Goal: Task Accomplishment & Management: Manage account settings

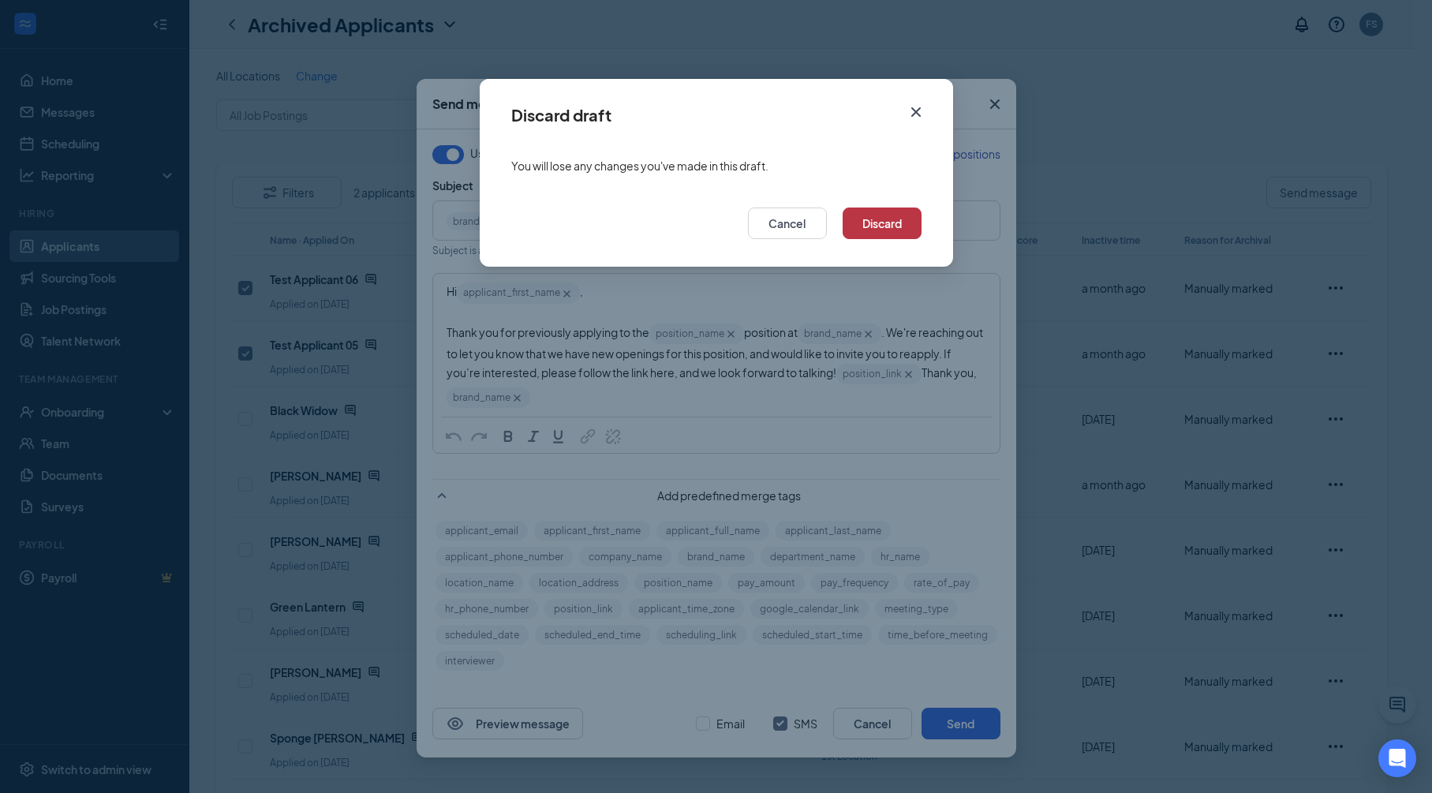
click at [878, 222] on button "Discard" at bounding box center [882, 224] width 79 height 32
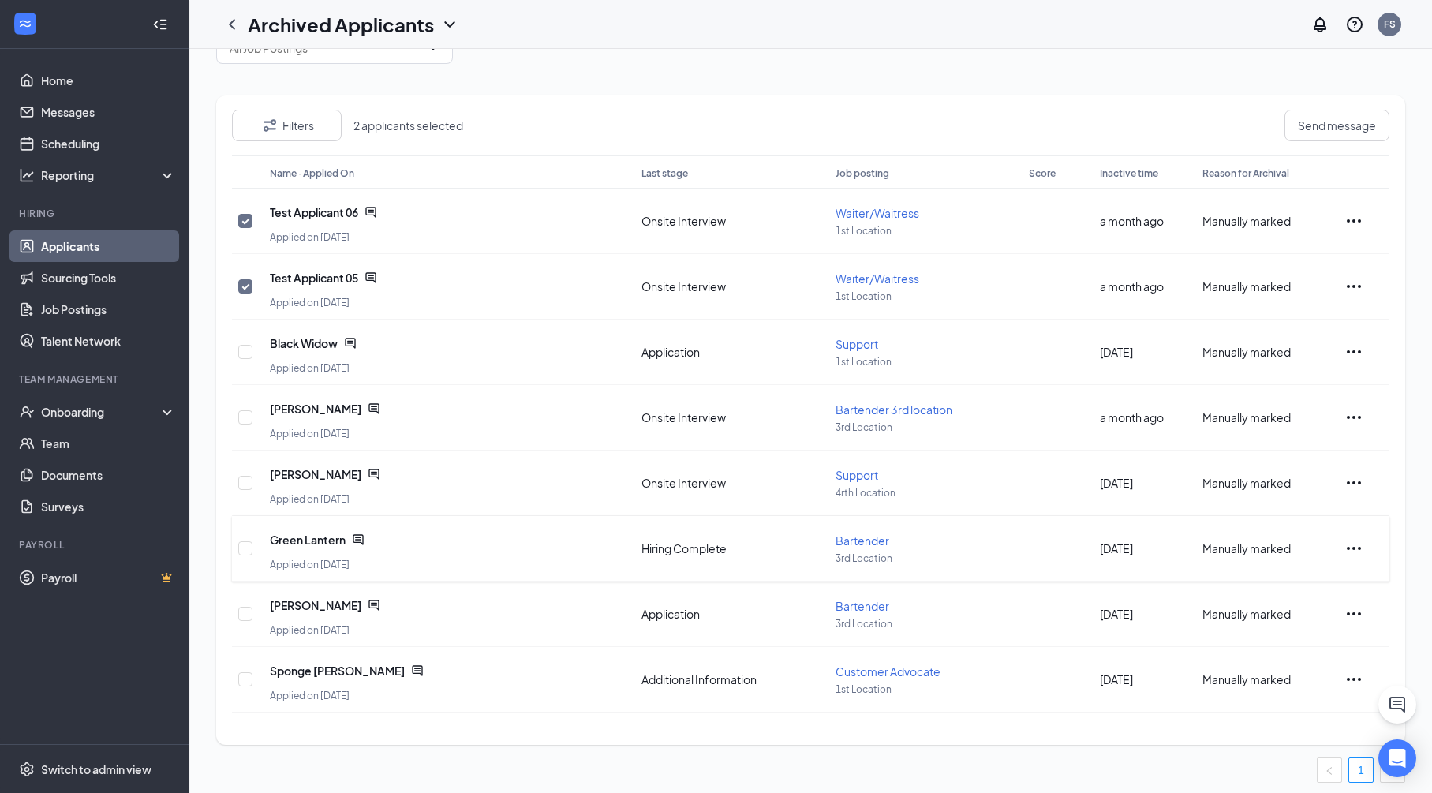
scroll to position [77, 0]
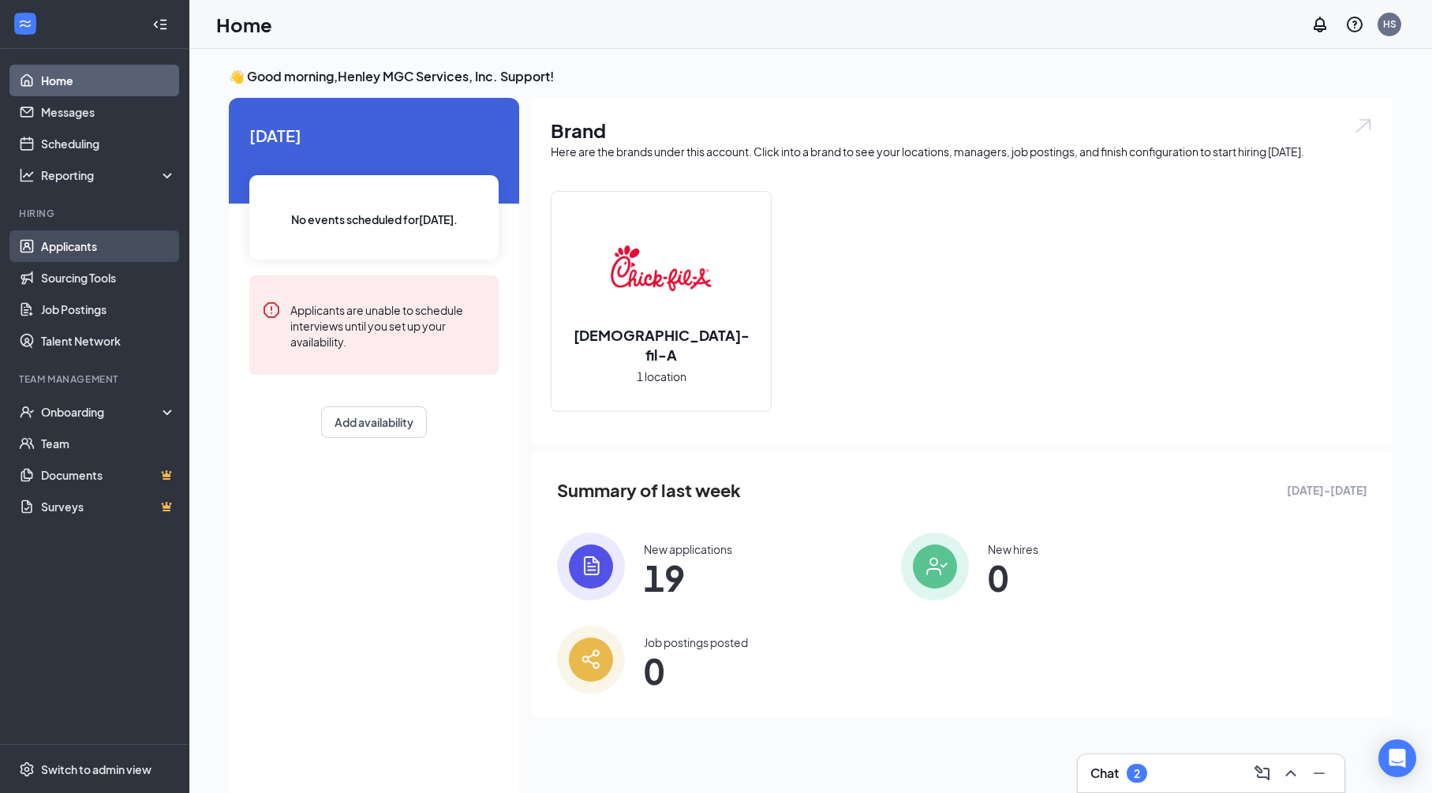
click at [91, 249] on link "Applicants" at bounding box center [108, 246] width 135 height 32
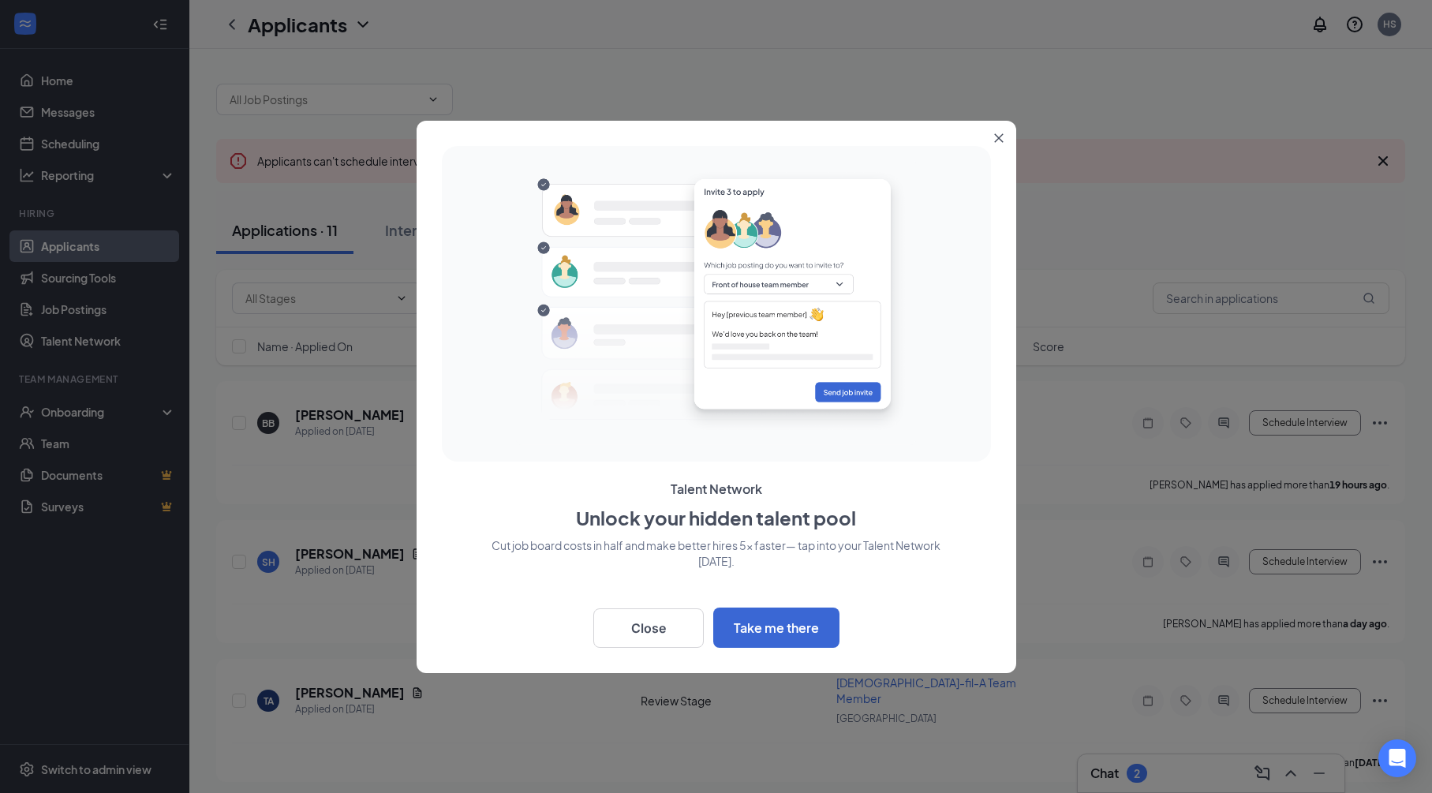
drag, startPoint x: 1002, startPoint y: 135, endPoint x: 710, endPoint y: 143, distance: 292.1
click at [1002, 135] on icon "Close" at bounding box center [998, 137] width 9 height 9
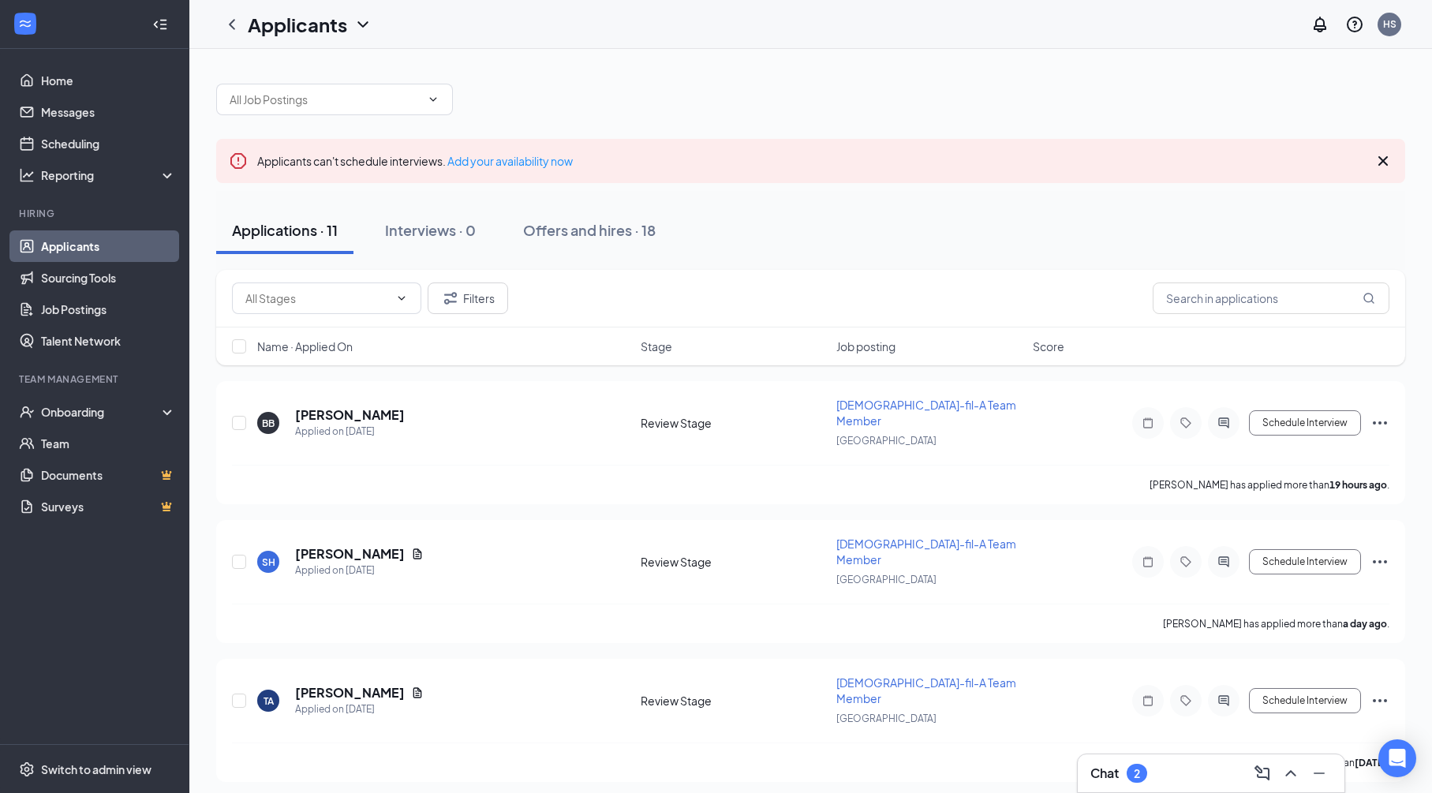
click at [361, 22] on icon "ChevronDown" at bounding box center [363, 24] width 19 height 19
click at [361, 21] on icon "ChevronDown" at bounding box center [363, 24] width 19 height 19
click at [320, 27] on h1 "Applicants" at bounding box center [297, 24] width 99 height 27
click at [338, 107] on link "Archived applicants" at bounding box center [341, 103] width 170 height 16
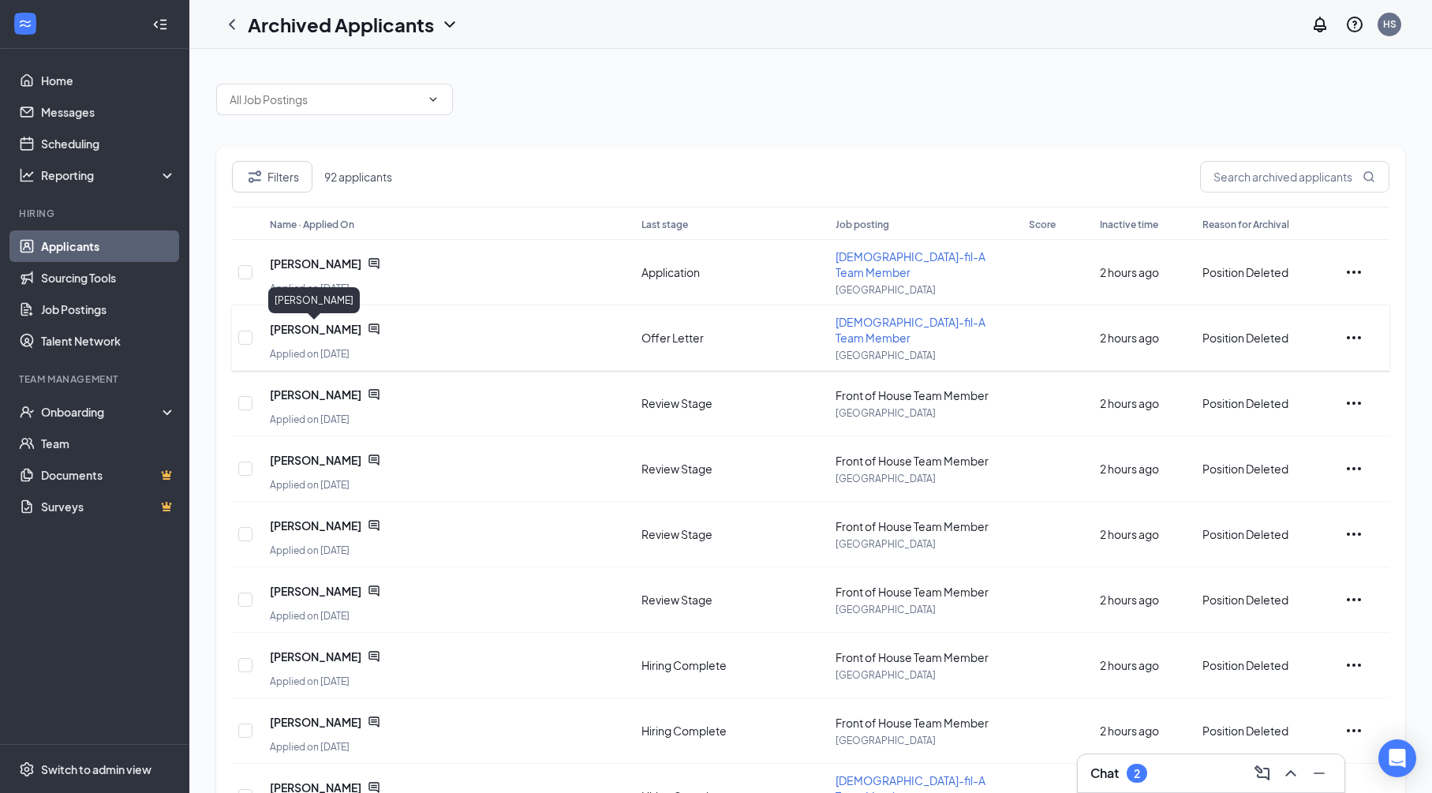
click at [294, 329] on span "Nicholas Hall" at bounding box center [316, 329] width 92 height 16
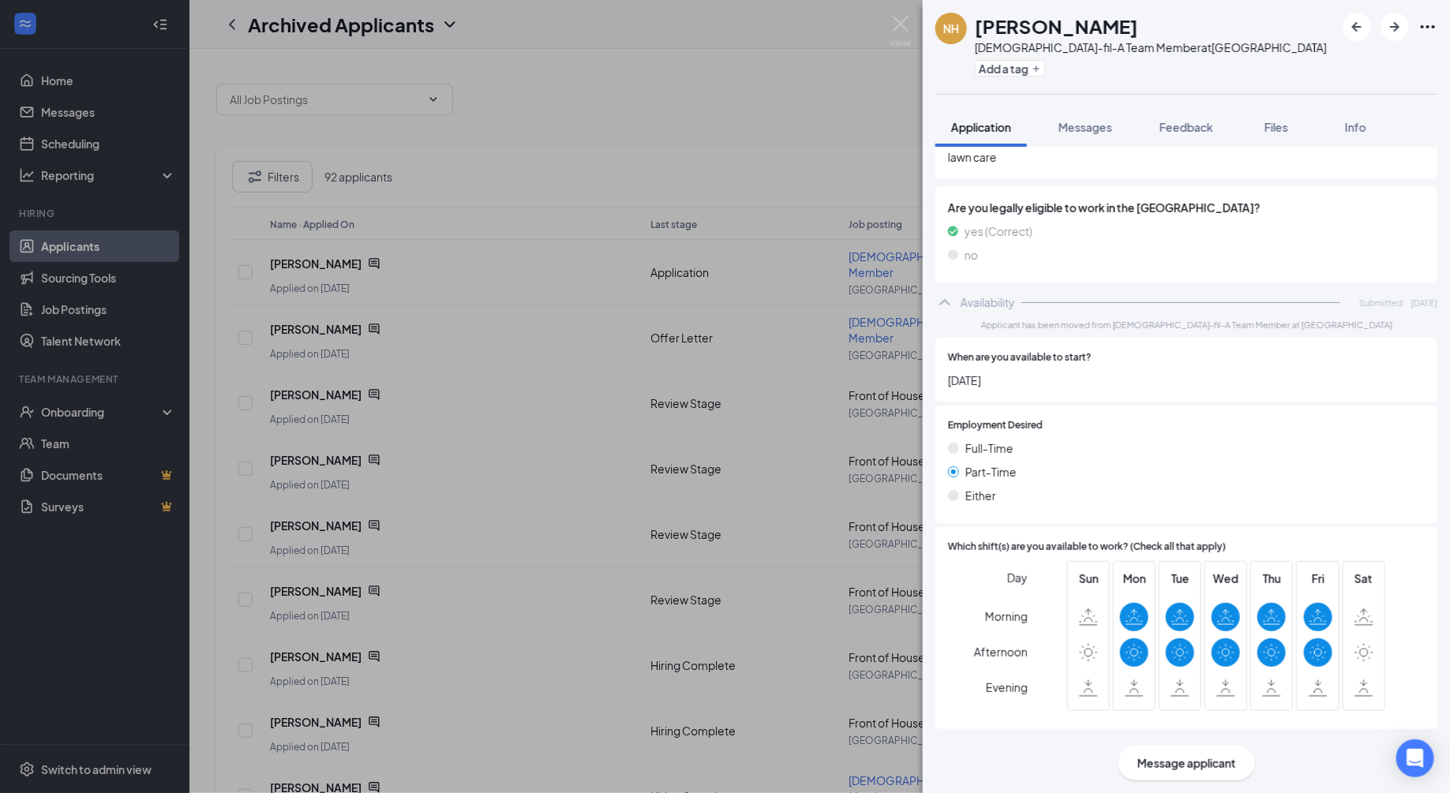
scroll to position [820, 0]
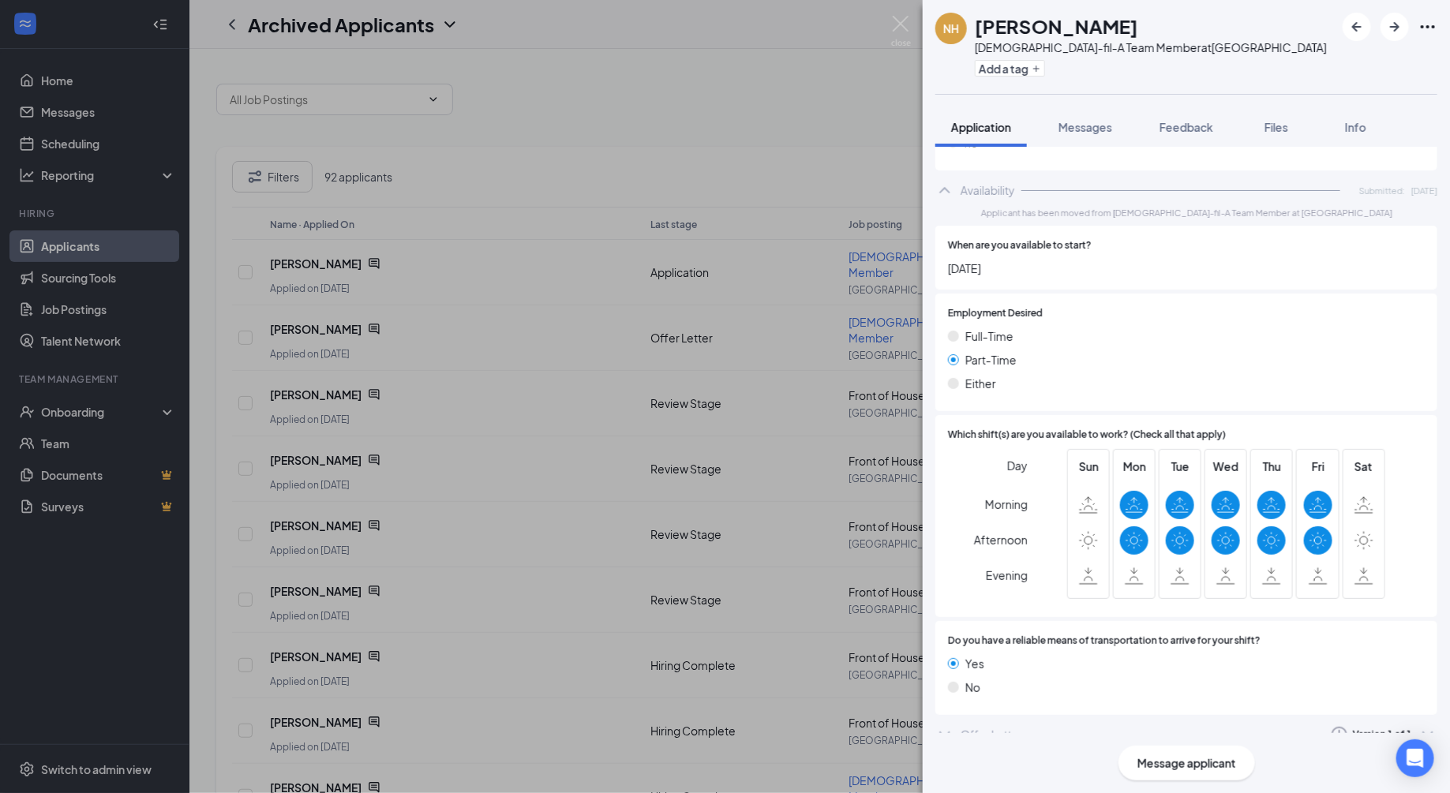
click at [945, 725] on icon "ChevronDown" at bounding box center [944, 734] width 19 height 19
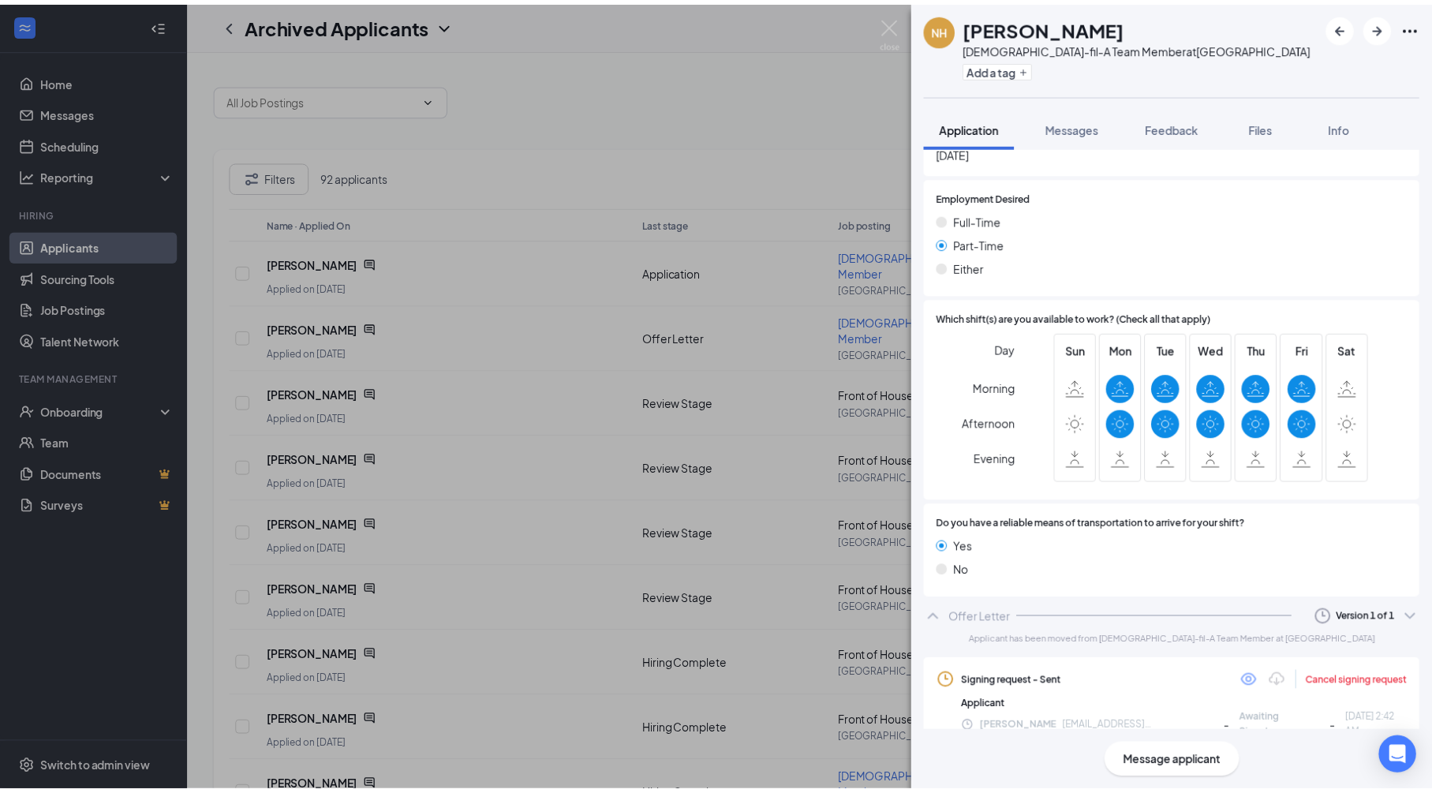
scroll to position [929, 0]
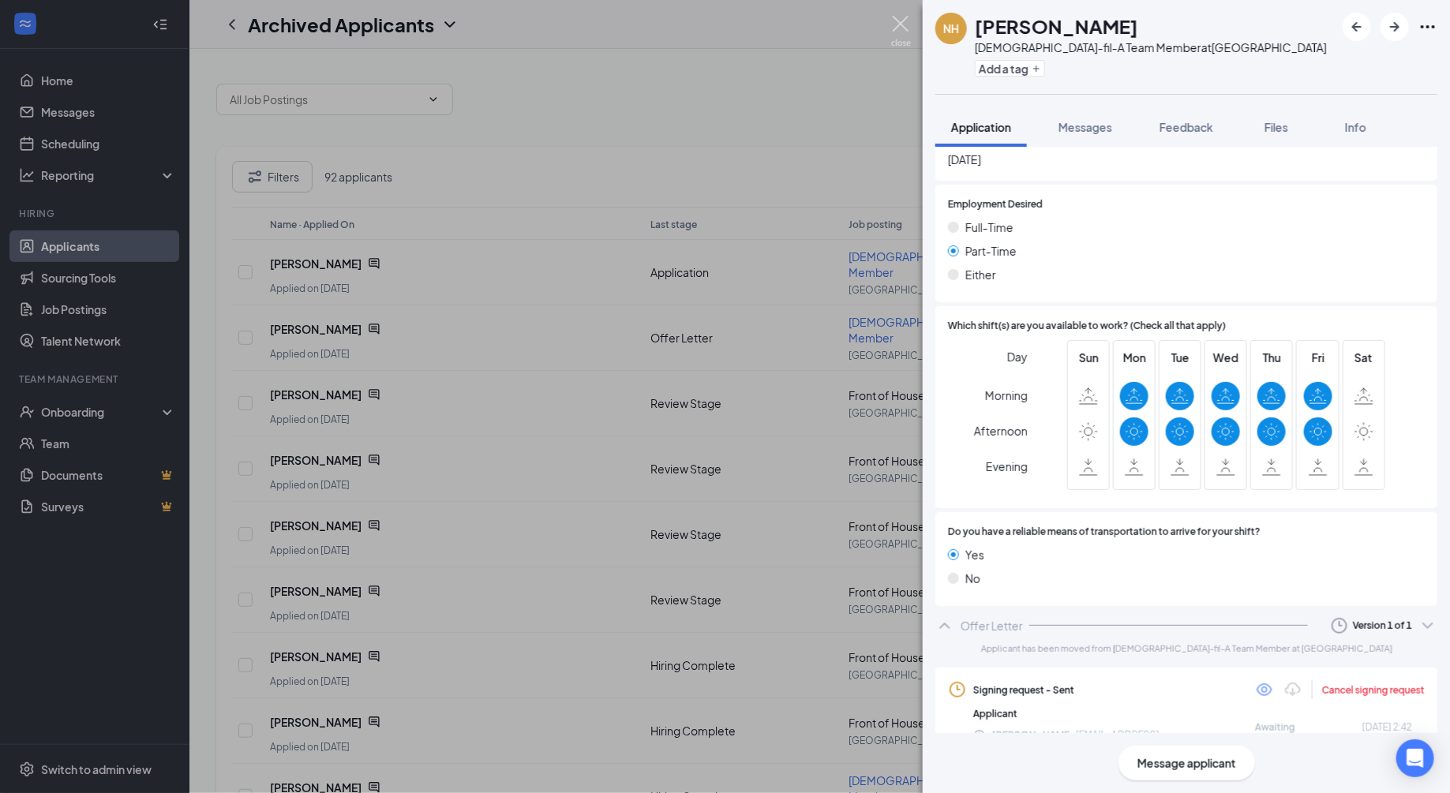
click at [906, 23] on img at bounding box center [901, 31] width 20 height 31
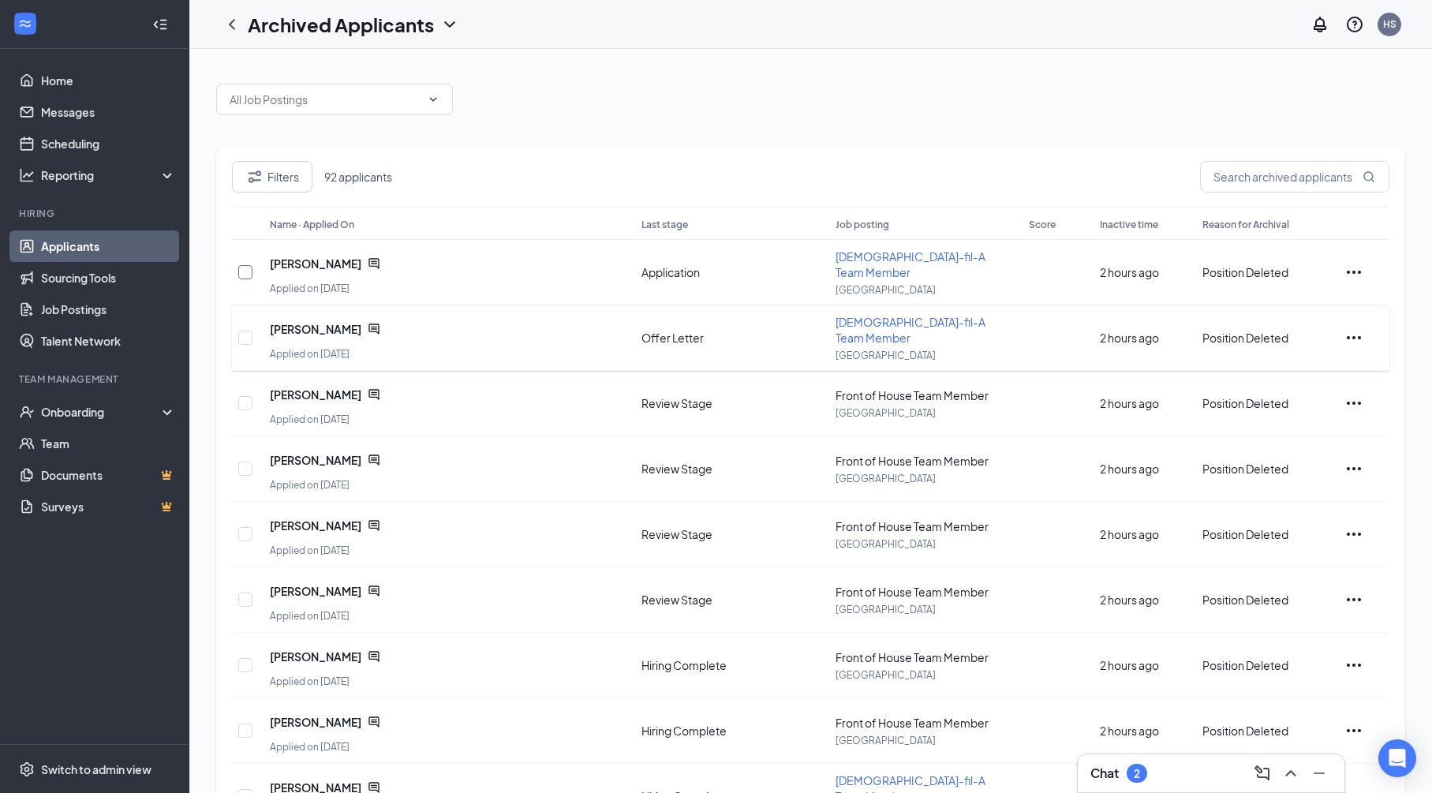
click at [247, 275] on input "checkbox" at bounding box center [245, 272] width 14 height 14
checkbox input "true"
click at [241, 343] on input "checkbox" at bounding box center [245, 338] width 14 height 14
checkbox input "true"
click at [1354, 182] on span "Send message" at bounding box center [1337, 177] width 78 height 16
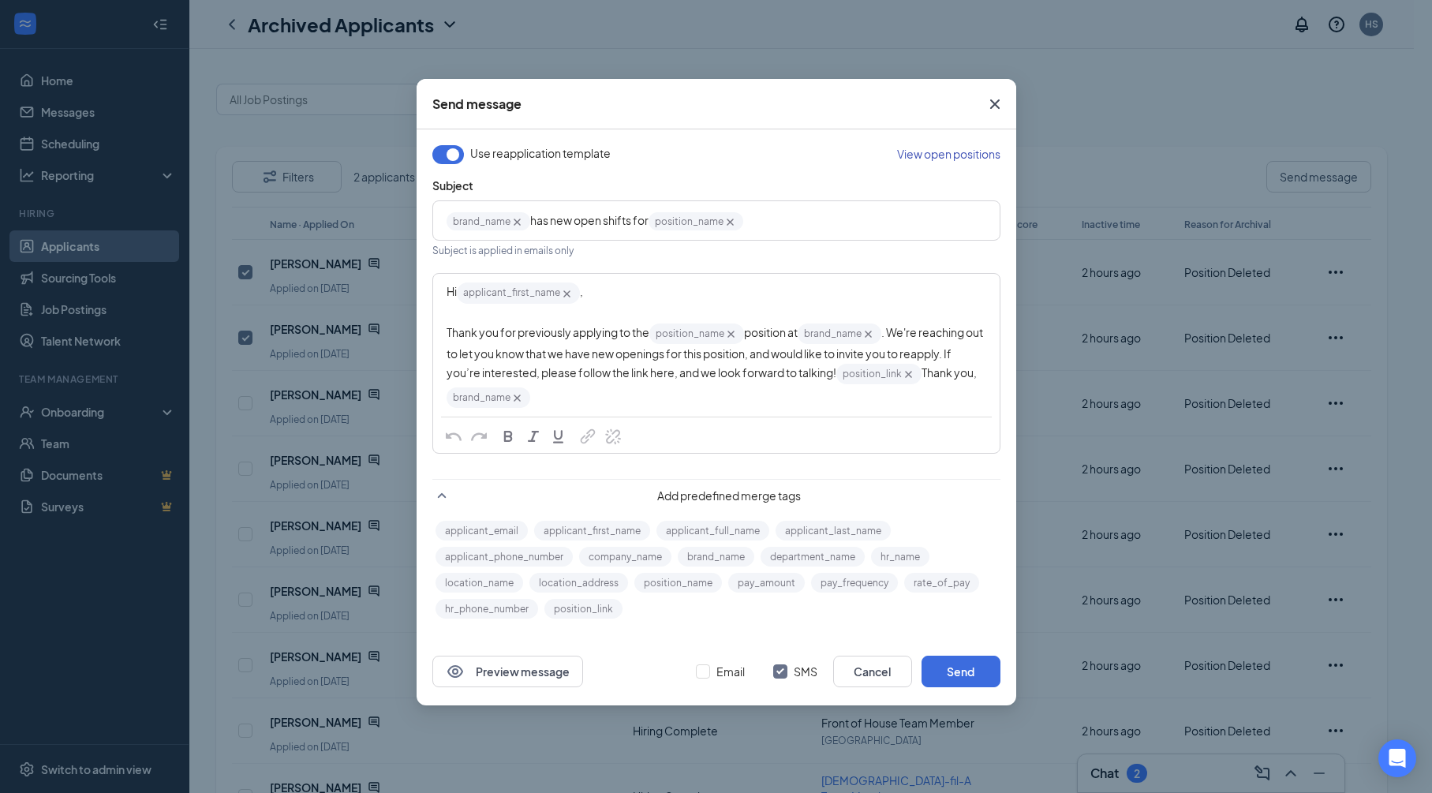
click at [1002, 104] on icon "Cross" at bounding box center [995, 104] width 19 height 19
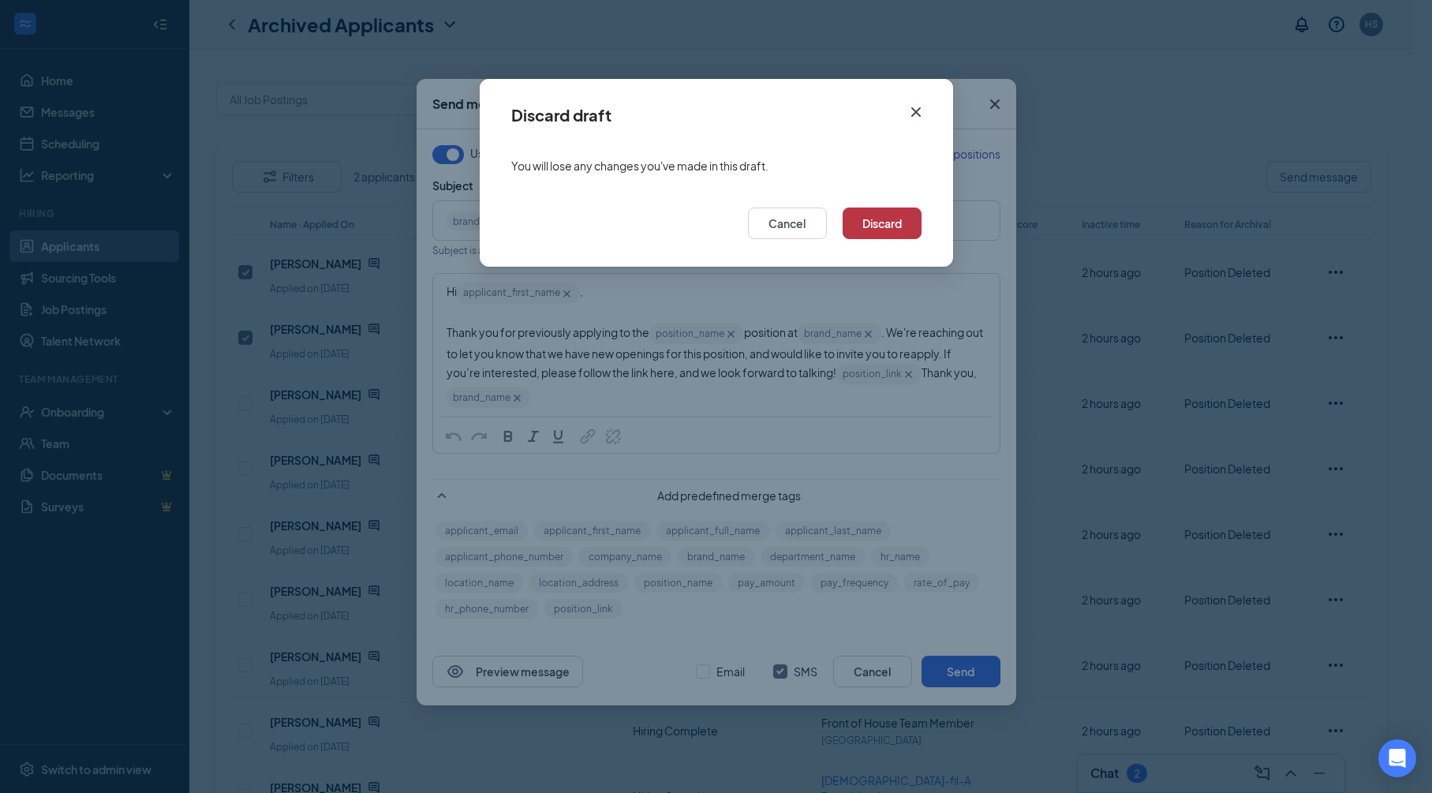
click at [855, 223] on button "Discard" at bounding box center [882, 224] width 79 height 32
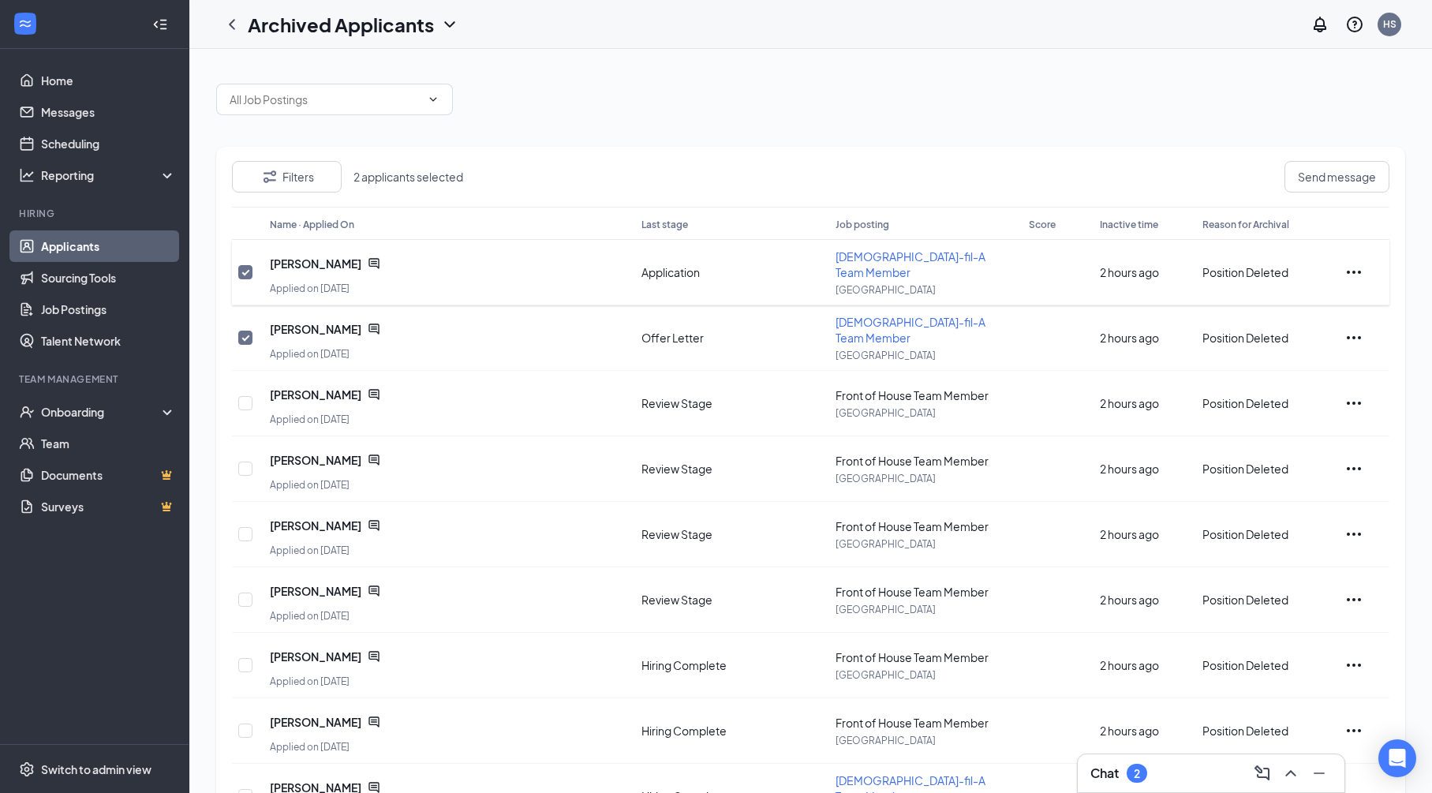
drag, startPoint x: 244, startPoint y: 268, endPoint x: 243, endPoint y: 288, distance: 20.5
click at [243, 268] on input "checkbox" at bounding box center [245, 272] width 14 height 14
checkbox input "false"
click at [246, 340] on input "checkbox" at bounding box center [245, 338] width 14 height 14
checkbox input "false"
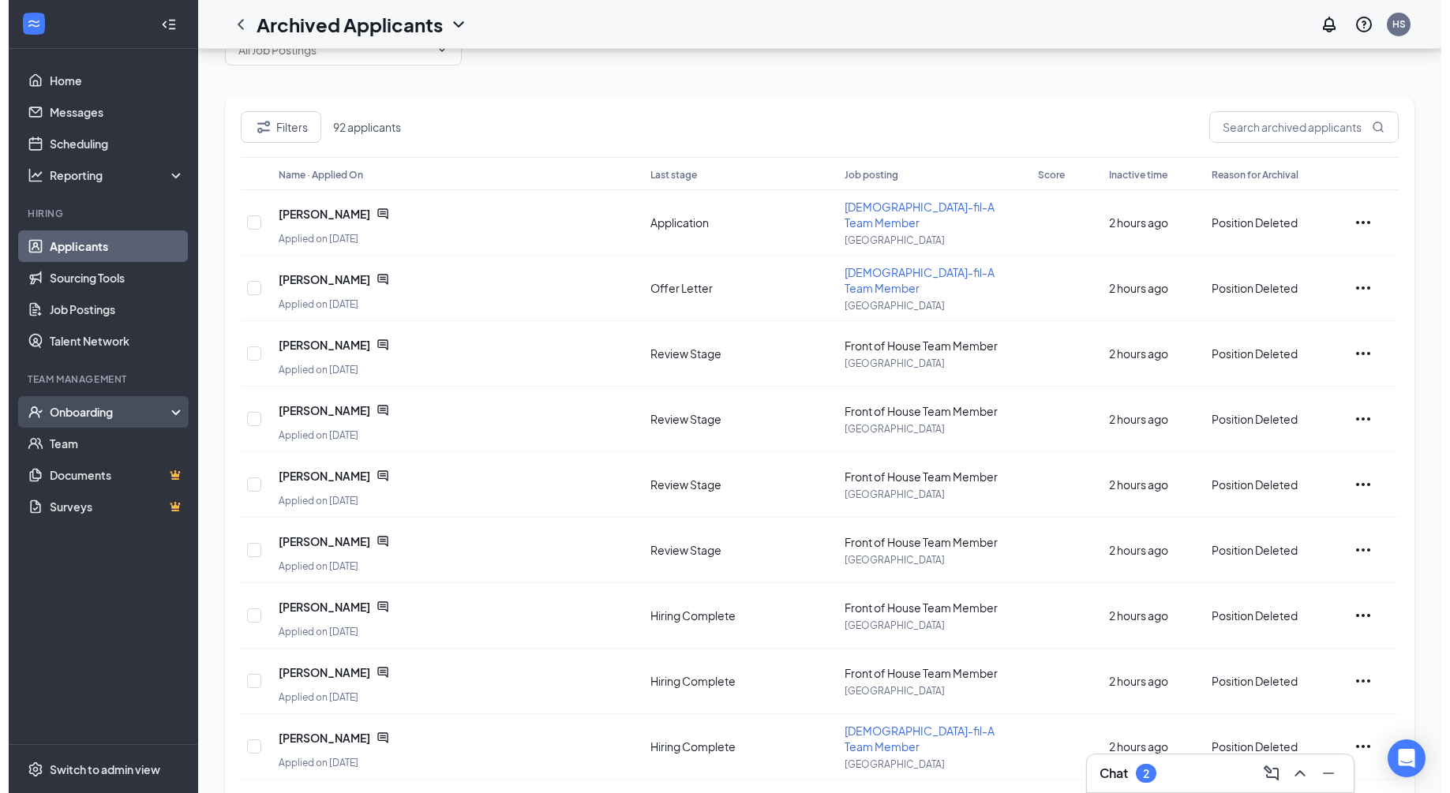
scroll to position [31, 0]
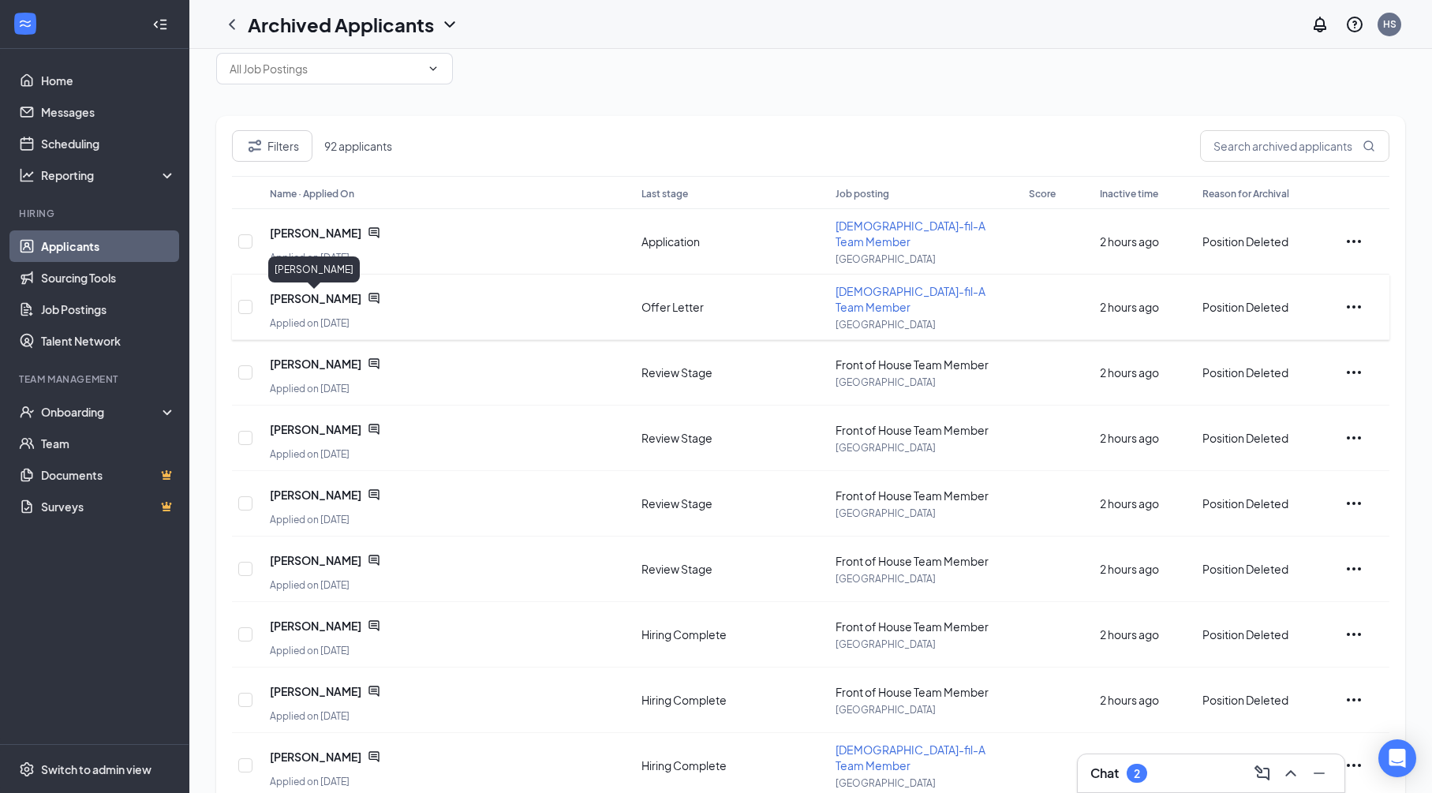
click at [308, 300] on span "Nicholas Hall" at bounding box center [316, 298] width 92 height 16
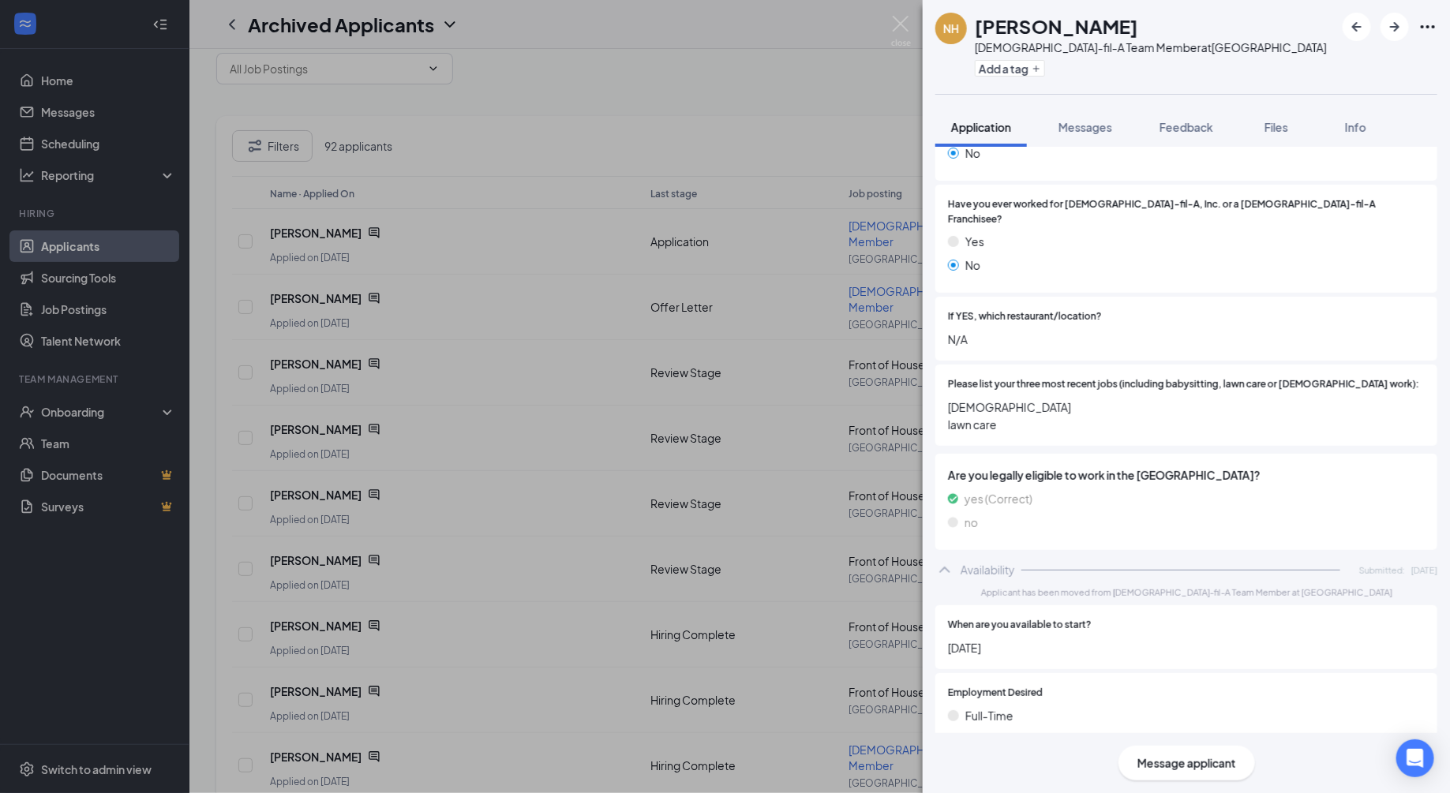
scroll to position [820, 0]
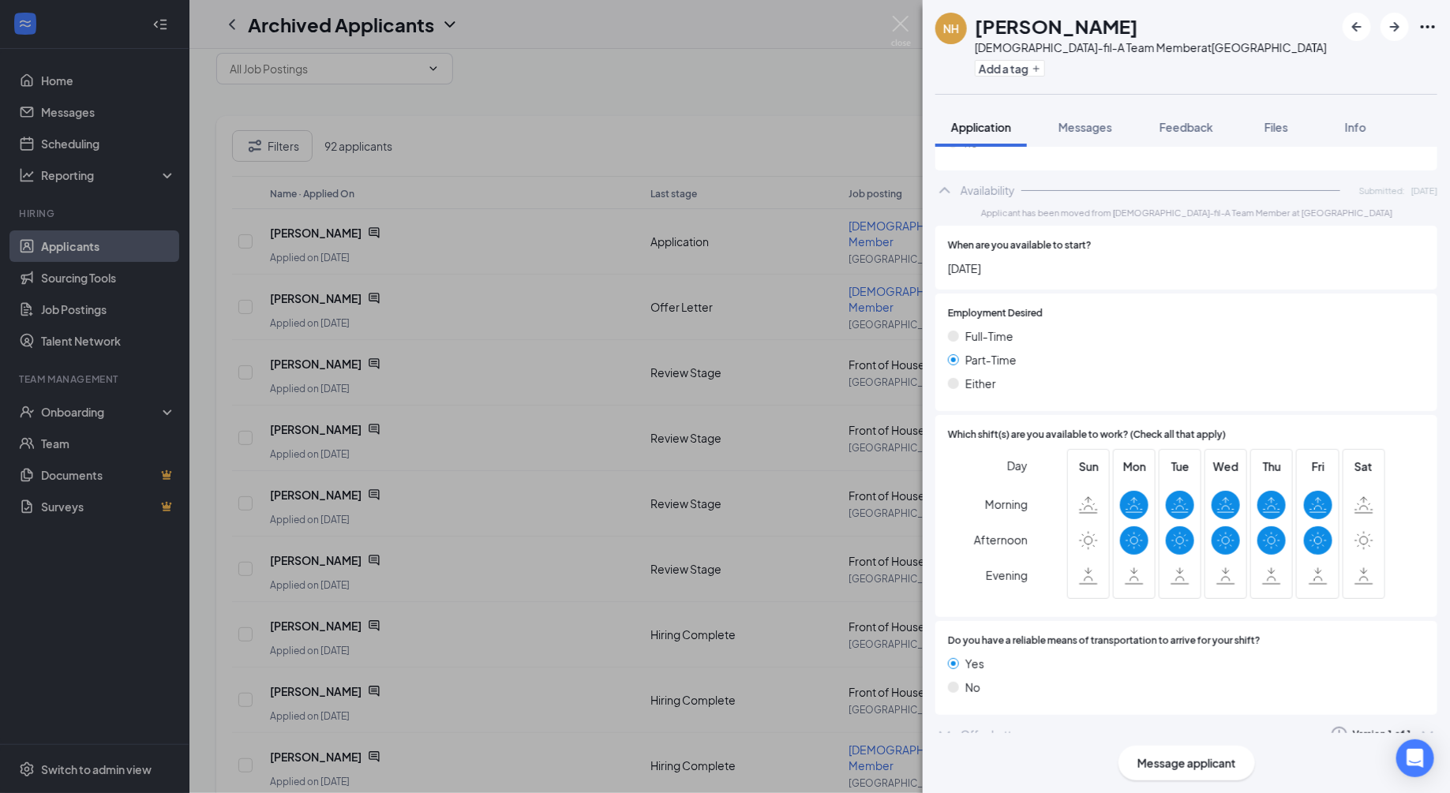
click at [945, 725] on icon "ChevronDown" at bounding box center [944, 734] width 19 height 19
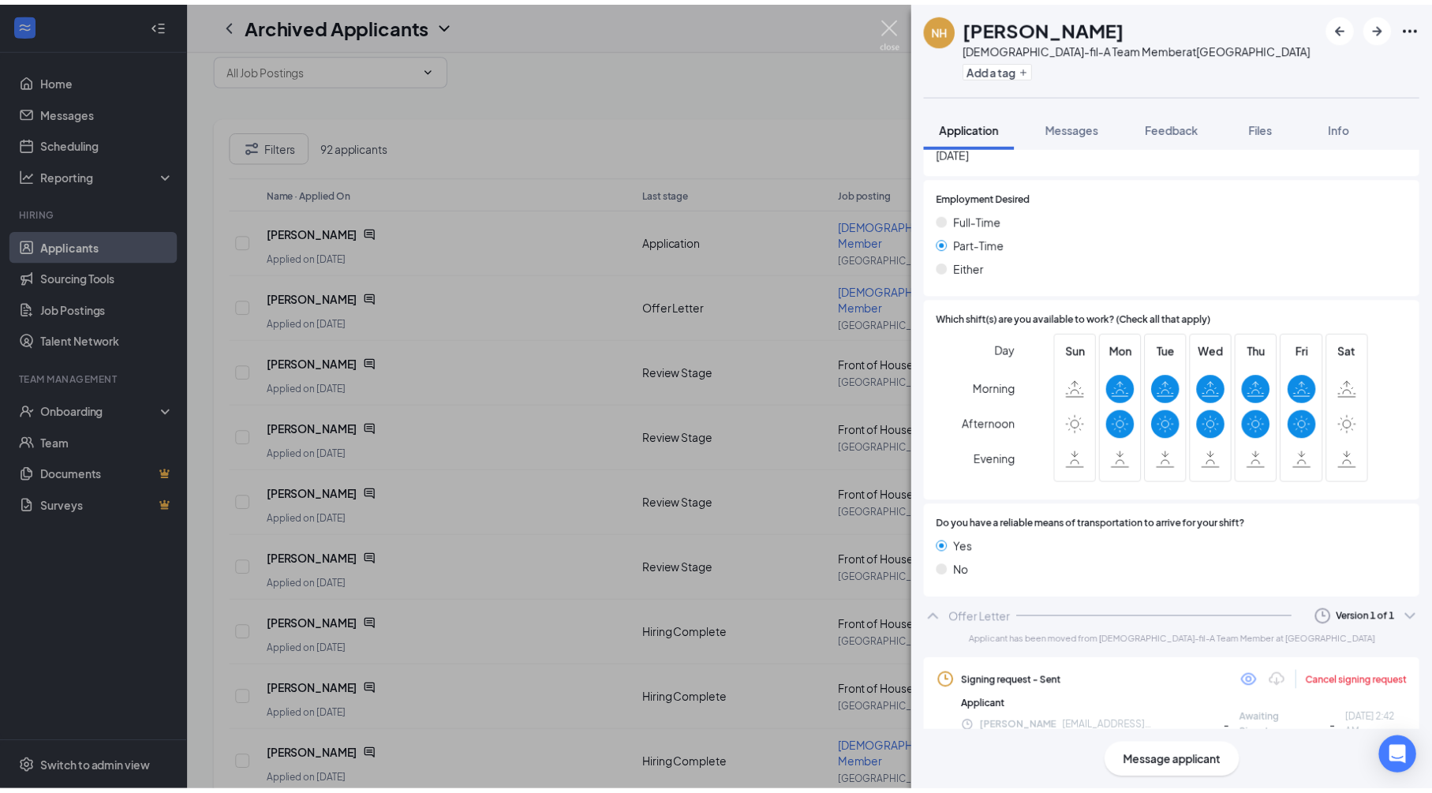
scroll to position [929, 0]
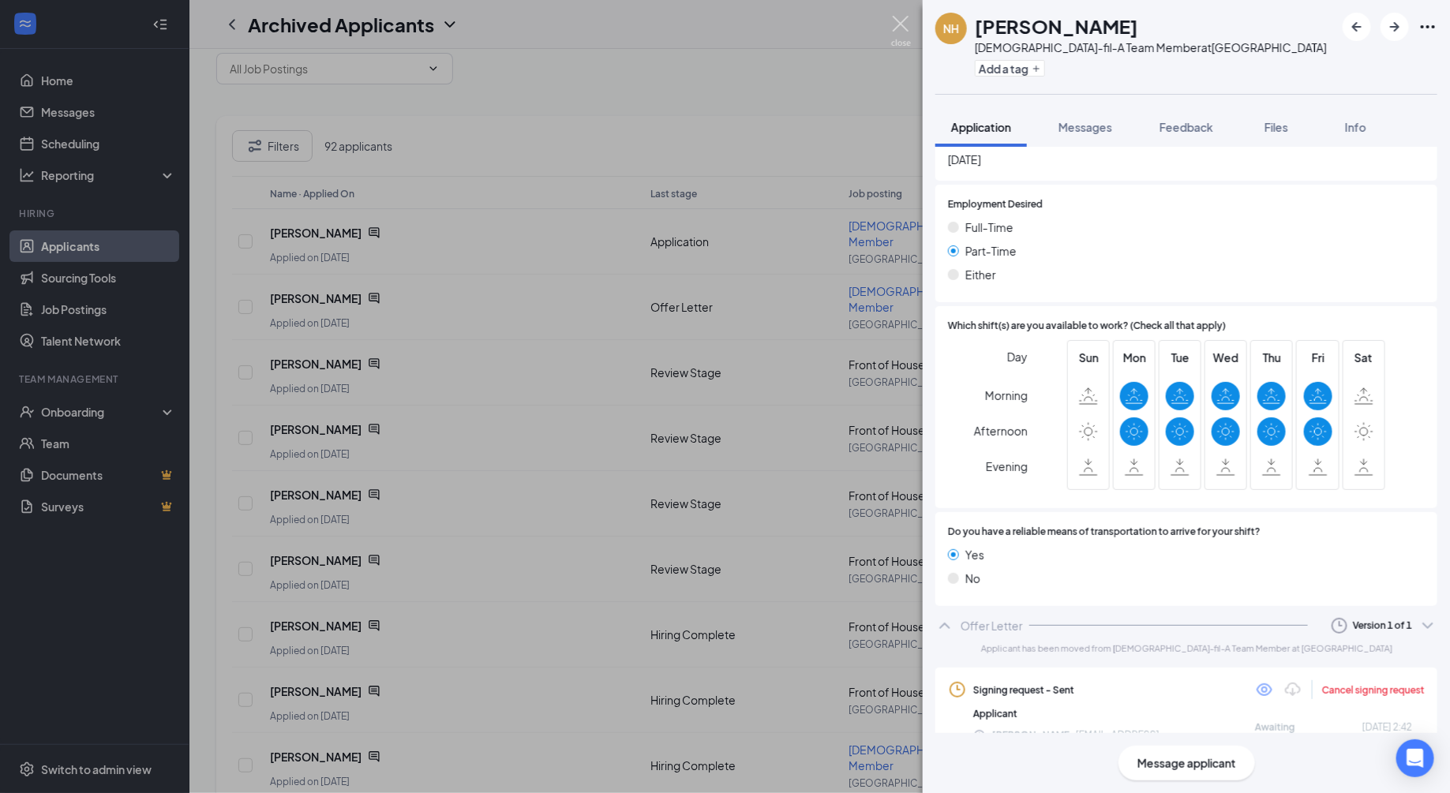
click at [899, 26] on img at bounding box center [901, 31] width 20 height 31
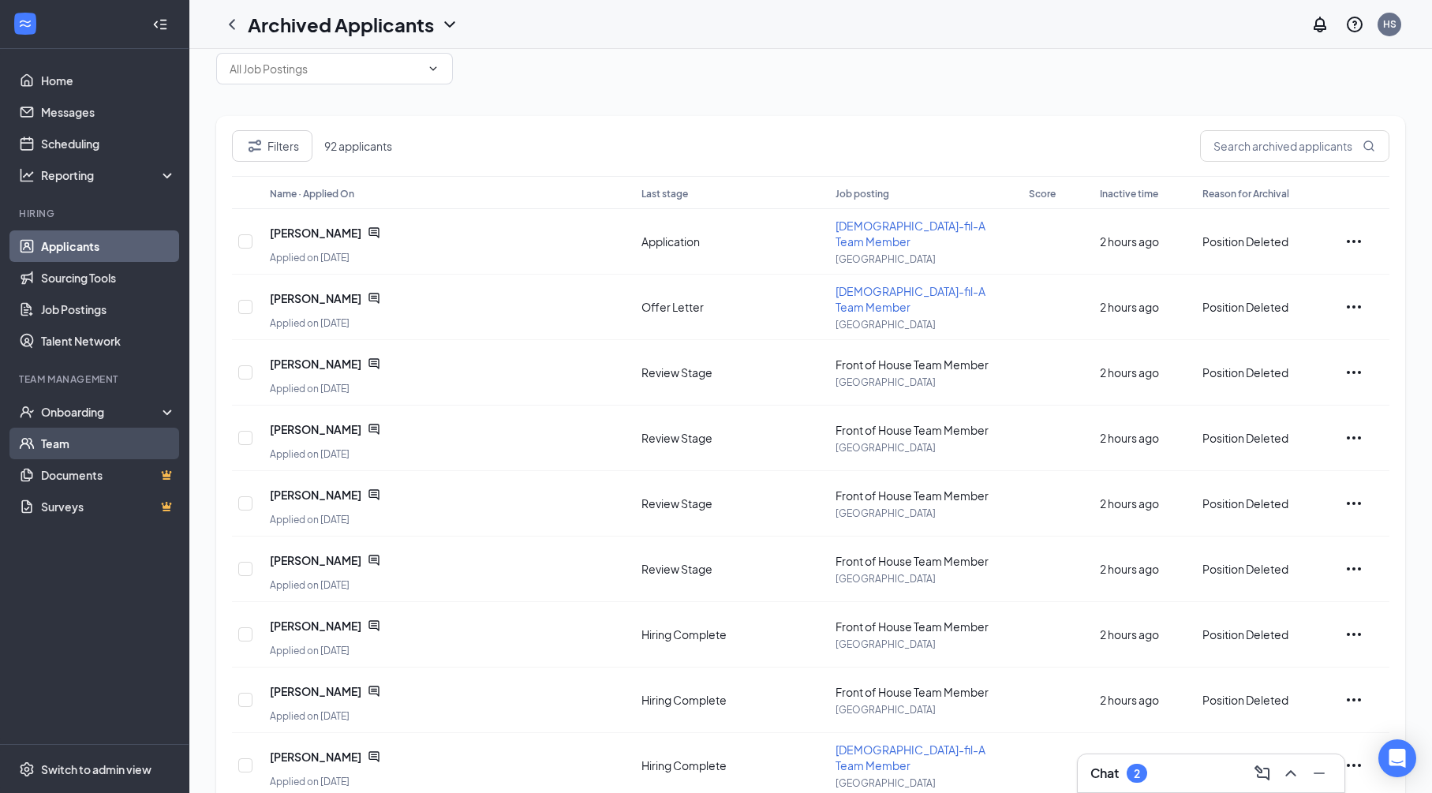
click at [80, 446] on link "Team" at bounding box center [108, 444] width 135 height 32
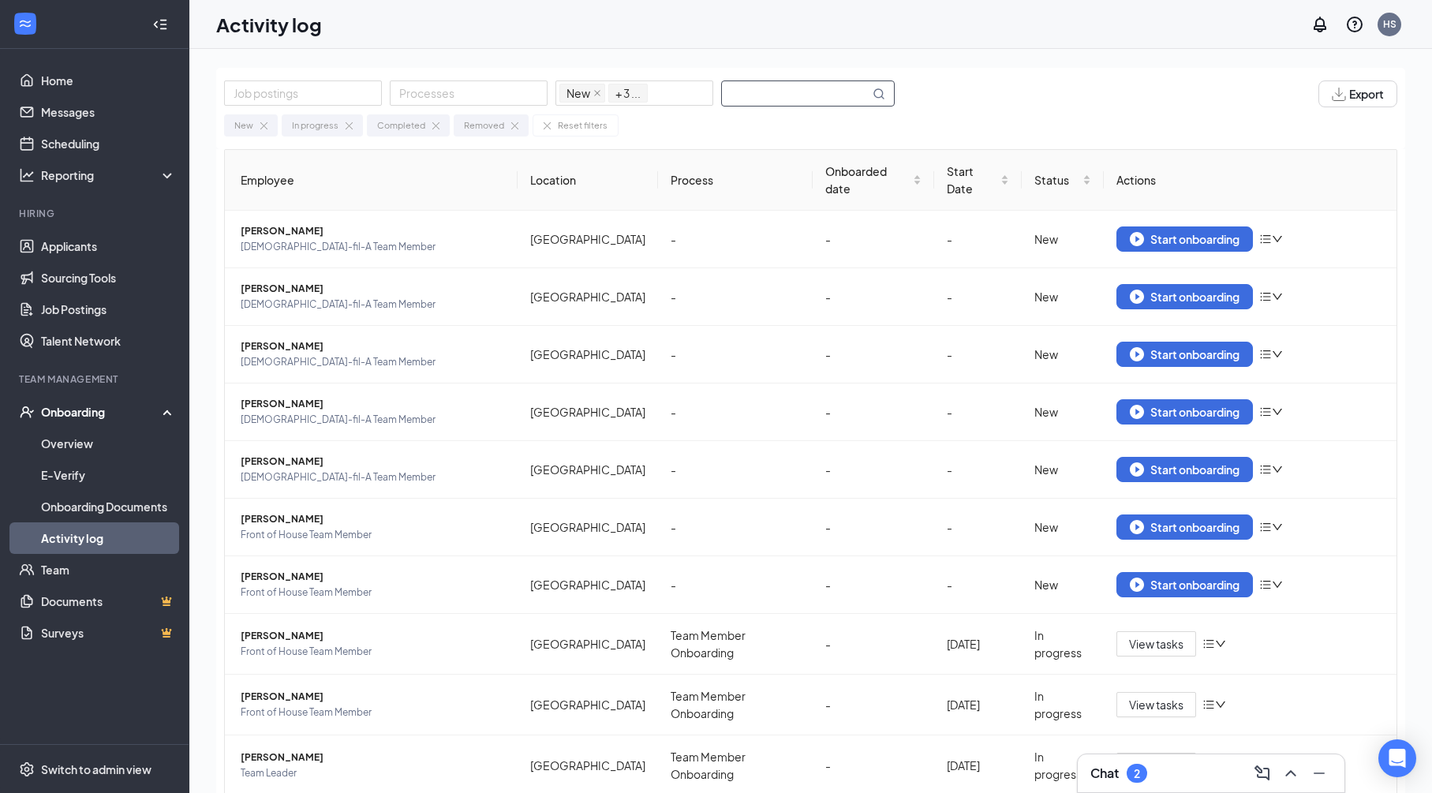
click at [753, 92] on input "text" at bounding box center [796, 93] width 148 height 24
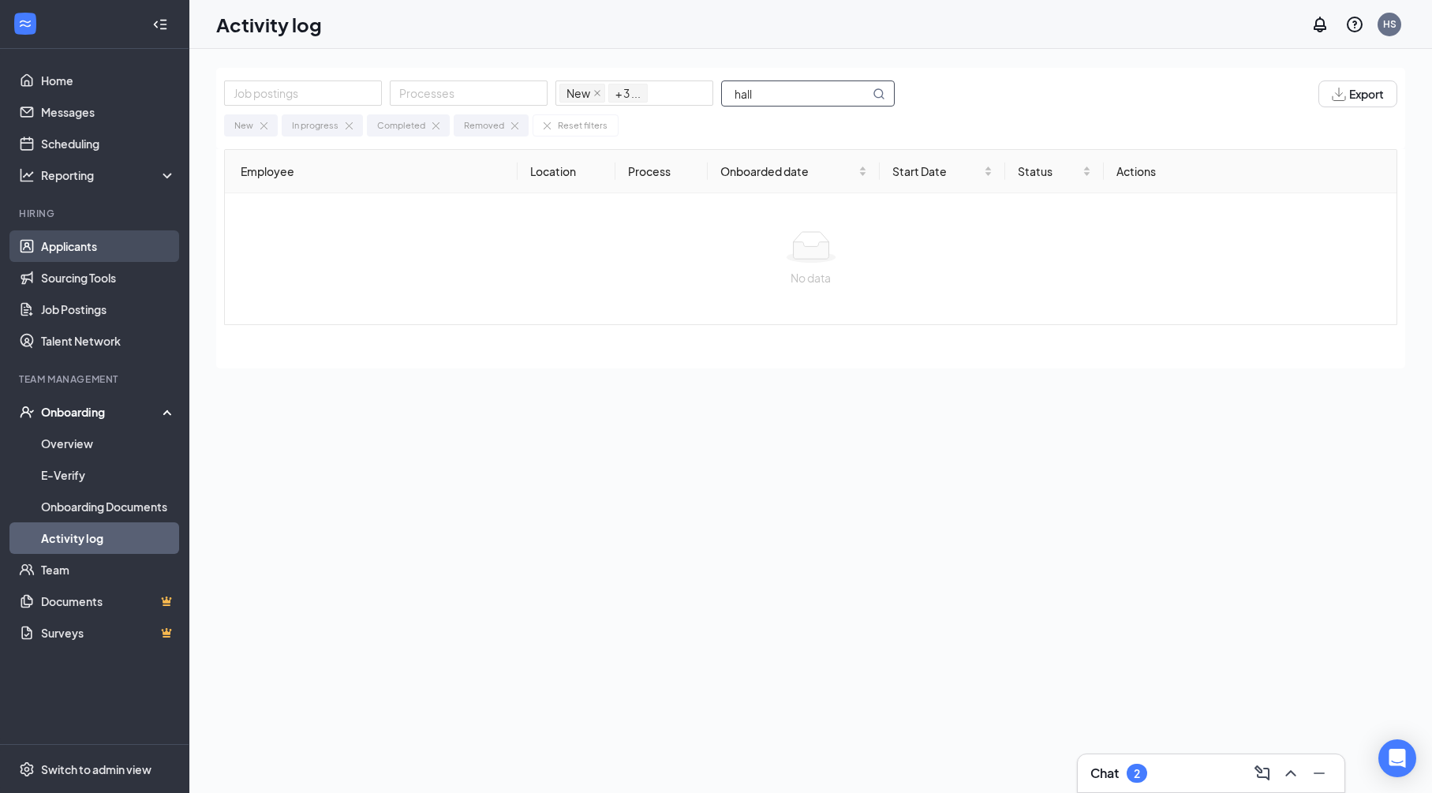
type input "hall"
click at [65, 245] on link "Applicants" at bounding box center [108, 246] width 135 height 32
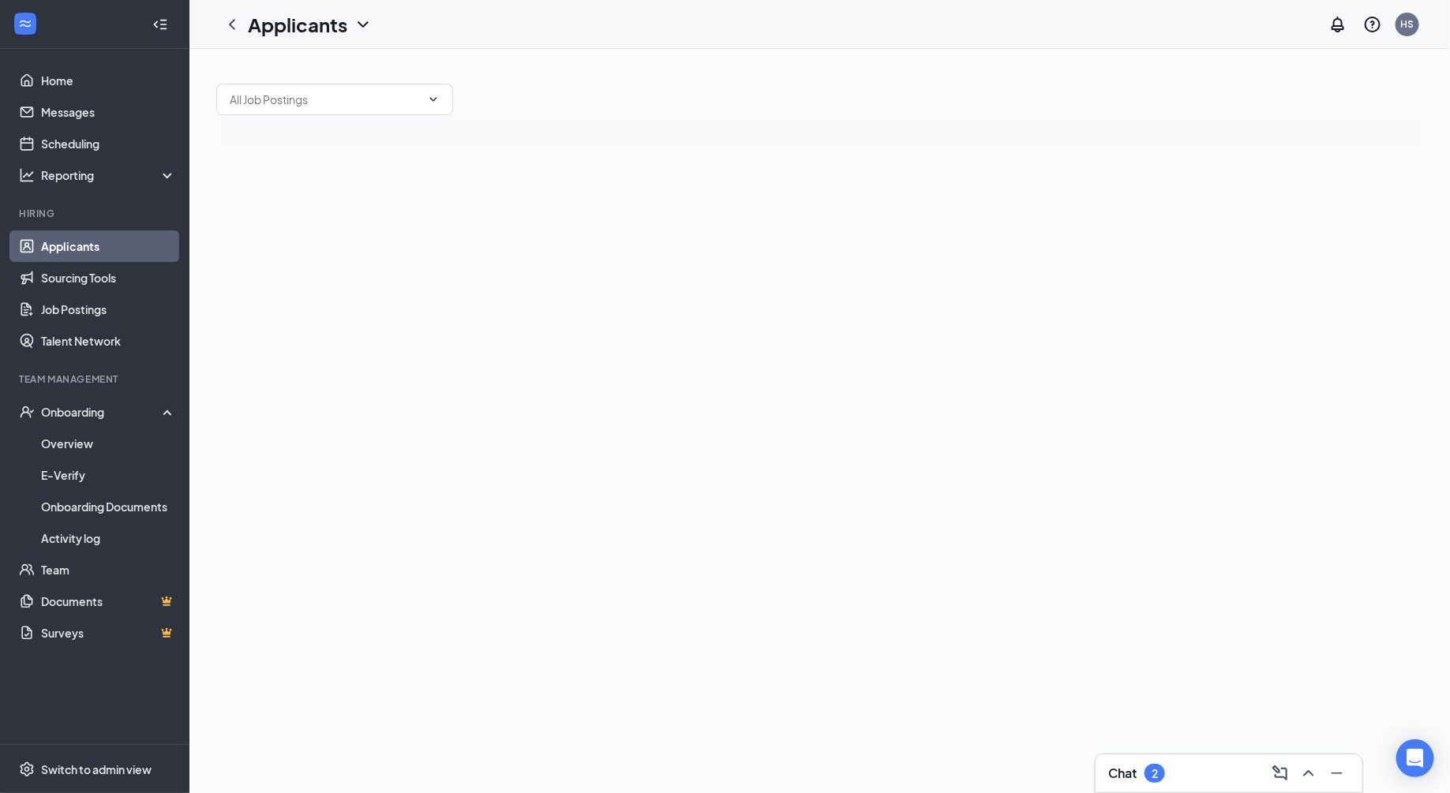
click at [364, 22] on icon "ChevronDown" at bounding box center [363, 24] width 19 height 19
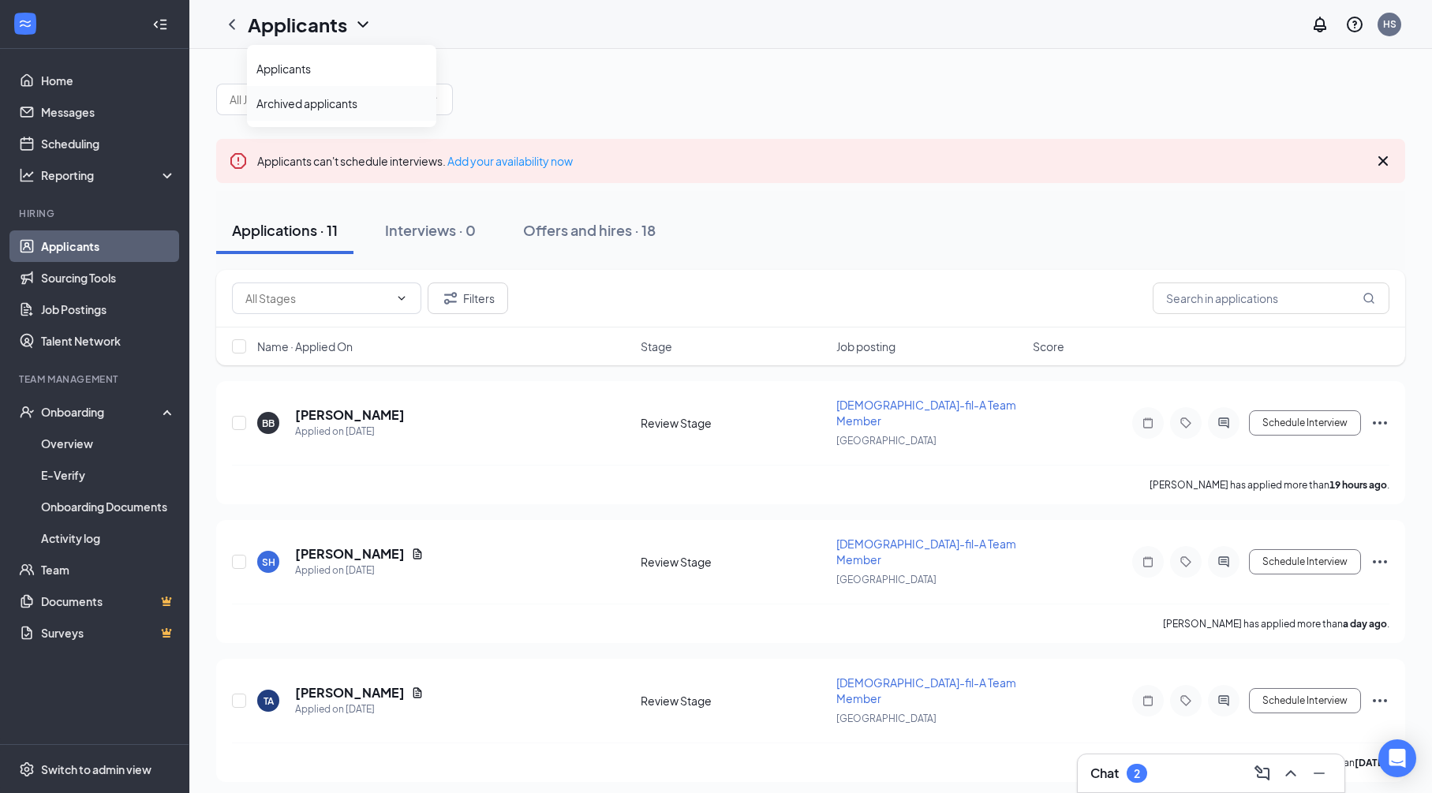
click at [329, 101] on link "Archived applicants" at bounding box center [341, 103] width 170 height 16
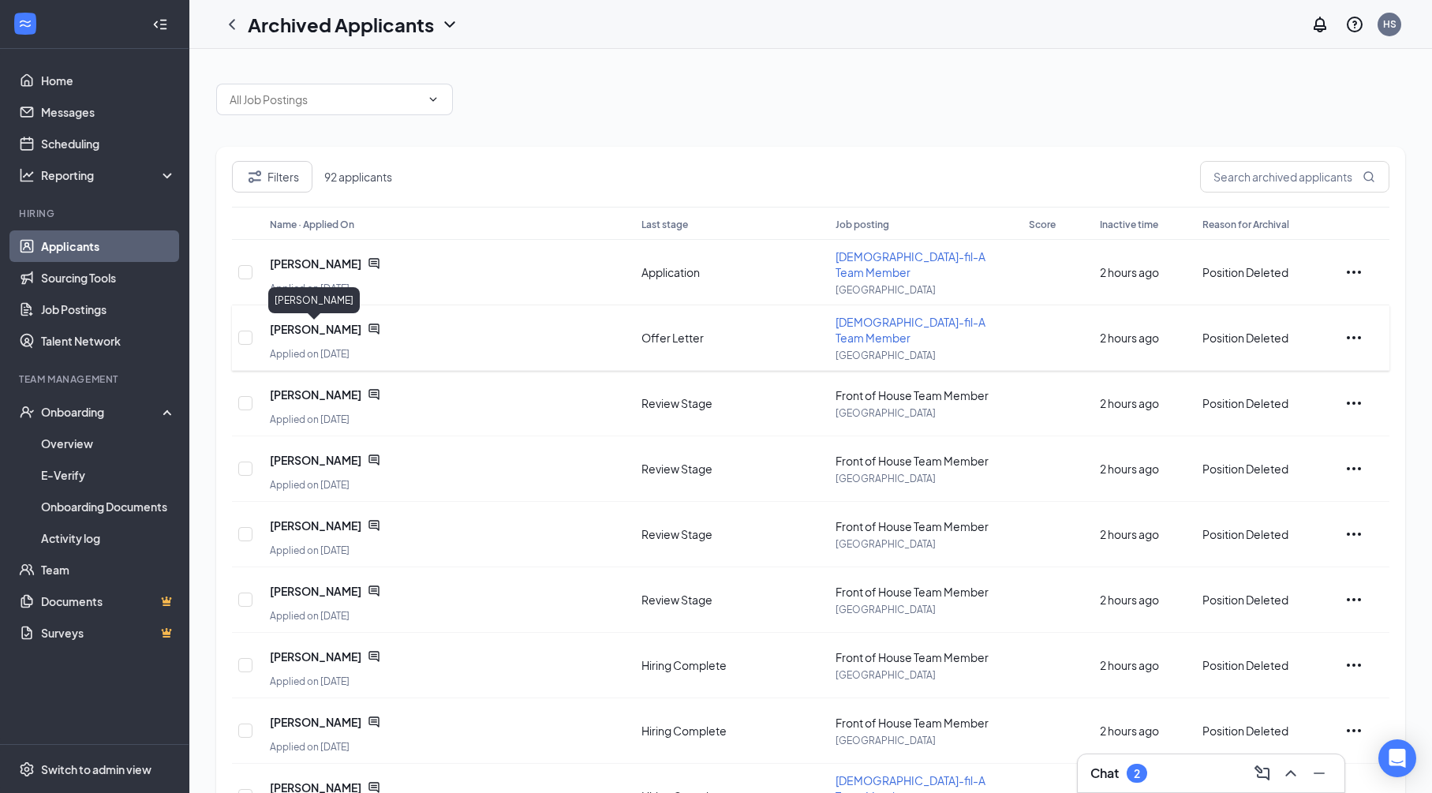
click at [304, 327] on span "Nicholas Hall" at bounding box center [316, 329] width 92 height 16
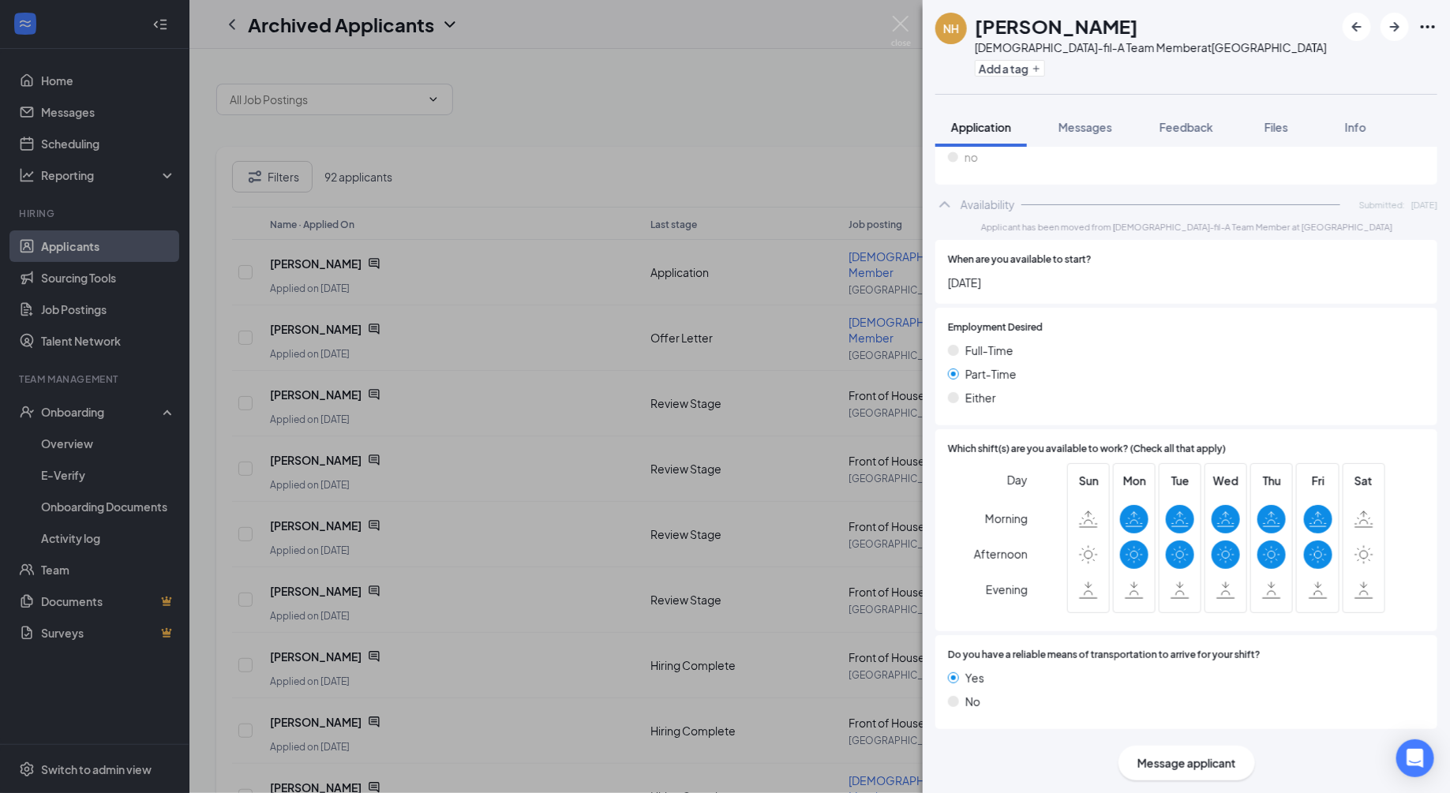
scroll to position [820, 0]
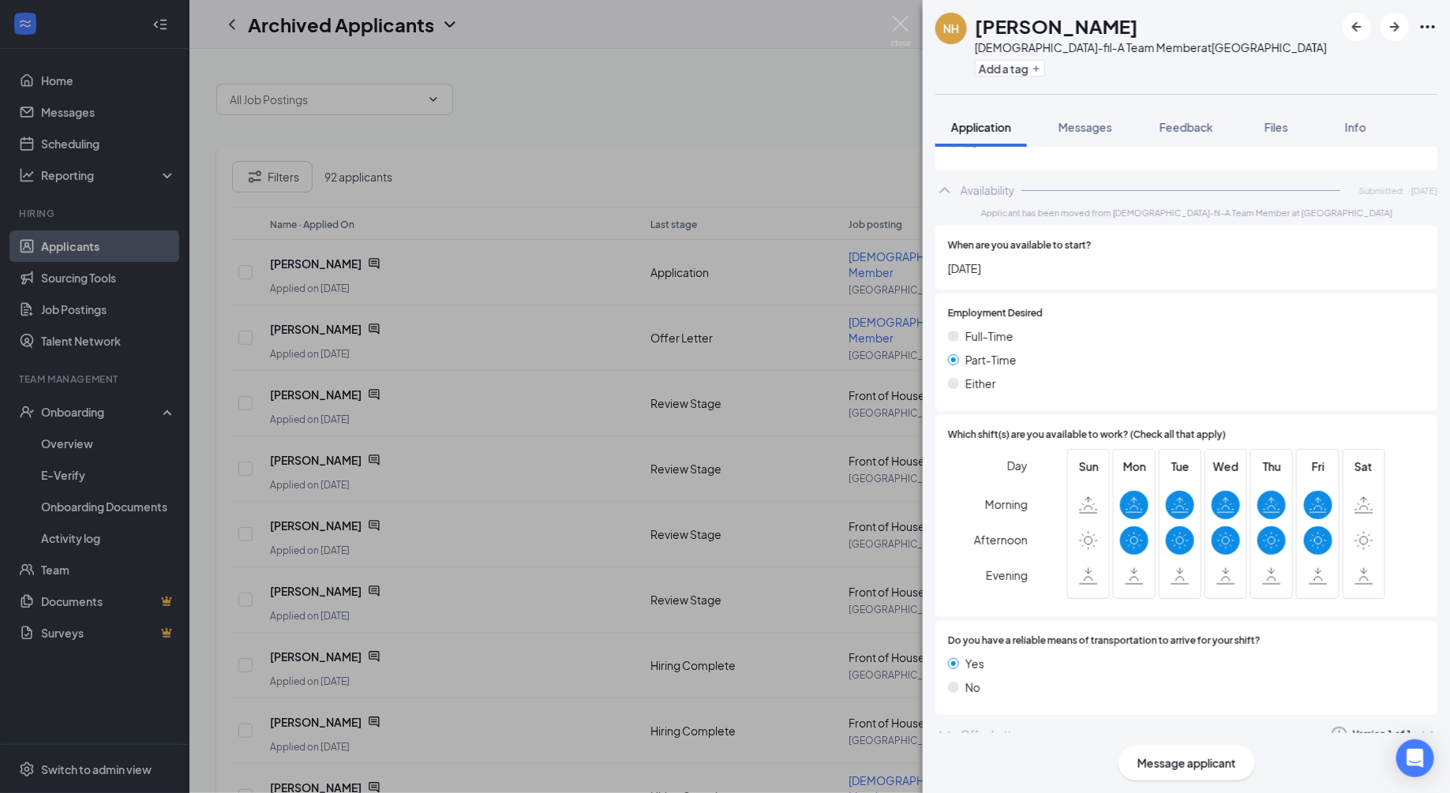
click at [941, 725] on icon "ChevronDown" at bounding box center [944, 734] width 19 height 19
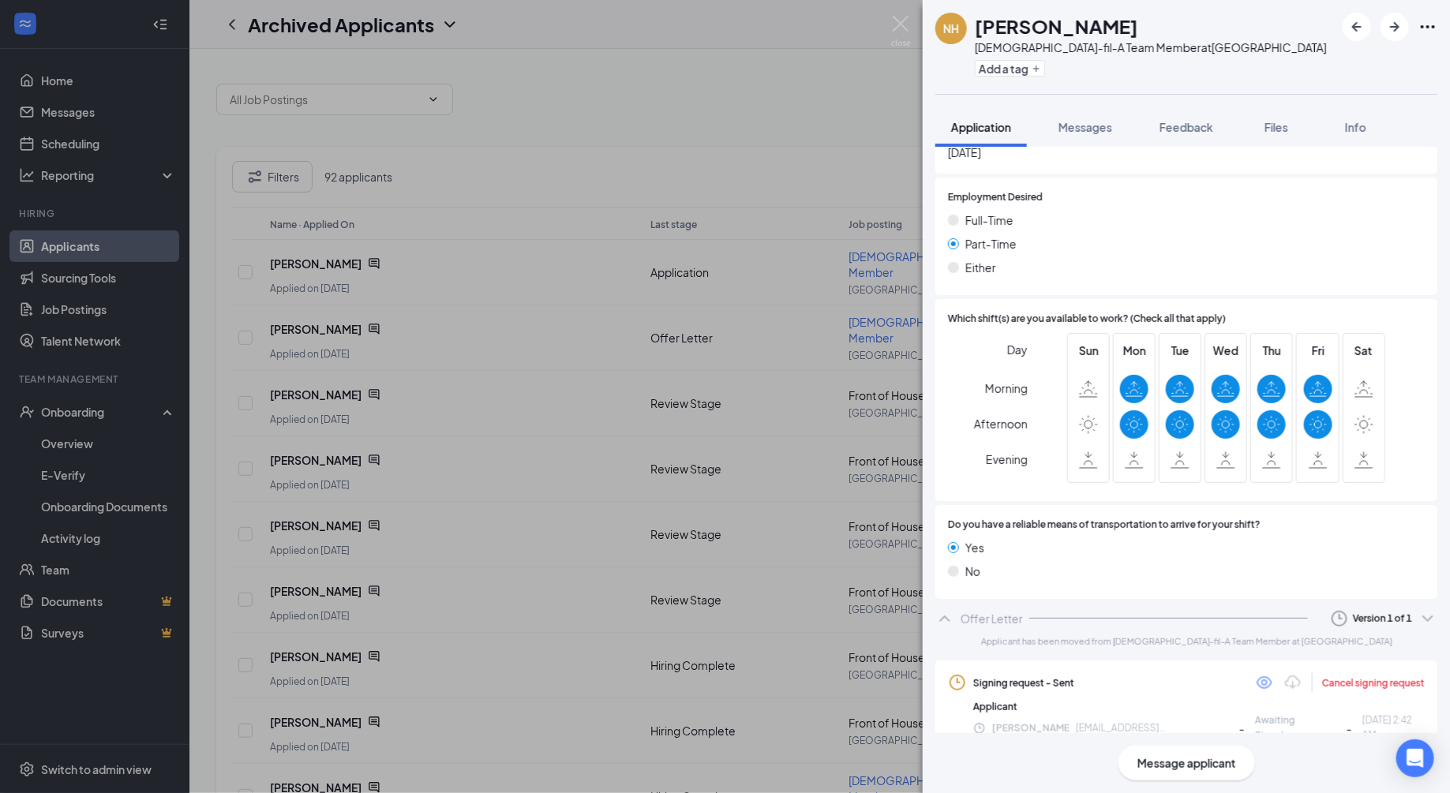
scroll to position [929, 0]
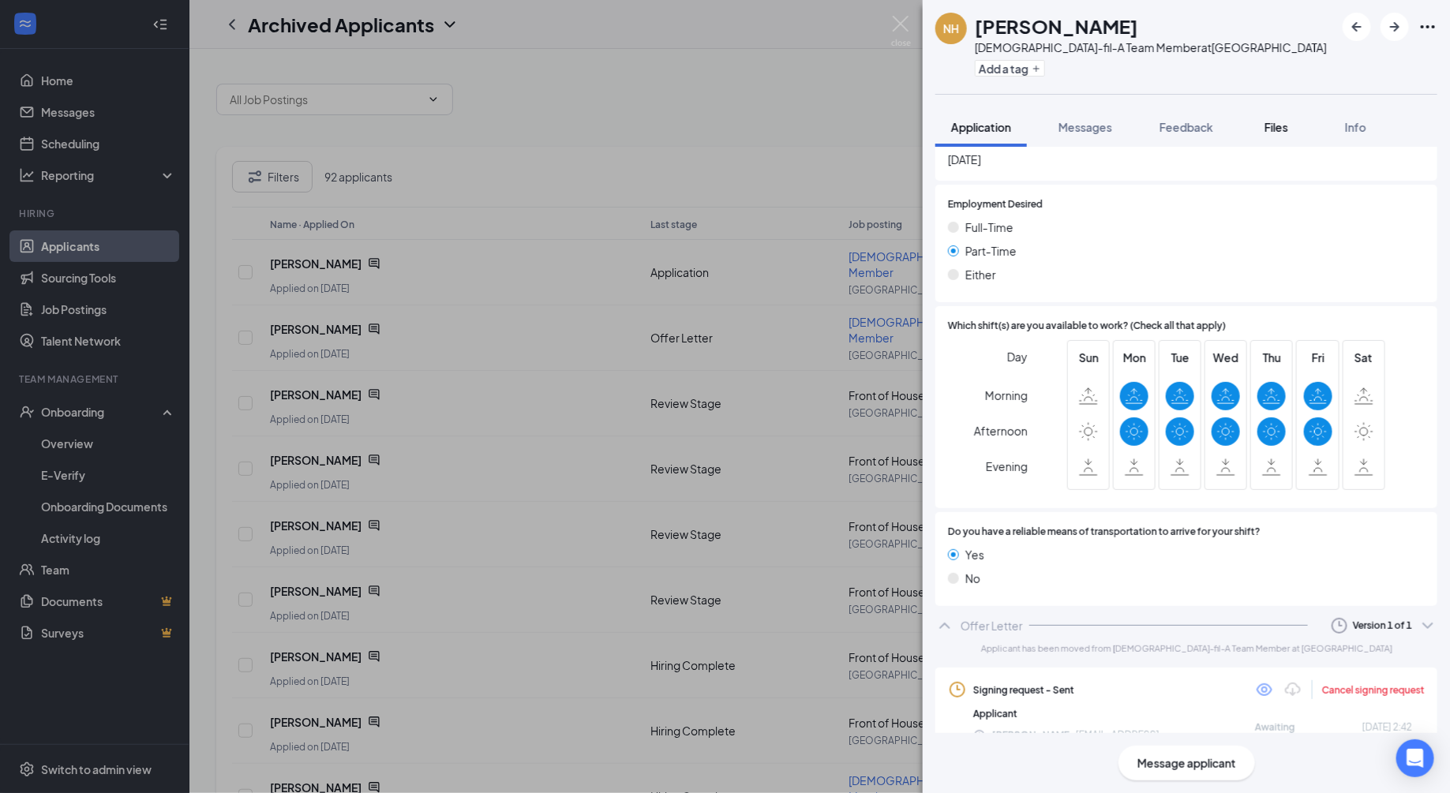
click at [1273, 130] on span "Files" at bounding box center [1276, 127] width 24 height 14
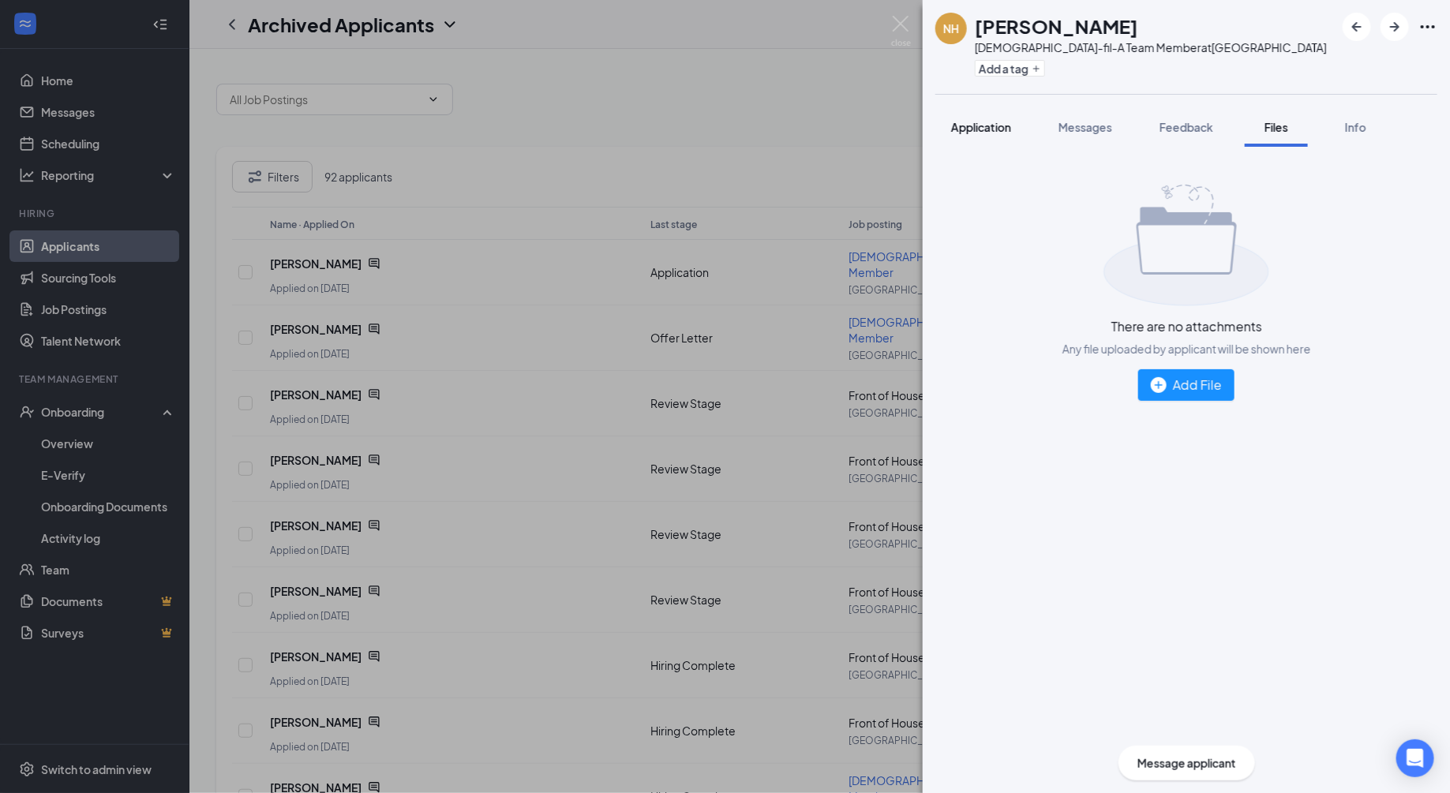
click at [973, 120] on span "Application" at bounding box center [981, 127] width 60 height 14
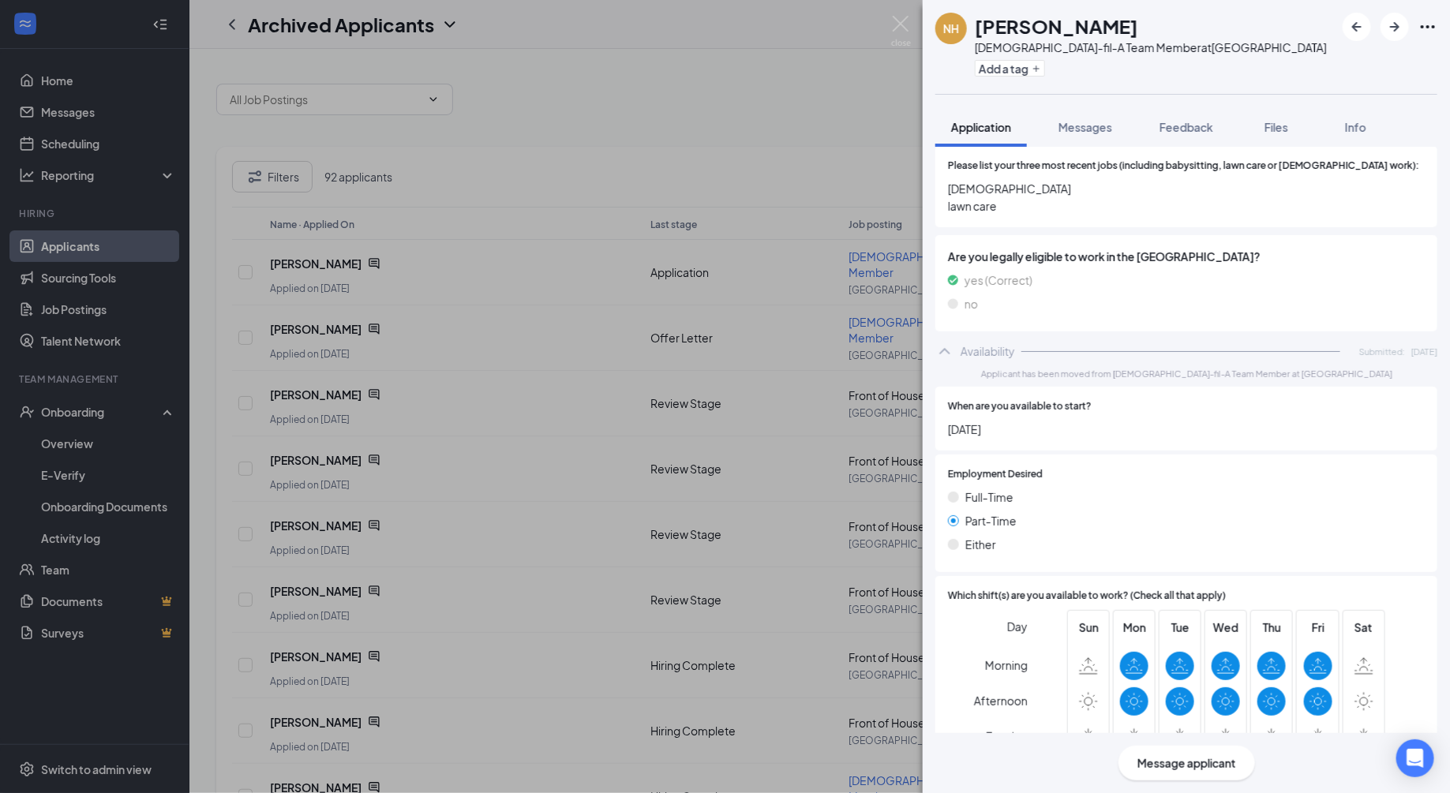
scroll to position [820, 0]
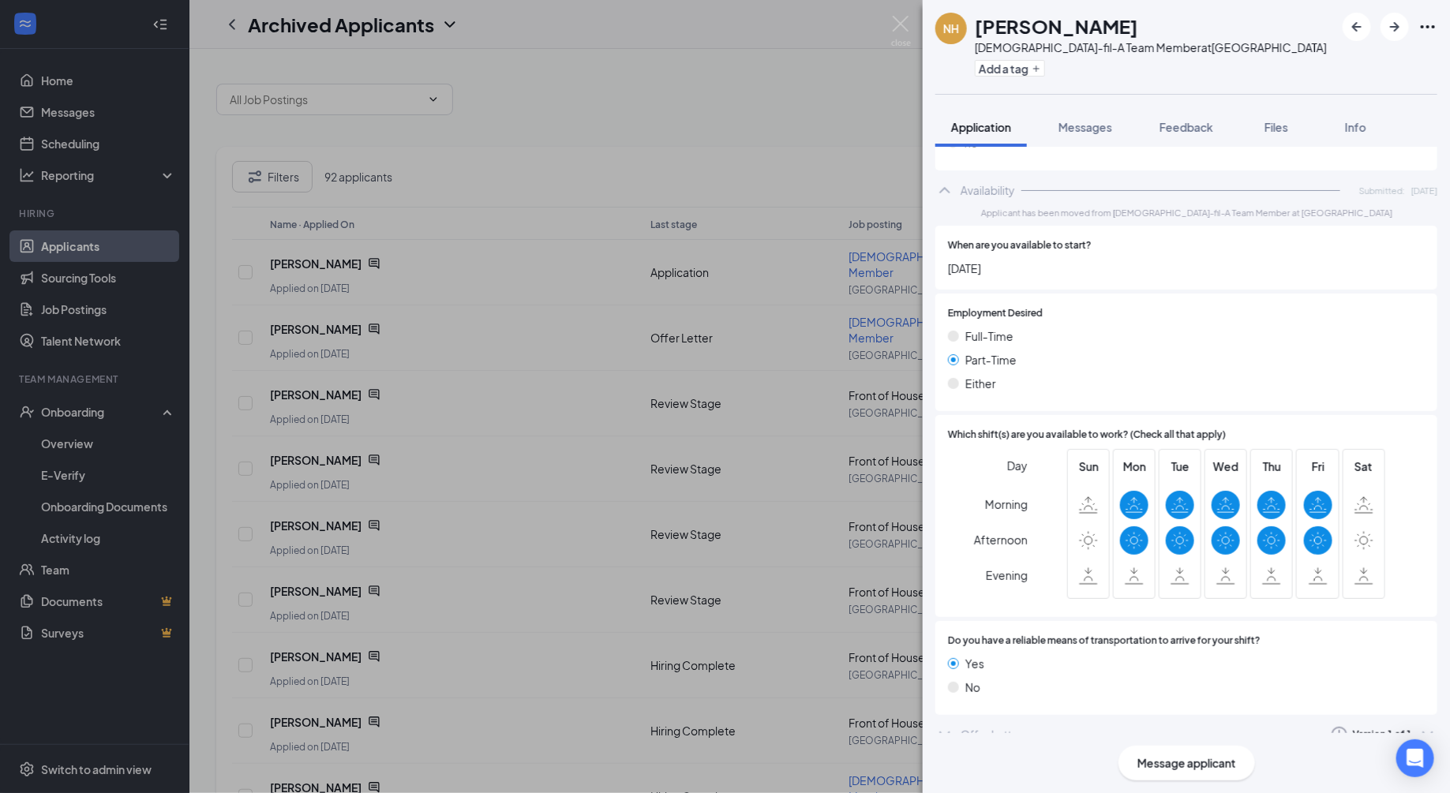
click at [948, 725] on icon "ChevronDown" at bounding box center [944, 734] width 19 height 19
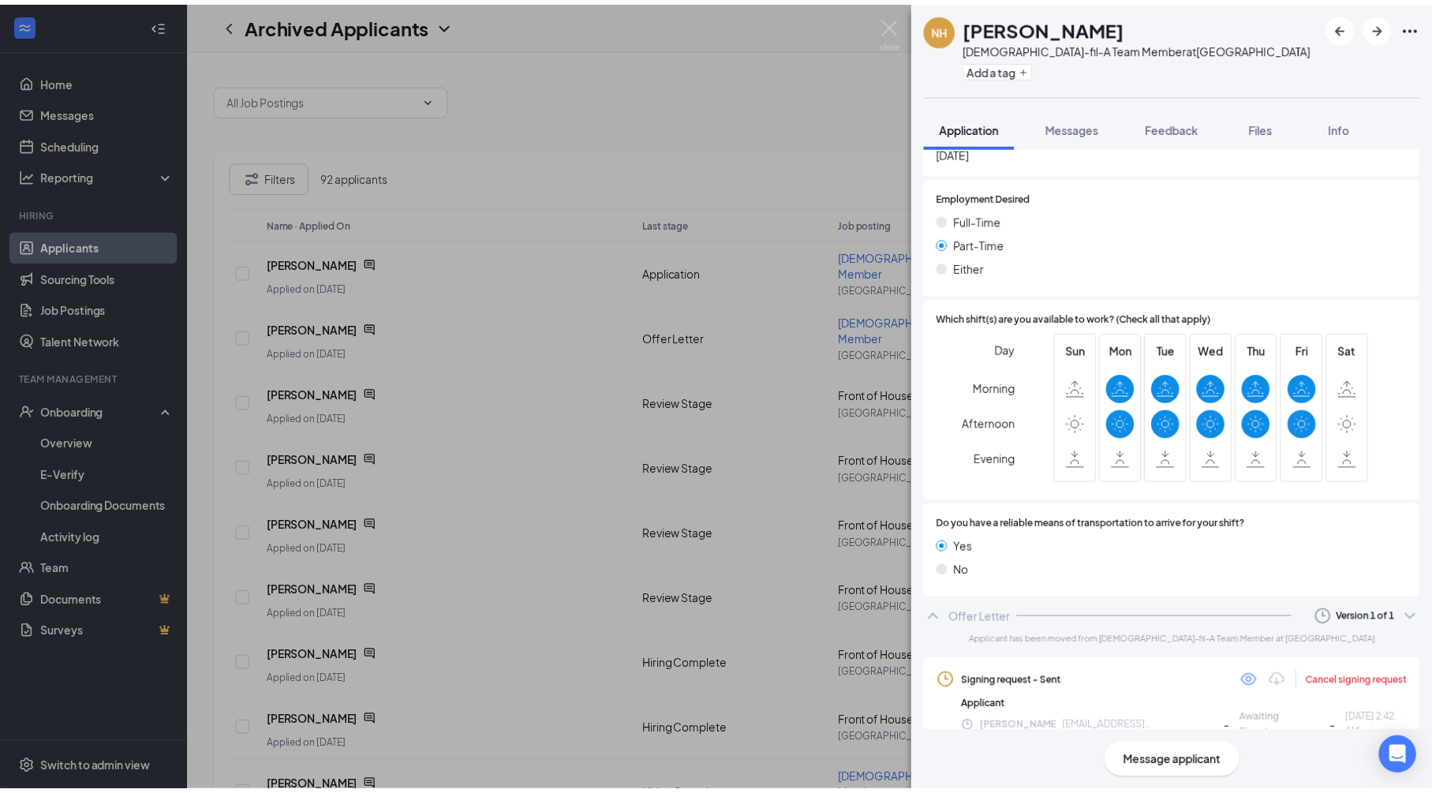
scroll to position [929, 0]
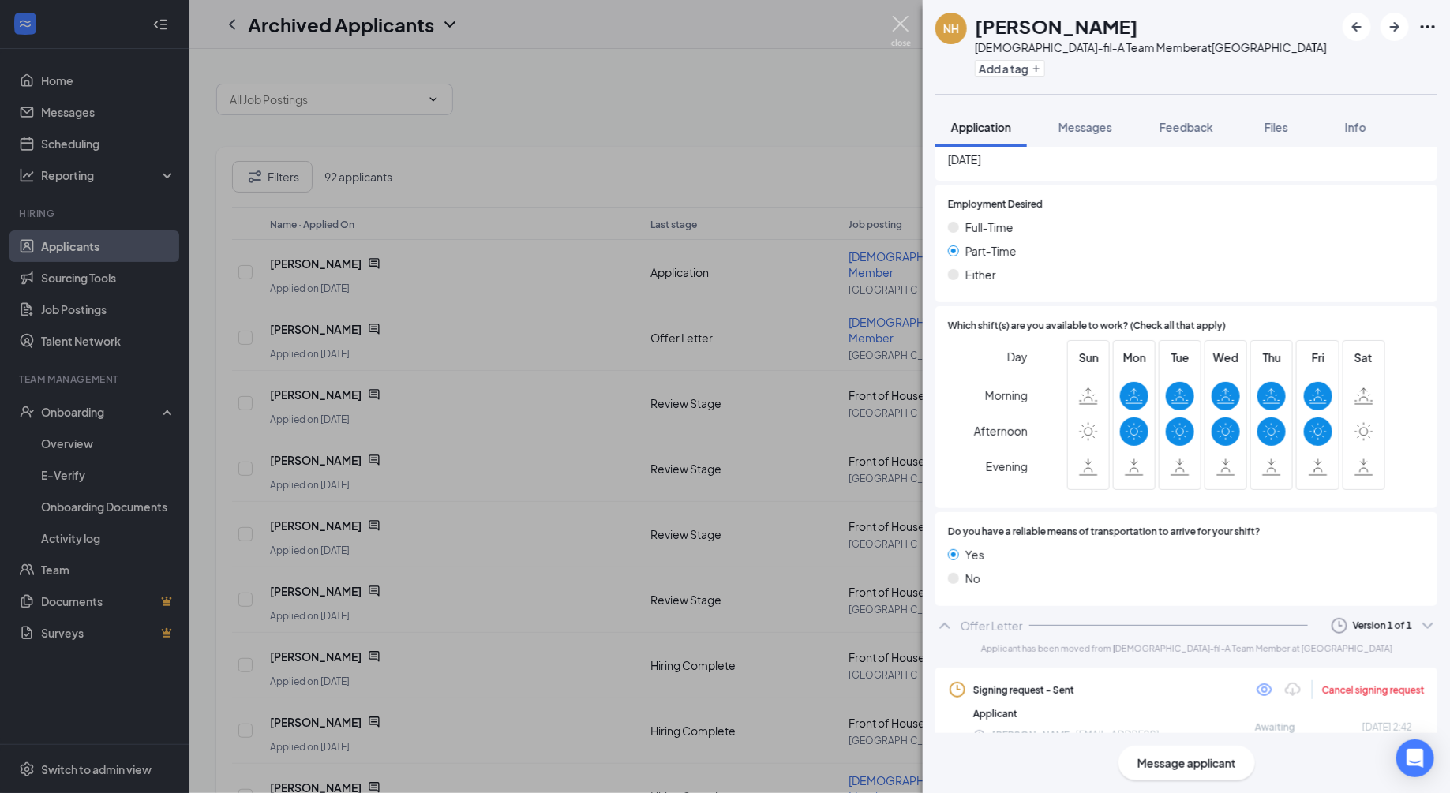
click at [903, 23] on img at bounding box center [901, 31] width 20 height 31
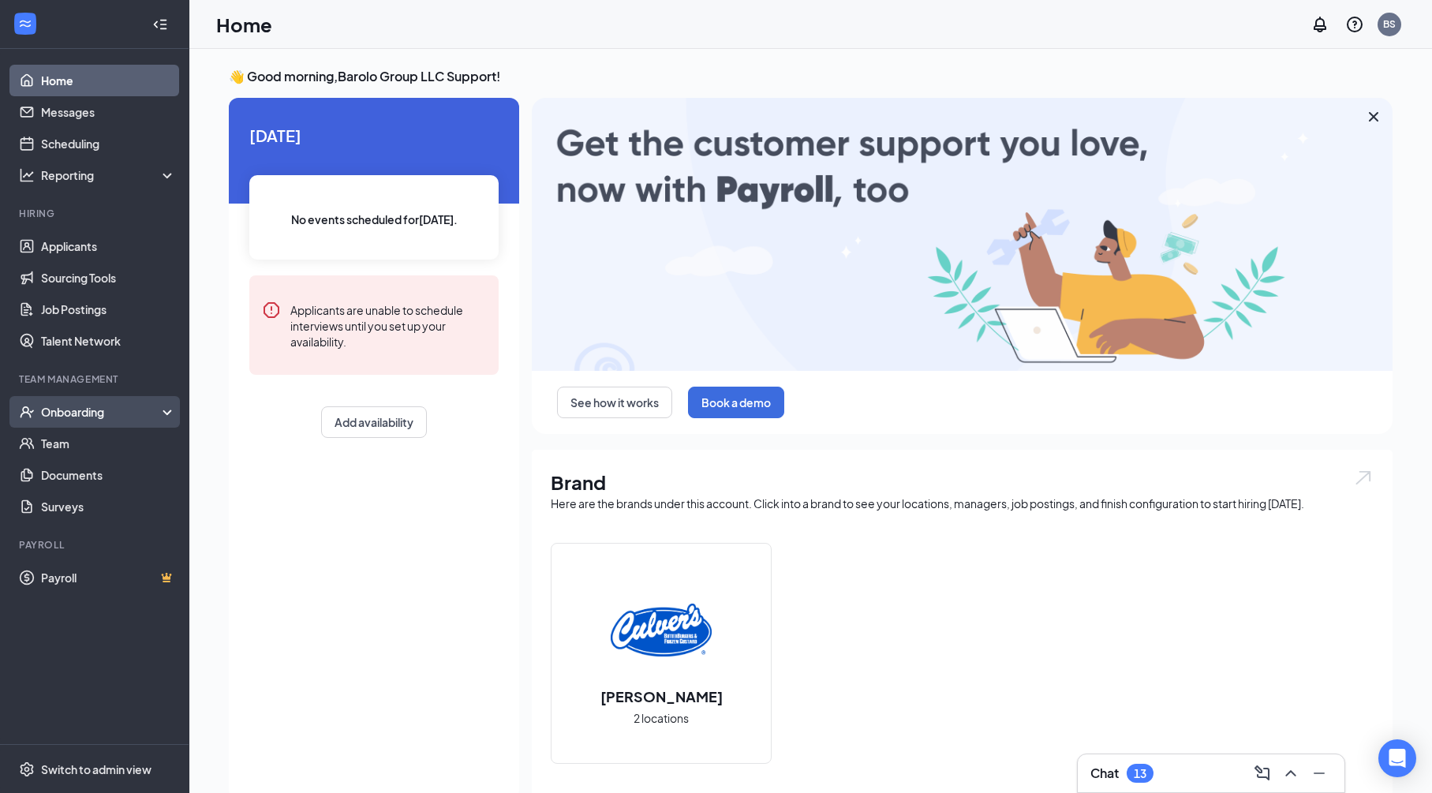
click at [119, 415] on div "Onboarding" at bounding box center [102, 412] width 122 height 16
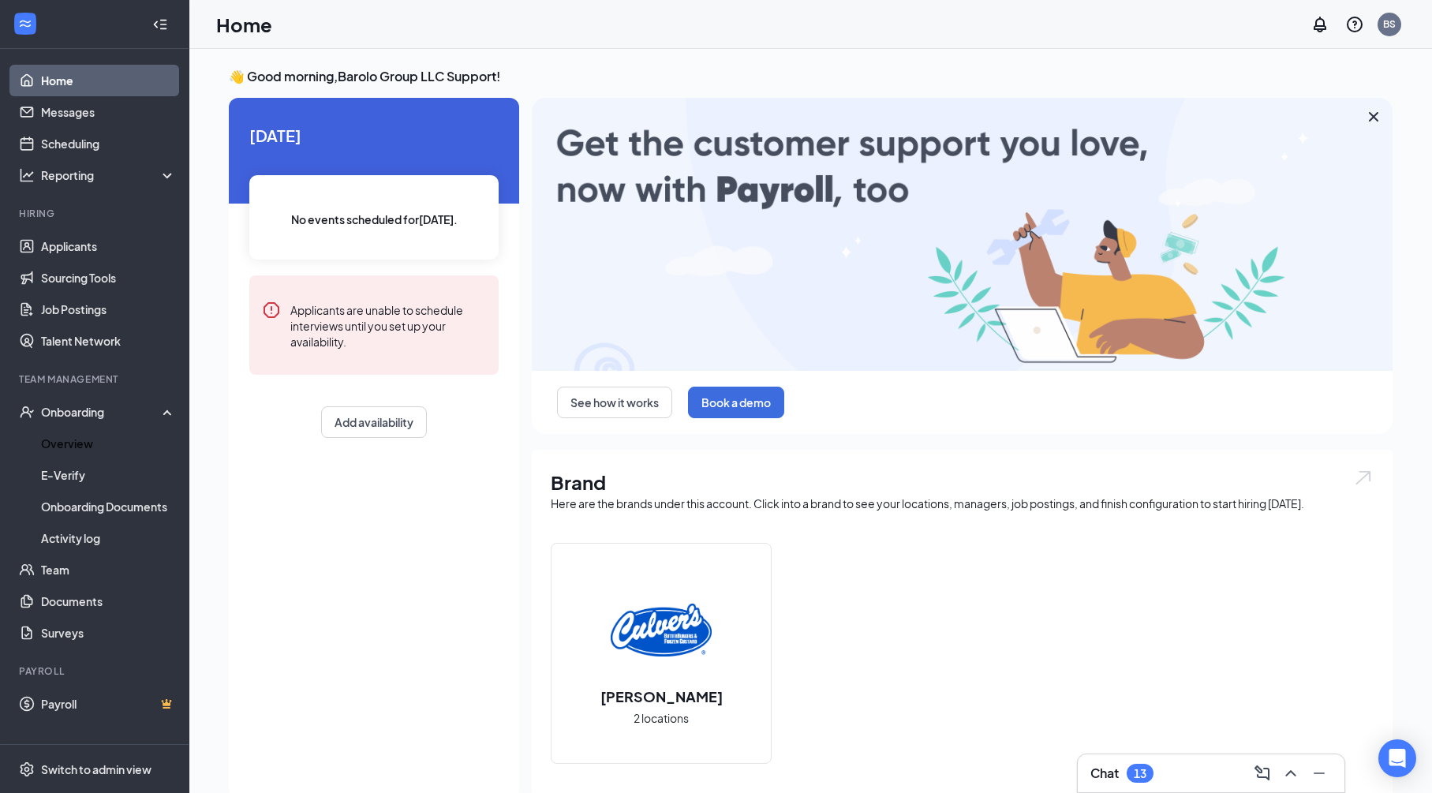
drag, startPoint x: 108, startPoint y: 446, endPoint x: 283, endPoint y: 442, distance: 175.2
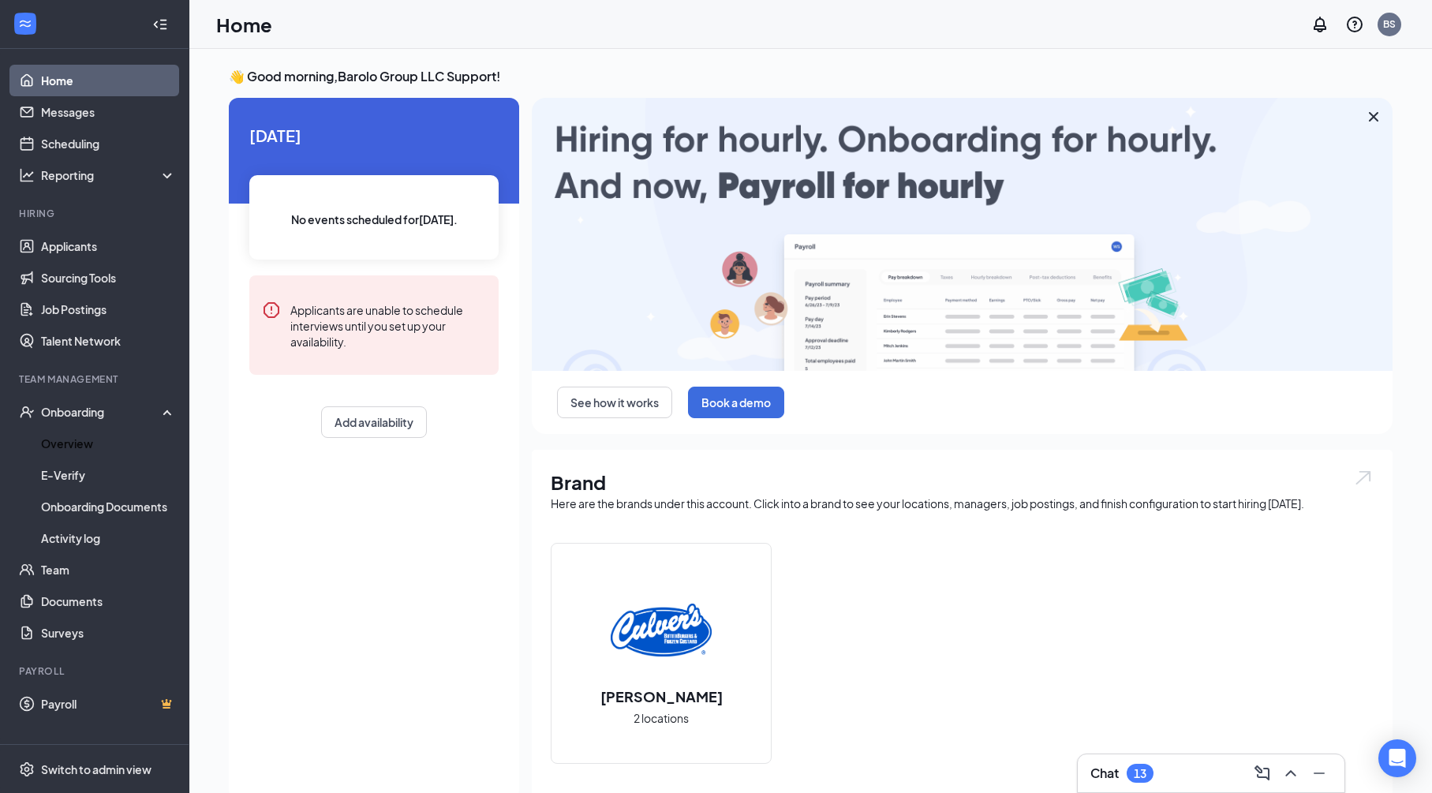
click at [109, 444] on link "Overview" at bounding box center [108, 444] width 135 height 32
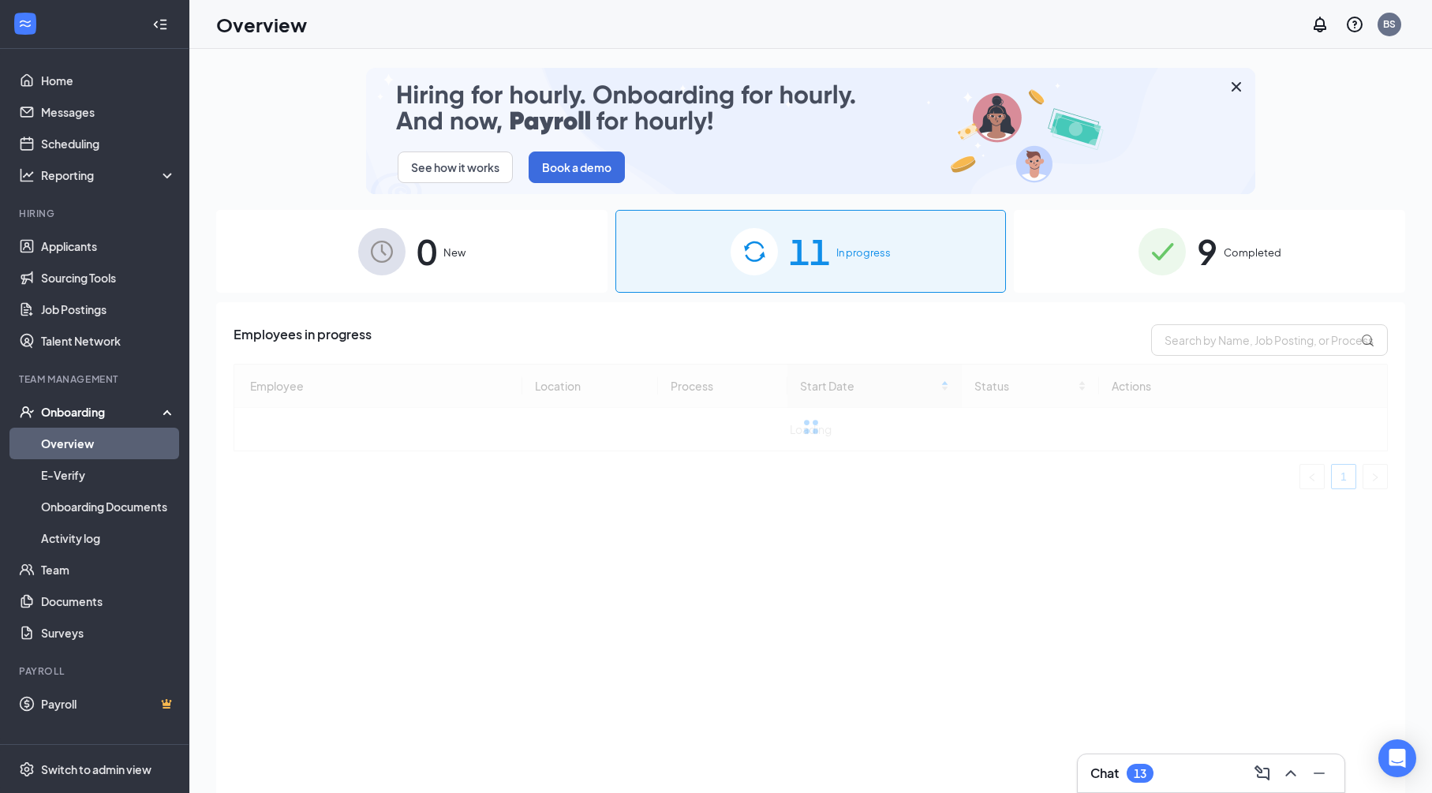
click at [900, 125] on img at bounding box center [810, 131] width 889 height 126
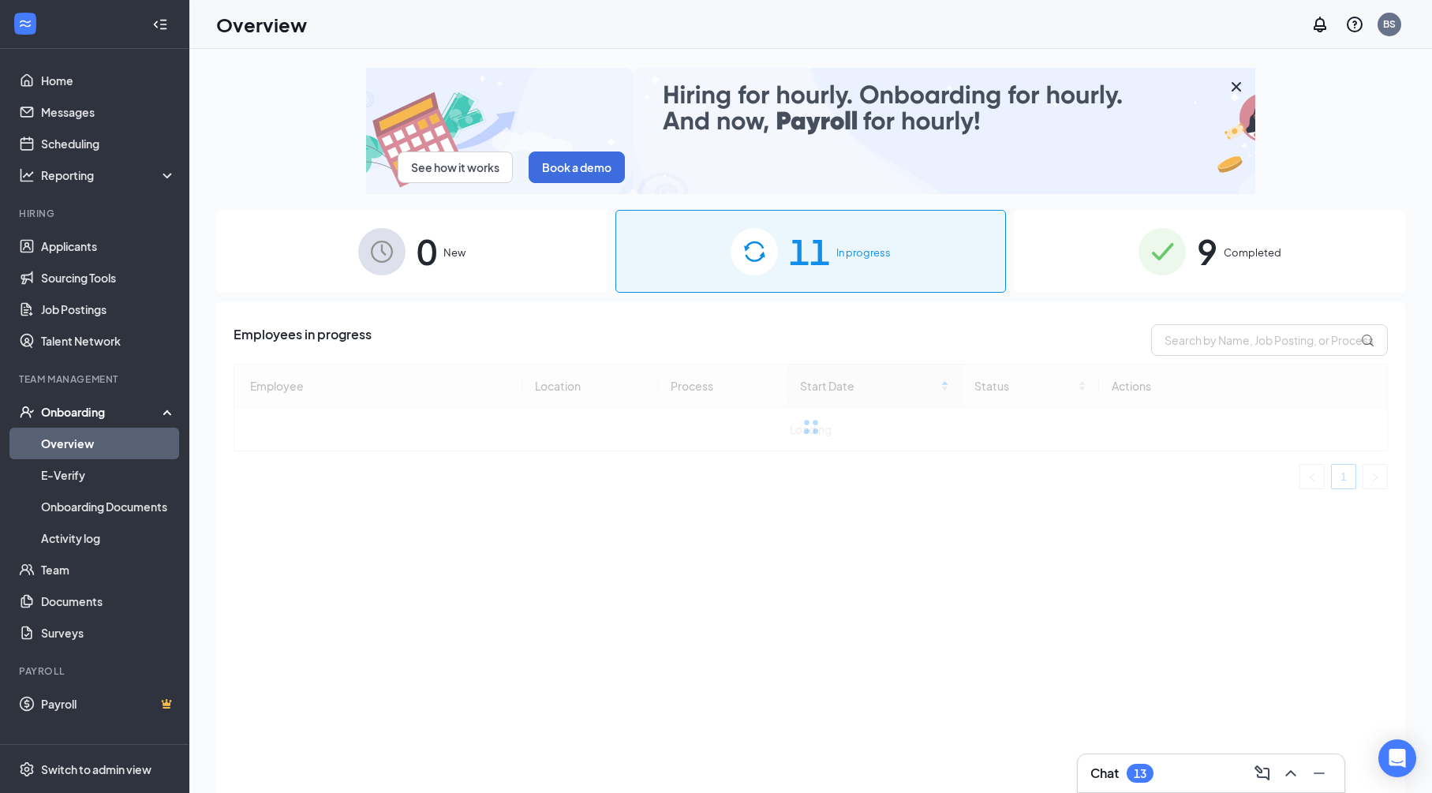
click at [877, 249] on span "In progress" at bounding box center [864, 253] width 54 height 16
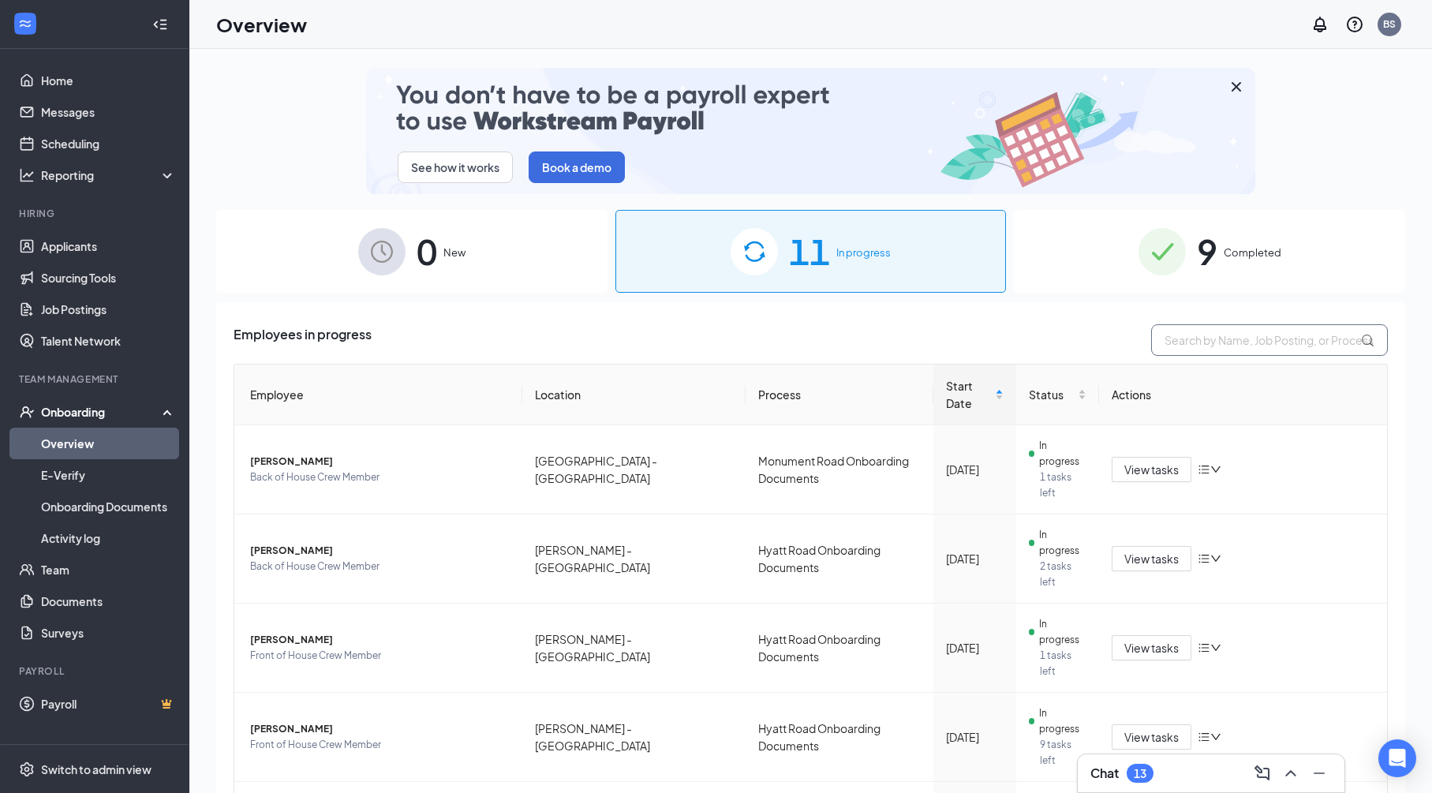
click at [1237, 336] on input "text" at bounding box center [1269, 340] width 237 height 32
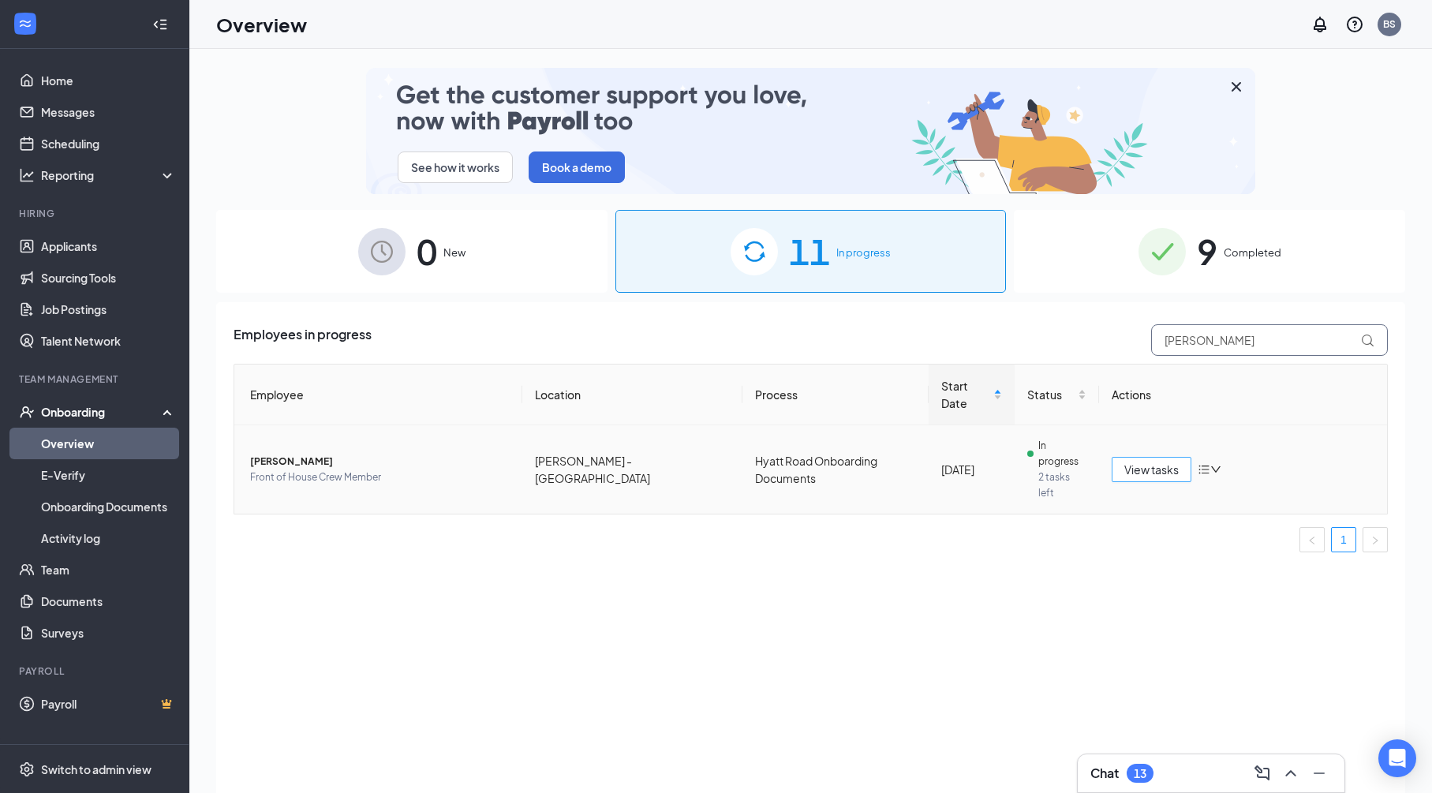
type input "emma"
click at [1153, 461] on span "View tasks" at bounding box center [1152, 469] width 54 height 17
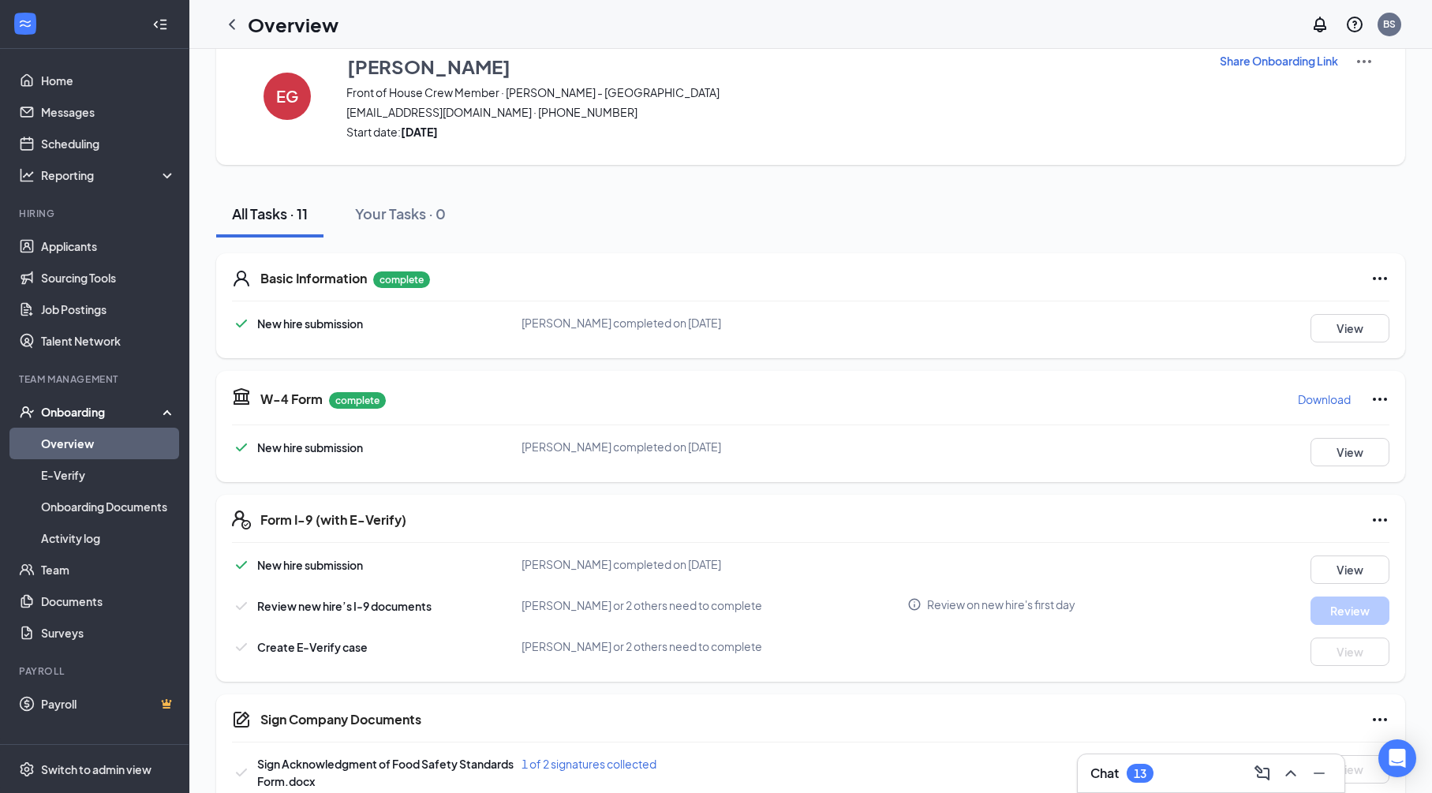
scroll to position [185, 0]
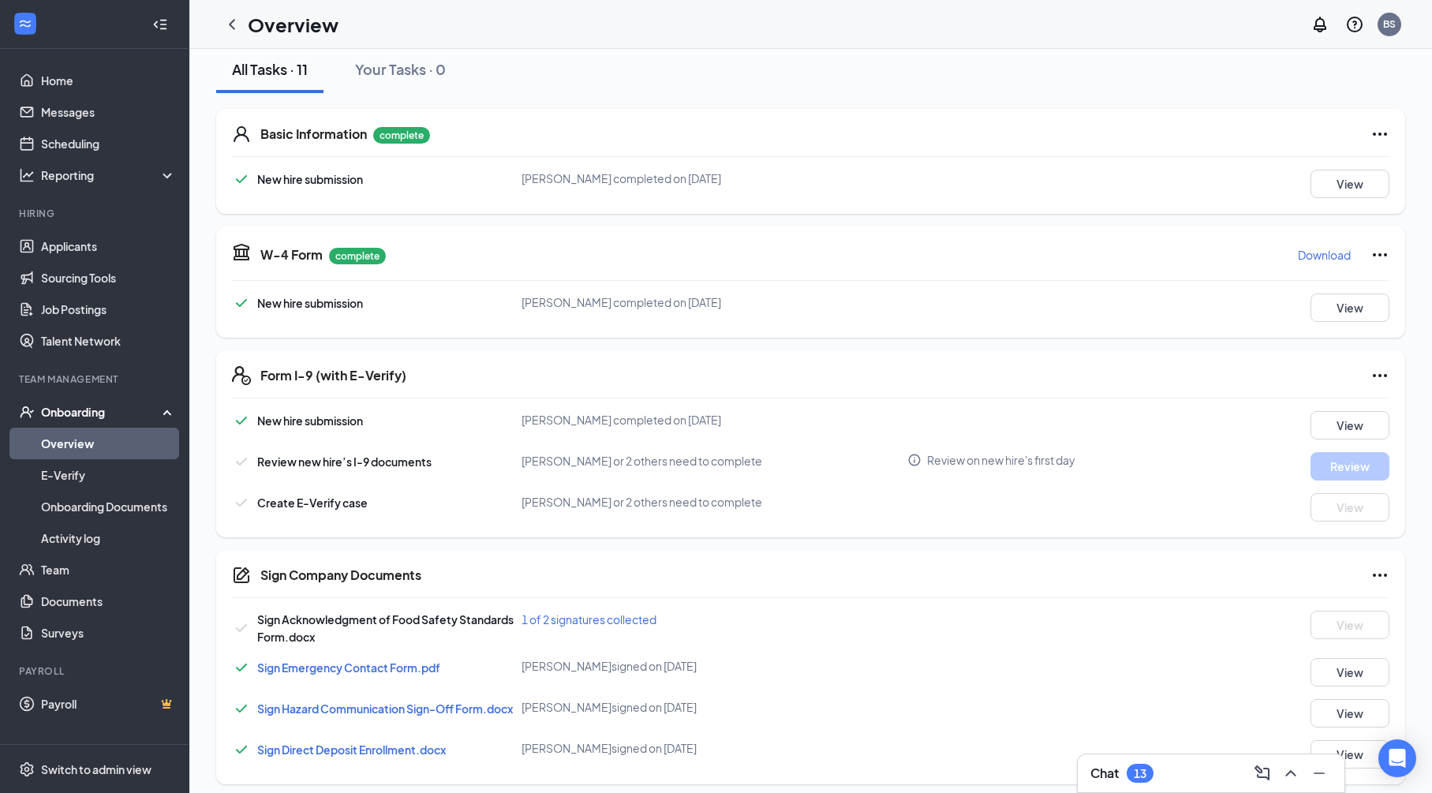
click at [1371, 377] on icon "Ellipses" at bounding box center [1380, 375] width 19 height 19
click at [867, 556] on div "Sign Company Documents Sign Acknowledgment of Food Safety Standards Form.docx 1…" at bounding box center [810, 667] width 1189 height 234
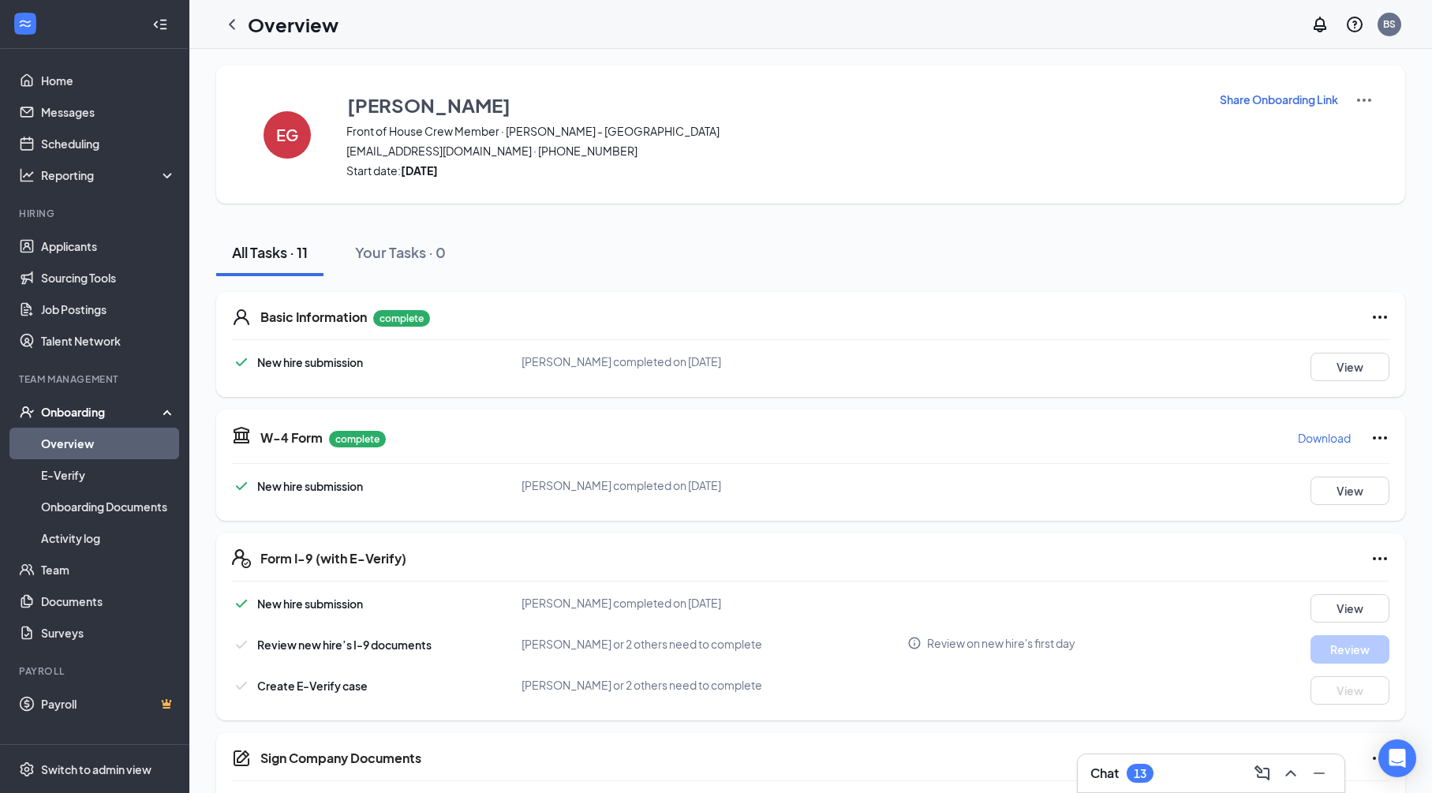
scroll to position [0, 0]
click at [1271, 107] on p "Share Onboarding Link" at bounding box center [1279, 102] width 118 height 16
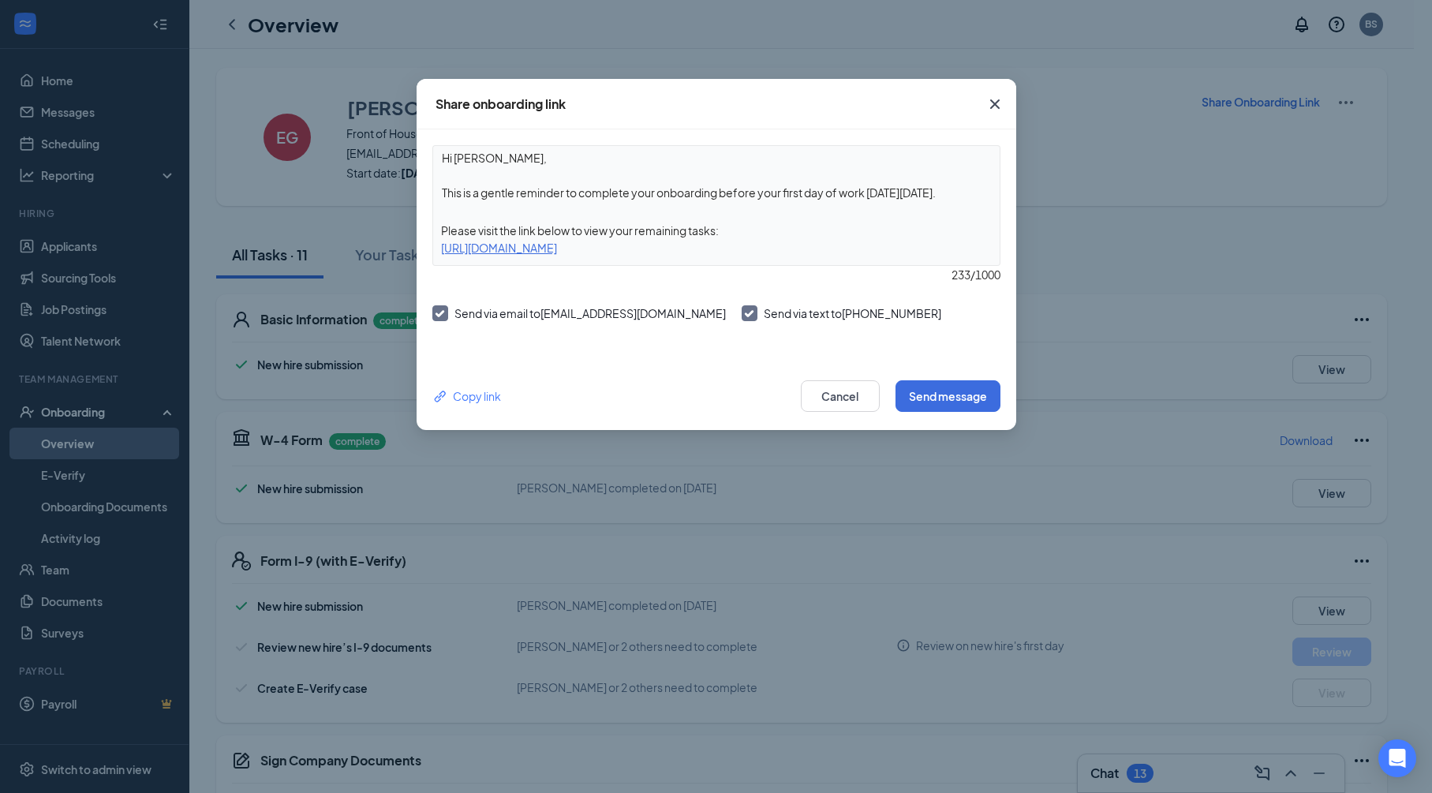
drag, startPoint x: 863, startPoint y: 251, endPoint x: 429, endPoint y: 249, distance: 434.1
click at [429, 249] on div "Hi Emma, This is a gentle reminder to complete your onboarding before your firs…" at bounding box center [717, 245] width 600 height 233
copy div "https://www.workstream.us/j/onboarding/34a339d2/employee?locale=en"
click at [1000, 107] on icon "Cross" at bounding box center [995, 104] width 19 height 19
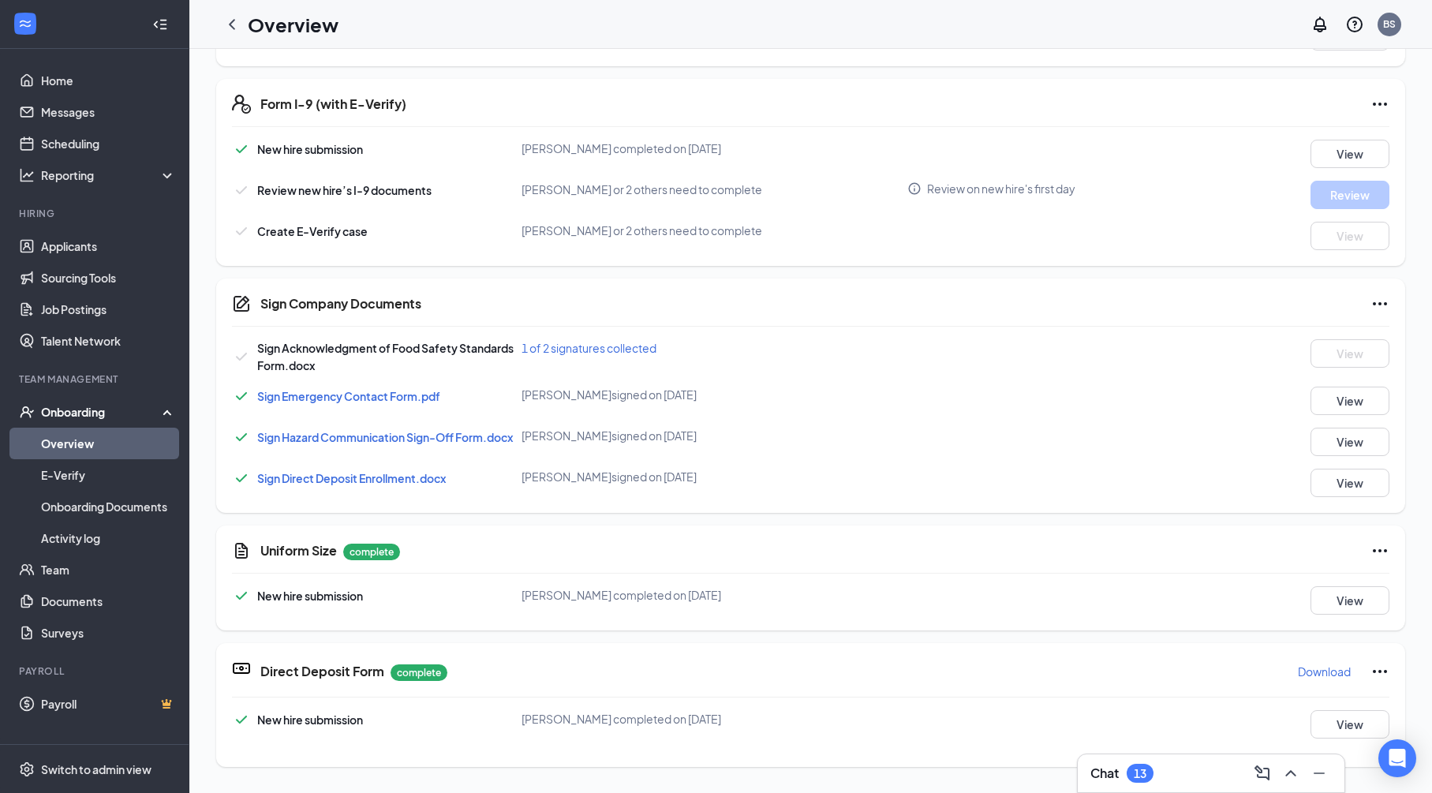
scroll to position [453, 0]
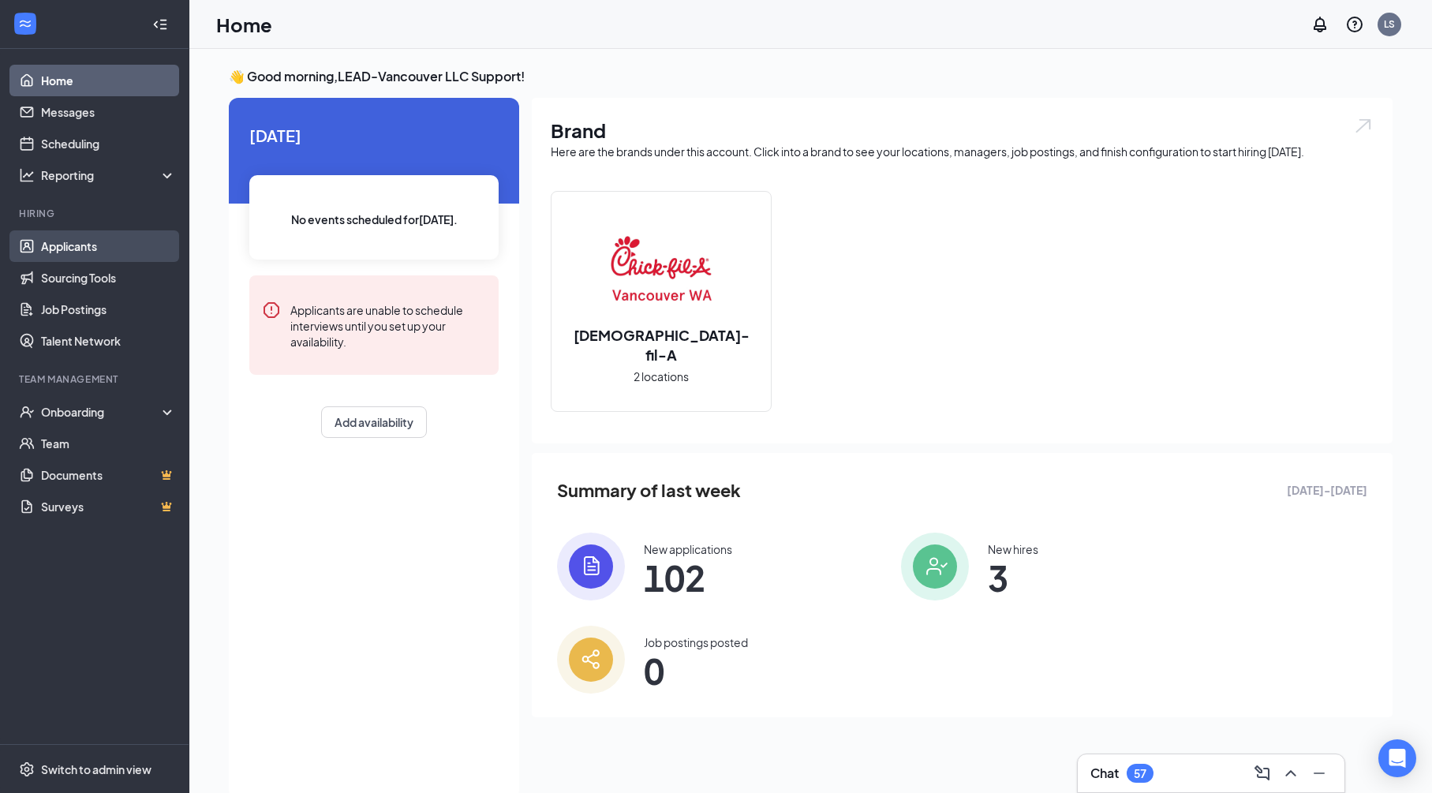
click at [81, 246] on link "Applicants" at bounding box center [108, 246] width 135 height 32
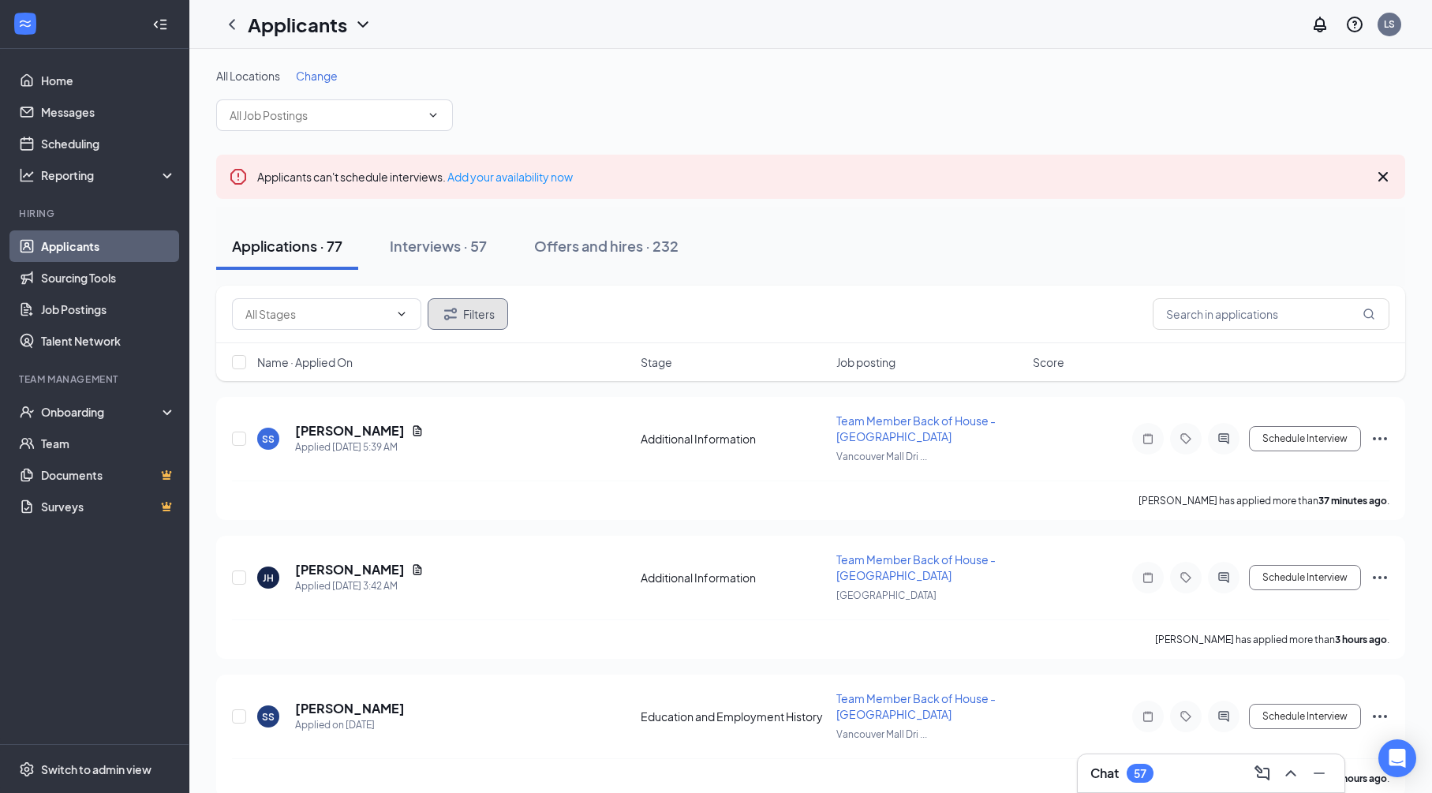
click at [470, 315] on button "Filters" at bounding box center [468, 314] width 80 height 32
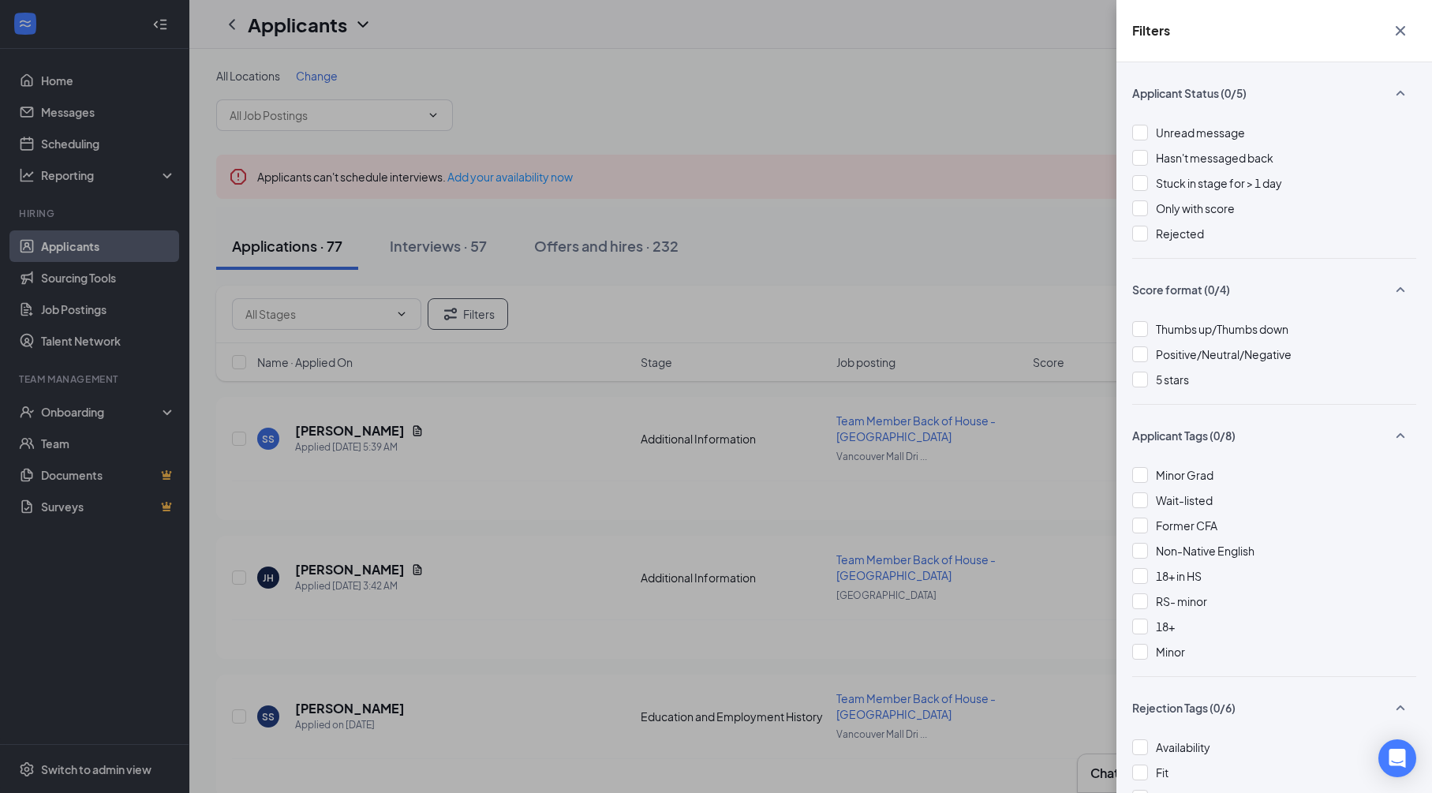
click at [470, 316] on div "Filters Applicant Status (0/5) Unread message Hasn't messaged back Stuck in sta…" at bounding box center [716, 396] width 1432 height 793
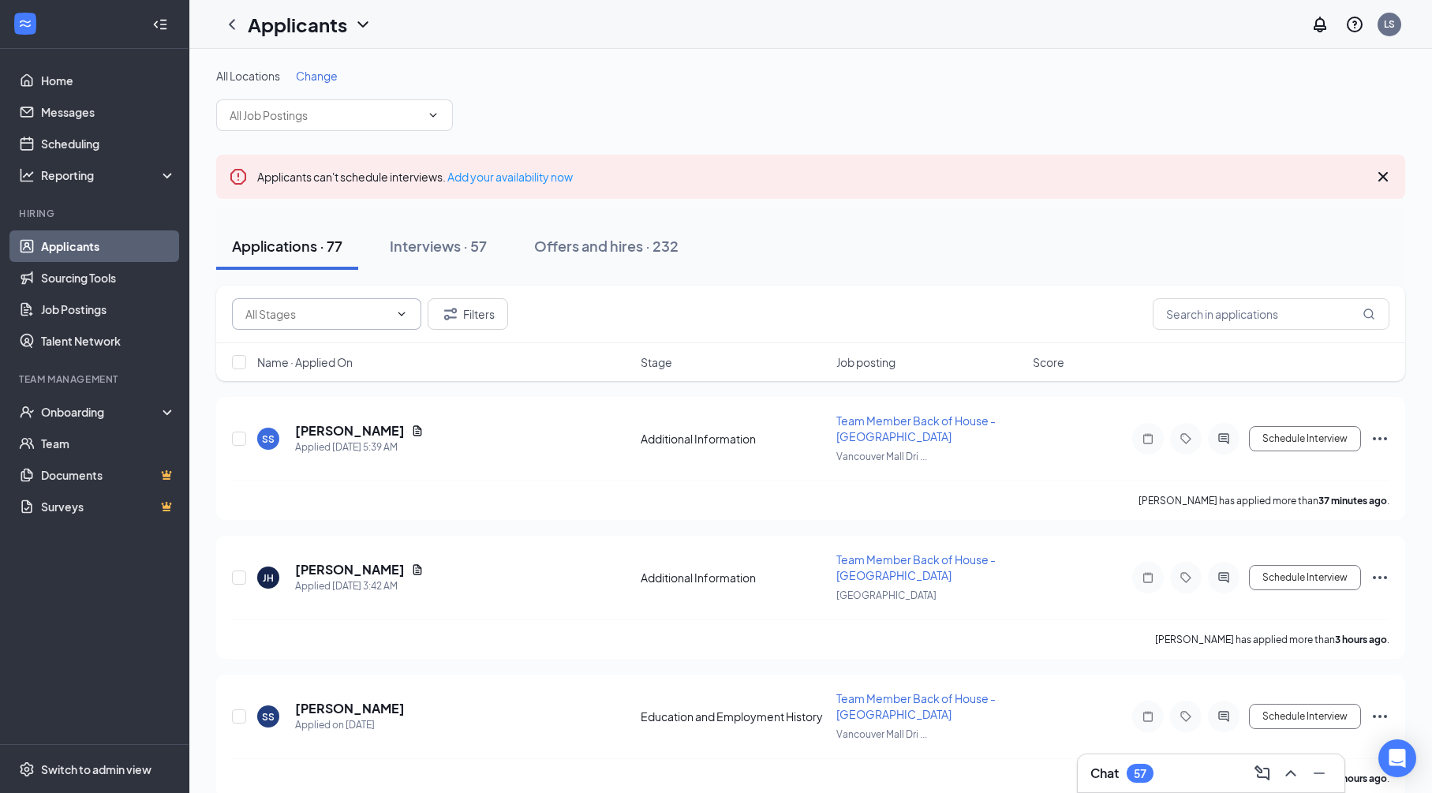
click at [410, 314] on span at bounding box center [326, 314] width 189 height 32
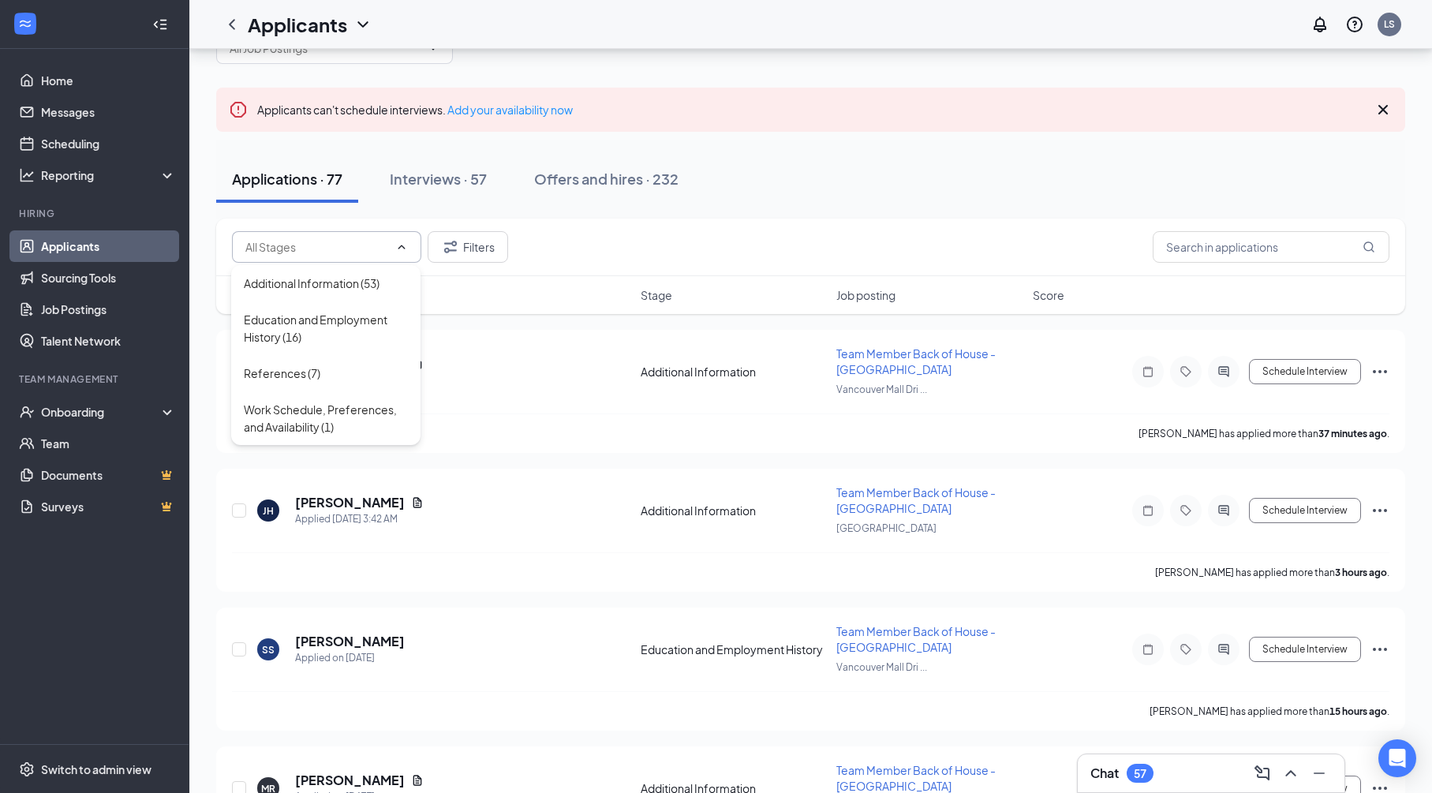
scroll to position [66, 0]
click at [465, 181] on div "Interviews · 57" at bounding box center [438, 180] width 97 height 20
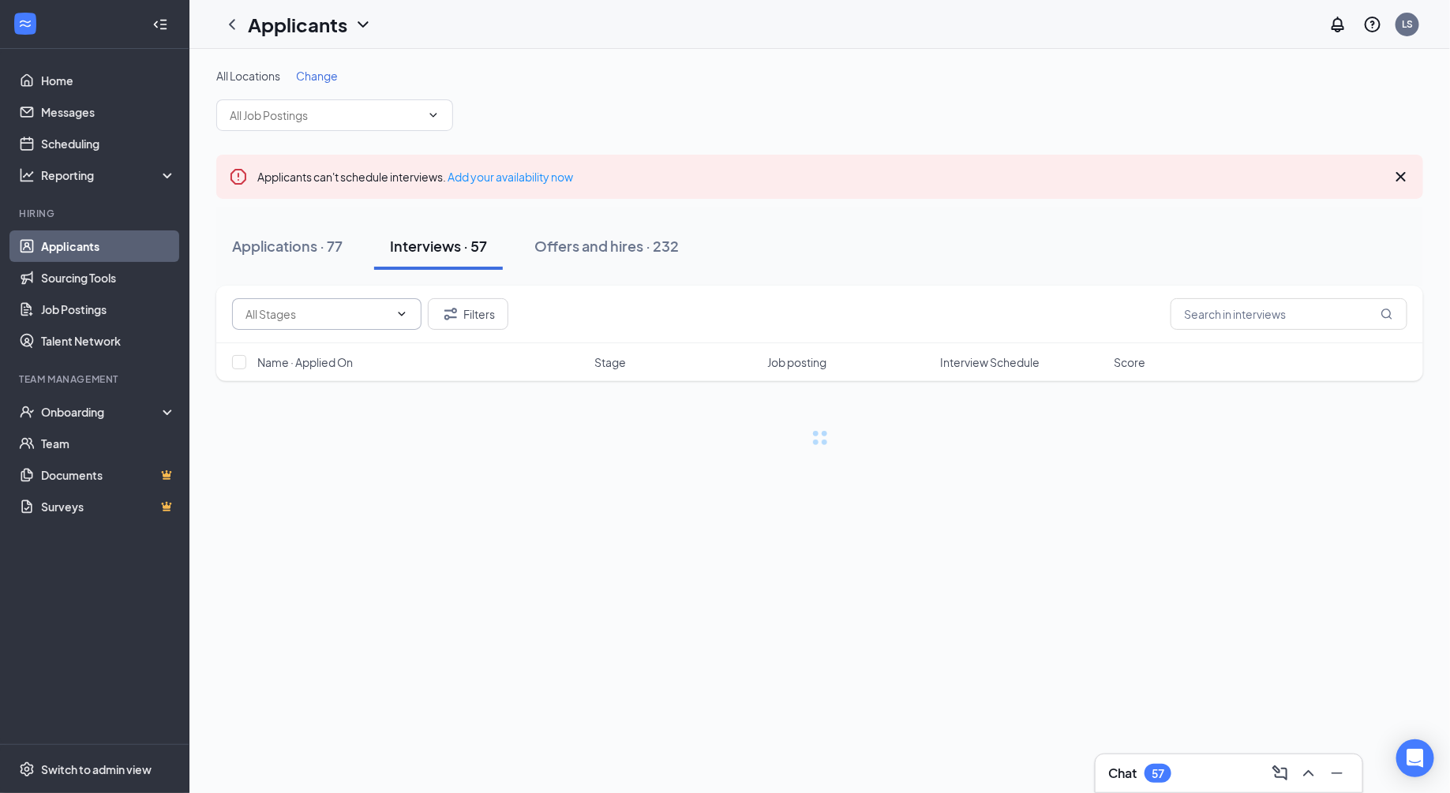
click at [403, 316] on icon "ChevronDown" at bounding box center [401, 314] width 13 height 13
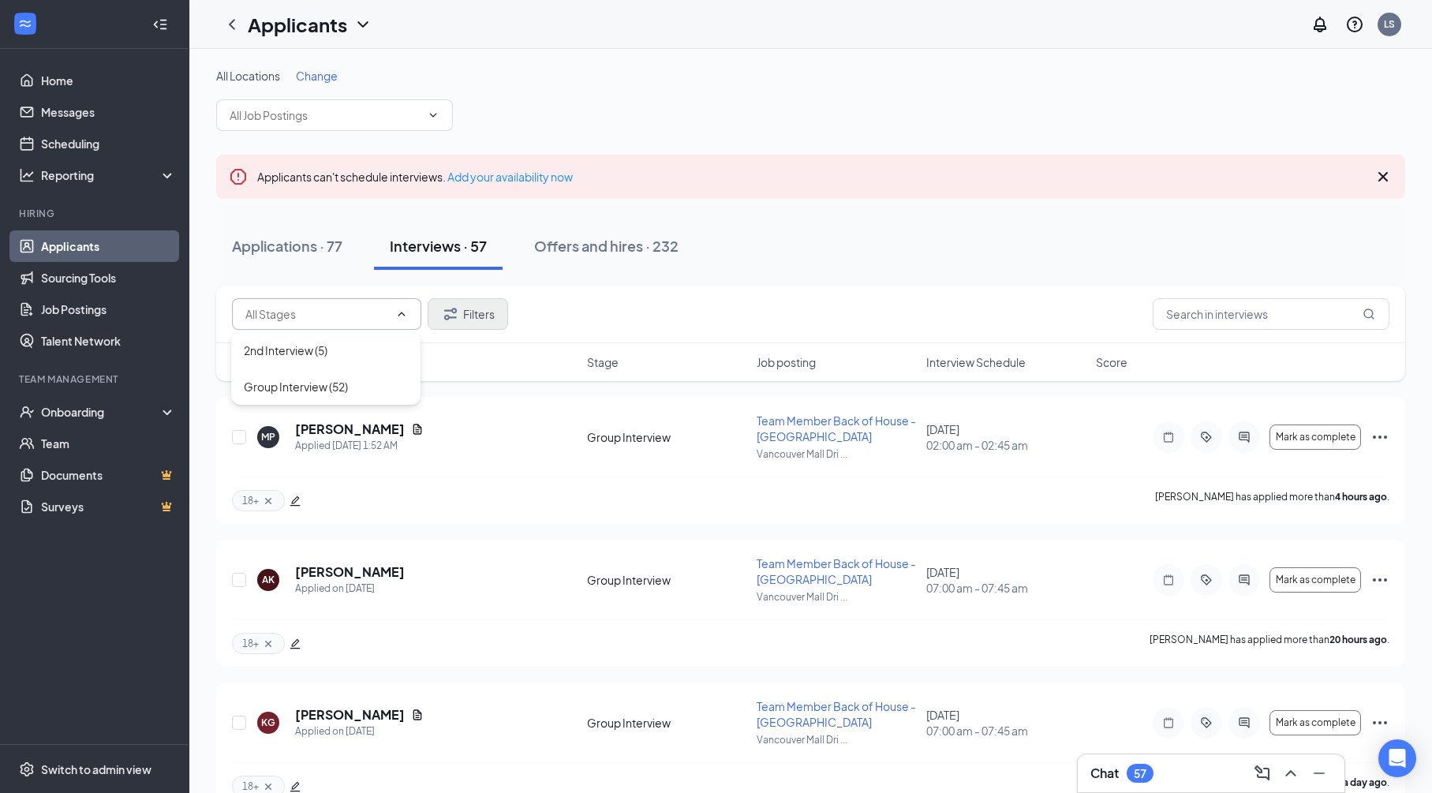
drag, startPoint x: 315, startPoint y: 248, endPoint x: 429, endPoint y: 313, distance: 131.2
click at [315, 248] on div "Applications · 77" at bounding box center [287, 246] width 110 height 20
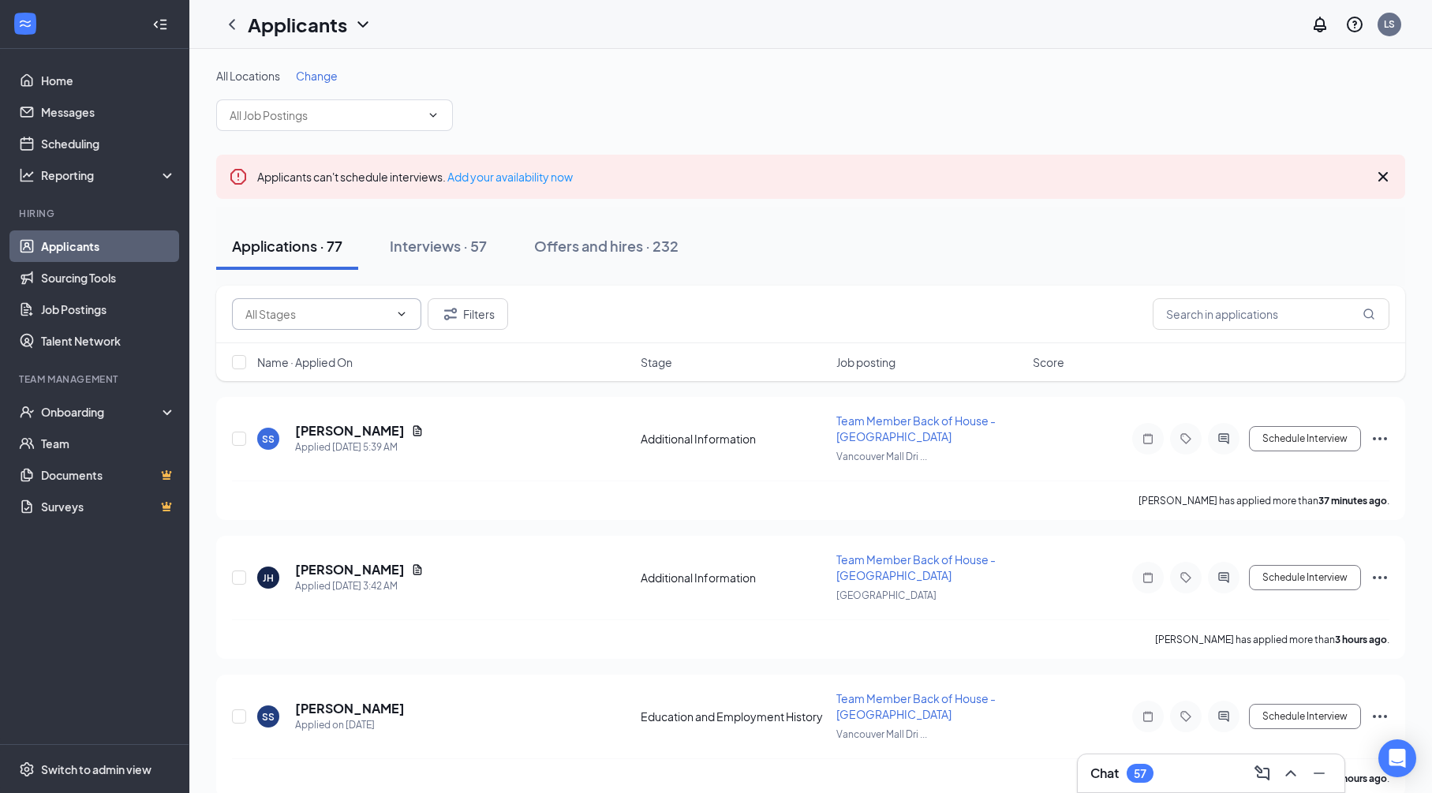
click at [400, 312] on icon "ChevronDown" at bounding box center [401, 314] width 13 height 13
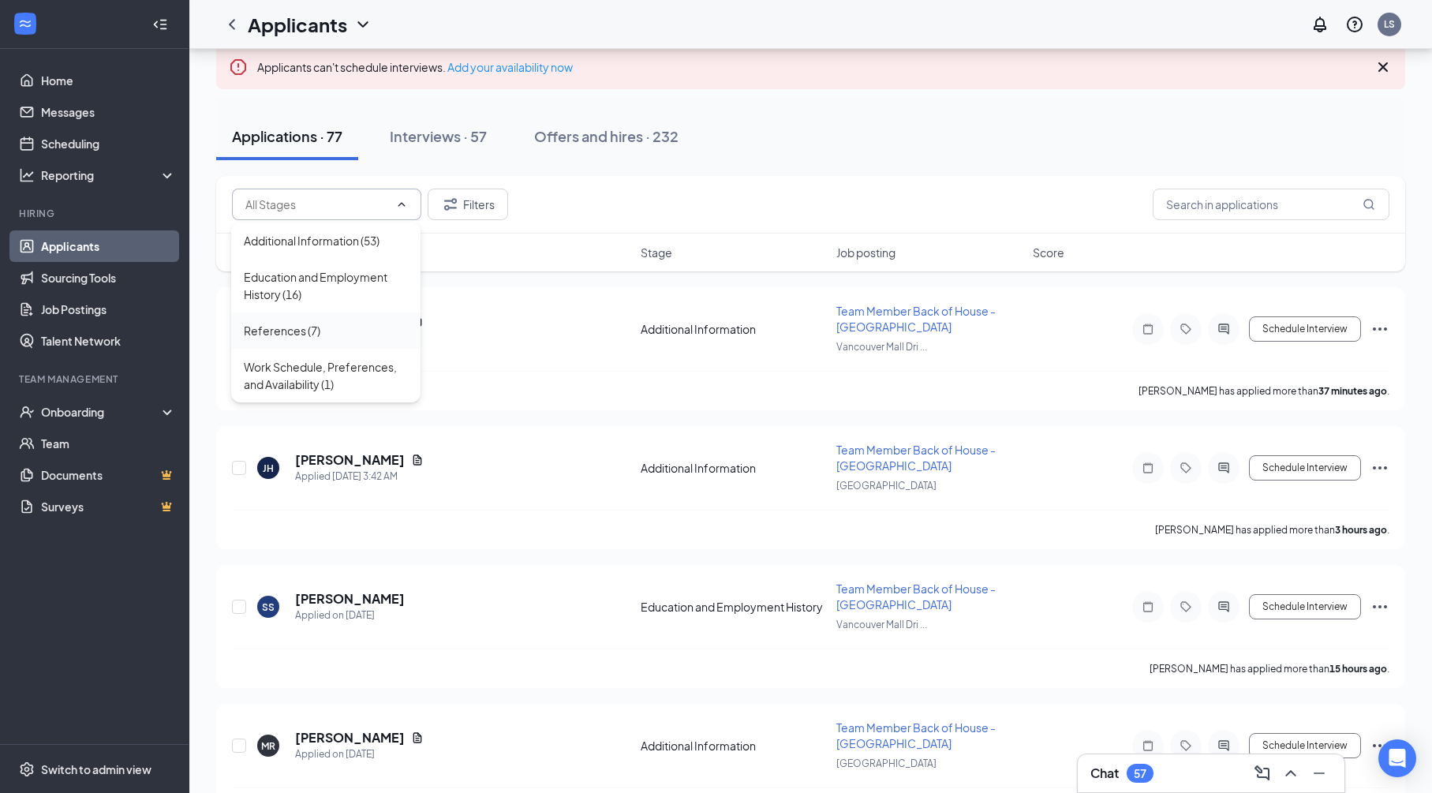
scroll to position [79, 0]
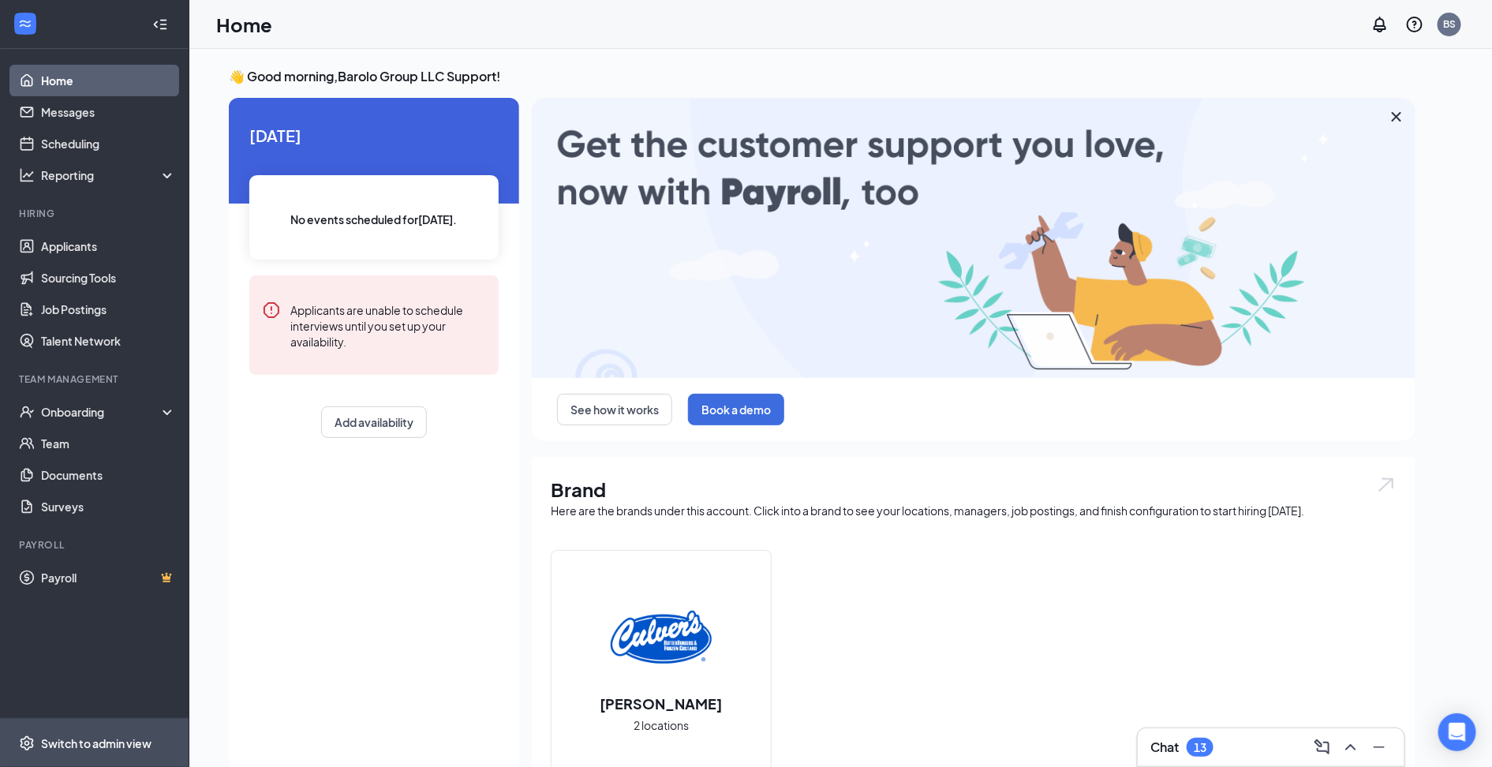
click at [149, 744] on div "Switch to admin view" at bounding box center [96, 744] width 110 height 16
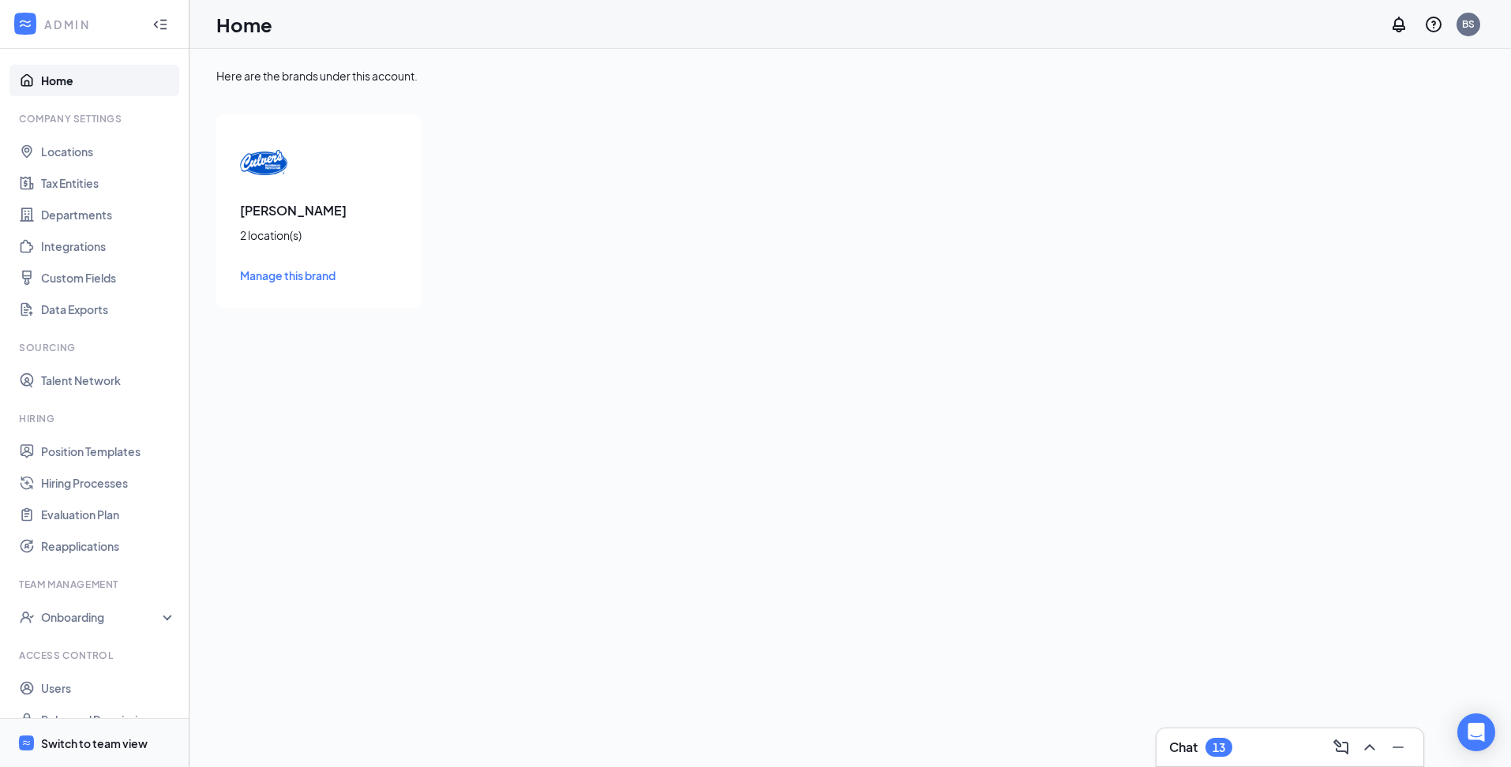
click at [99, 741] on div "Switch to team view" at bounding box center [94, 744] width 107 height 16
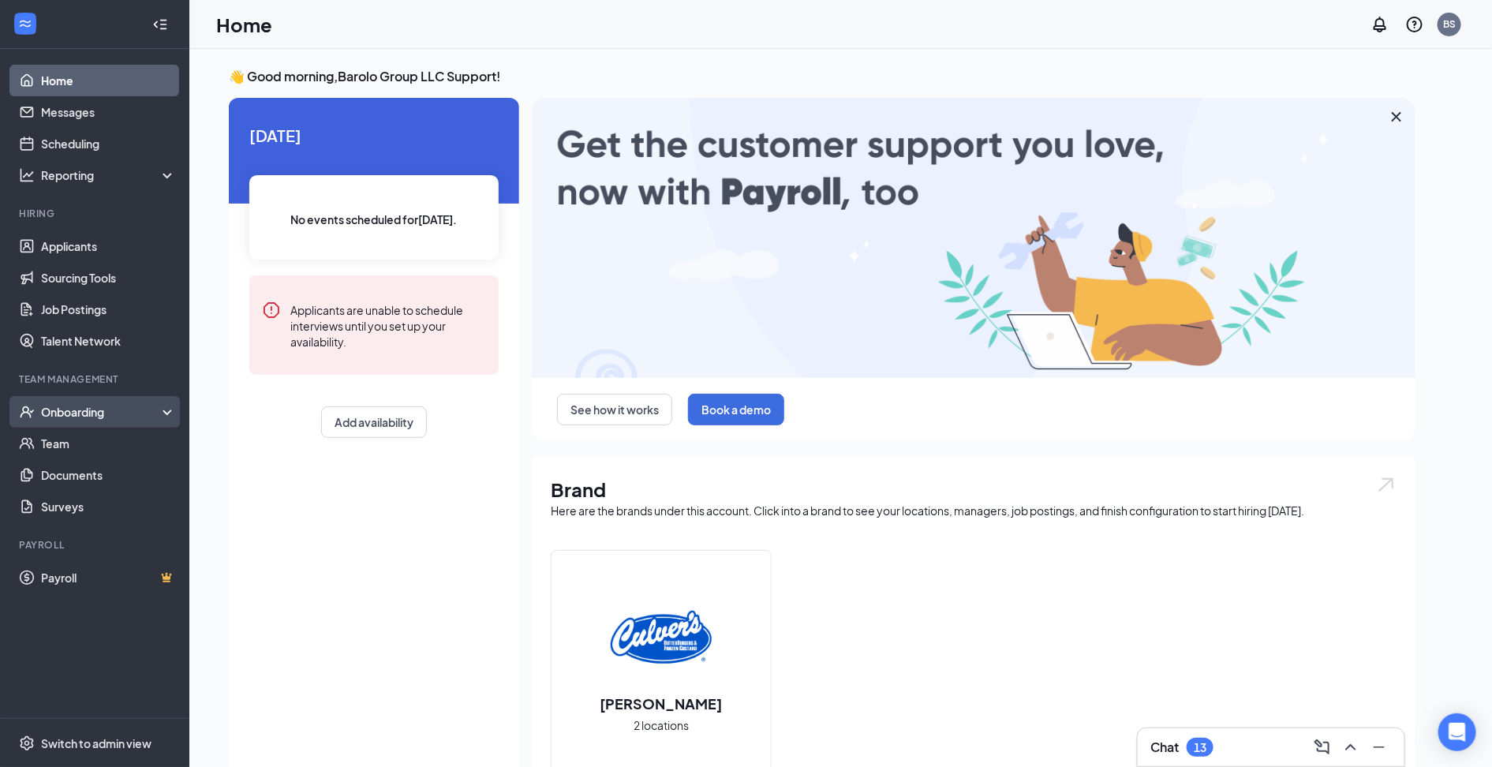
click at [123, 415] on div "Onboarding" at bounding box center [102, 412] width 122 height 16
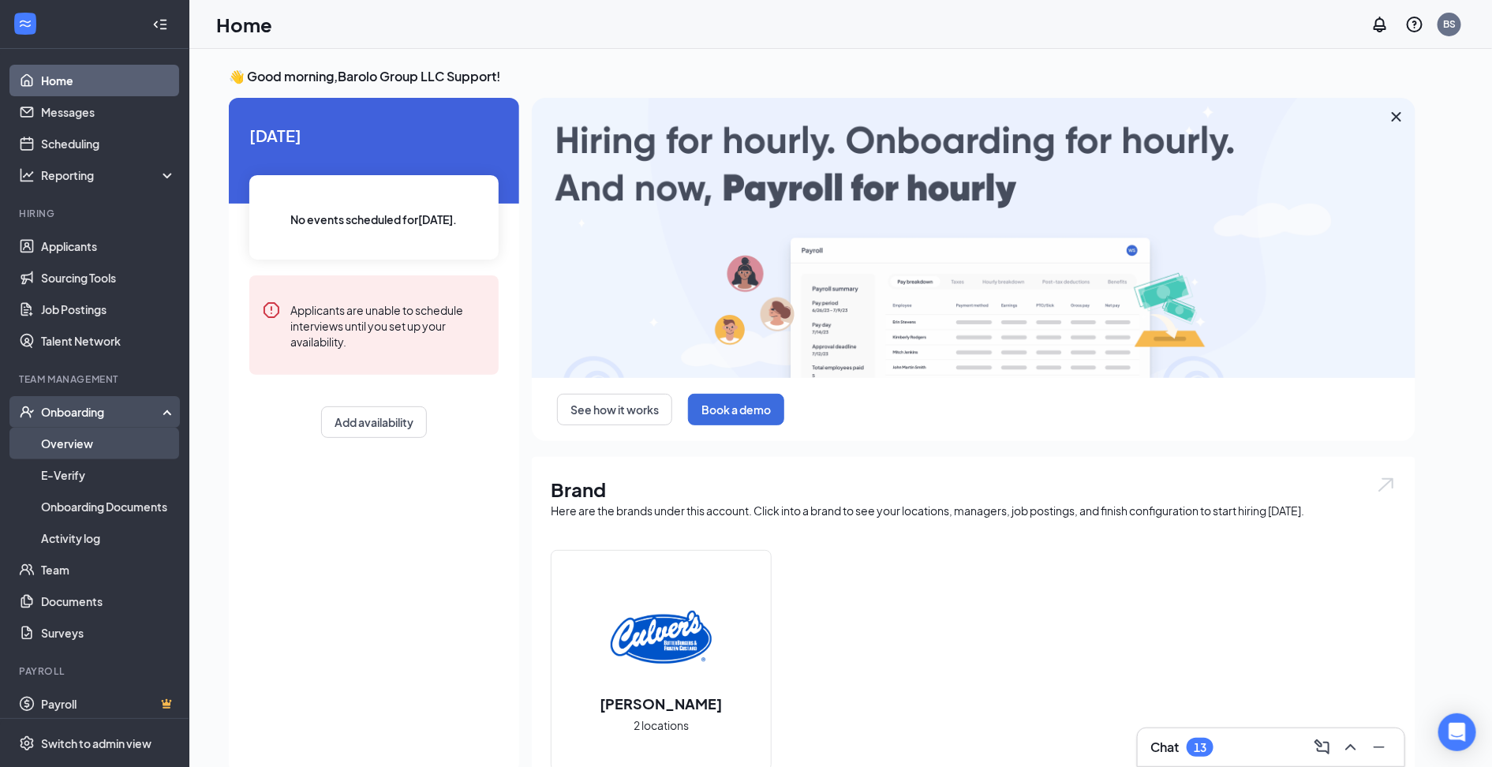
click at [122, 440] on link "Overview" at bounding box center [108, 444] width 135 height 32
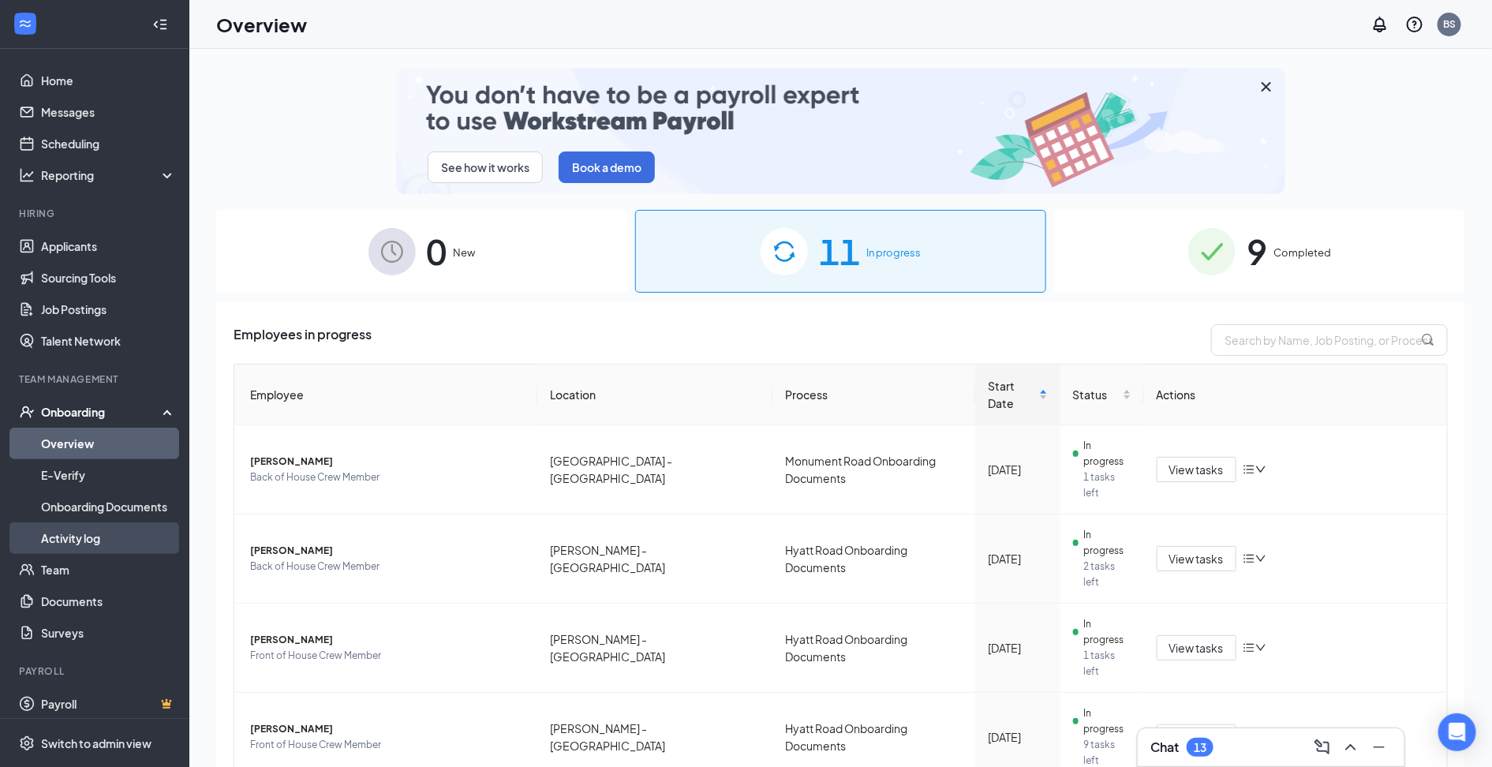
click at [105, 533] on link "Activity log" at bounding box center [108, 538] width 135 height 32
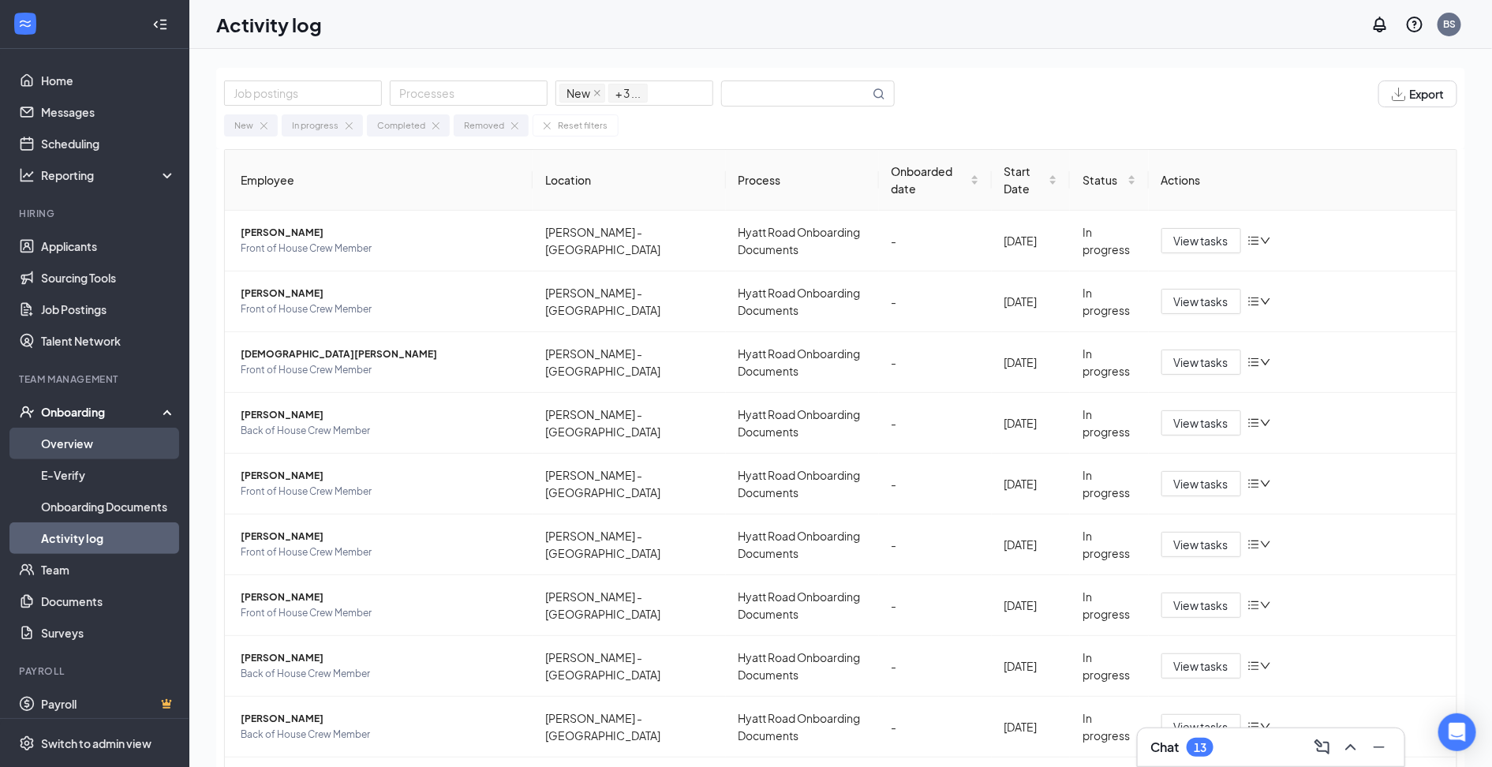
click at [90, 440] on link "Overview" at bounding box center [108, 444] width 135 height 32
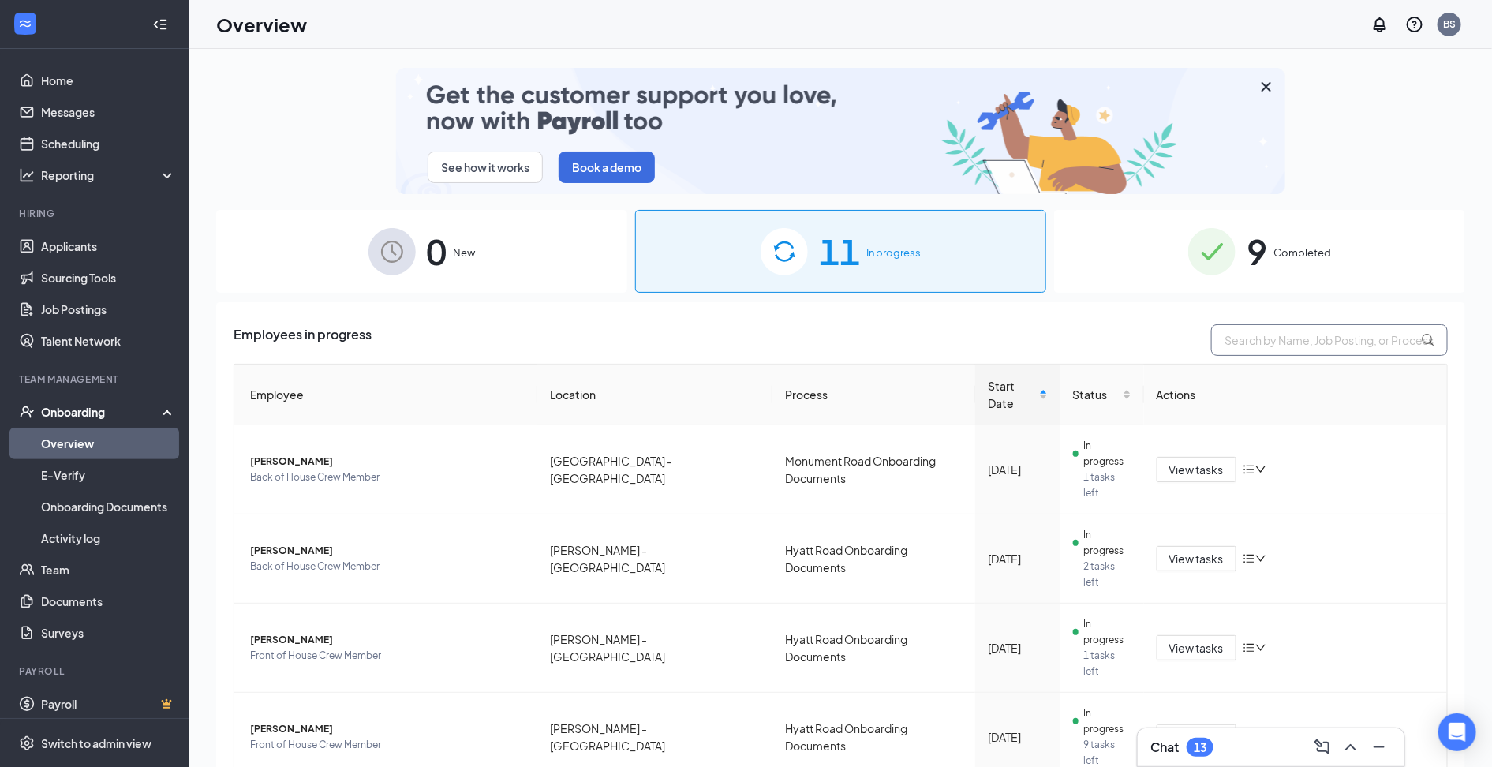
click at [1299, 339] on input "text" at bounding box center [1329, 340] width 237 height 32
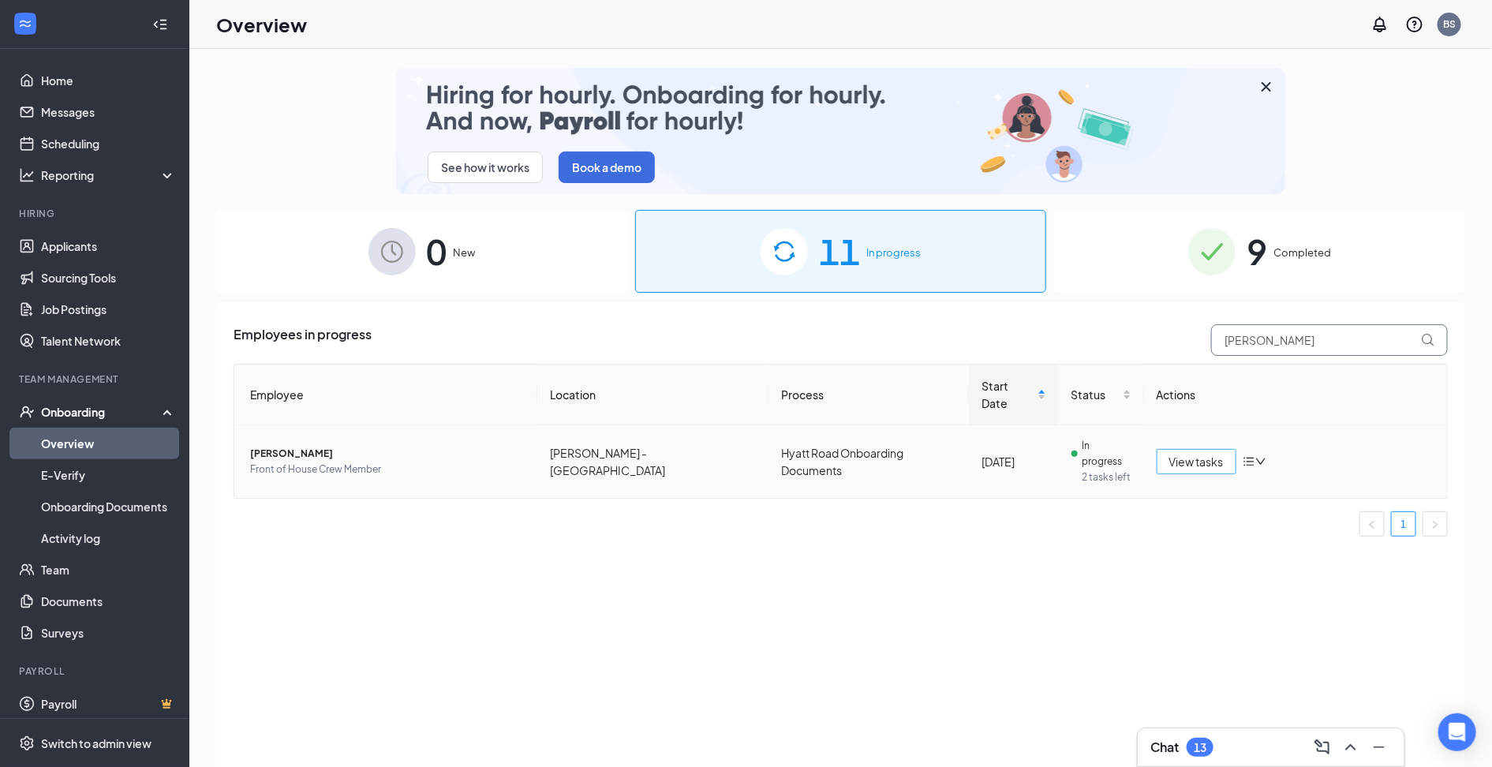
type input "Emma"
drag, startPoint x: 1200, startPoint y: 438, endPoint x: 999, endPoint y: 399, distance: 204.9
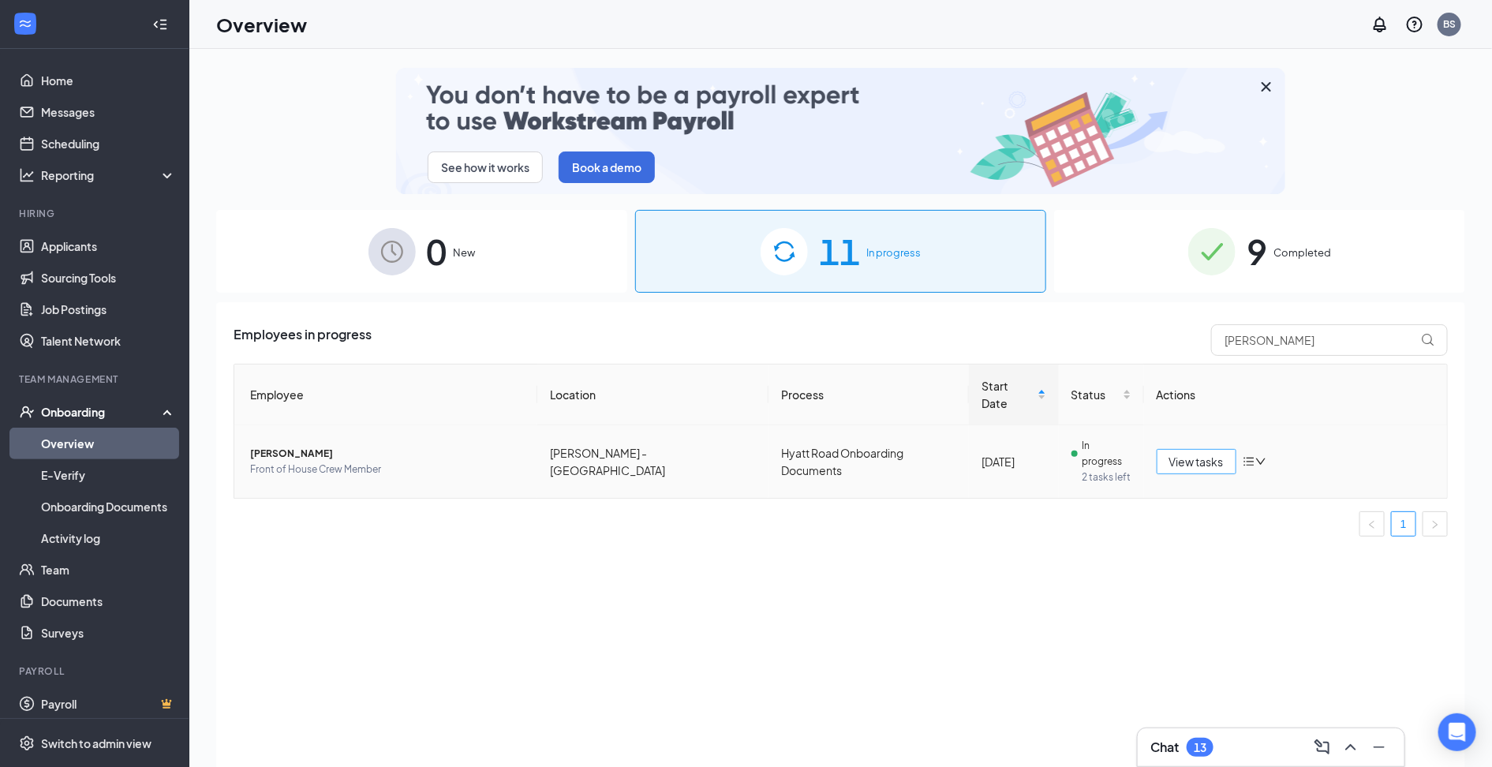
click at [1200, 453] on span "View tasks" at bounding box center [1197, 461] width 54 height 17
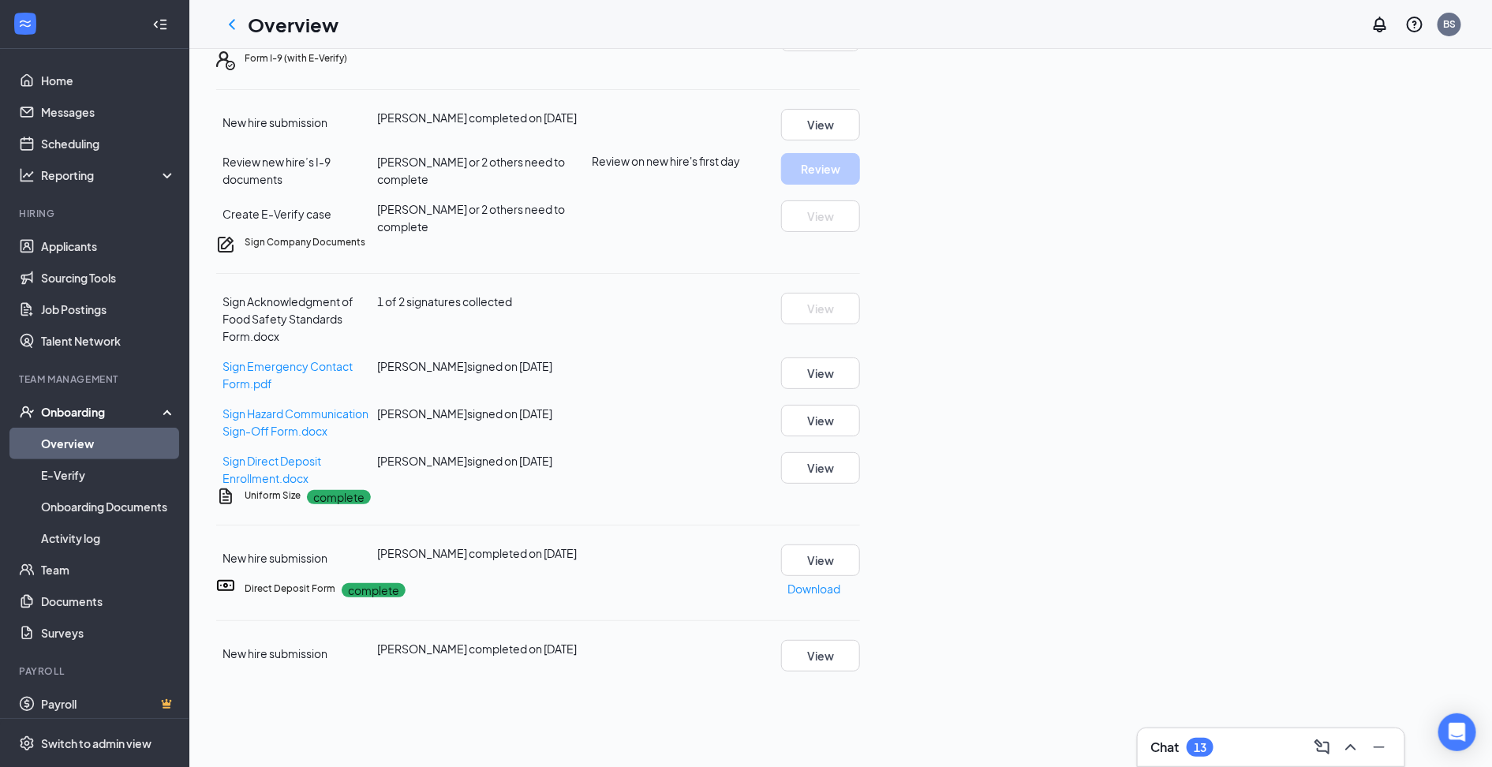
scroll to position [272, 0]
click at [860, 62] on icon "Ellipses" at bounding box center [860, 62] width 0 height 0
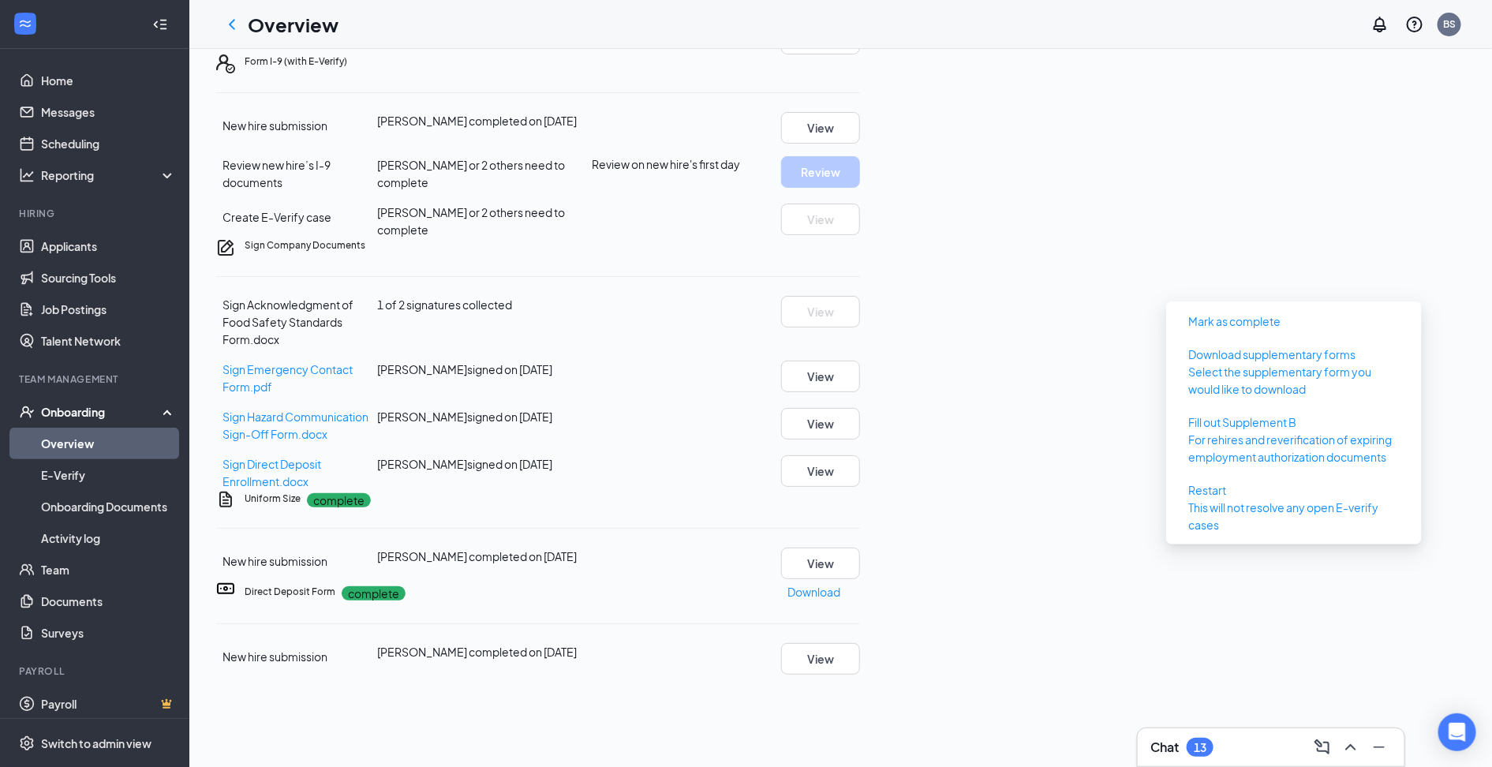
click at [811, 465] on div "Sign Company Documents Sign Acknowledgment of Food Safety Standards Form.docx 1…" at bounding box center [538, 364] width 644 height 252
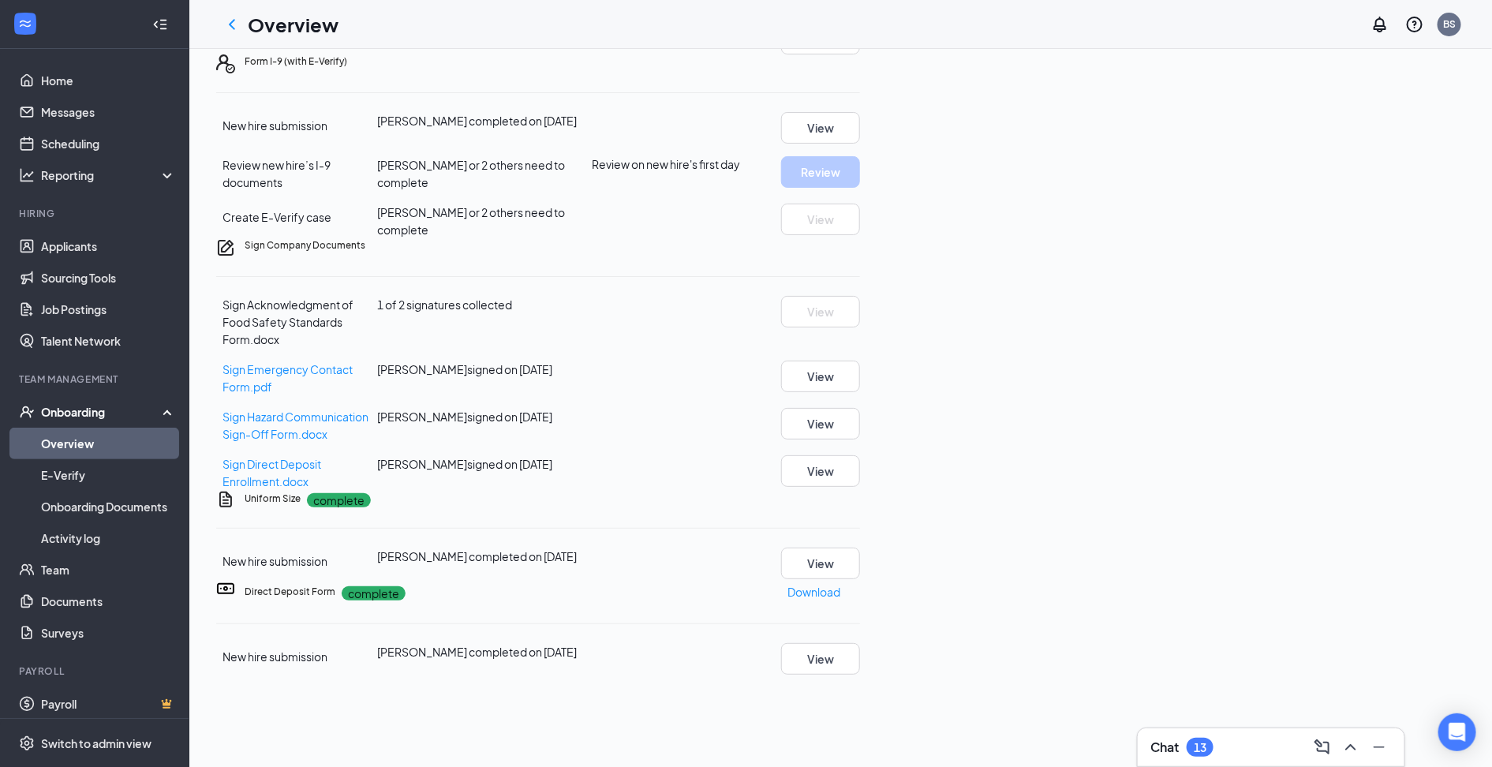
click at [877, 73] on icon "Ellipses" at bounding box center [870, 70] width 14 height 3
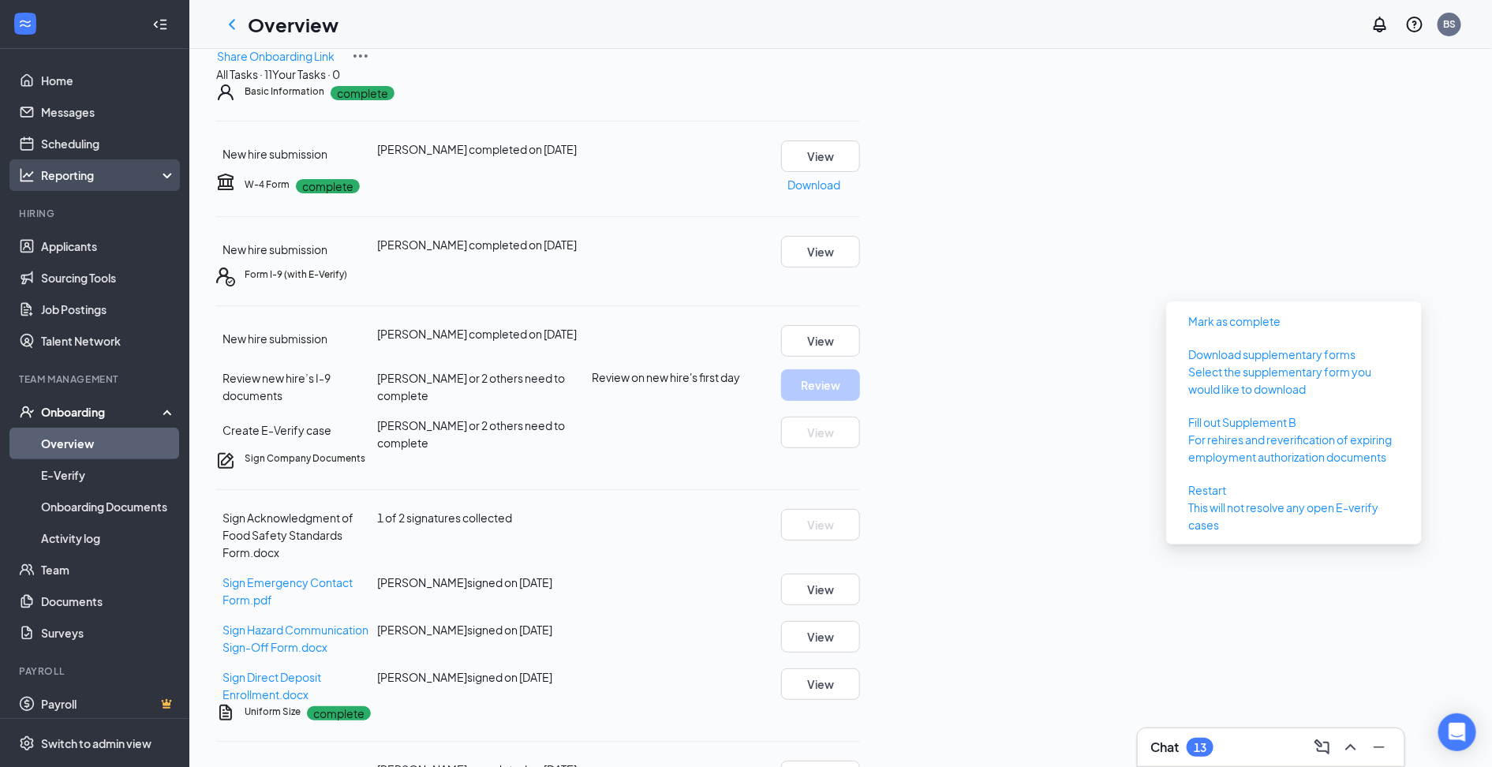
scroll to position [0, 0]
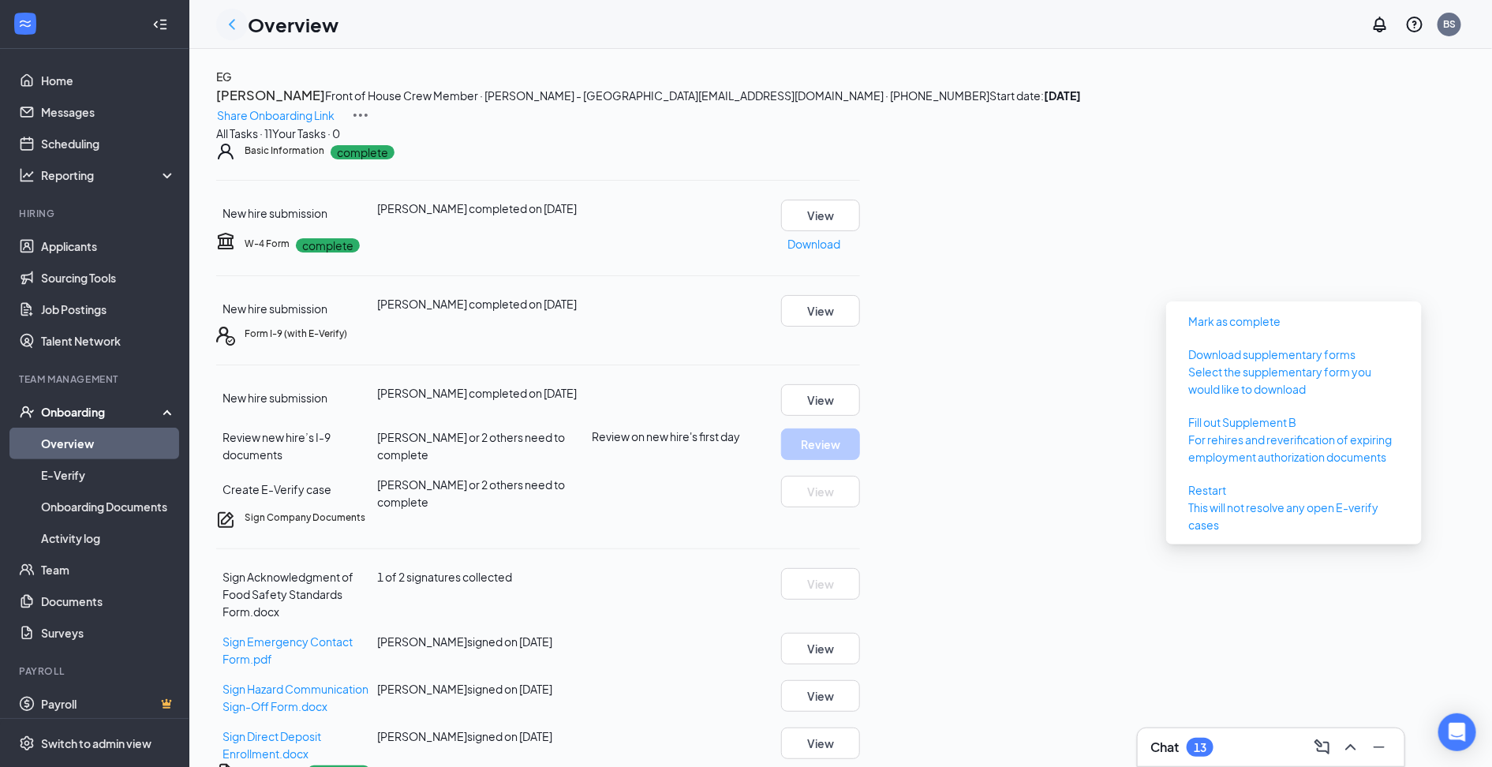
click at [234, 24] on icon "ChevronLeft" at bounding box center [232, 24] width 19 height 19
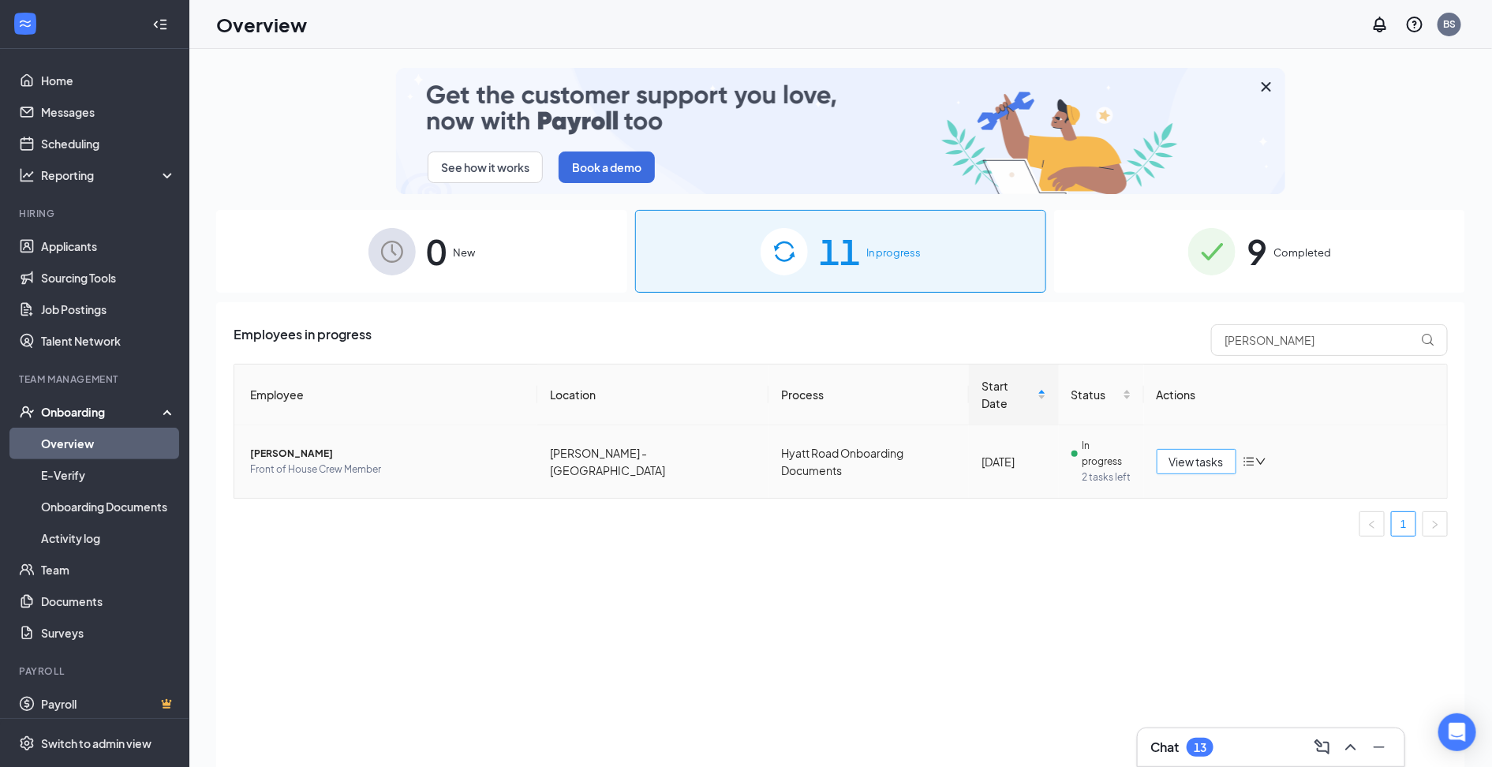
click at [1171, 453] on span "View tasks" at bounding box center [1197, 461] width 54 height 17
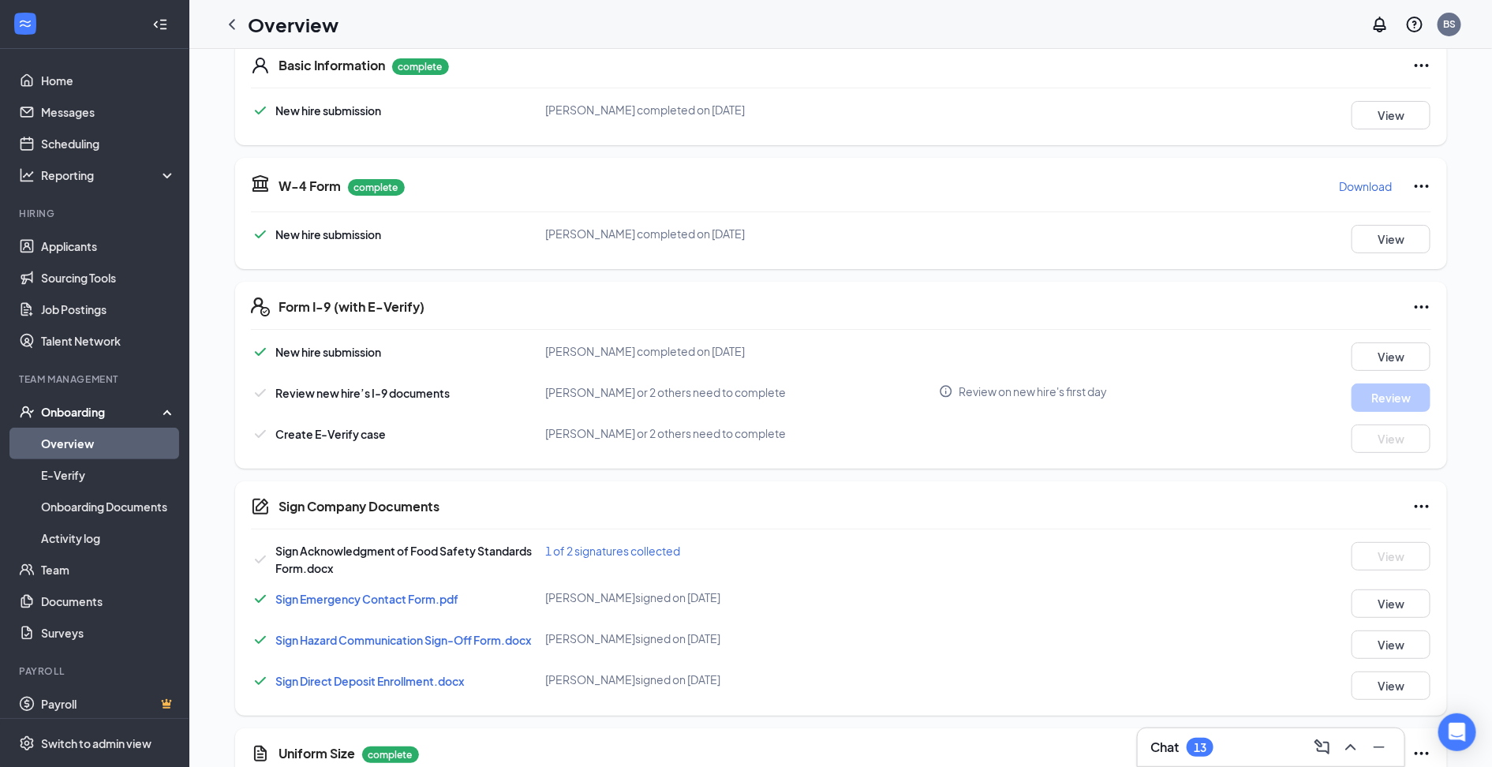
scroll to position [258, 0]
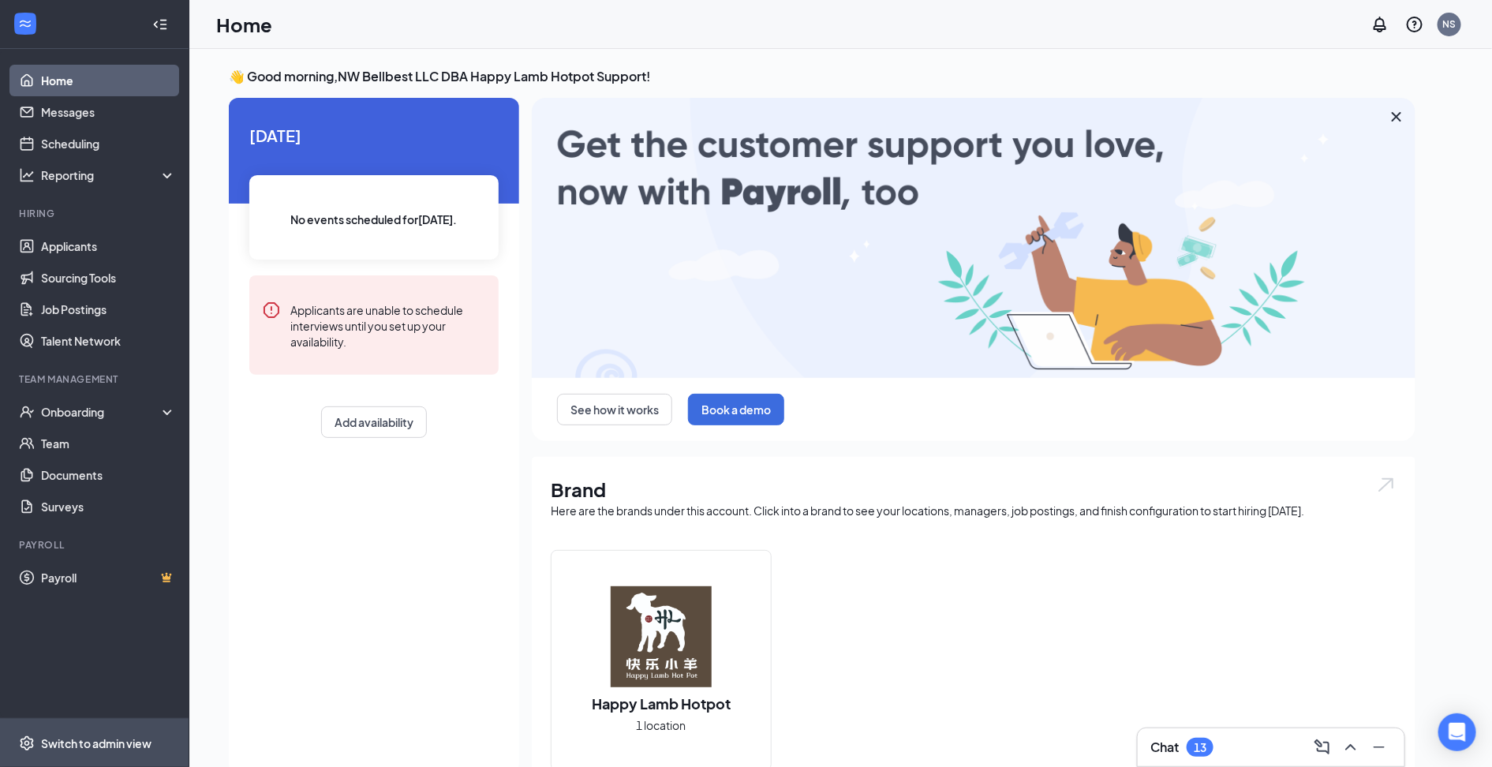
drag, startPoint x: 114, startPoint y: 732, endPoint x: 121, endPoint y: 713, distance: 20.0
click at [114, 732] on span "Switch to admin view" at bounding box center [108, 743] width 135 height 48
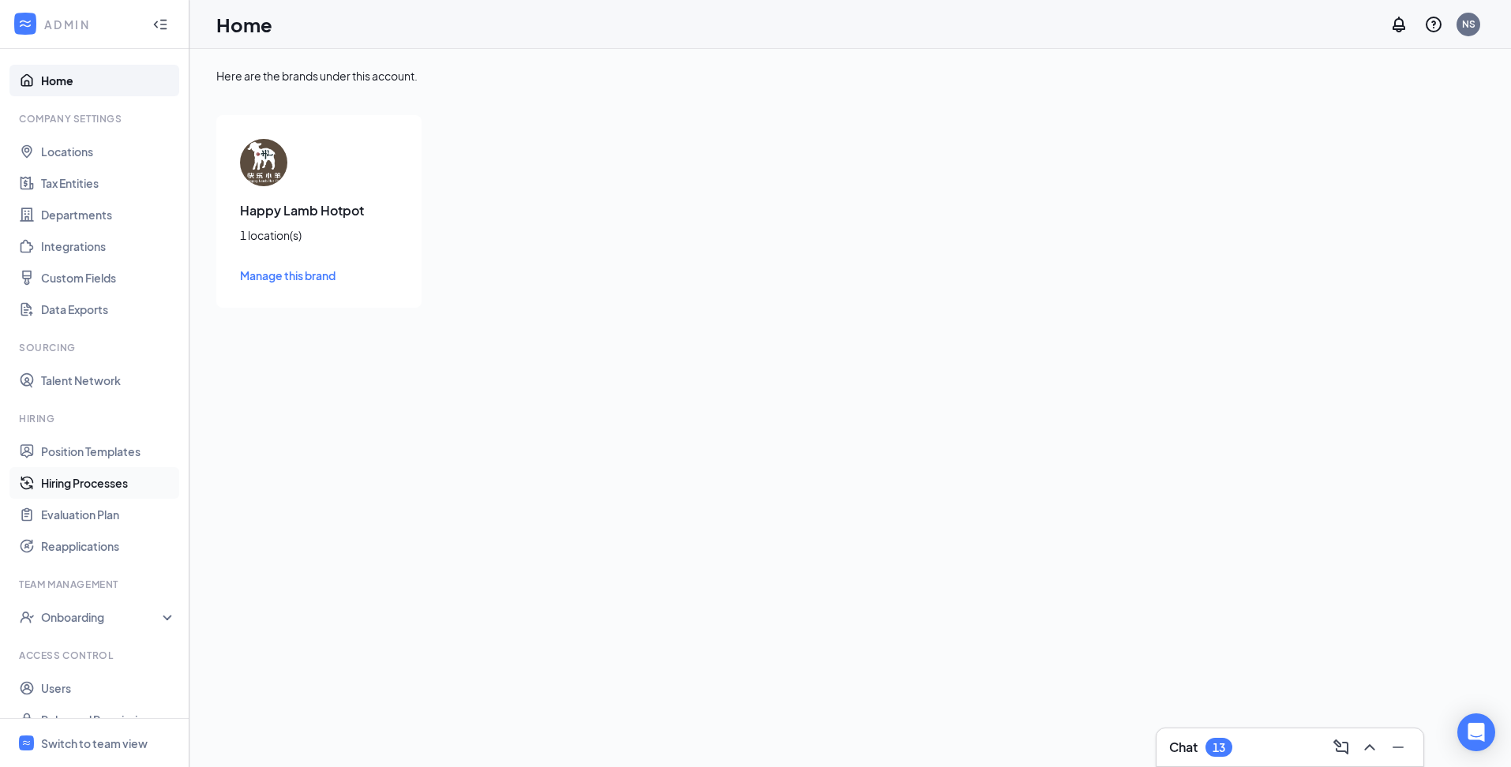
click at [92, 483] on link "Hiring Processes" at bounding box center [108, 483] width 135 height 32
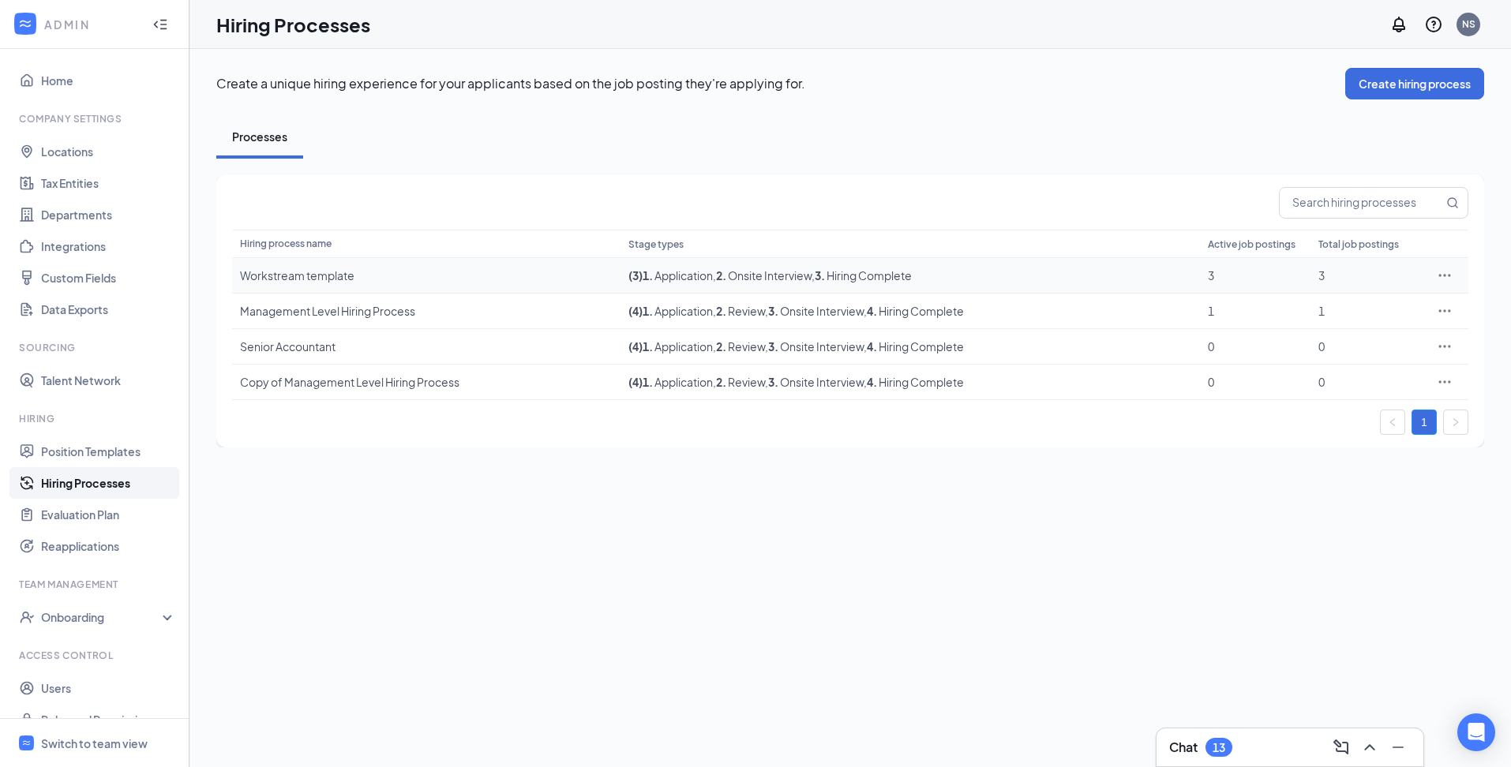
click at [282, 276] on div "Workstream template" at bounding box center [426, 276] width 373 height 16
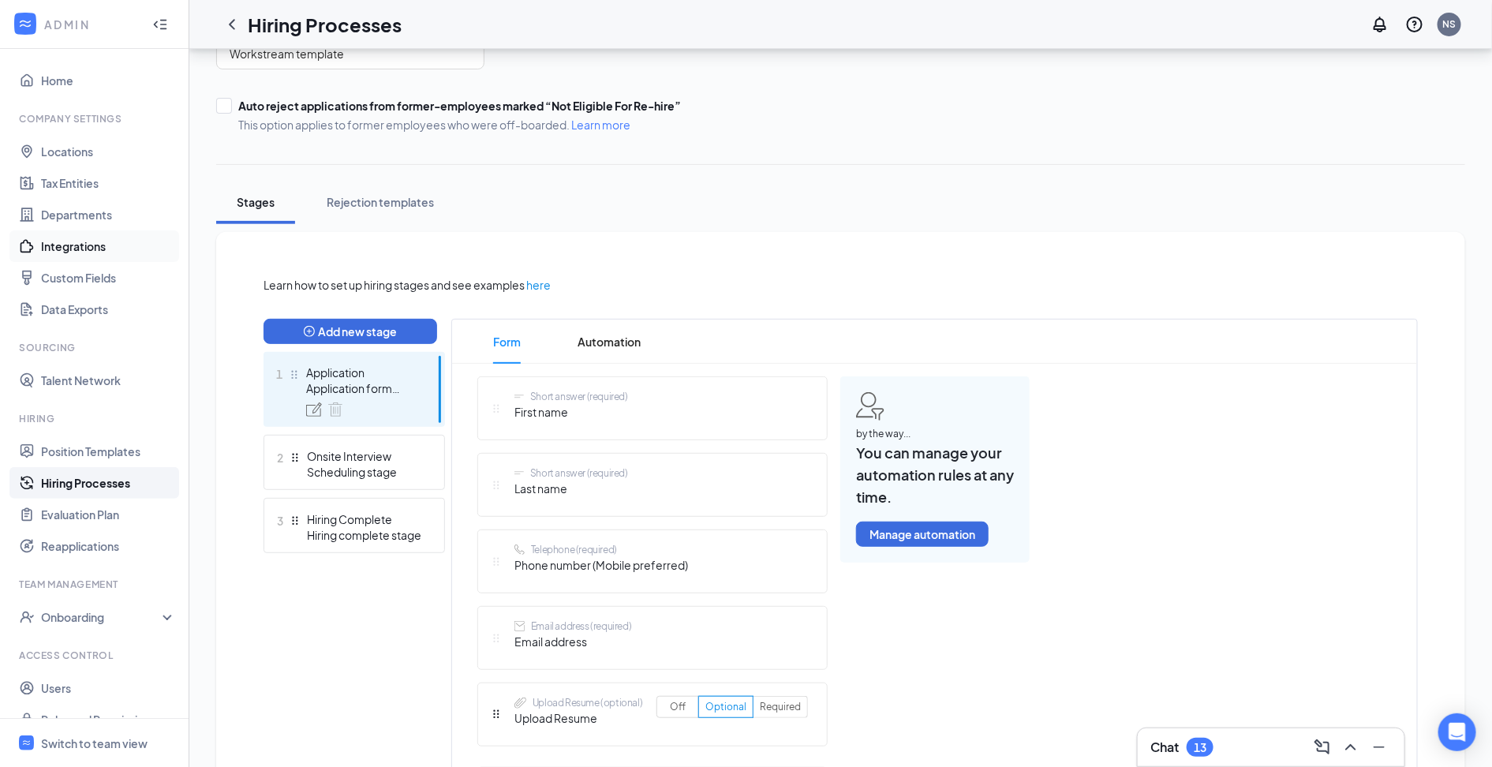
scroll to position [107, 0]
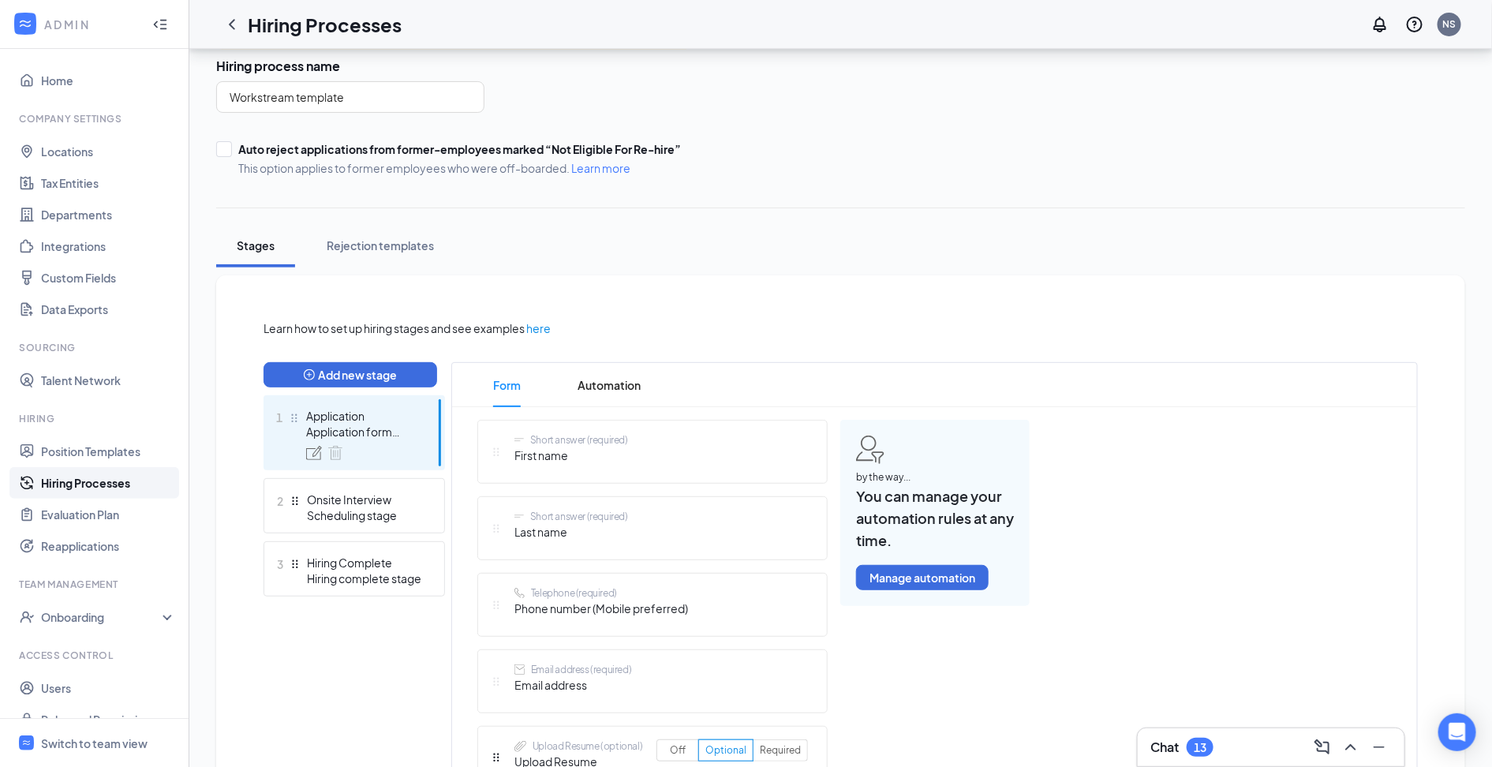
click at [389, 430] on div "Application form stage" at bounding box center [363, 432] width 115 height 16
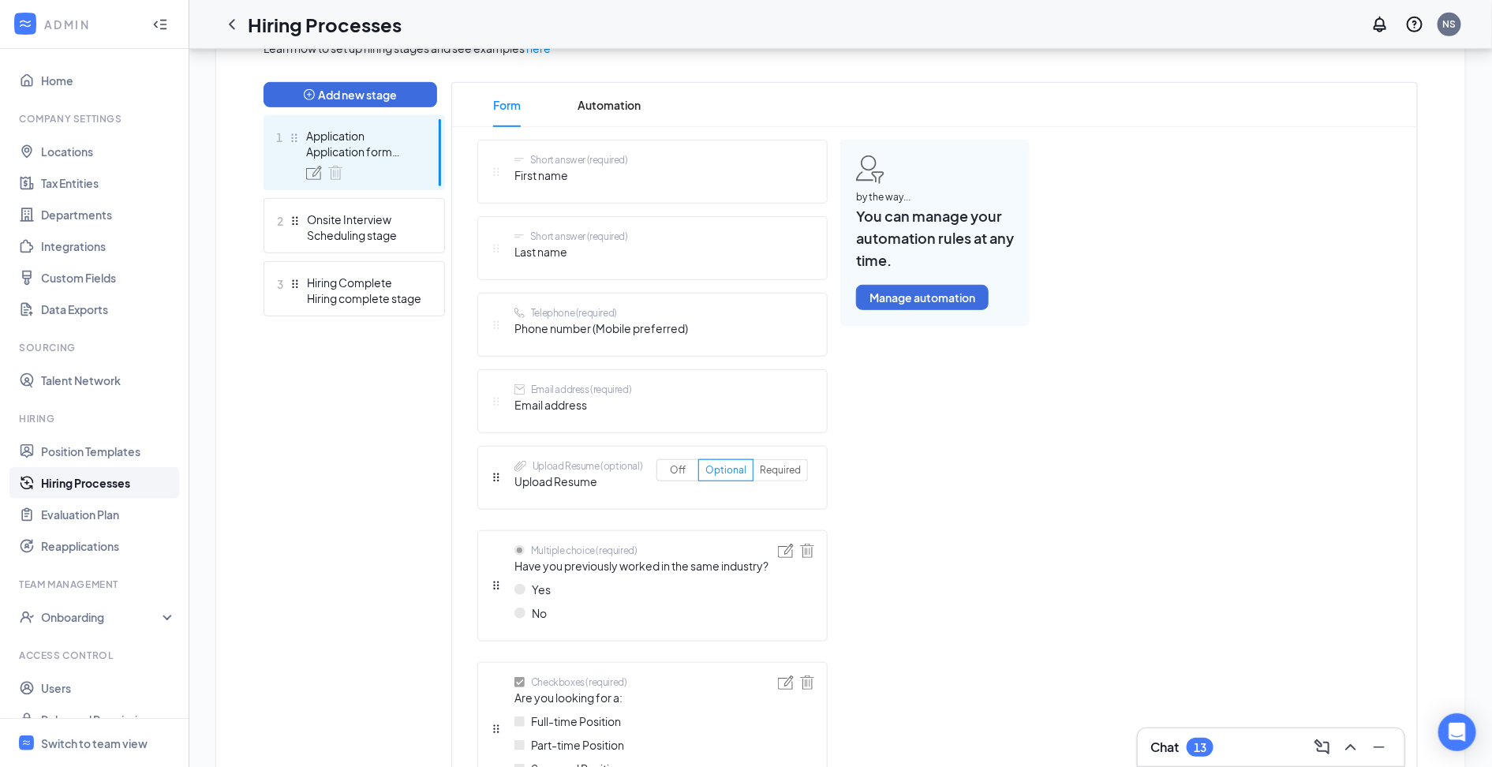
scroll to position [182, 0]
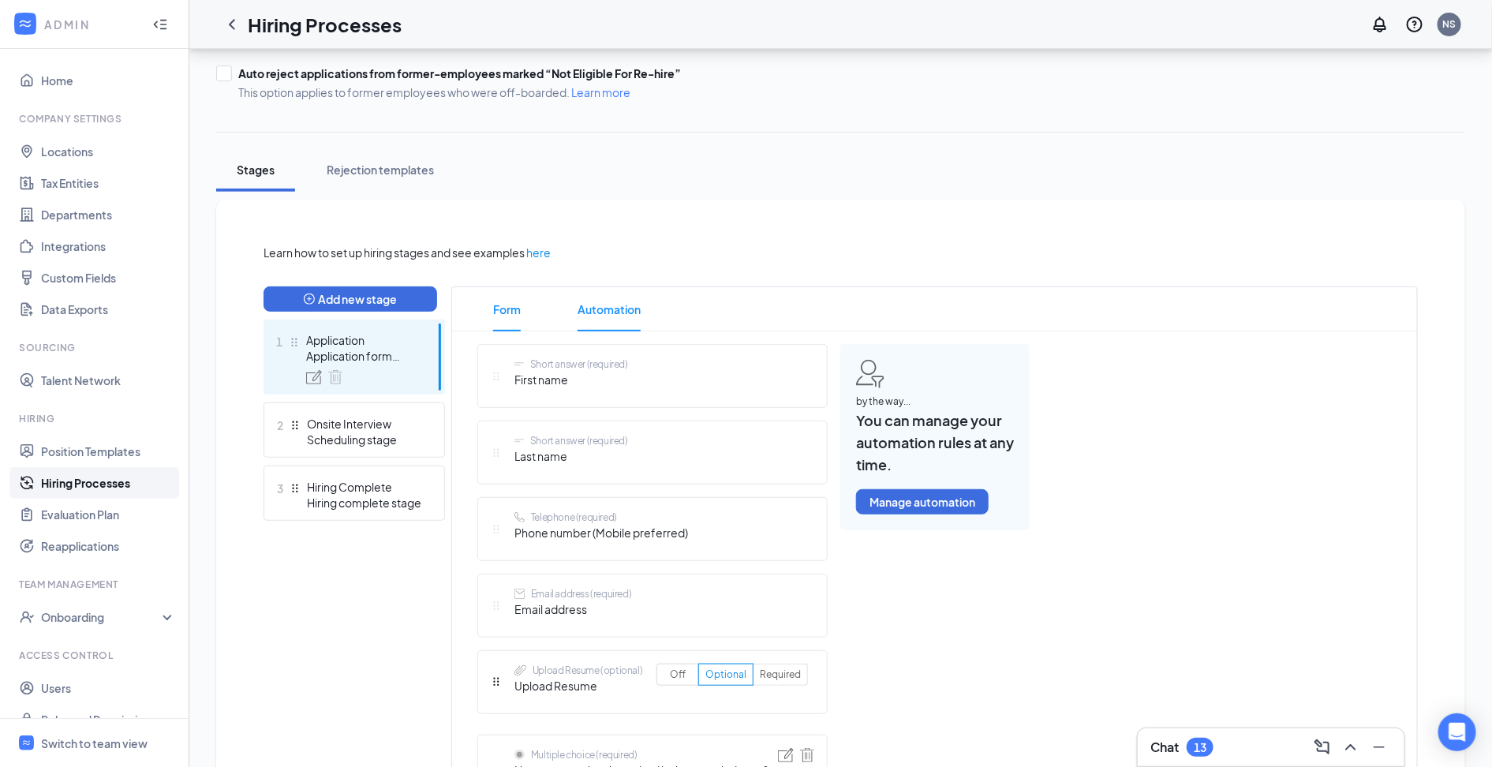
click at [597, 301] on span "Automation" at bounding box center [609, 309] width 63 height 44
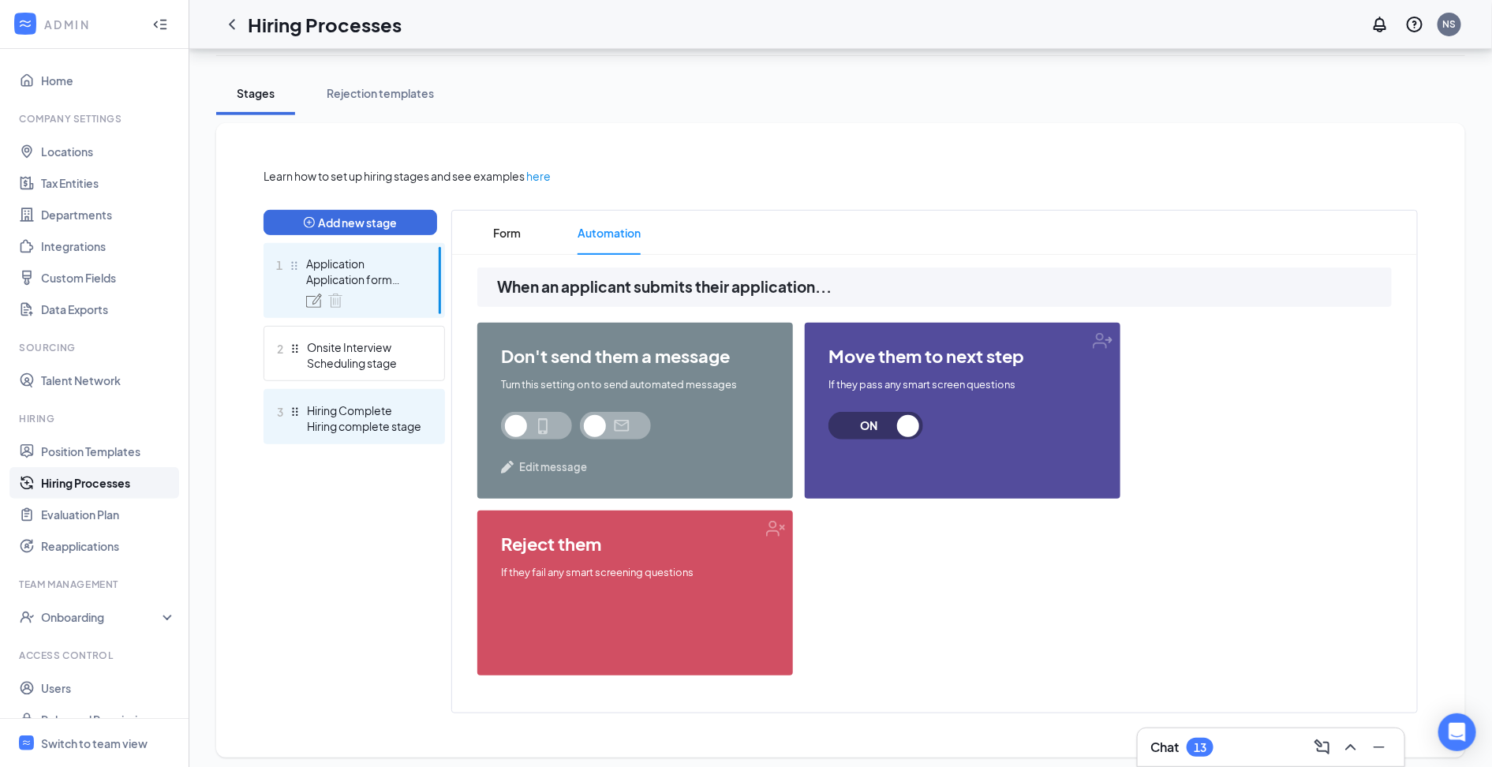
scroll to position [266, 0]
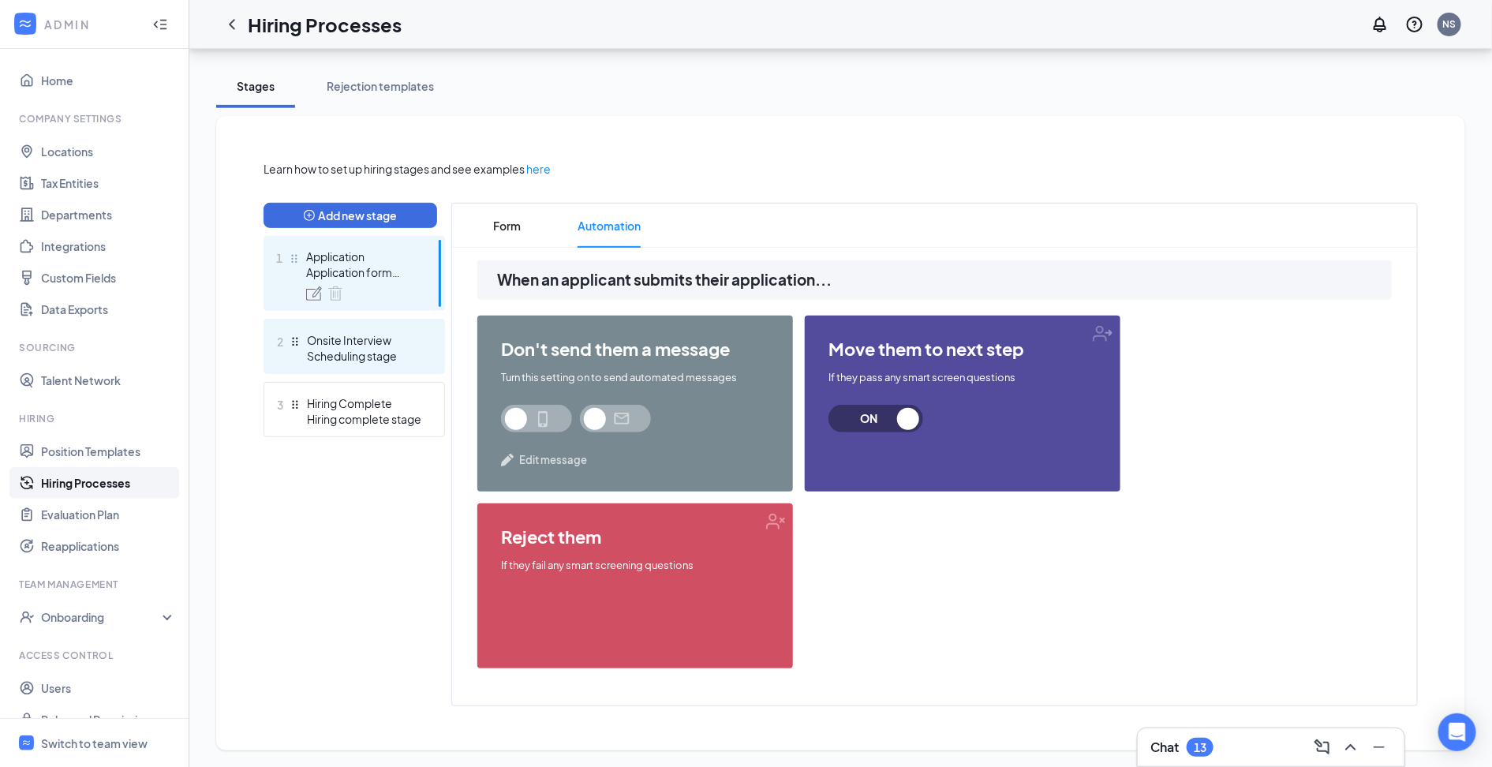
click at [361, 354] on div "Scheduling stage" at bounding box center [364, 356] width 115 height 16
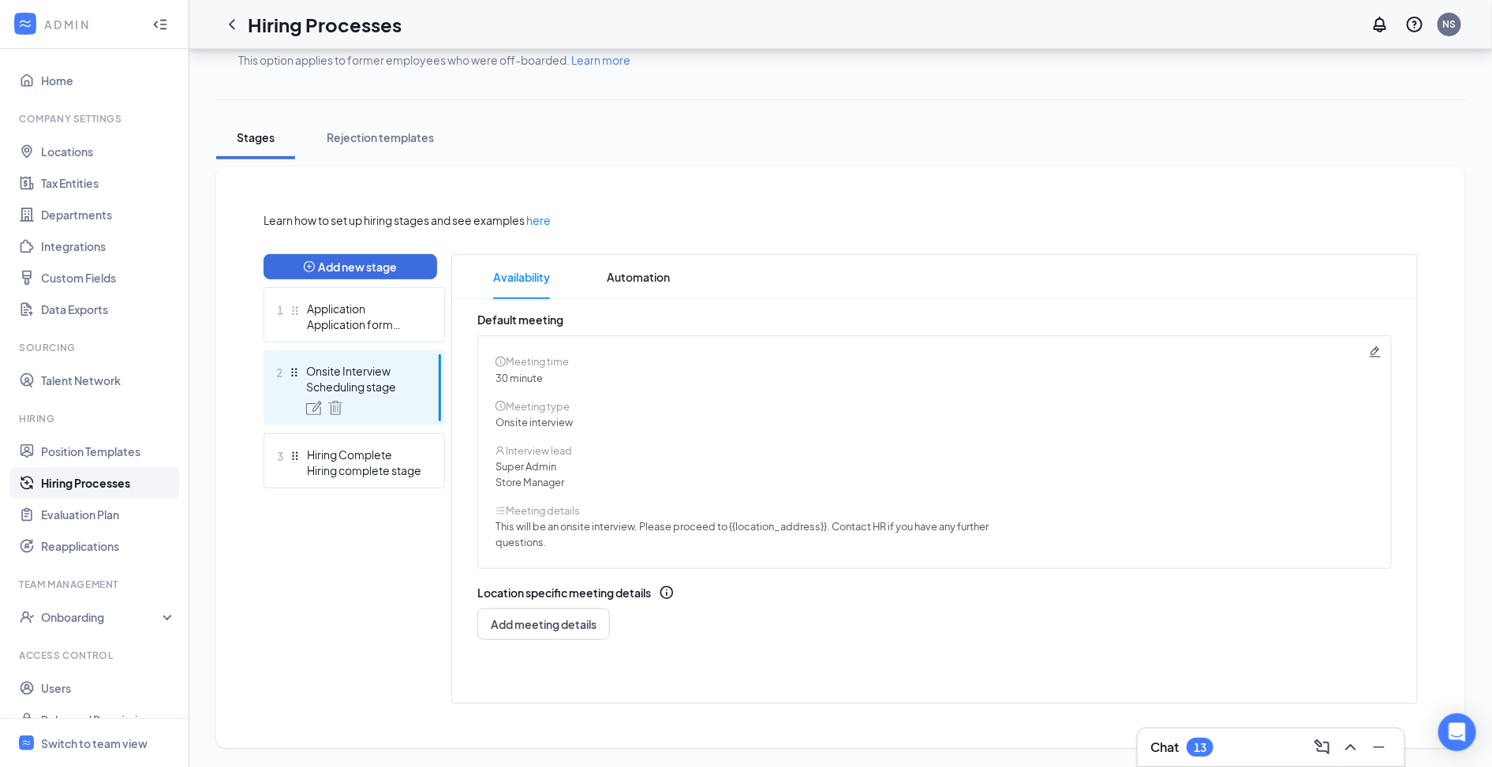
scroll to position [215, 0]
click at [225, 21] on icon "ChevronLeft" at bounding box center [232, 24] width 19 height 19
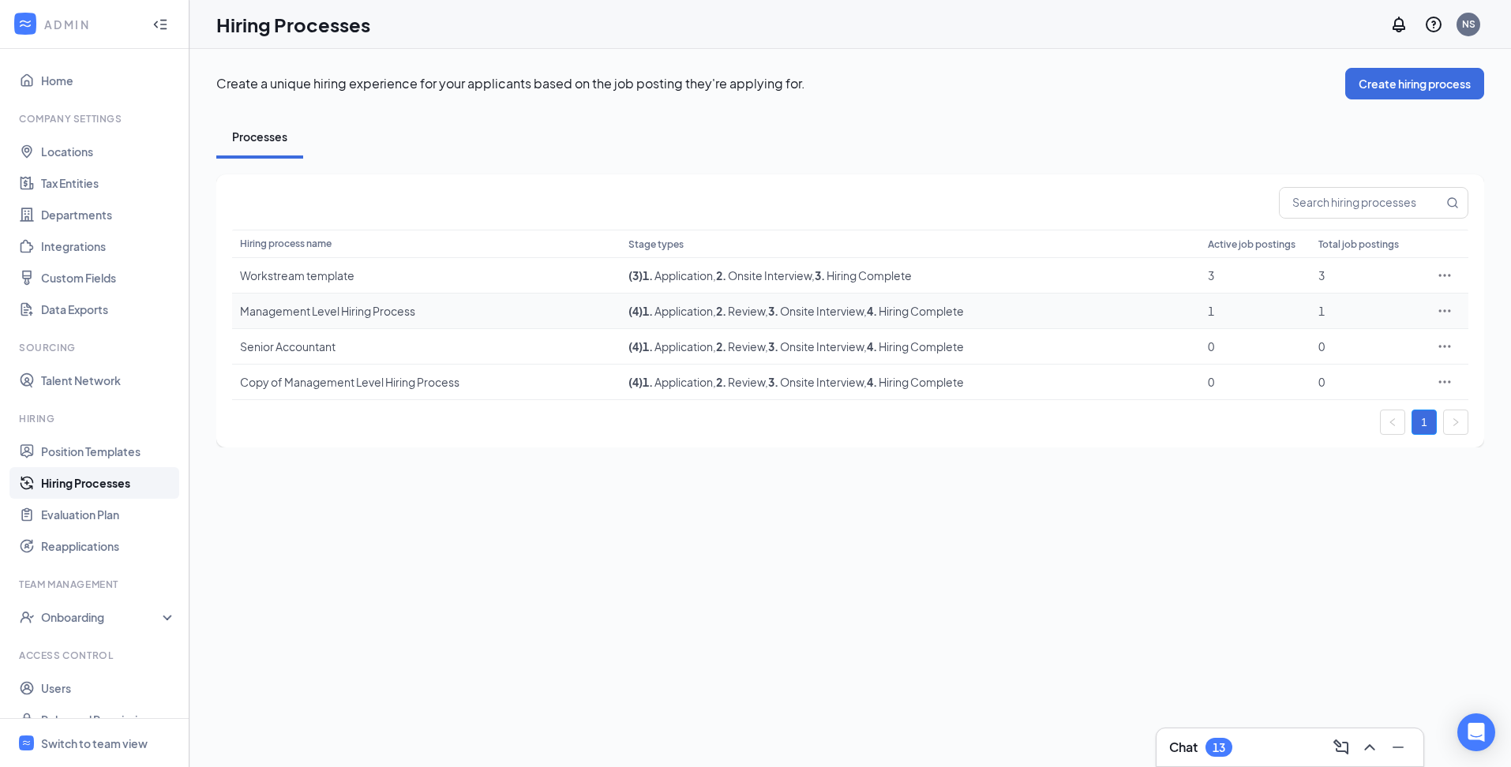
click at [350, 308] on div "Management Level Hiring Process" at bounding box center [426, 311] width 373 height 16
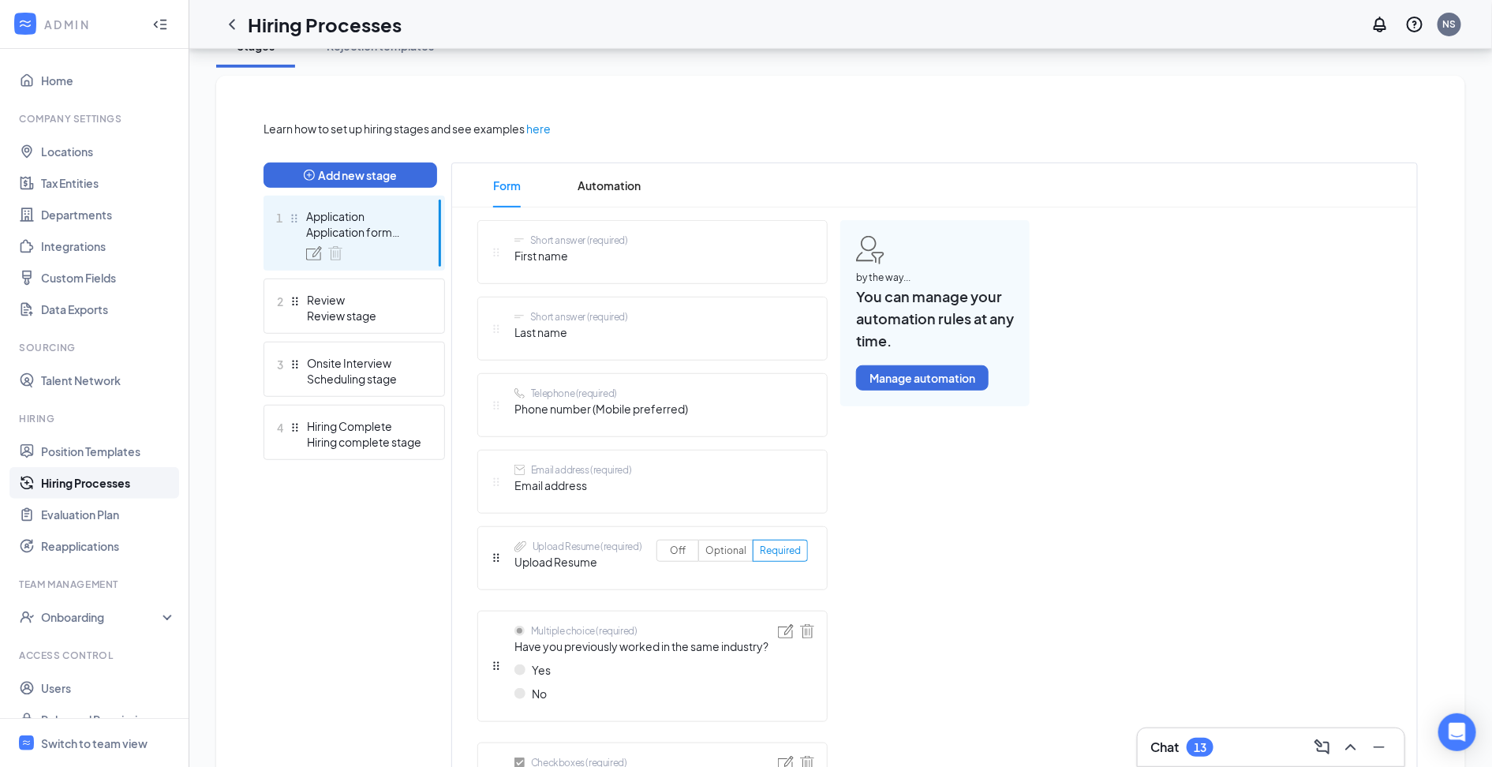
scroll to position [412, 0]
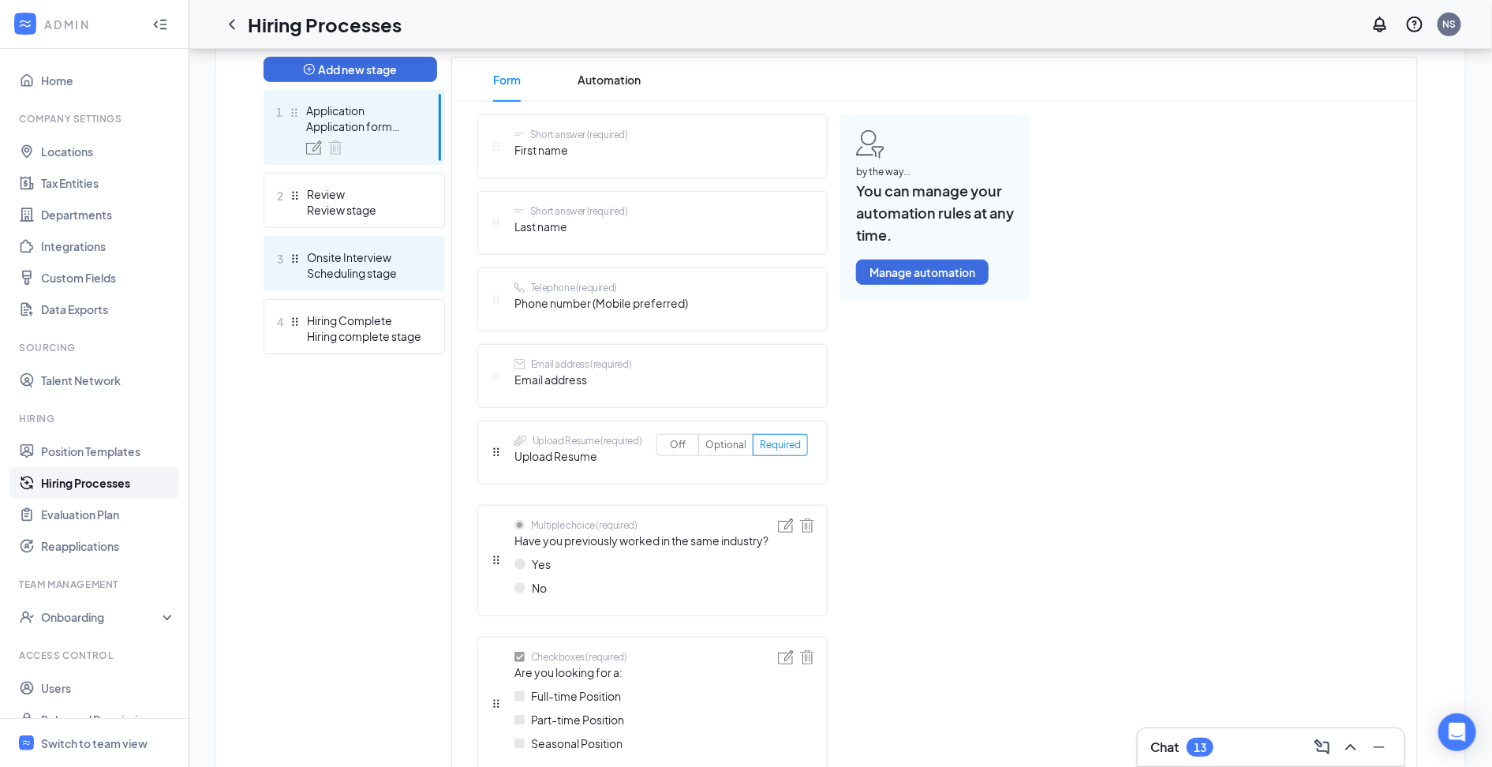
click at [403, 265] on div "Scheduling stage" at bounding box center [364, 273] width 115 height 16
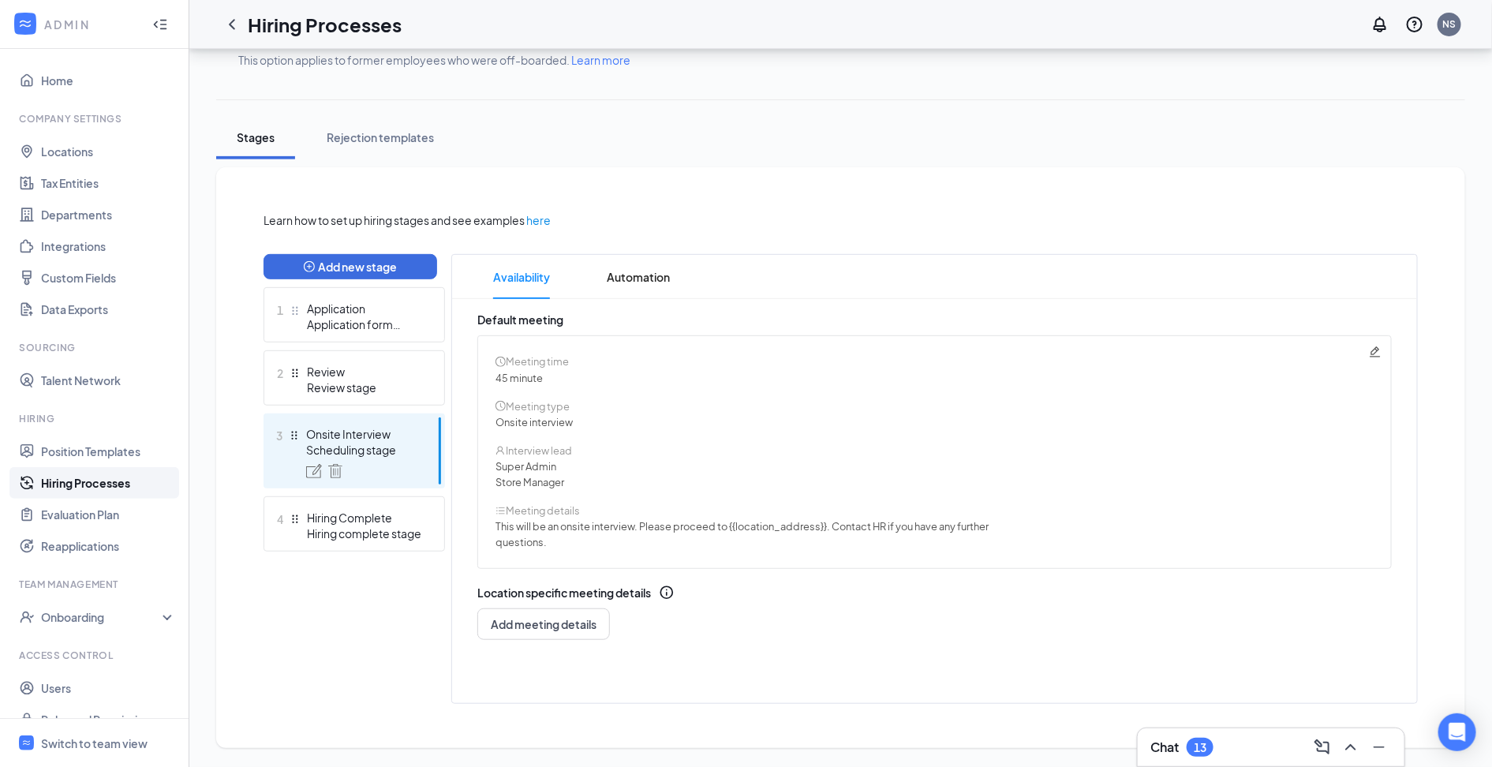
scroll to position [215, 0]
click at [384, 388] on div "Review stage" at bounding box center [364, 388] width 115 height 16
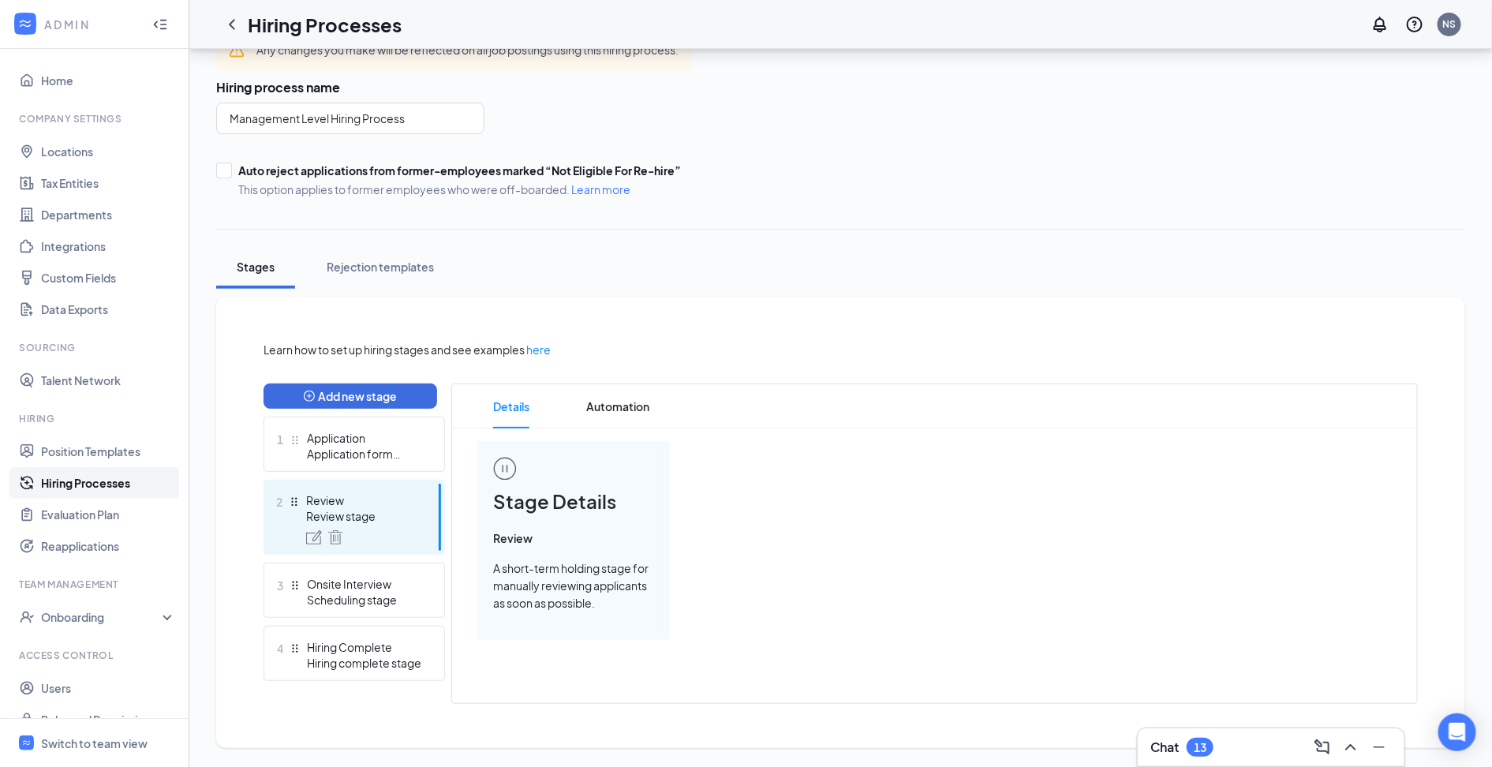
scroll to position [85, 0]
click at [619, 410] on span "Automation" at bounding box center [617, 406] width 63 height 44
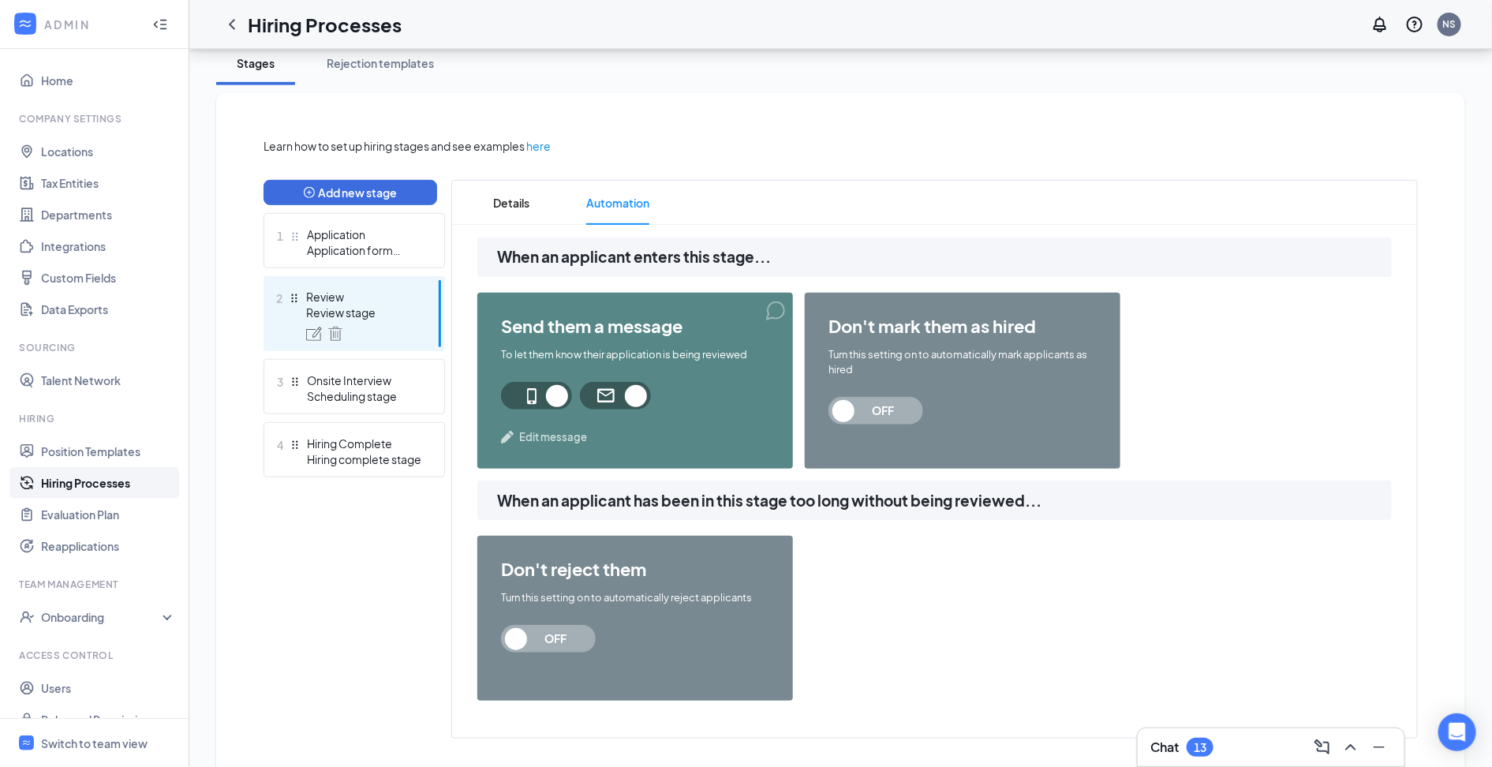
scroll to position [294, 0]
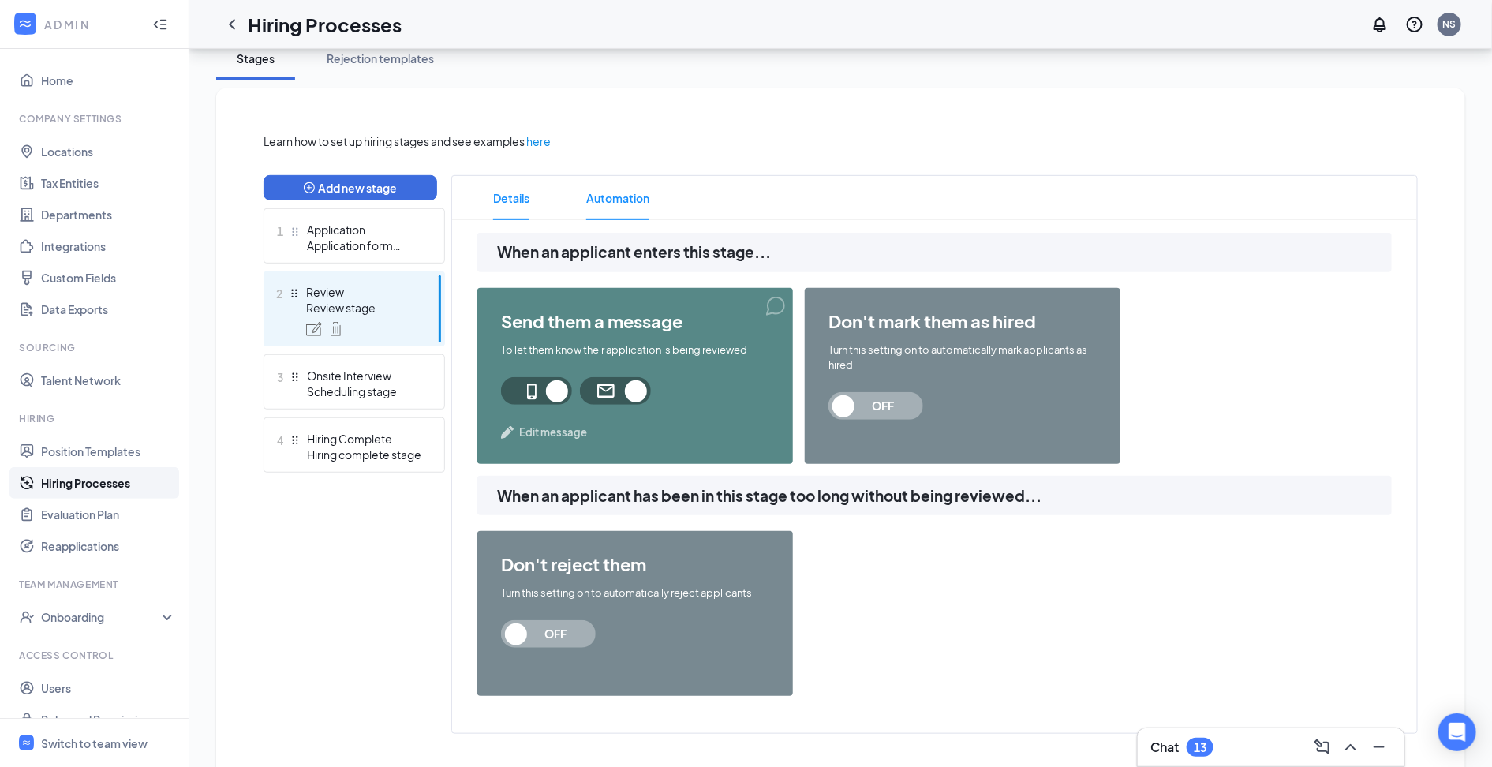
click at [500, 197] on span "Details" at bounding box center [511, 198] width 36 height 44
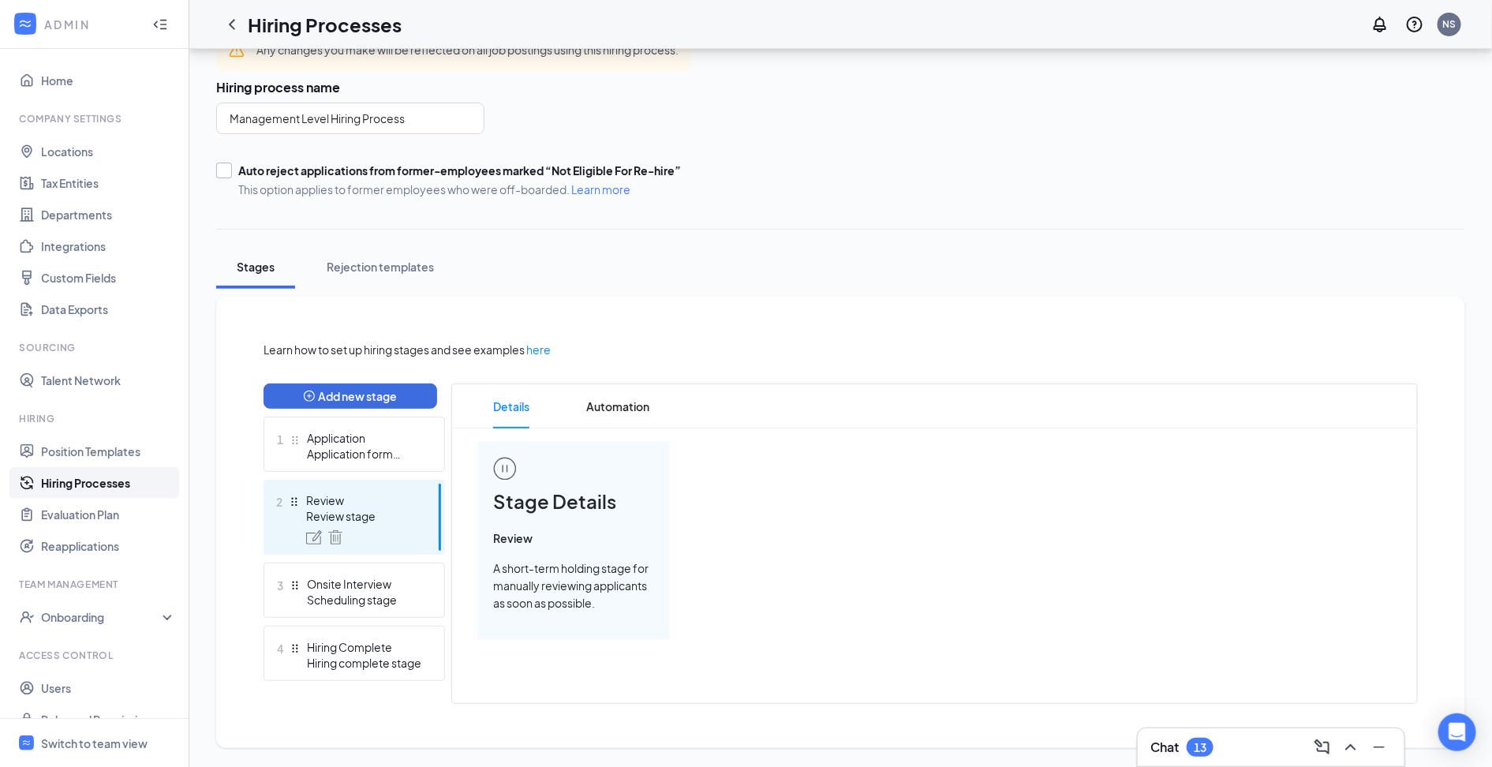
scroll to position [85, 0]
click at [316, 537] on img at bounding box center [314, 537] width 16 height 14
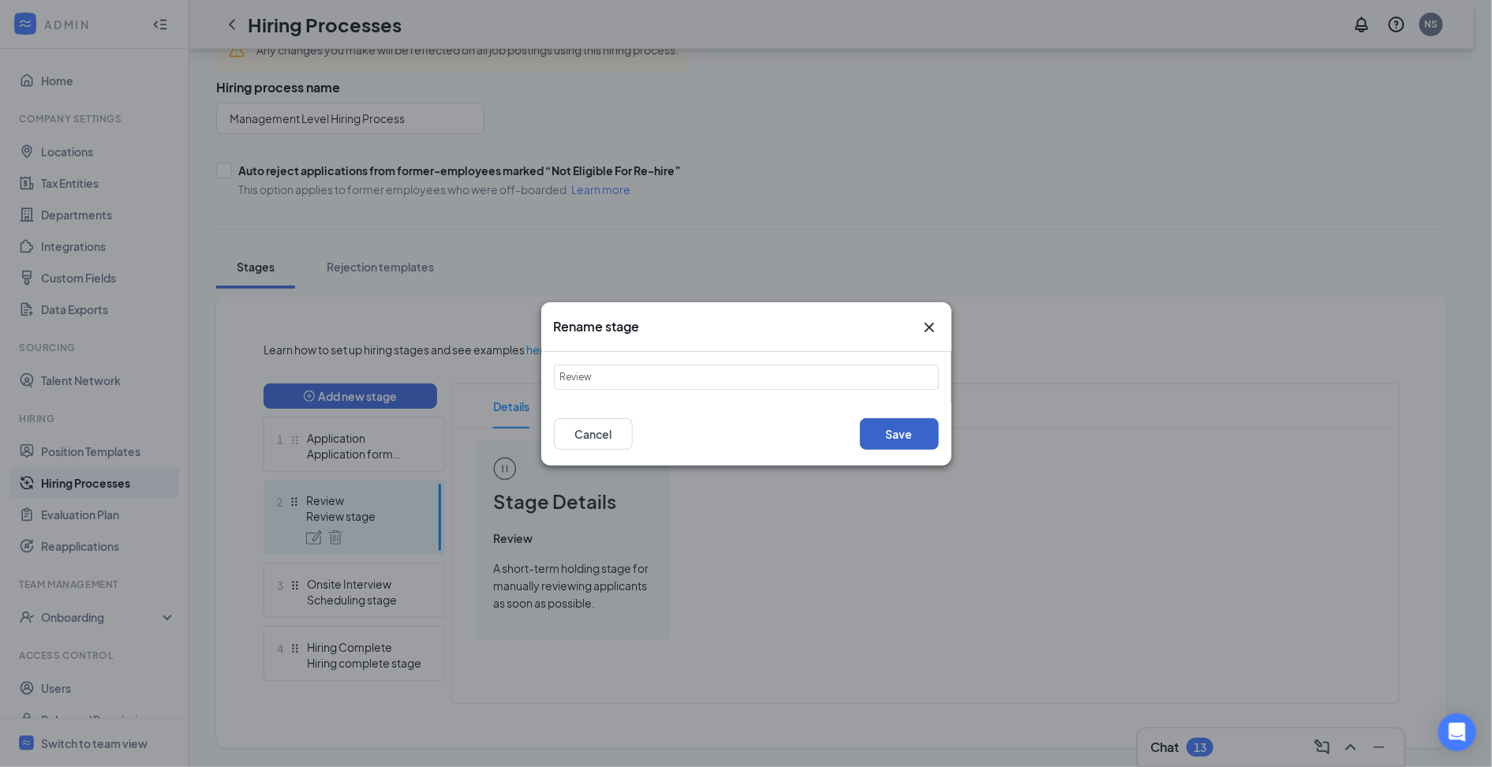
click at [879, 438] on button "Save" at bounding box center [899, 434] width 79 height 32
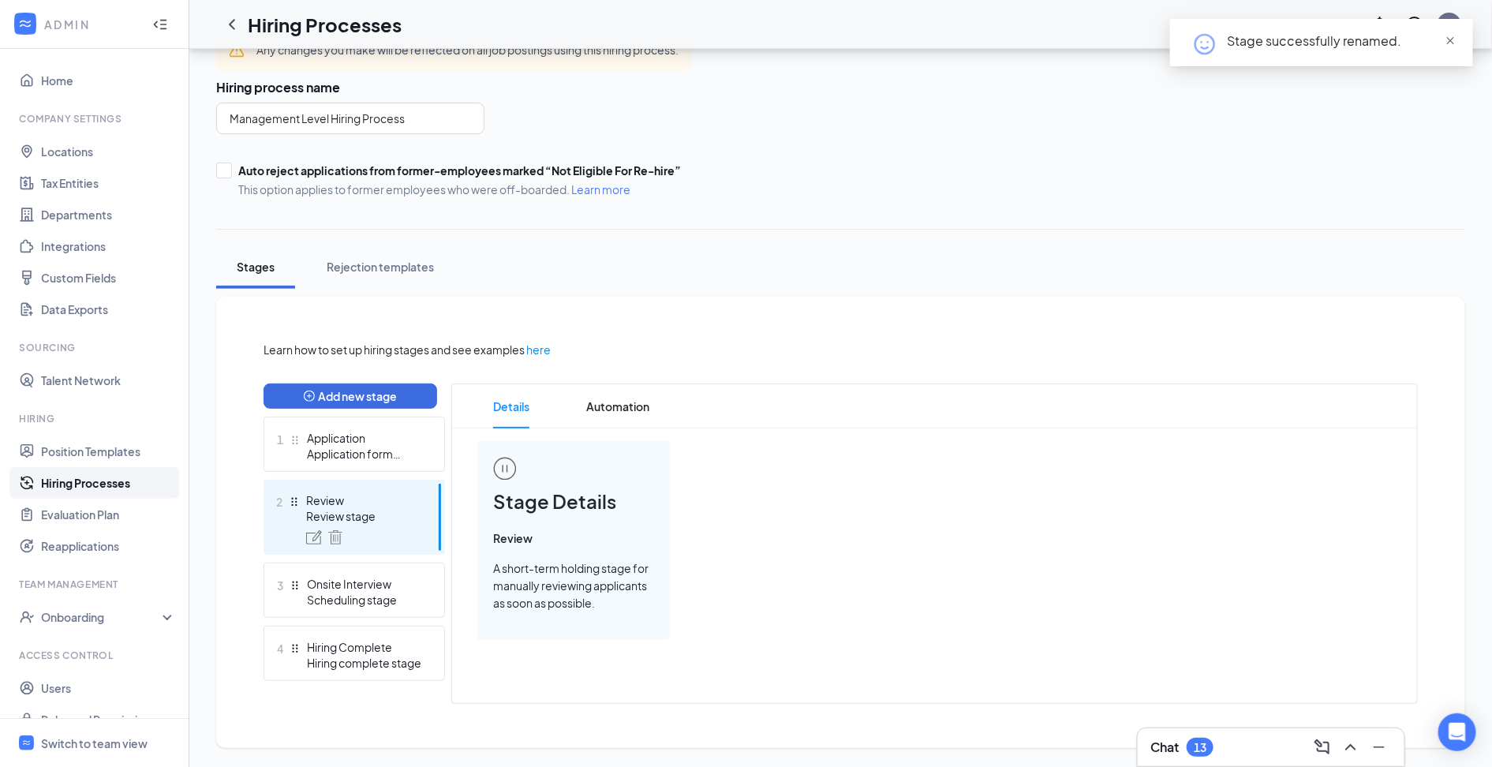
click at [1451, 43] on span "close" at bounding box center [1450, 41] width 11 height 11
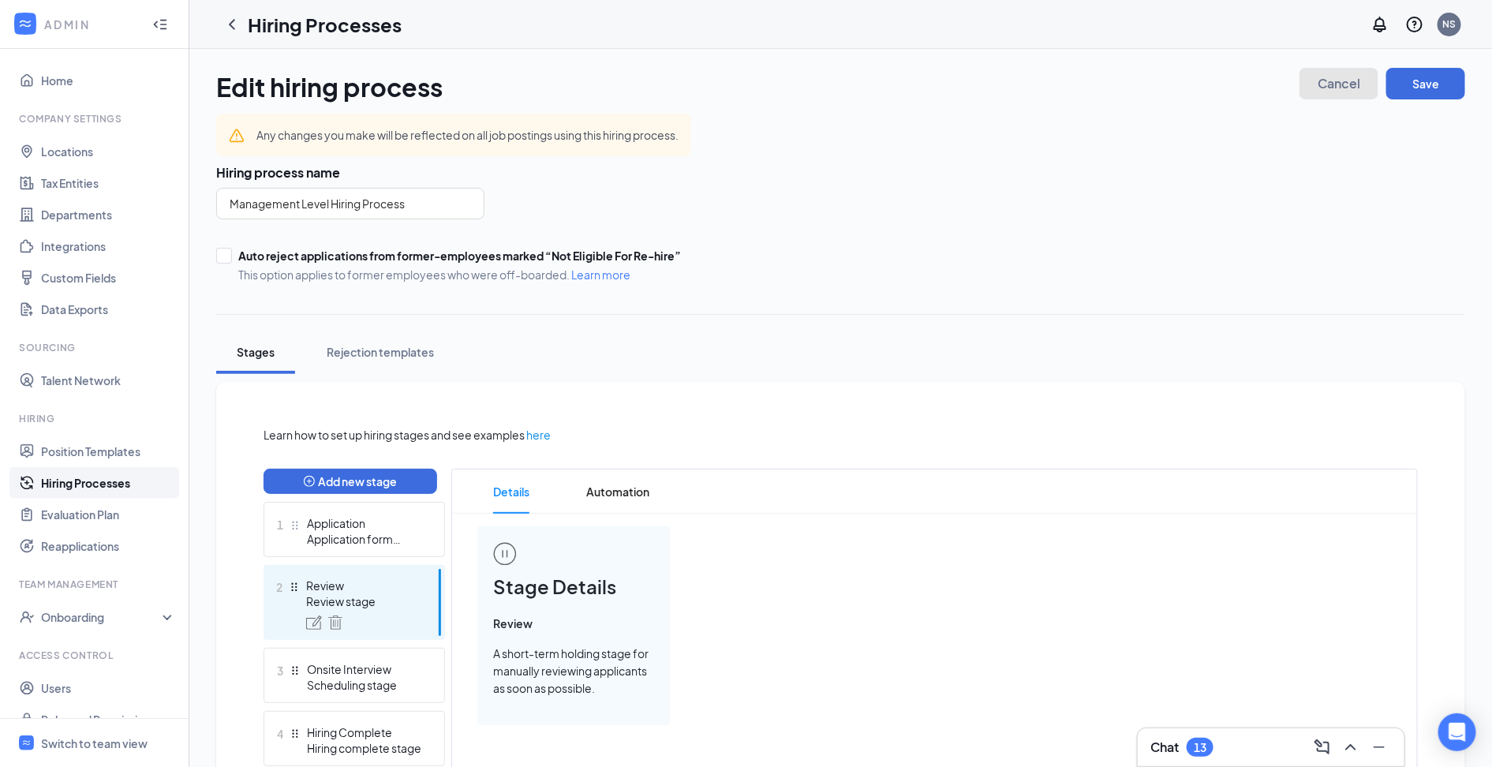
drag, startPoint x: 1334, startPoint y: 90, endPoint x: 819, endPoint y: 287, distance: 551.1
click at [1334, 89] on span "Cancel" at bounding box center [1339, 83] width 43 height 11
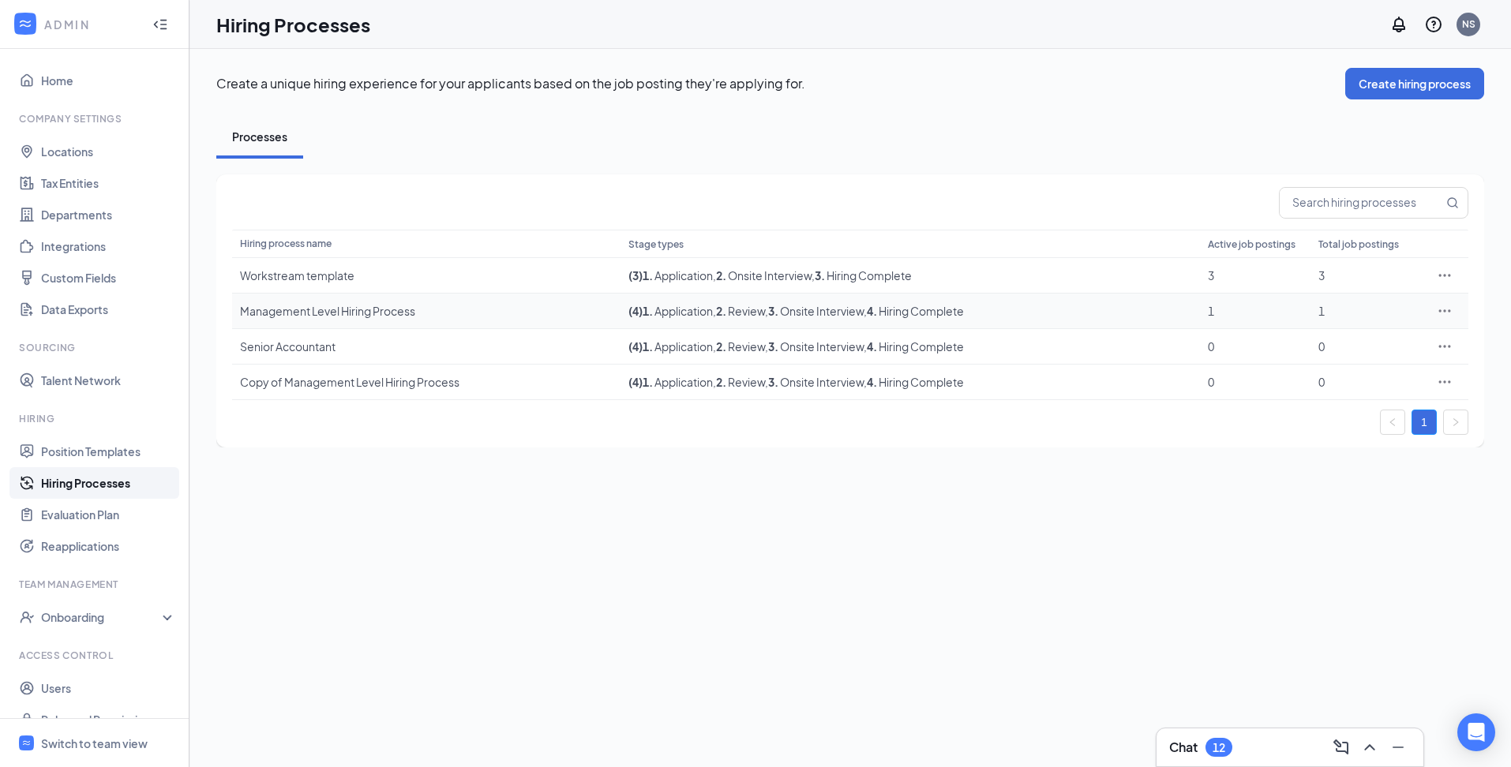
click at [330, 313] on div "Management Level Hiring Process" at bounding box center [426, 311] width 373 height 16
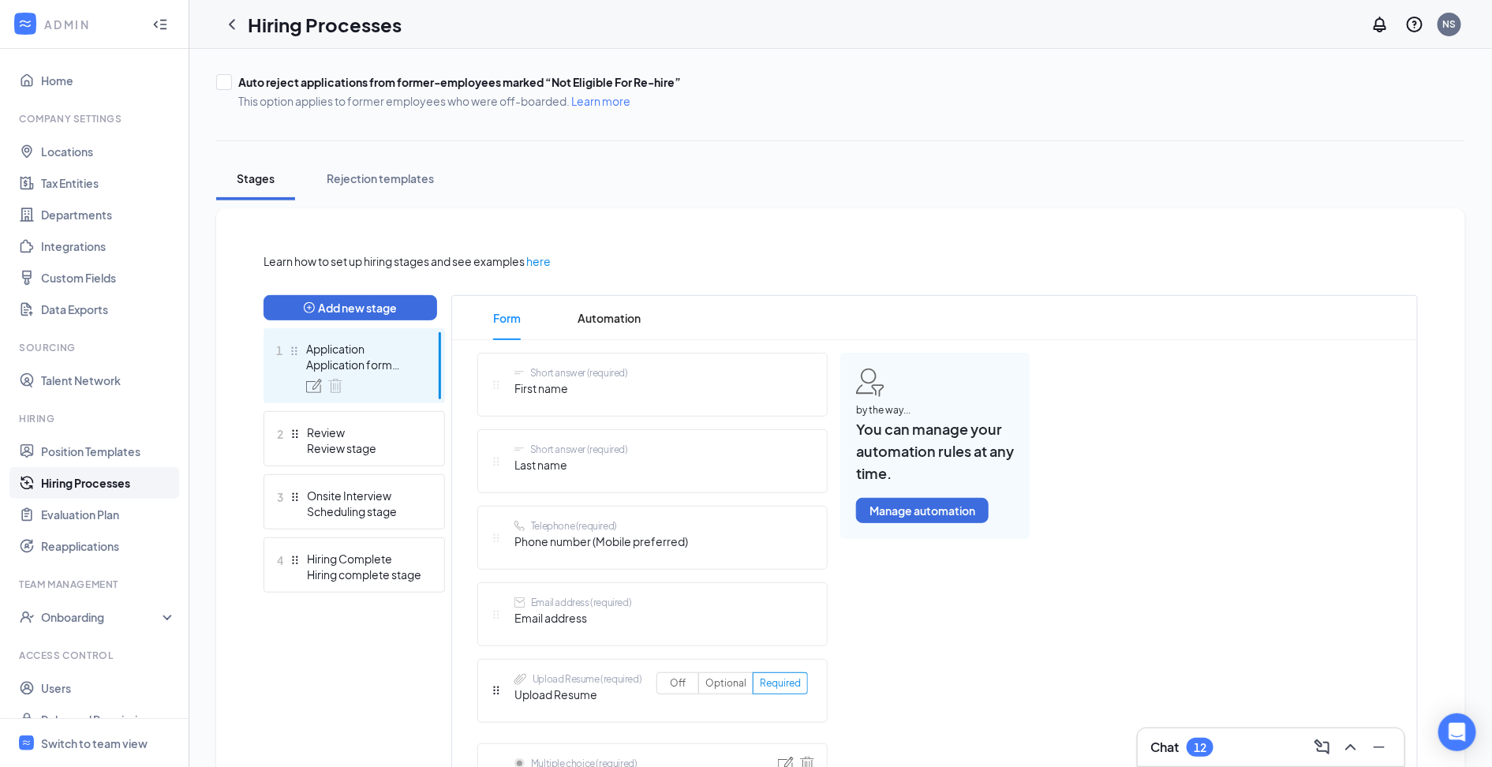
scroll to position [190, 0]
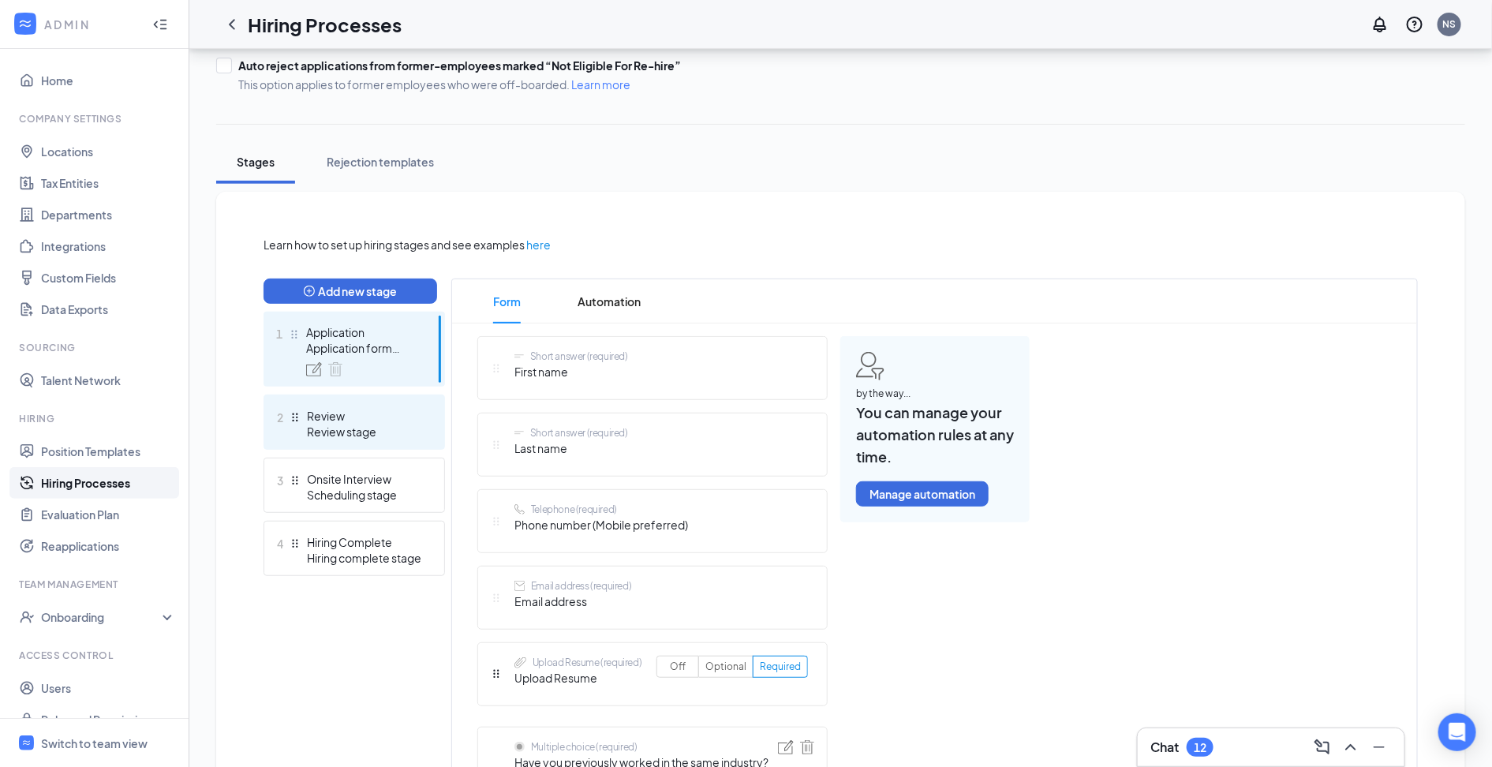
click at [370, 437] on div "Review stage" at bounding box center [364, 432] width 115 height 16
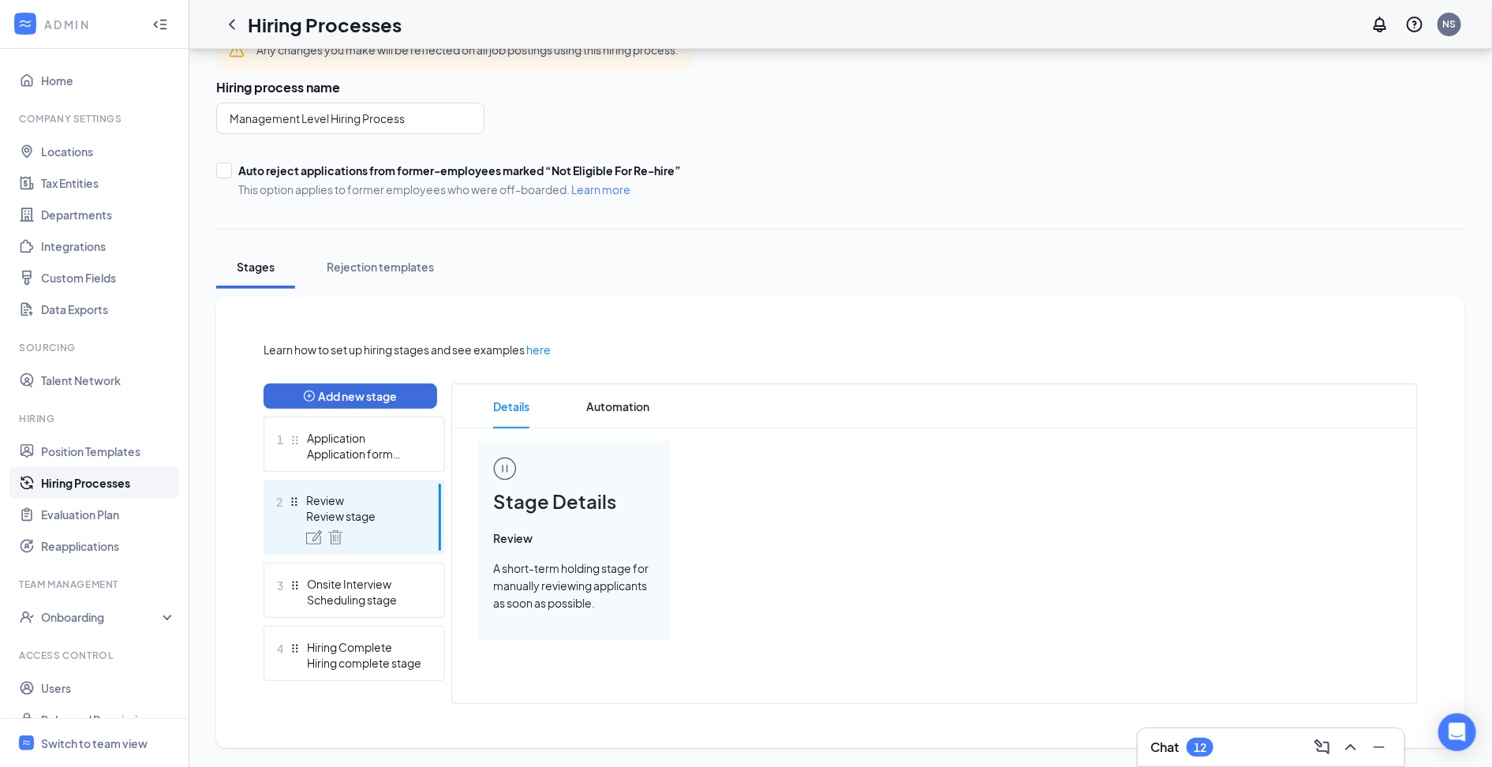
scroll to position [85, 0]
click at [609, 409] on span "Automation" at bounding box center [617, 406] width 63 height 44
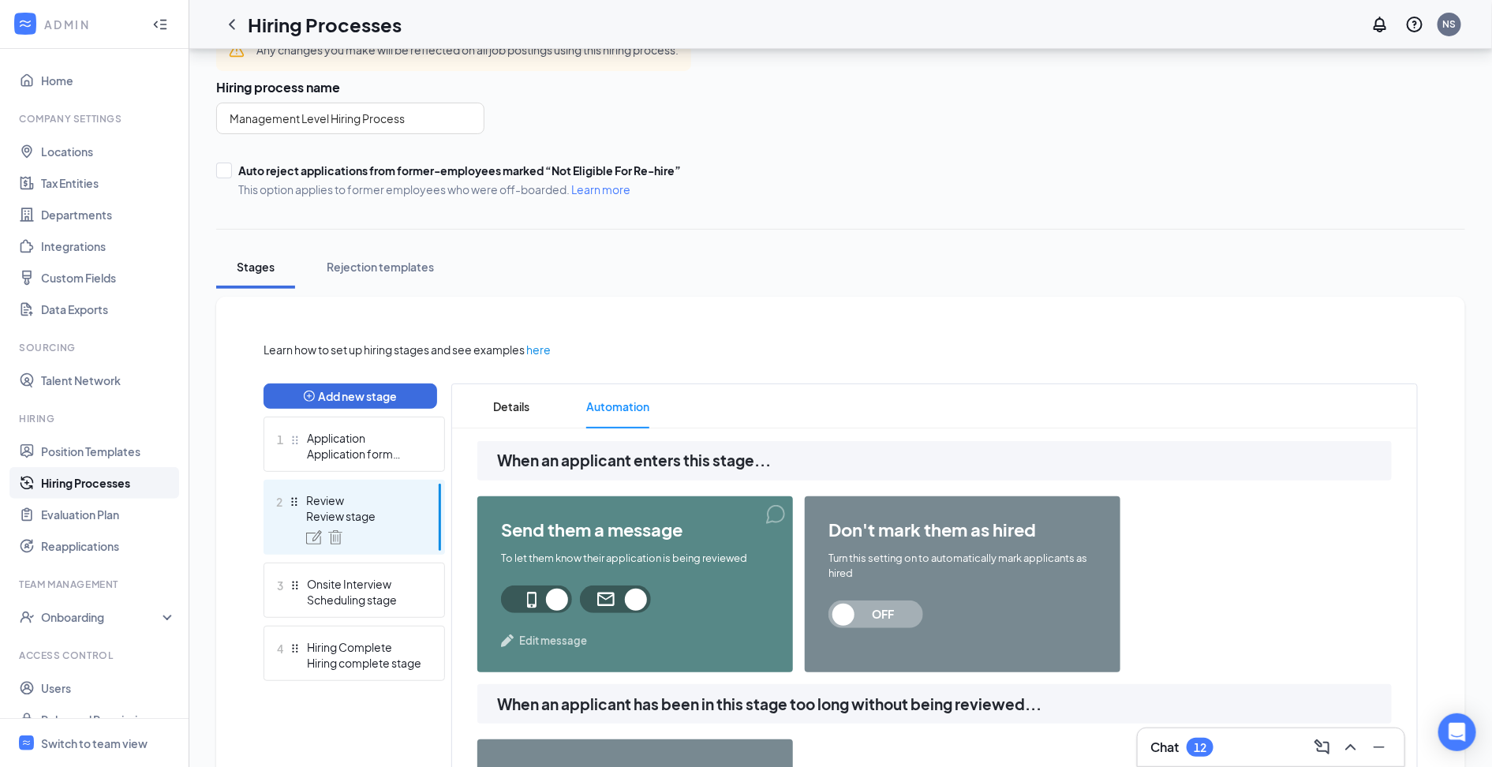
scroll to position [268, 0]
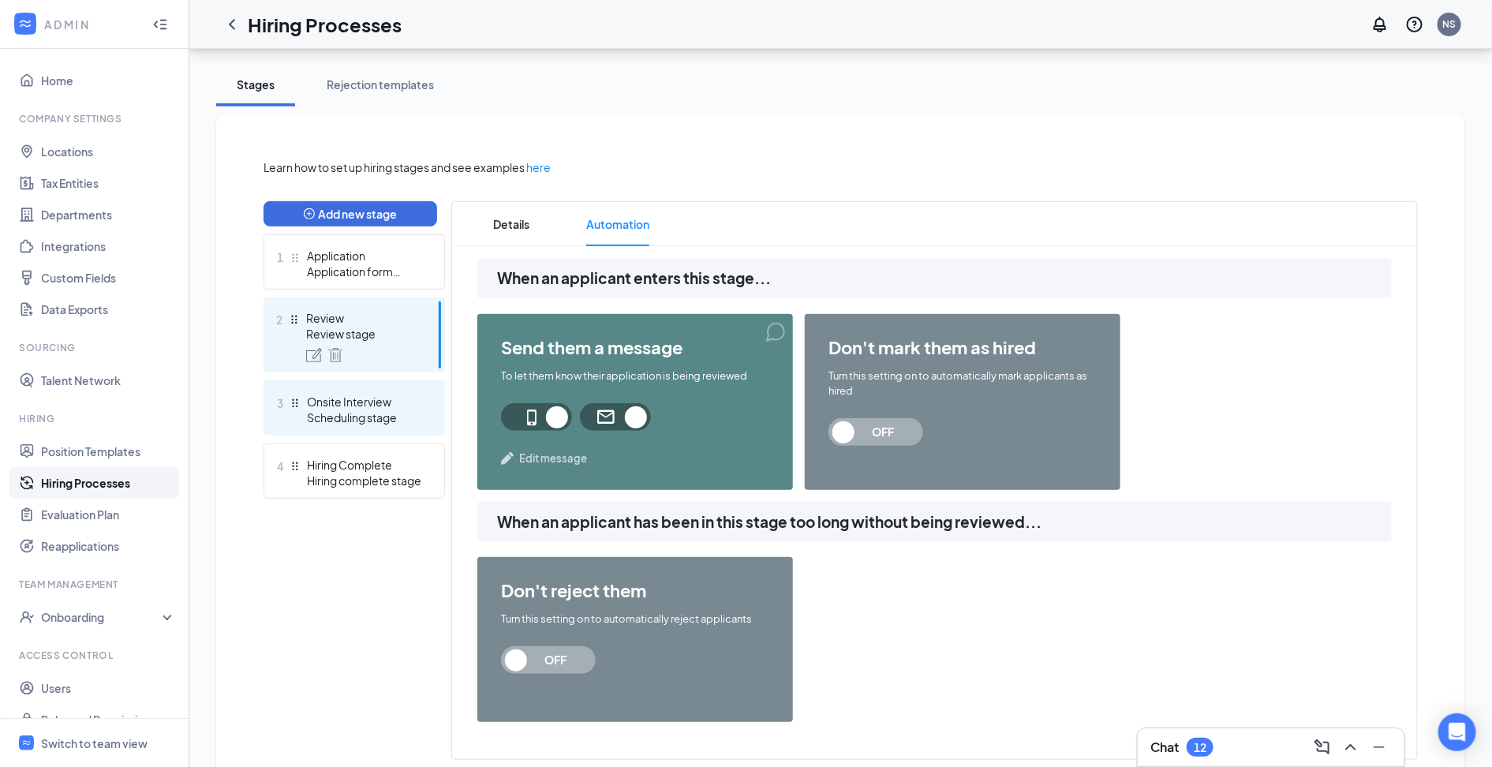
click at [307, 414] on div "Scheduling stage" at bounding box center [364, 418] width 115 height 16
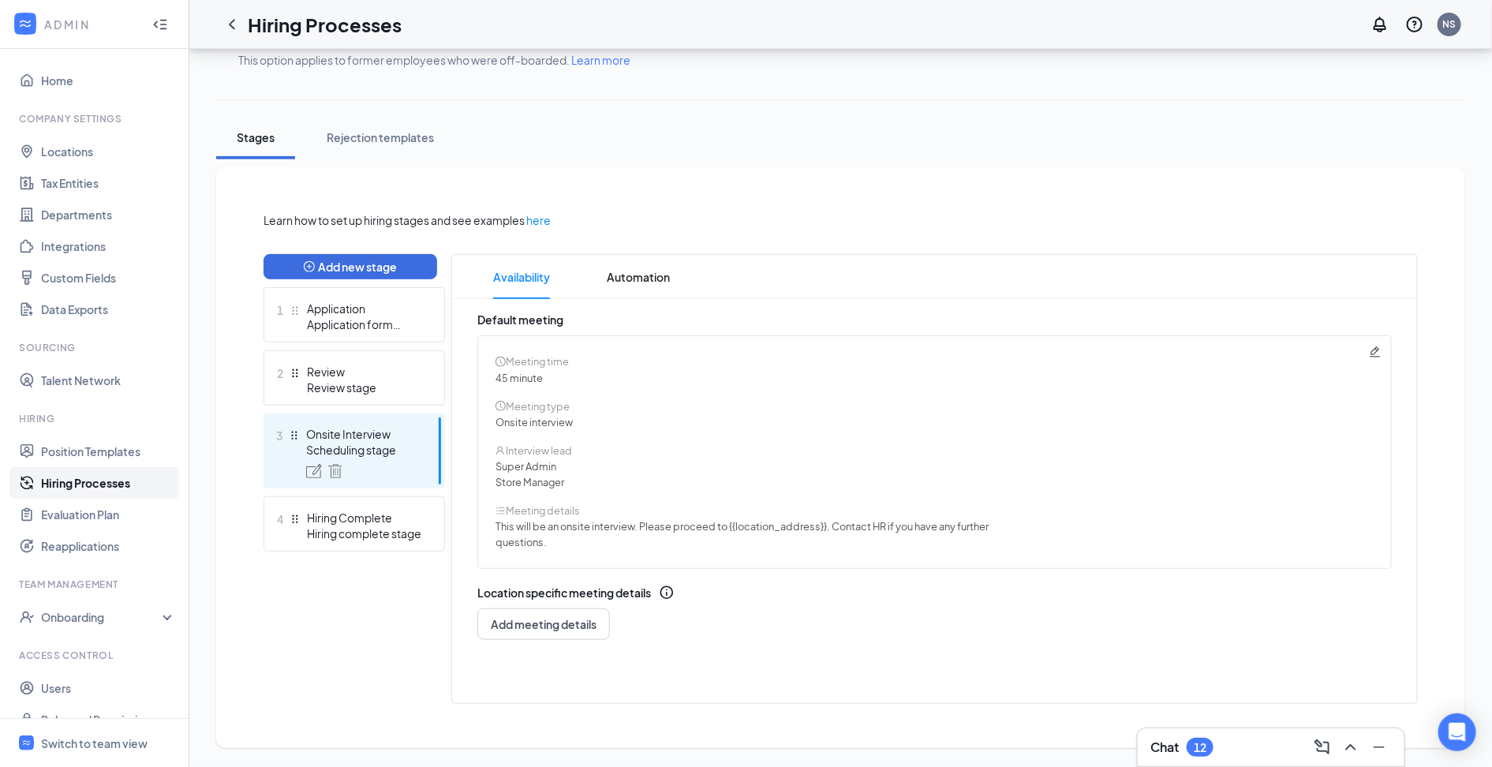
scroll to position [215, 0]
click at [640, 265] on span "Automation" at bounding box center [638, 277] width 63 height 44
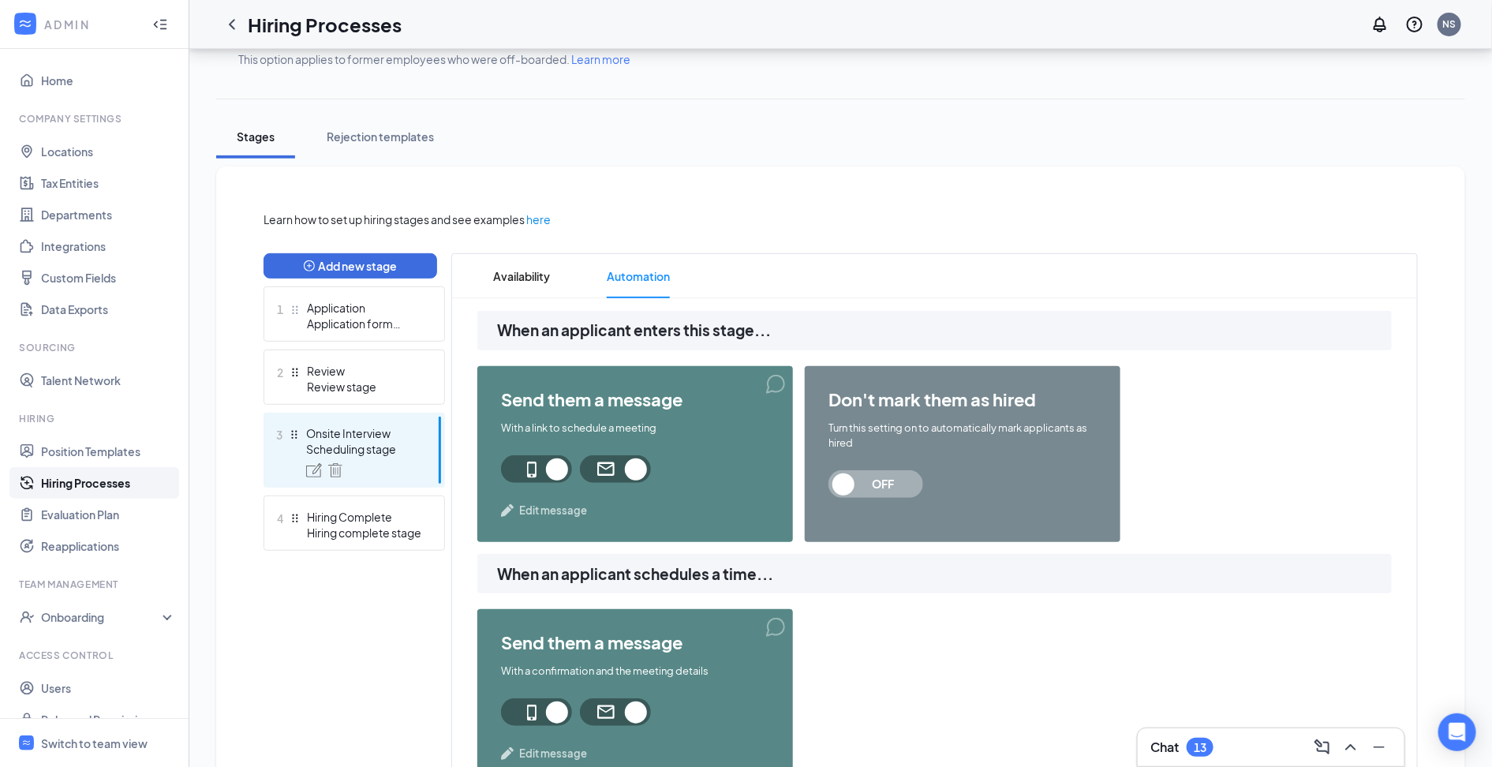
click at [233, 24] on icon "ChevronLeft" at bounding box center [232, 24] width 19 height 19
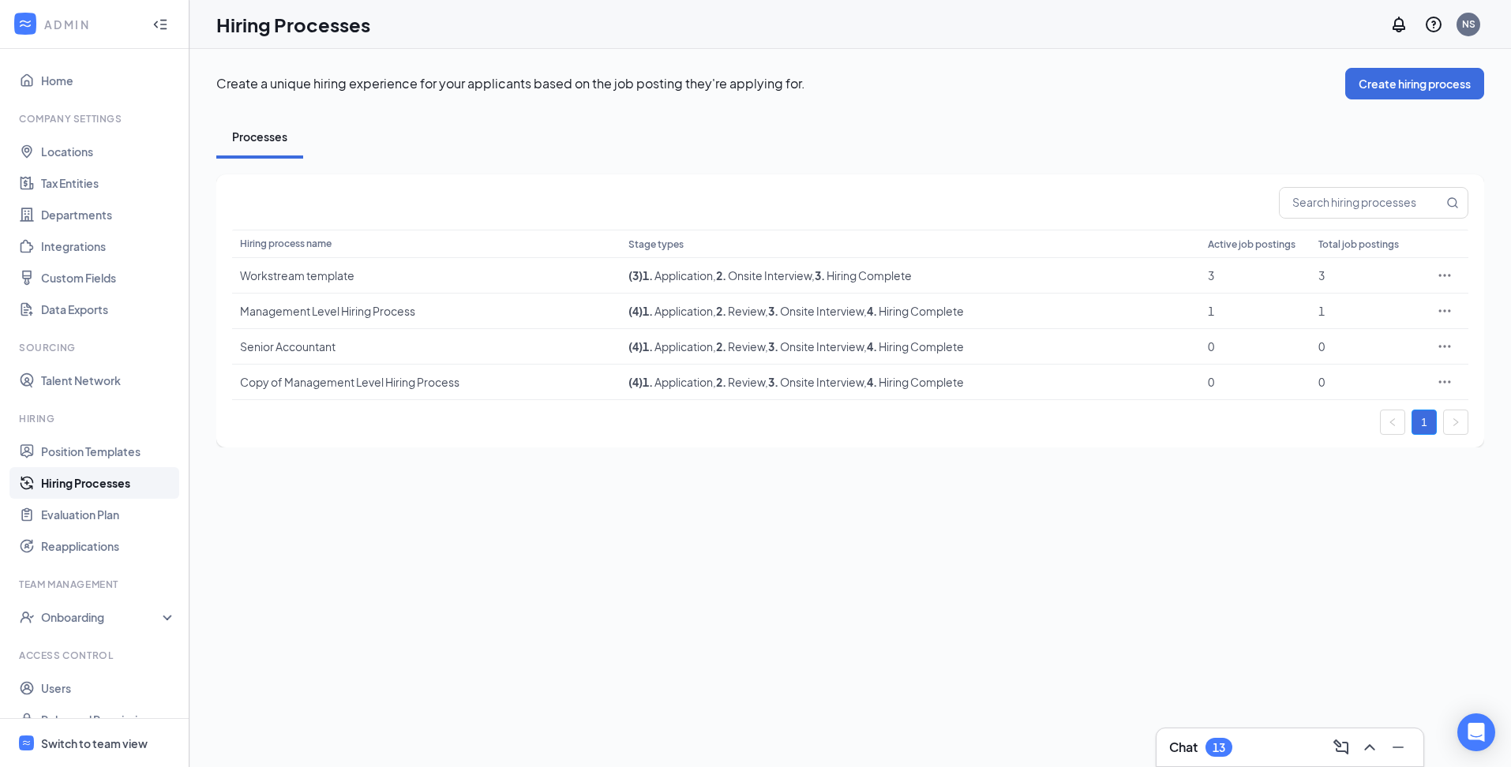
click at [122, 754] on span "Switch to team view" at bounding box center [108, 743] width 135 height 48
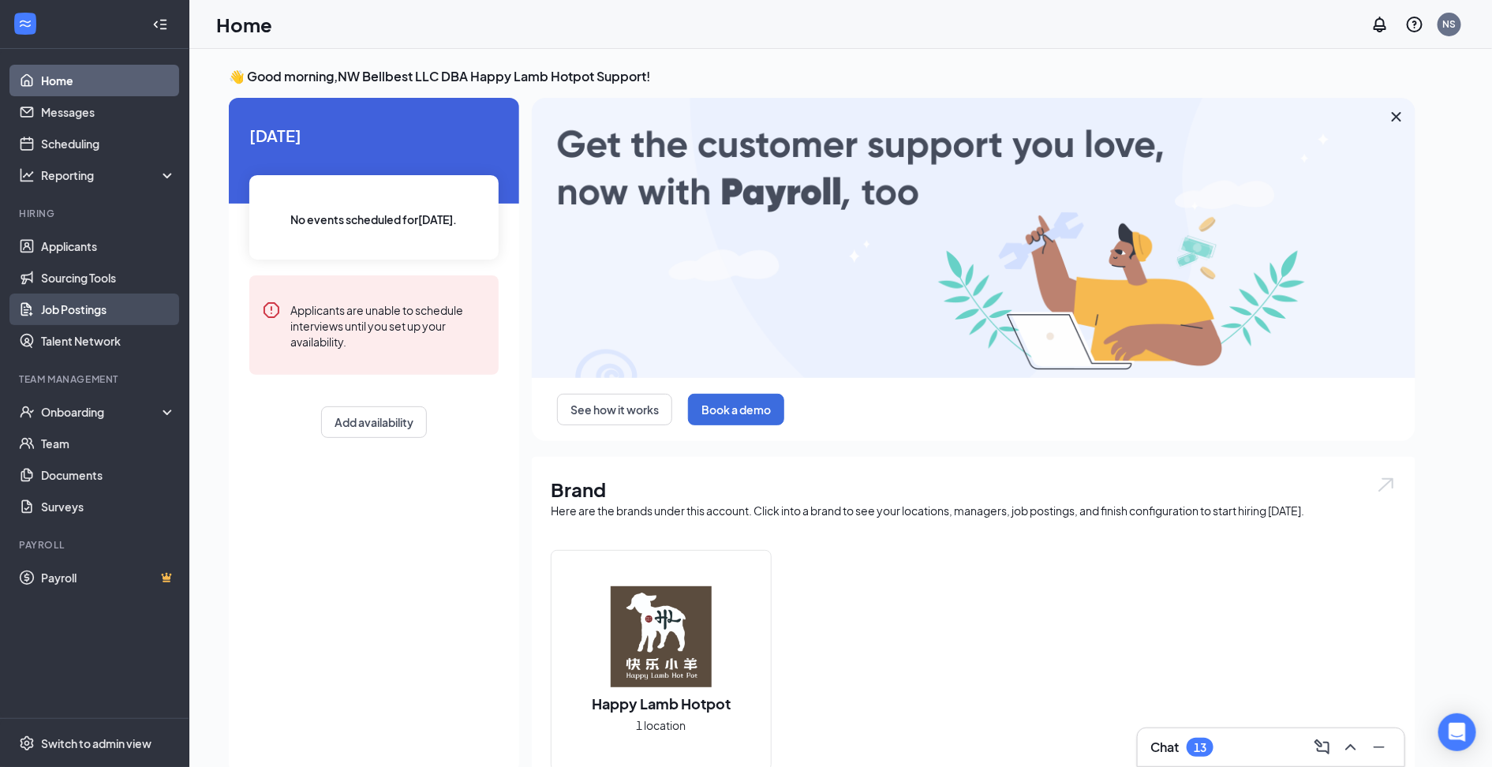
click at [78, 316] on link "Job Postings" at bounding box center [108, 310] width 135 height 32
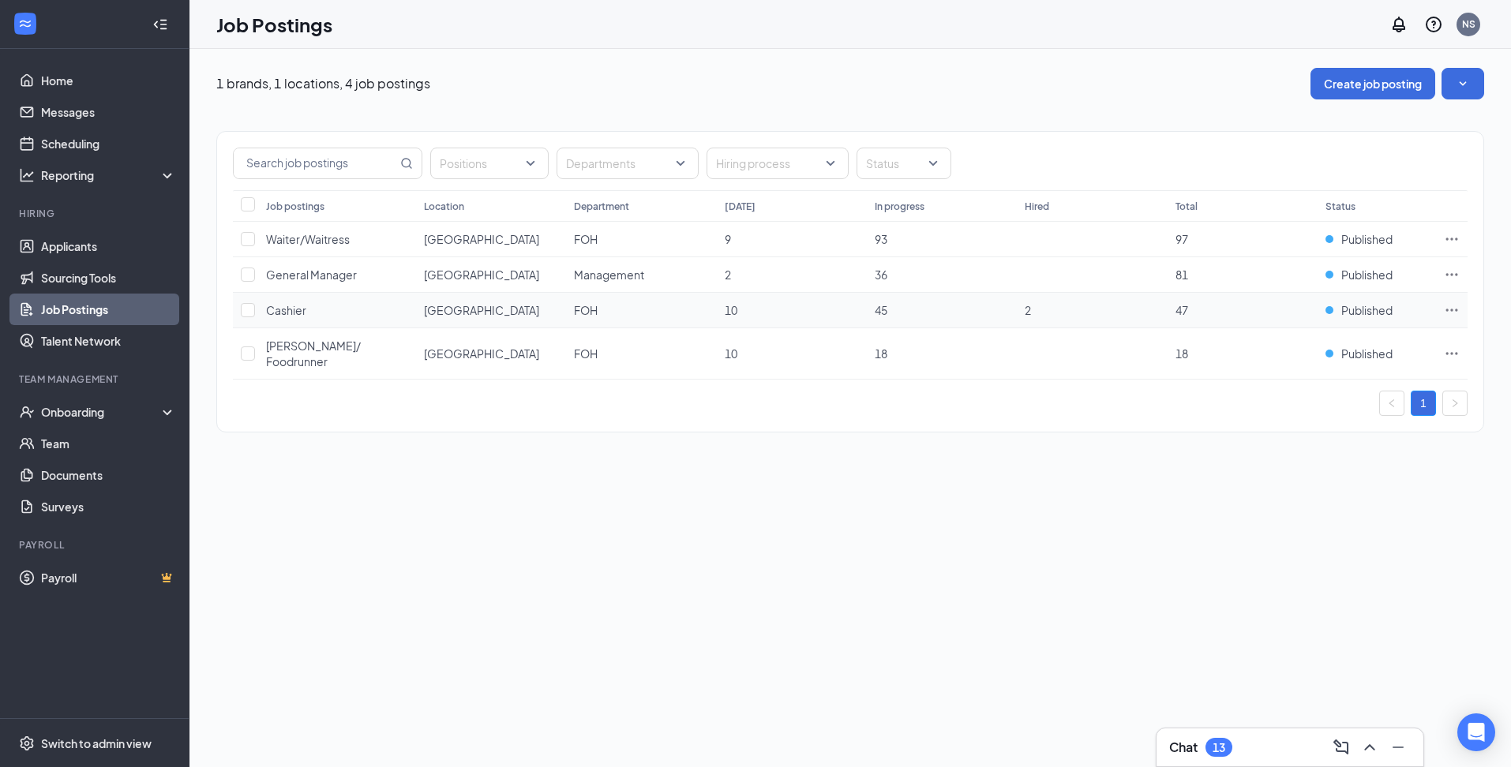
click at [294, 313] on span "Cashier" at bounding box center [286, 310] width 40 height 14
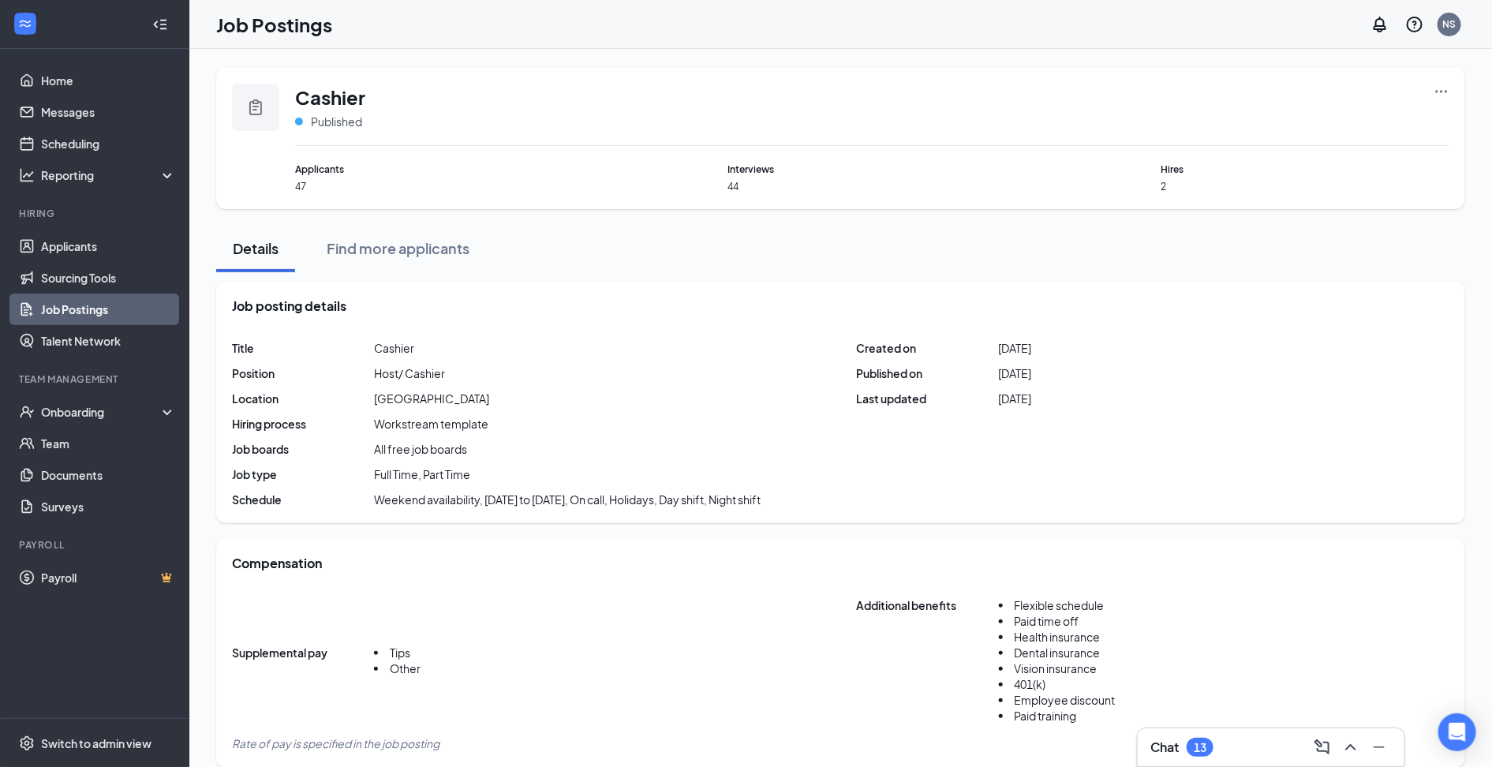
click at [1444, 92] on icon "Ellipses" at bounding box center [1442, 92] width 16 height 16
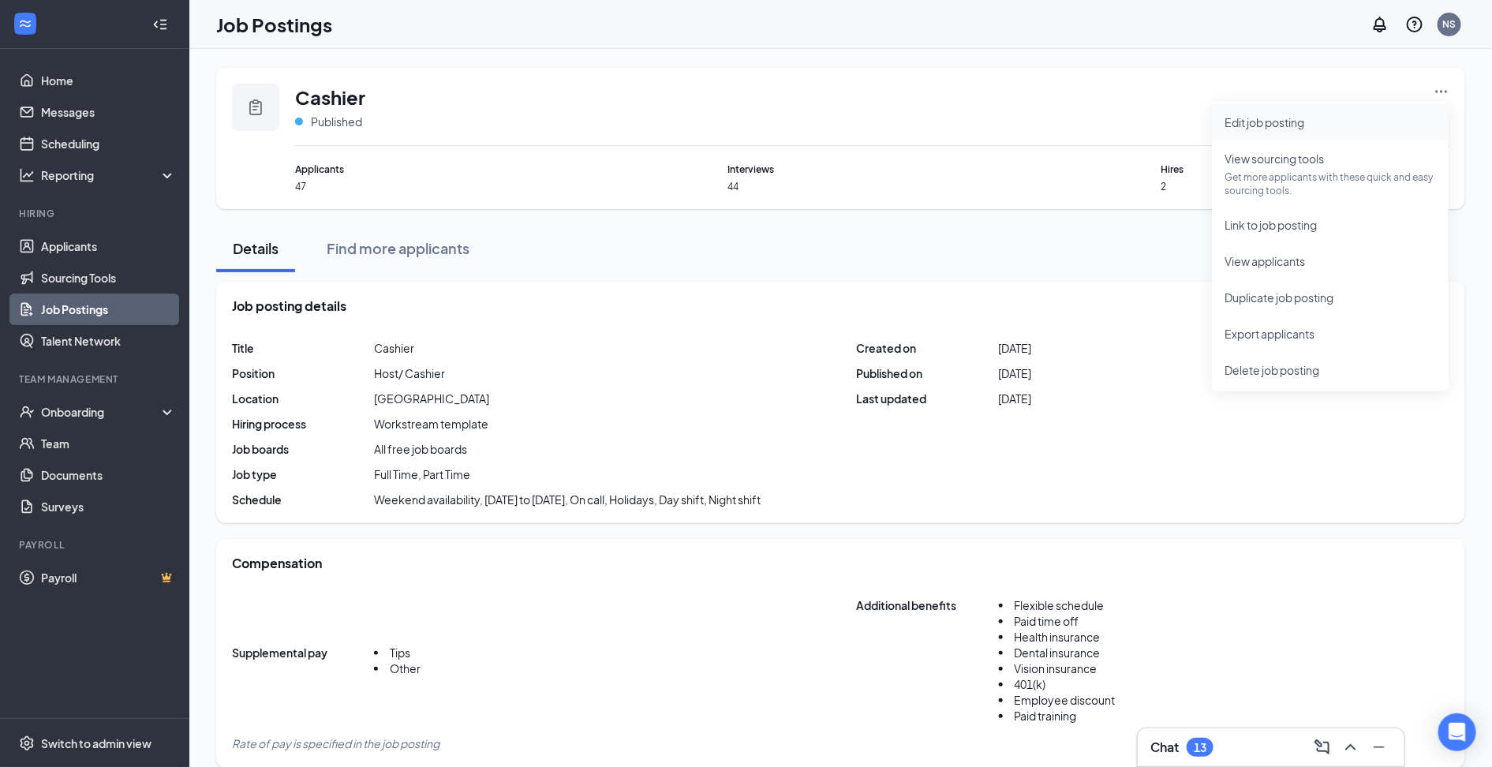
click at [1285, 117] on span "Edit job posting" at bounding box center [1265, 122] width 80 height 14
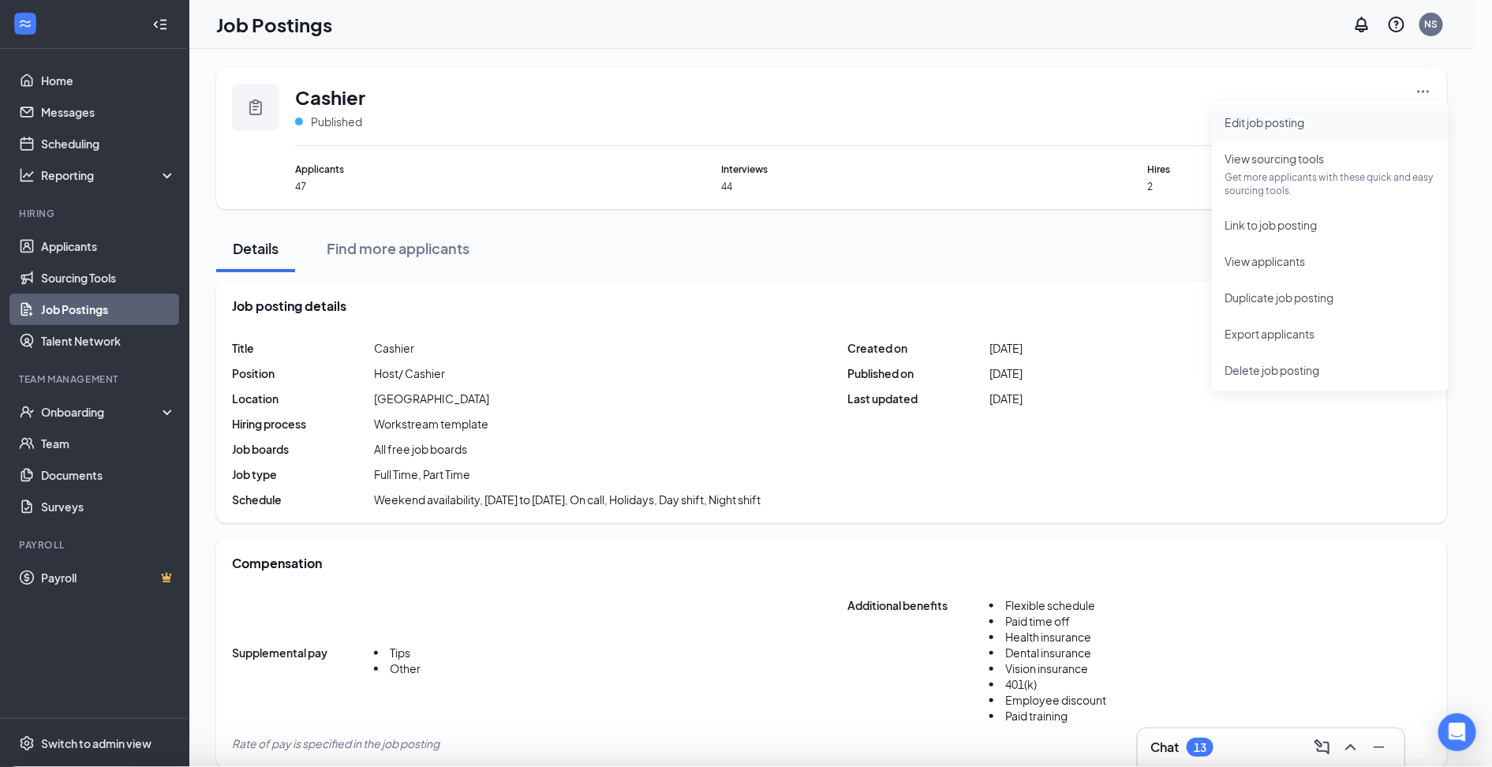
type input "Cashier"
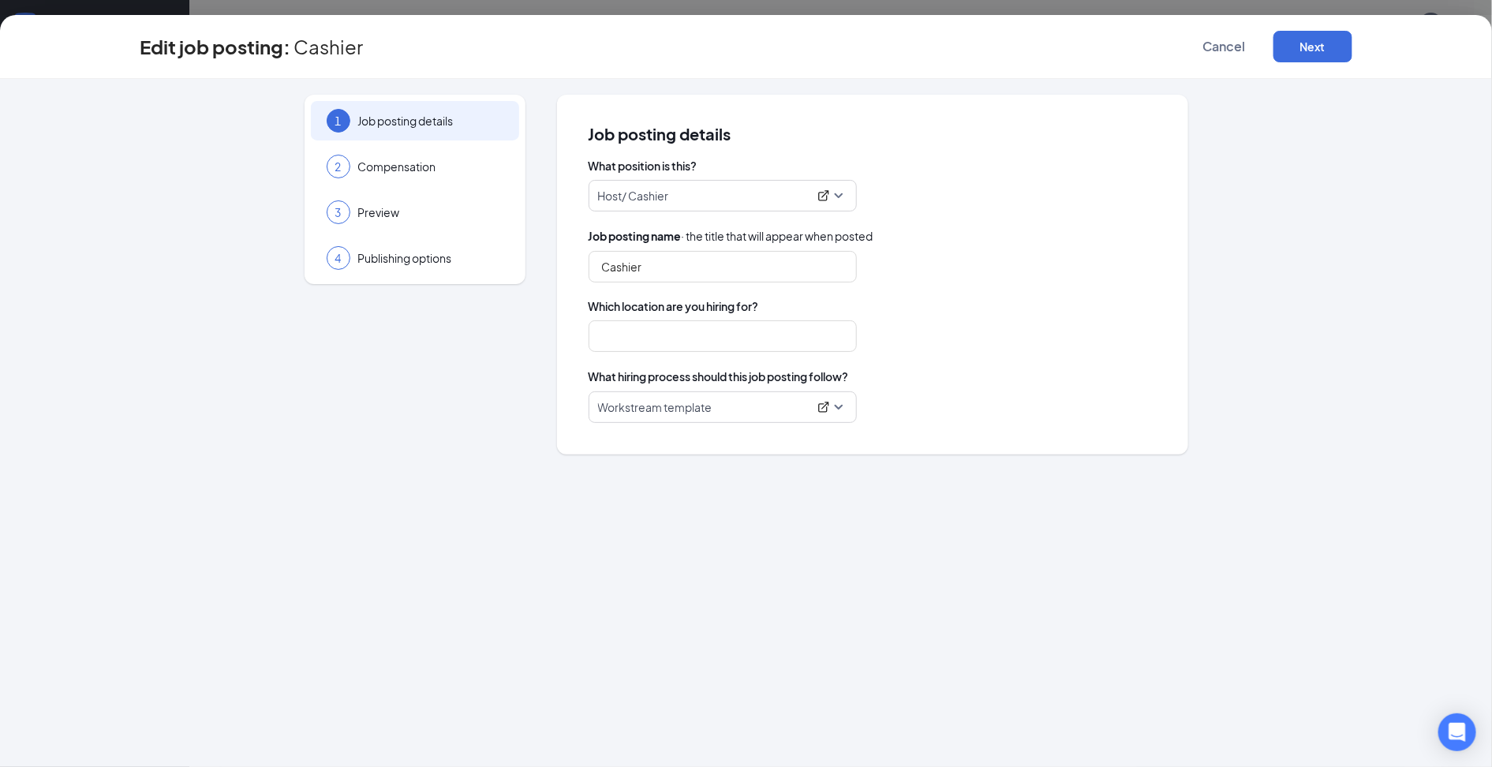
type input "Alderwood Mall"
click at [822, 409] on icon "ExternalLink" at bounding box center [823, 407] width 10 height 10
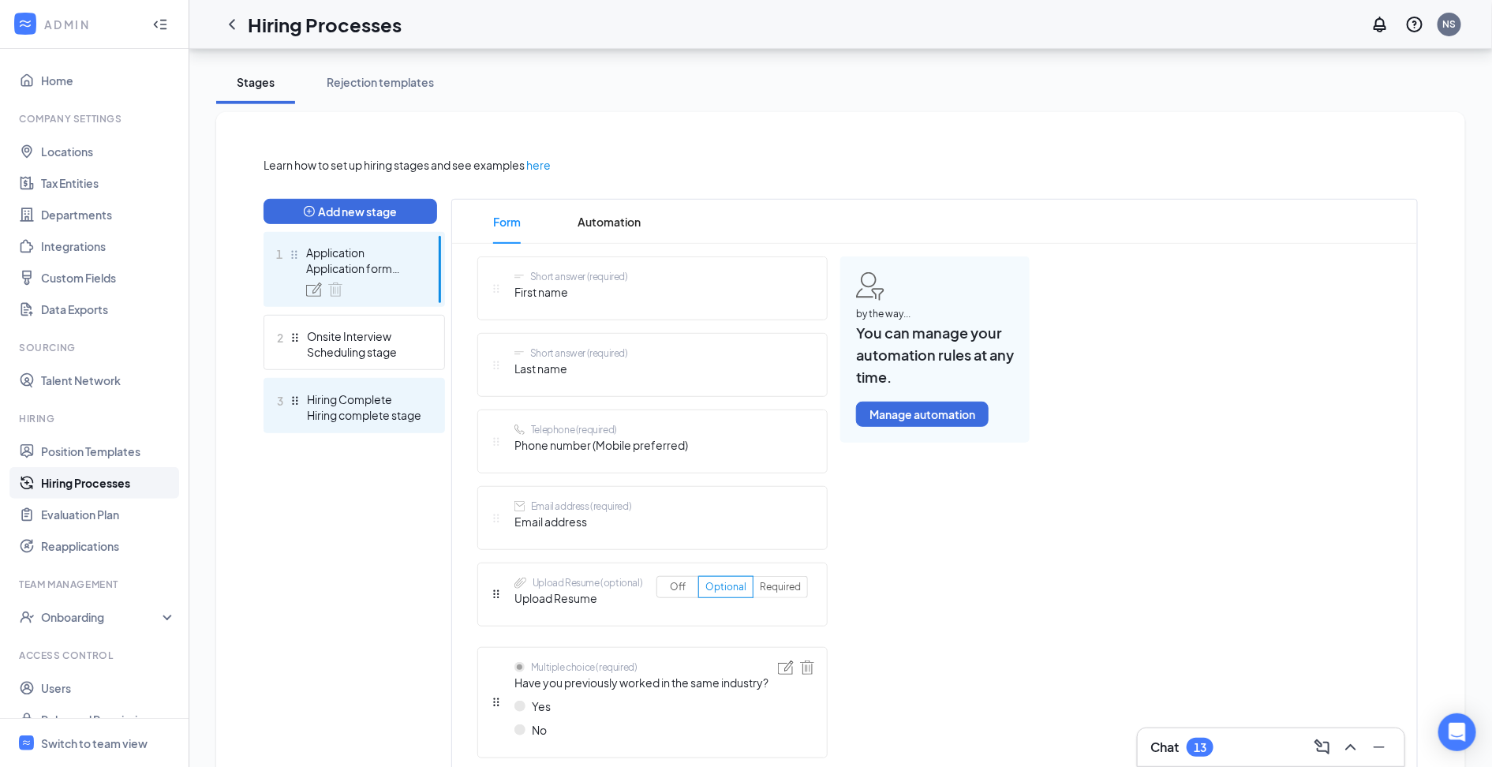
scroll to position [264, 0]
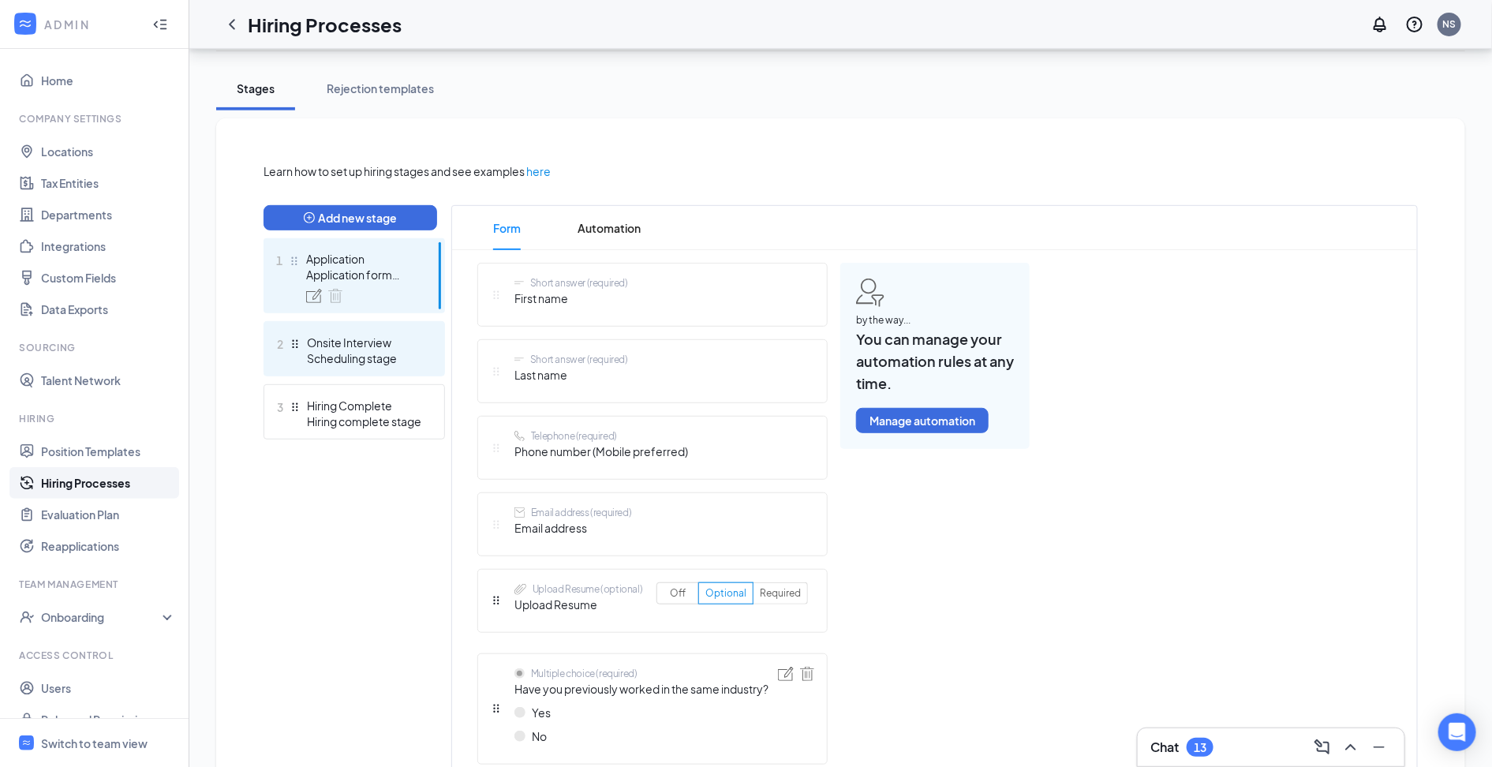
click at [366, 346] on div "Onsite Interview" at bounding box center [364, 343] width 115 height 16
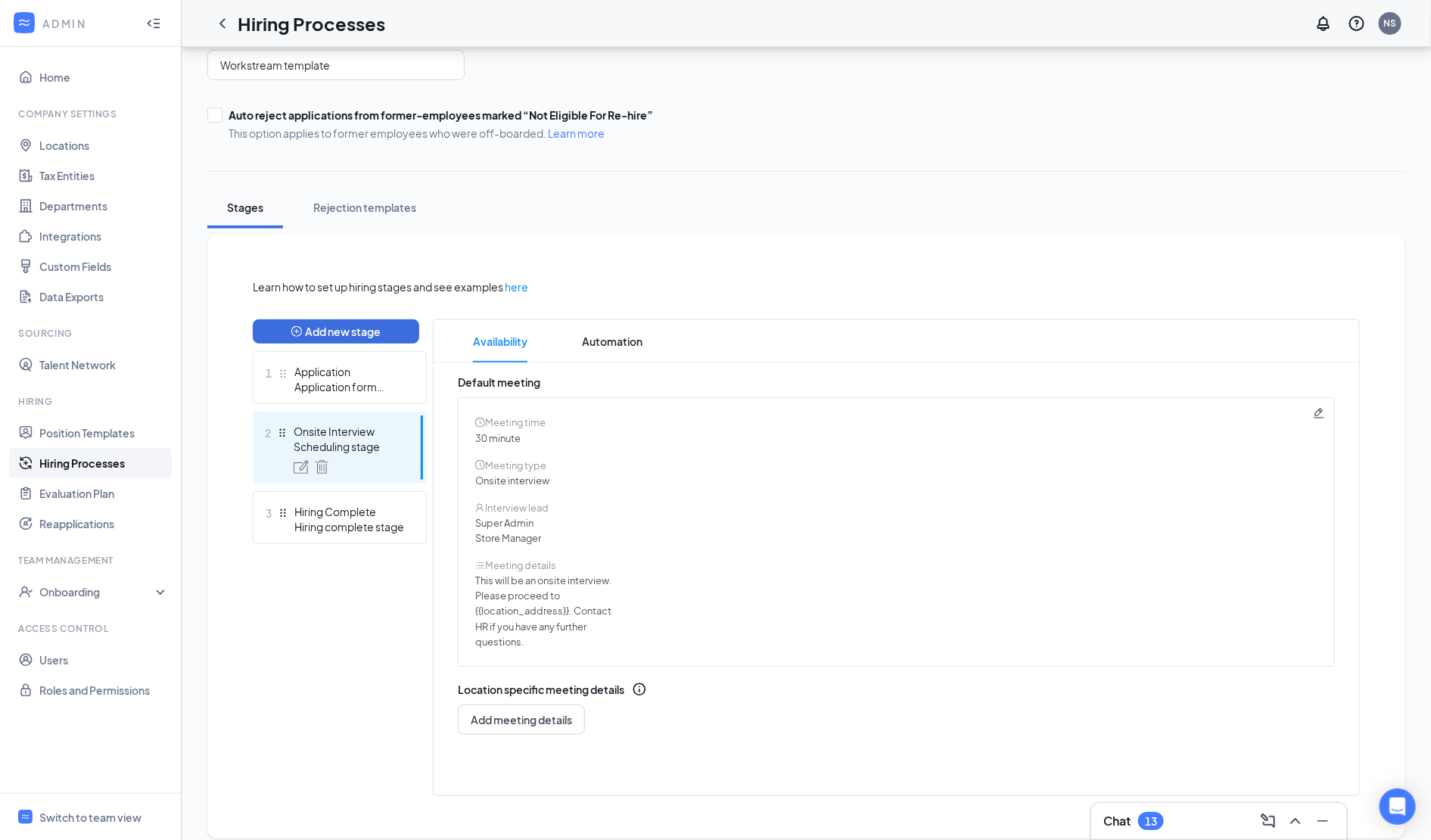
scroll to position [129, 0]
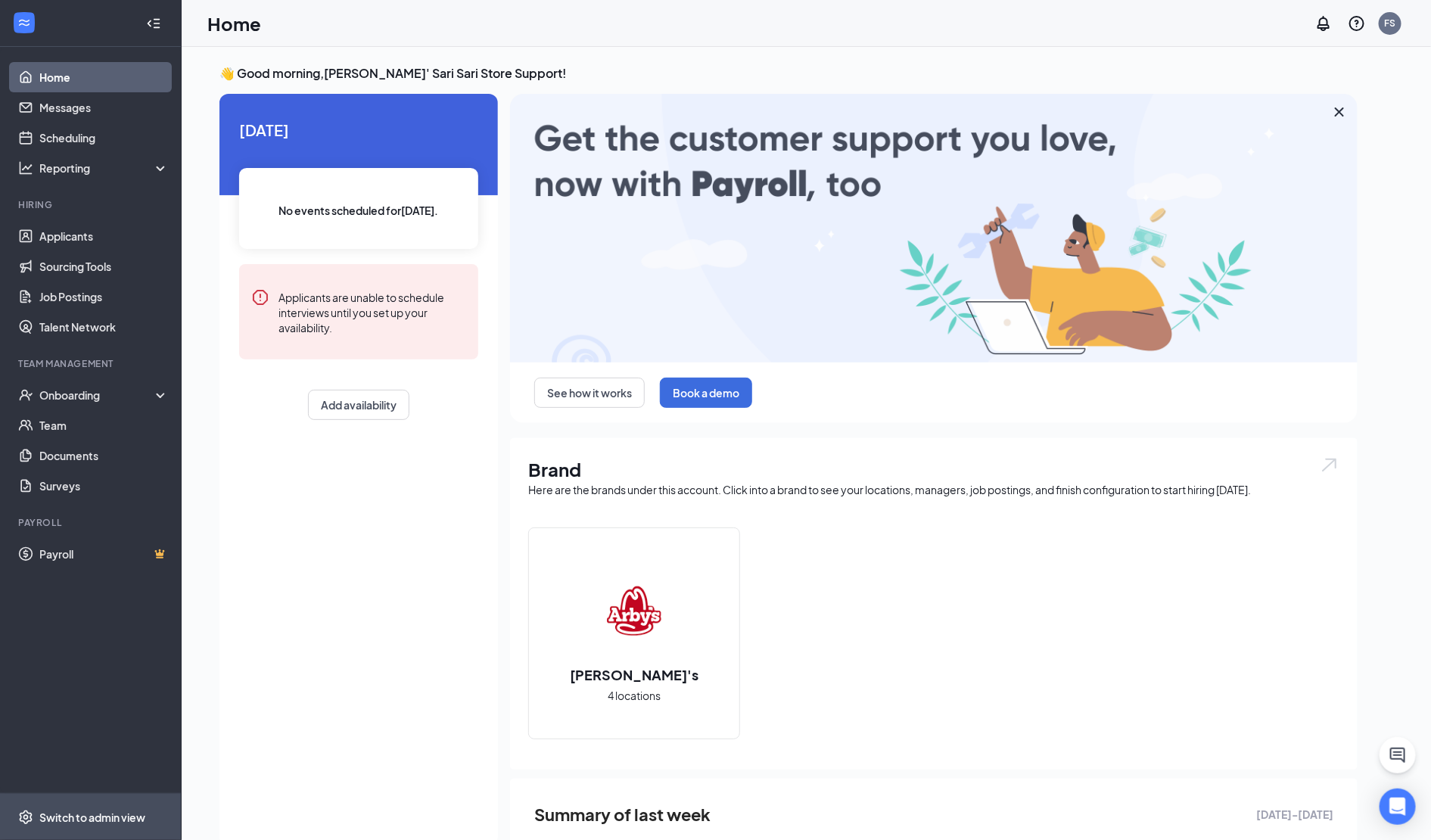
click at [119, 811] on div "Switch to admin view" at bounding box center [92, 817] width 106 height 15
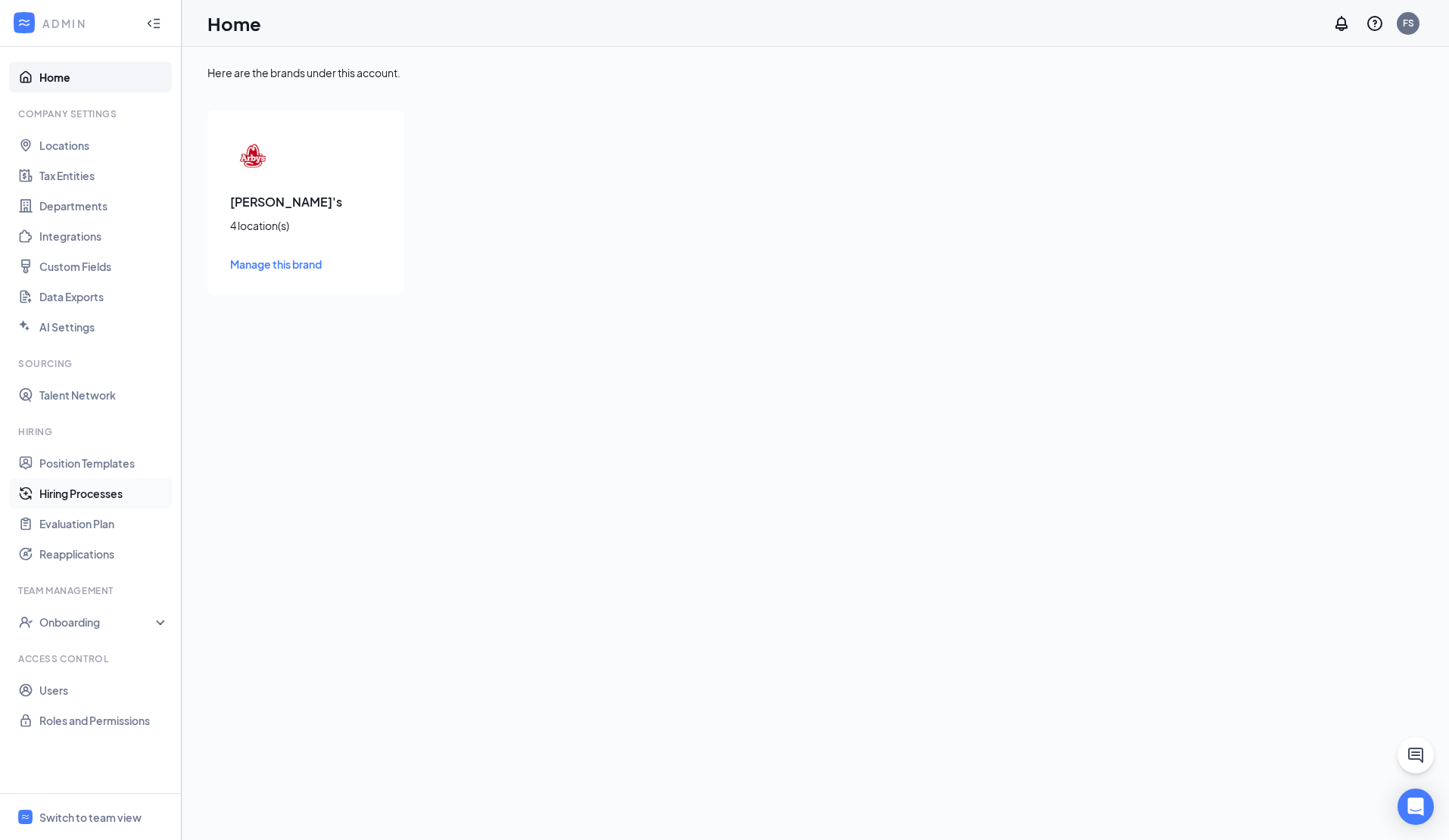
click at [120, 490] on link "Hiring Processes" at bounding box center [104, 494] width 129 height 31
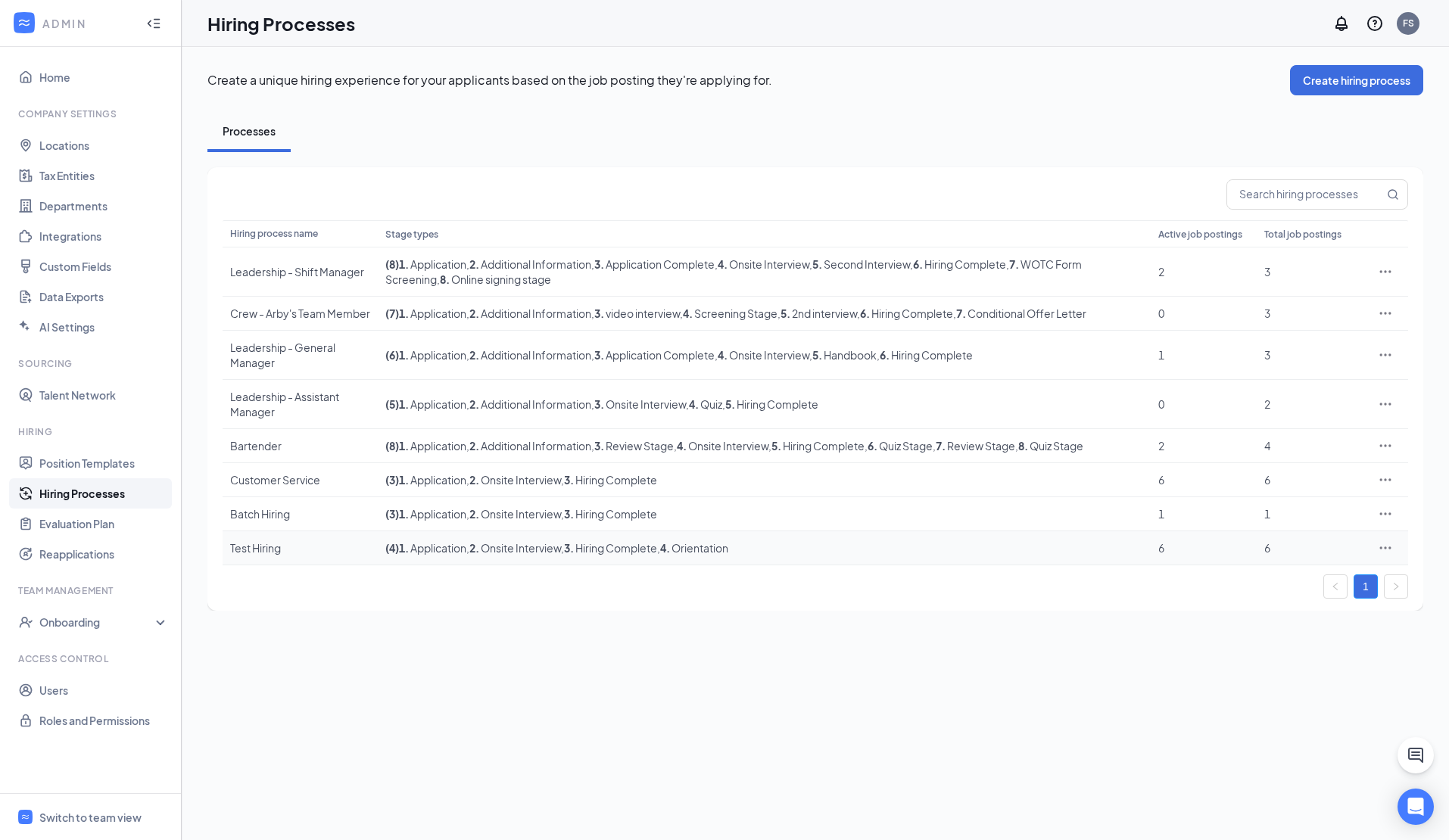
click at [1387, 550] on icon "Ellipses" at bounding box center [1385, 548] width 15 height 15
drag, startPoint x: 1280, startPoint y: 580, endPoint x: 1036, endPoint y: 613, distance: 246.2
click at [1280, 580] on span "Edit" at bounding box center [1315, 580] width 130 height 16
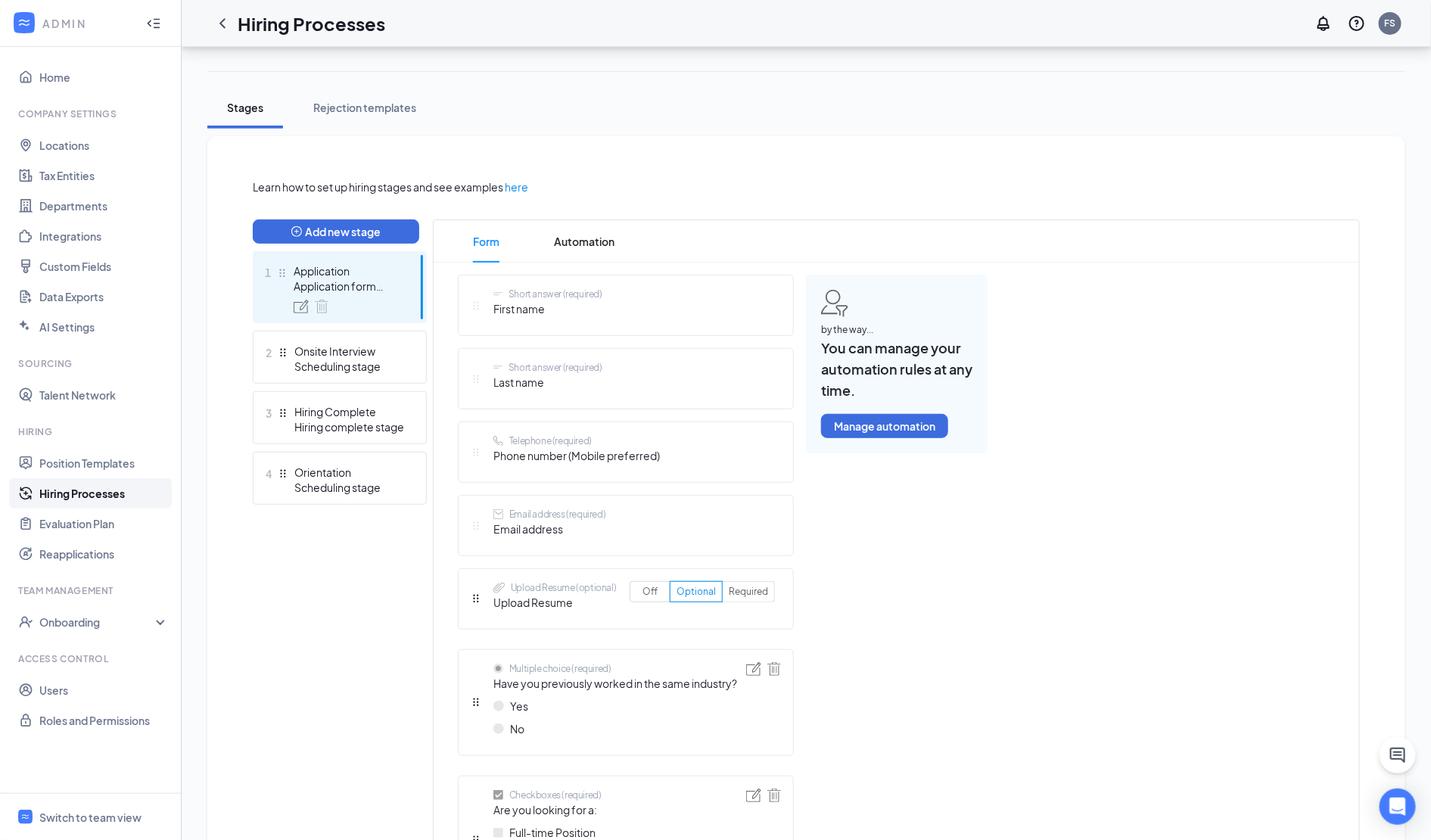
scroll to position [255, 0]
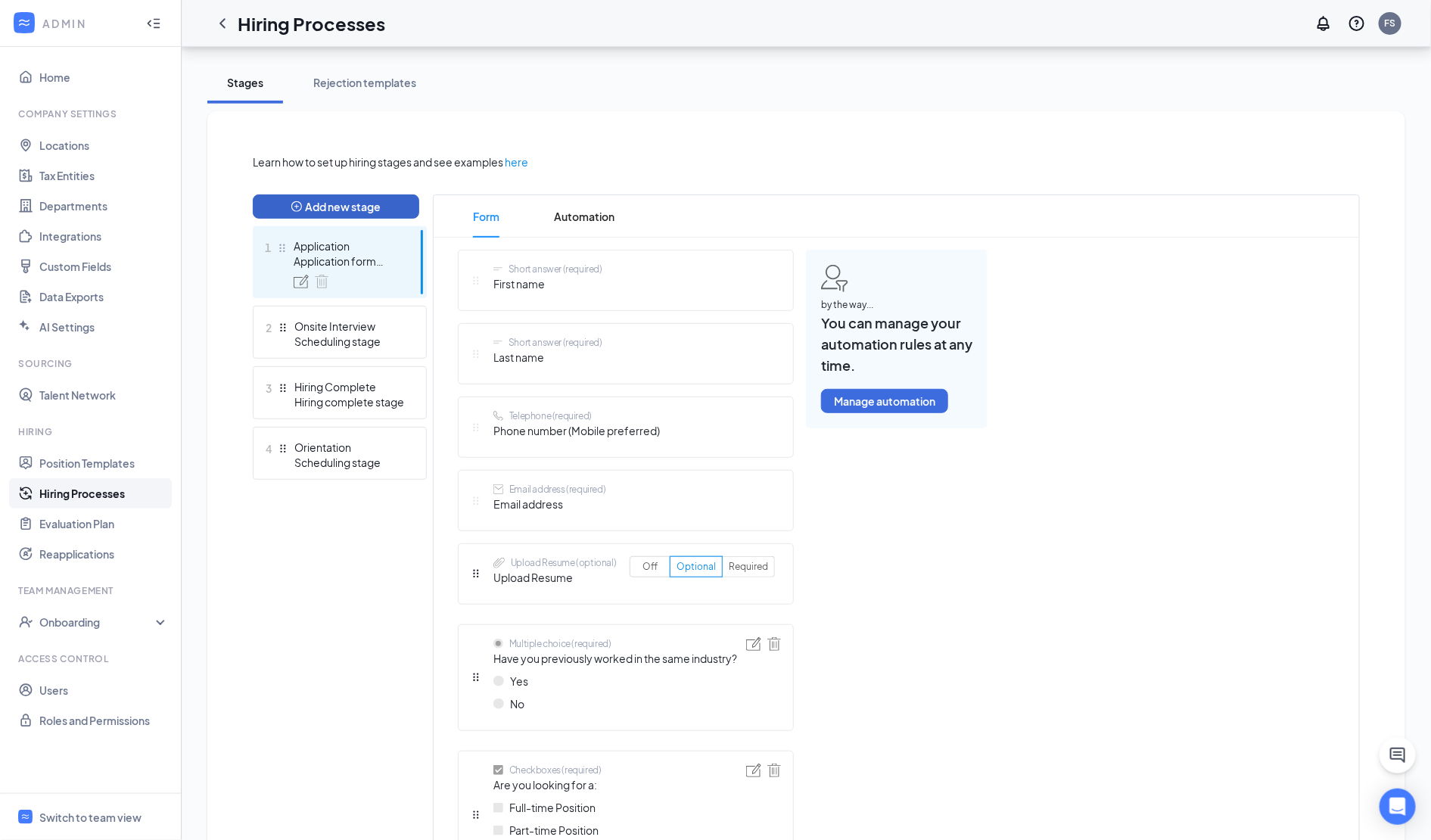
click at [380, 201] on button "Add new stage" at bounding box center [337, 206] width 167 height 24
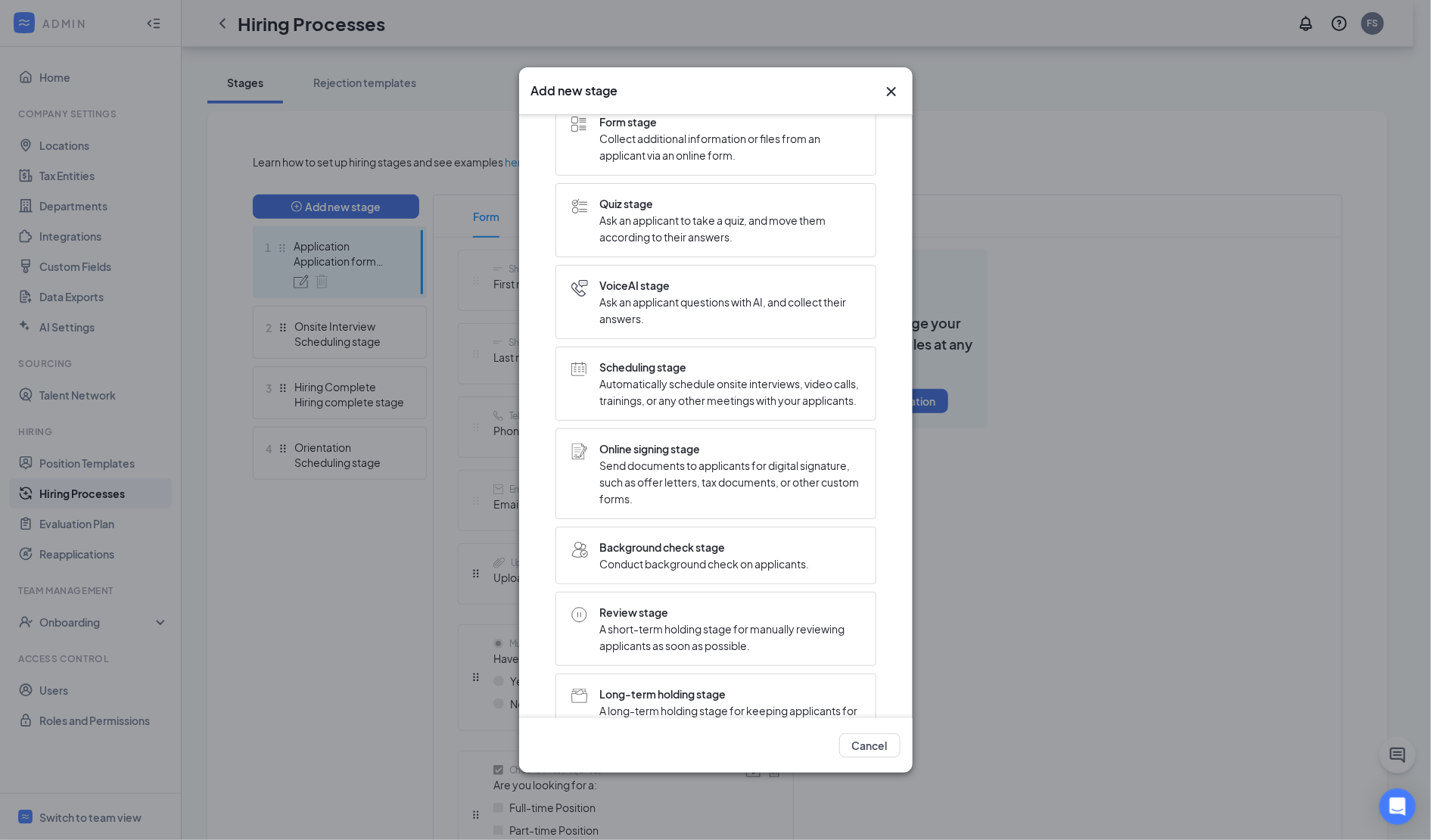
scroll to position [93, 0]
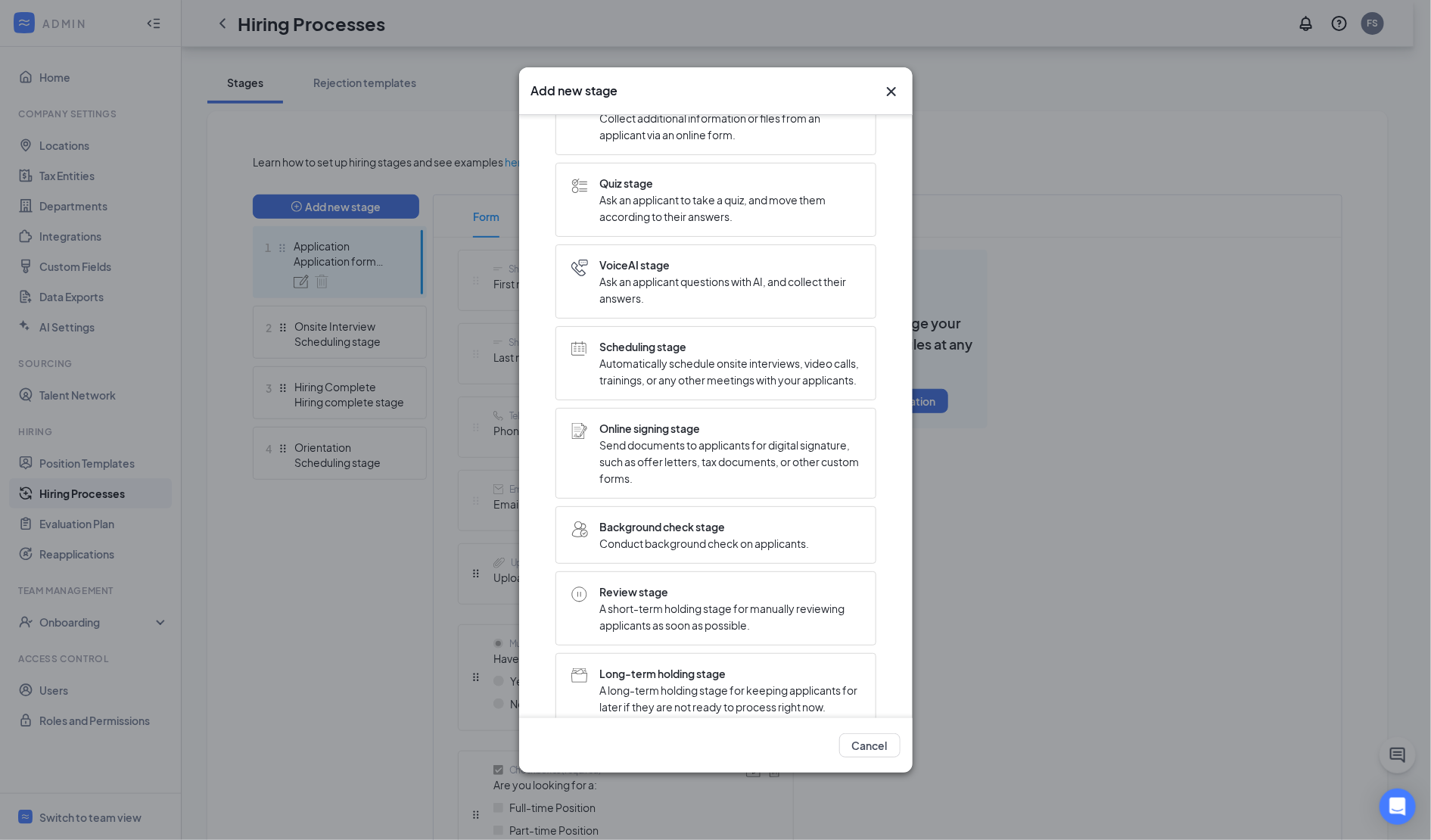
click at [645, 626] on span "A short-term holding stage for manually reviewing applicants as soon as possibl…" at bounding box center [730, 617] width 260 height 34
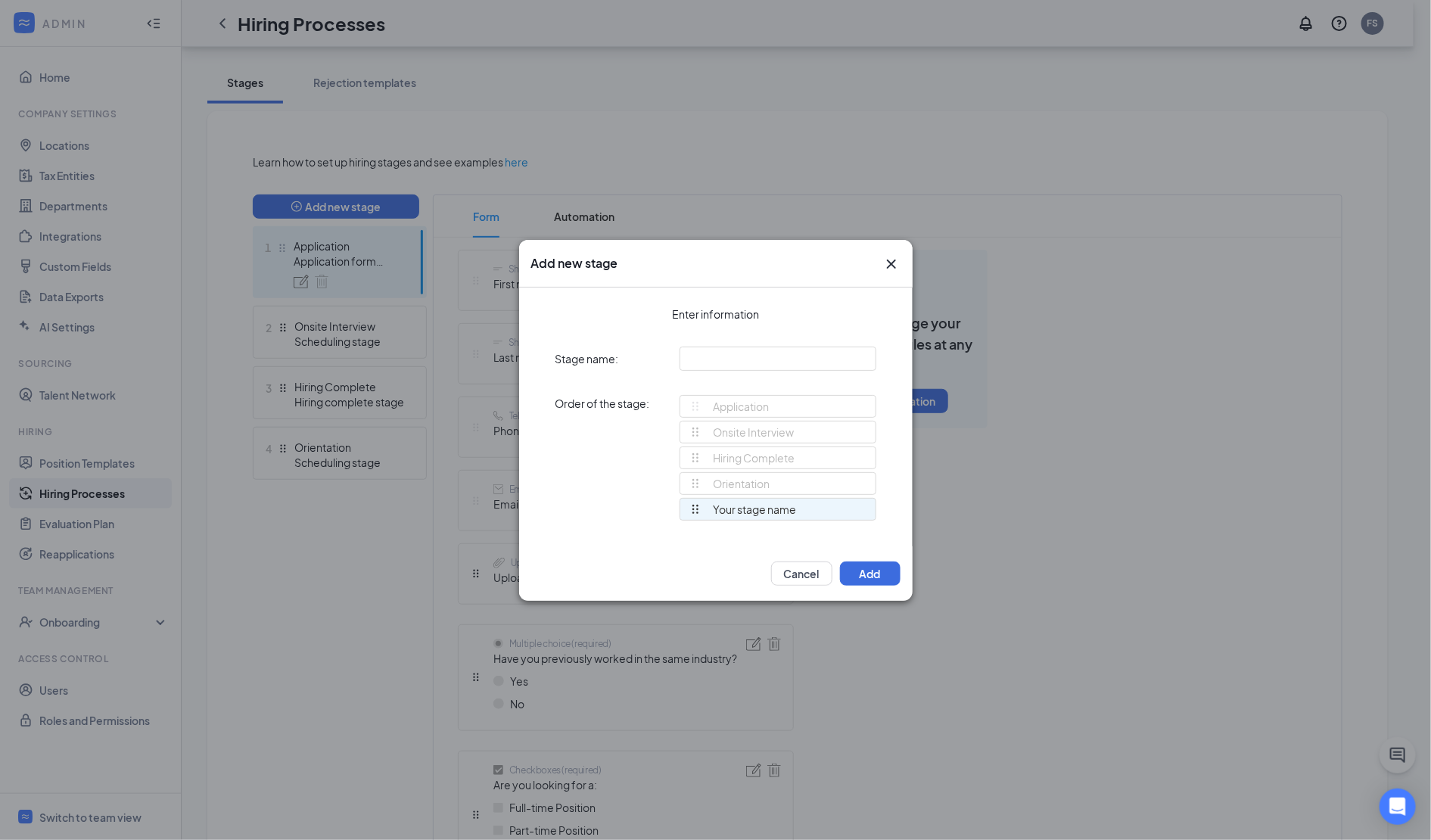
scroll to position [0, 0]
click at [867, 573] on button "Add" at bounding box center [870, 573] width 60 height 24
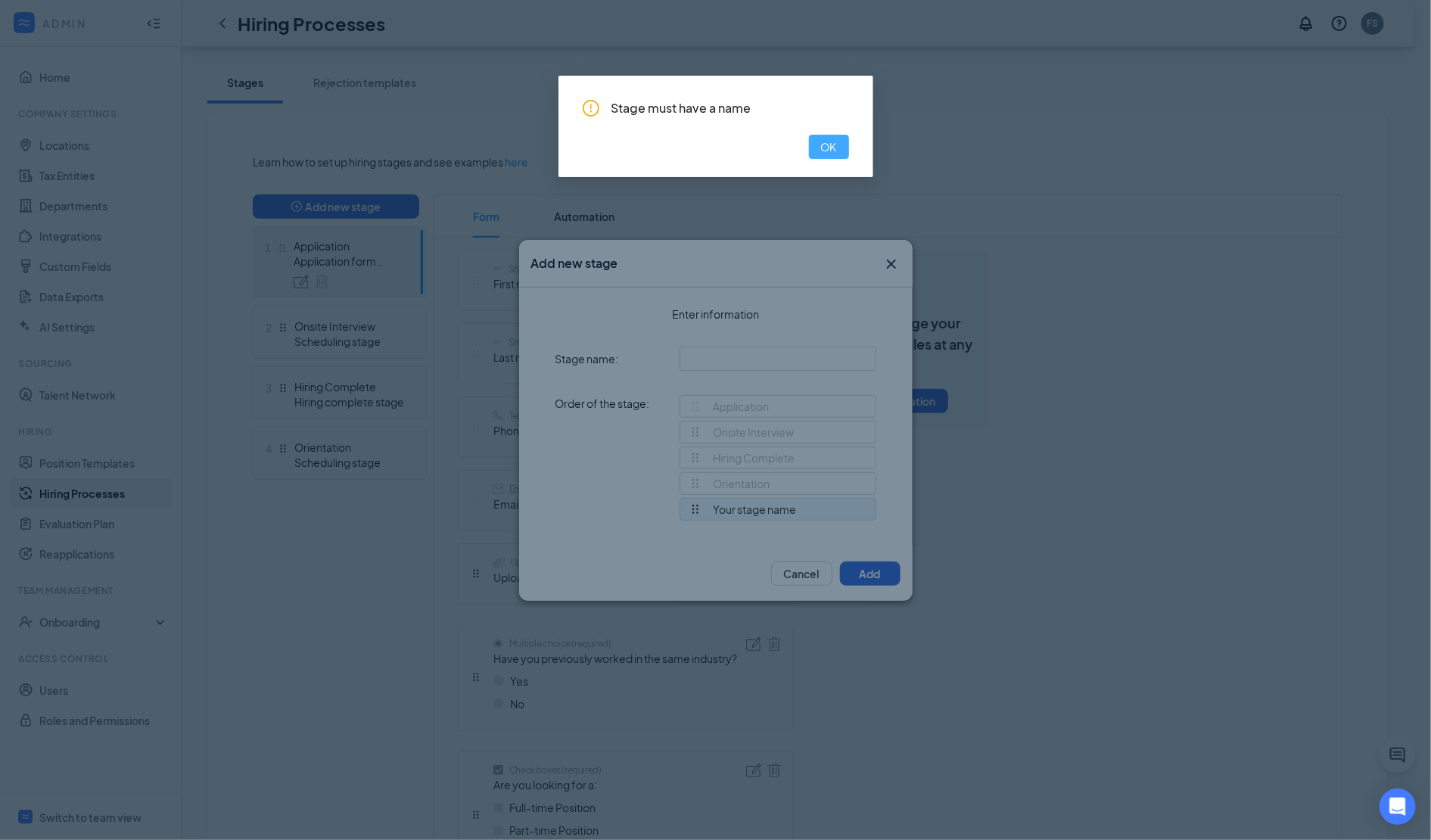
click at [830, 149] on span "OK" at bounding box center [829, 146] width 16 height 16
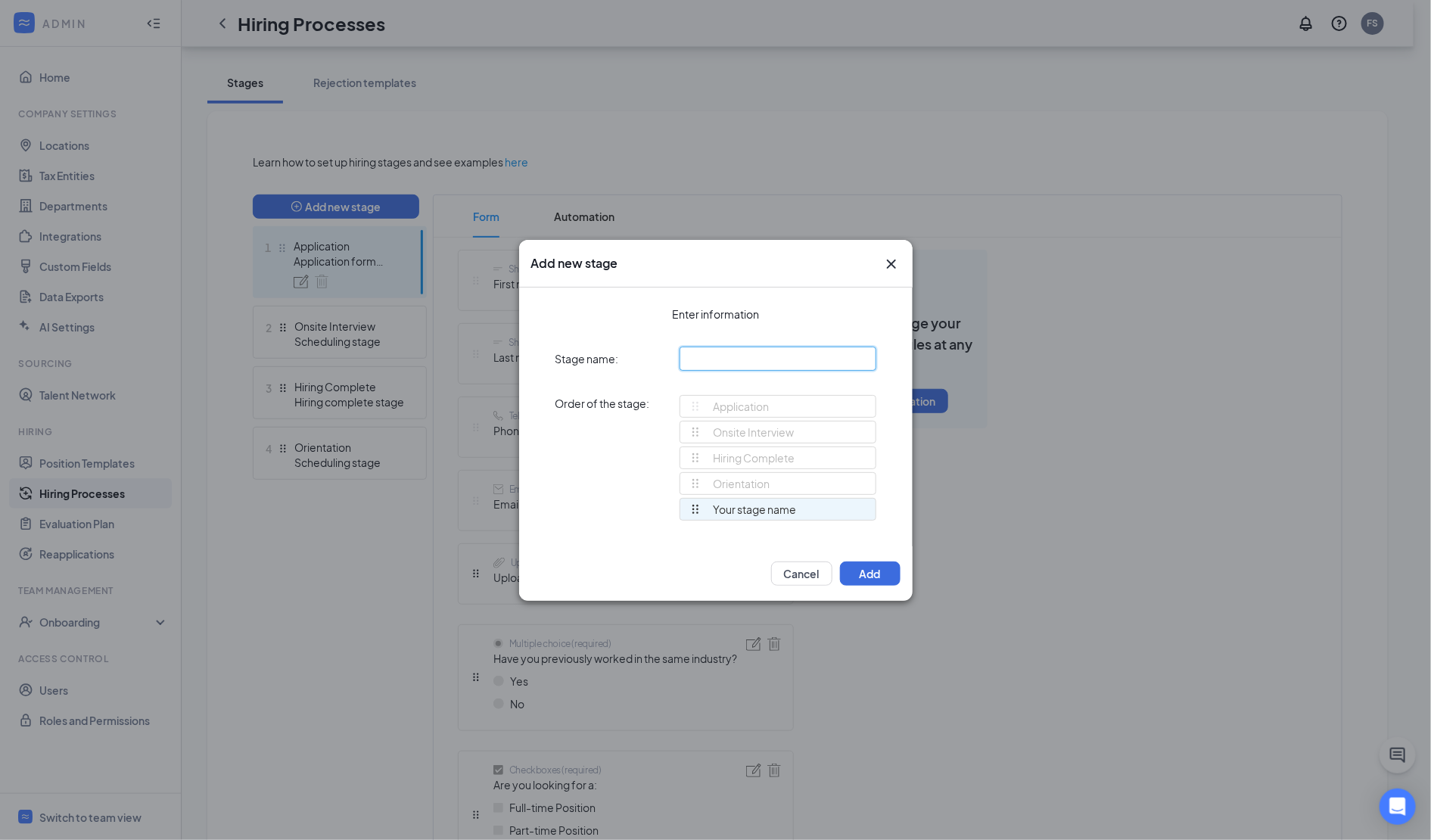
click at [754, 352] on input "text" at bounding box center [778, 358] width 197 height 24
type input "Review Stage"
click at [869, 580] on button "Add" at bounding box center [870, 573] width 60 height 24
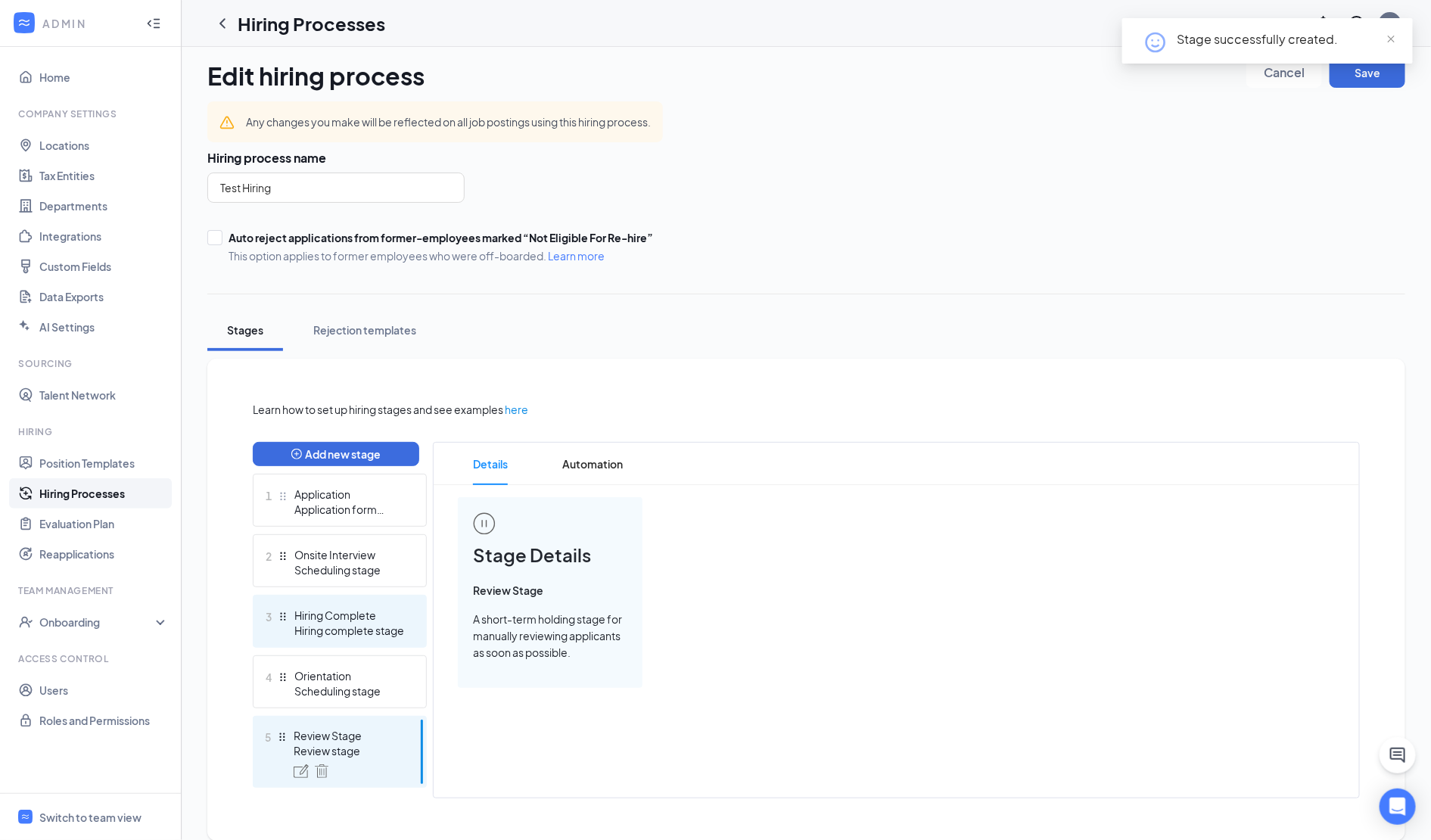
scroll to position [25, 0]
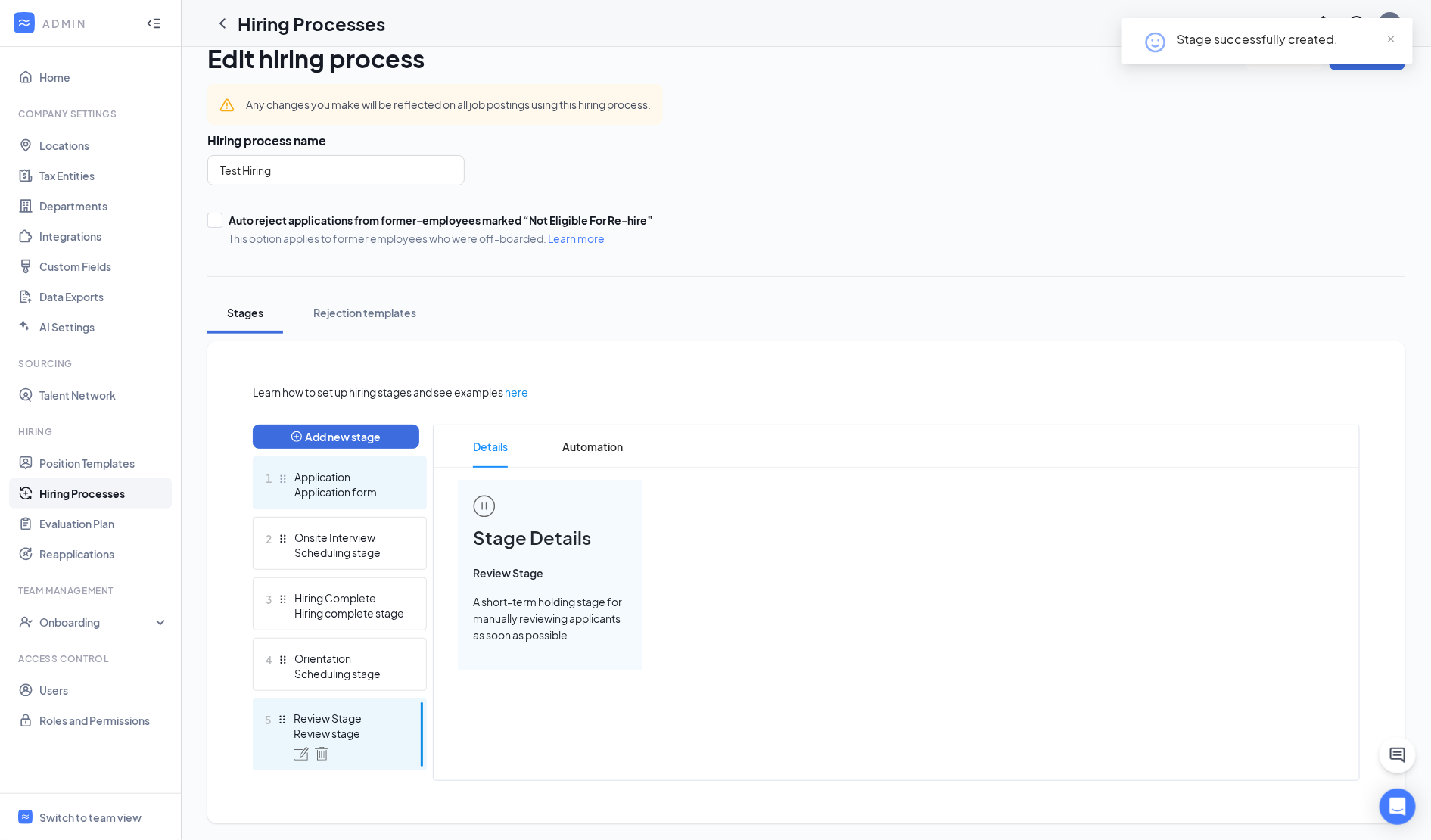
drag, startPoint x: 352, startPoint y: 727, endPoint x: 363, endPoint y: 501, distance: 226.3
click at [363, 501] on ul "1 Application Application form stage 2 Onsite Interview Scheduling stage 3 Hiri…" at bounding box center [340, 614] width 175 height 315
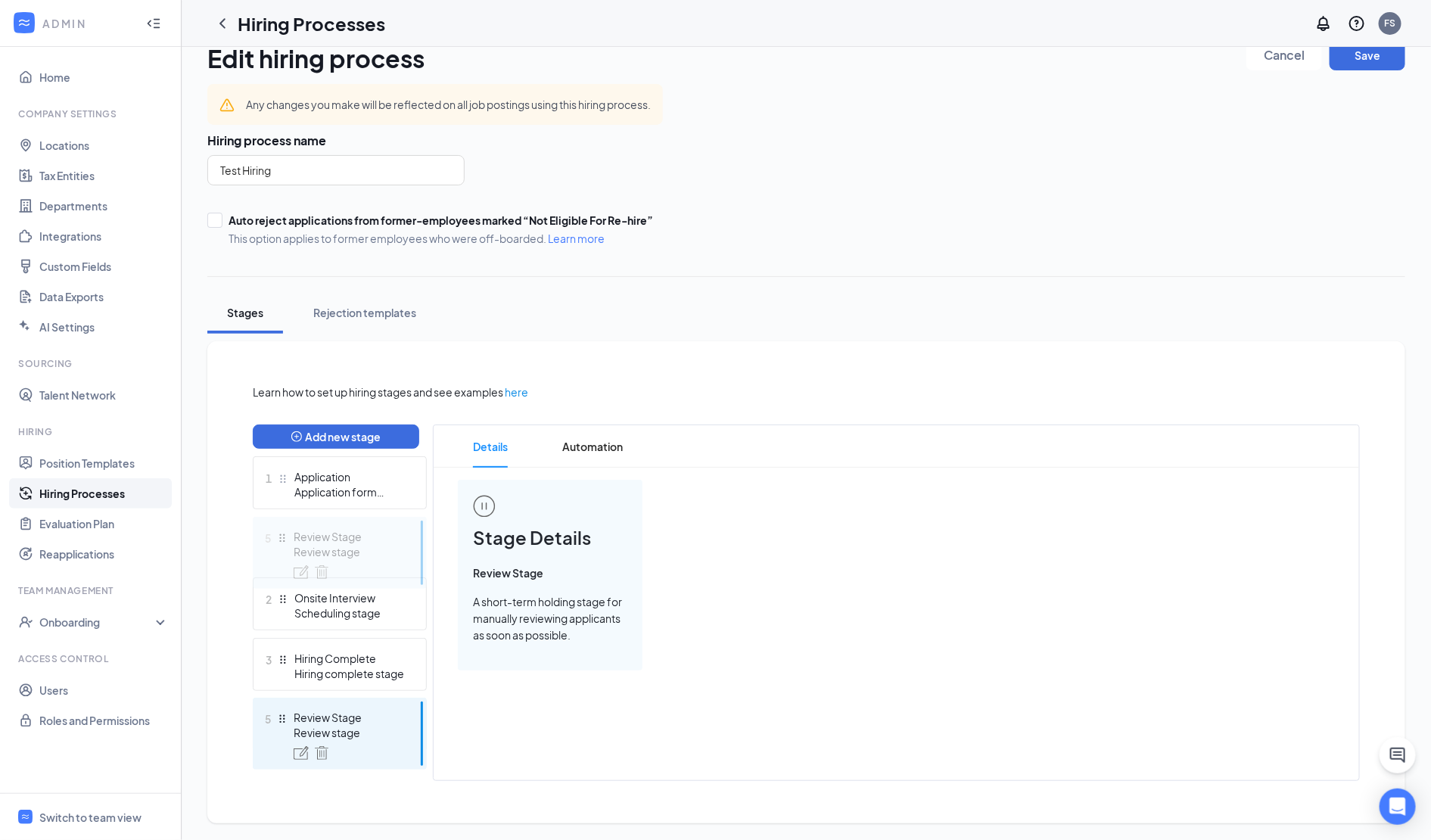
drag, startPoint x: 278, startPoint y: 716, endPoint x: 289, endPoint y: 511, distance: 205.3
click at [289, 511] on div "Add new stage 1 Application Application form stage 2 Onsite Interview Schedulin…" at bounding box center [340, 603] width 175 height 357
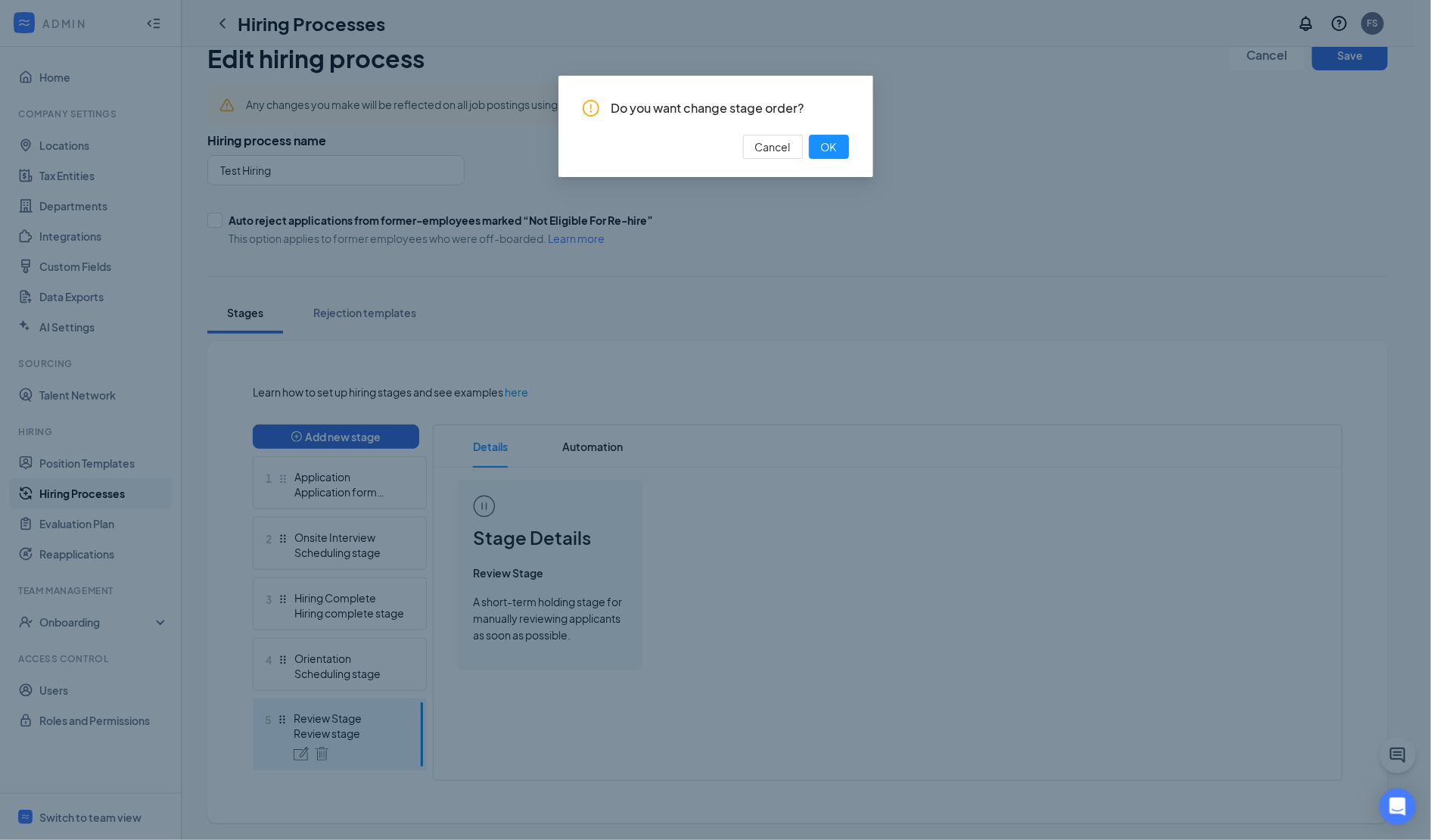
drag, startPoint x: 826, startPoint y: 151, endPoint x: 838, endPoint y: 183, distance: 34.2
click at [826, 151] on span "OK" at bounding box center [829, 146] width 16 height 16
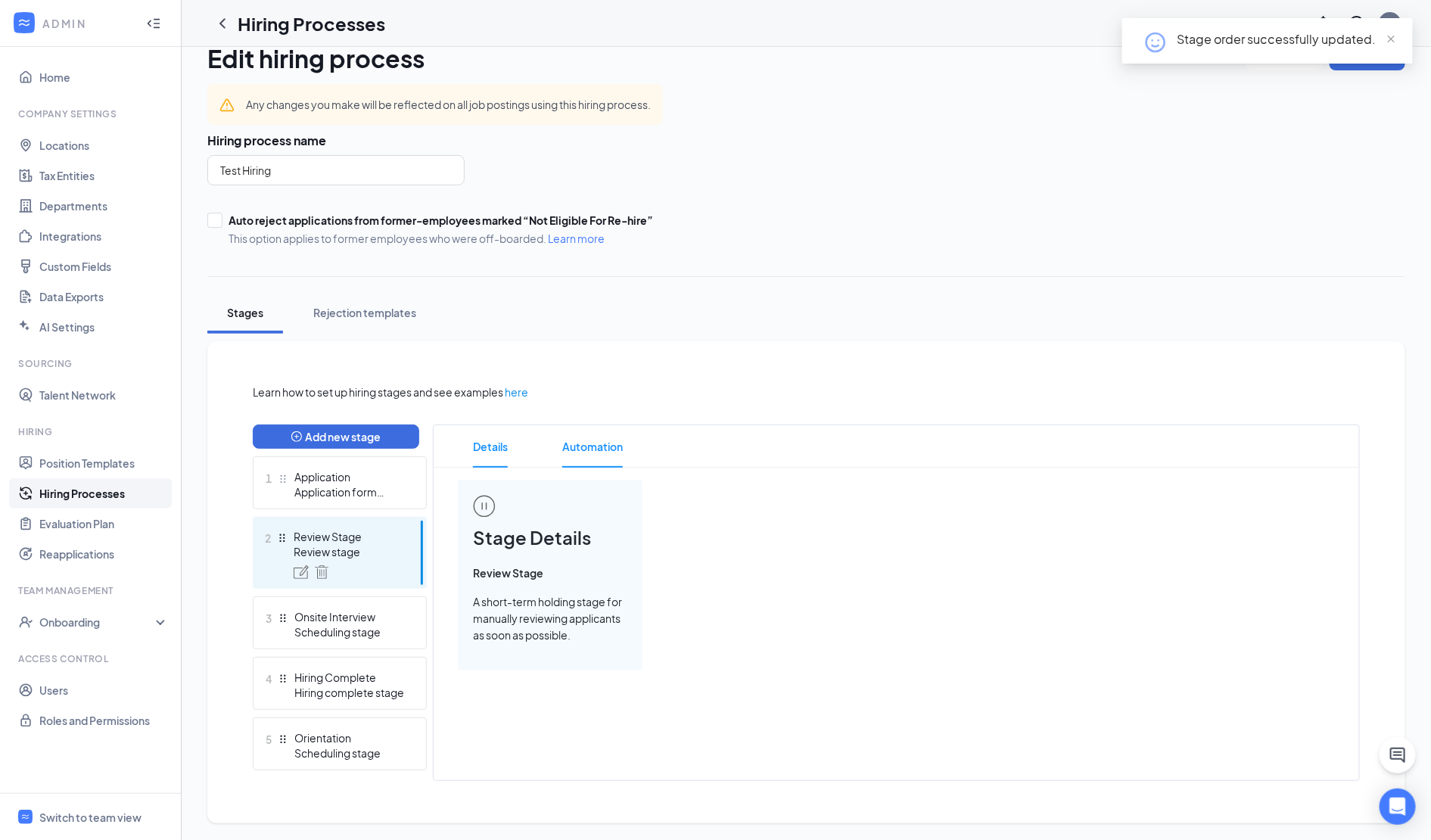
click at [601, 444] on span "Automation" at bounding box center [592, 447] width 60 height 42
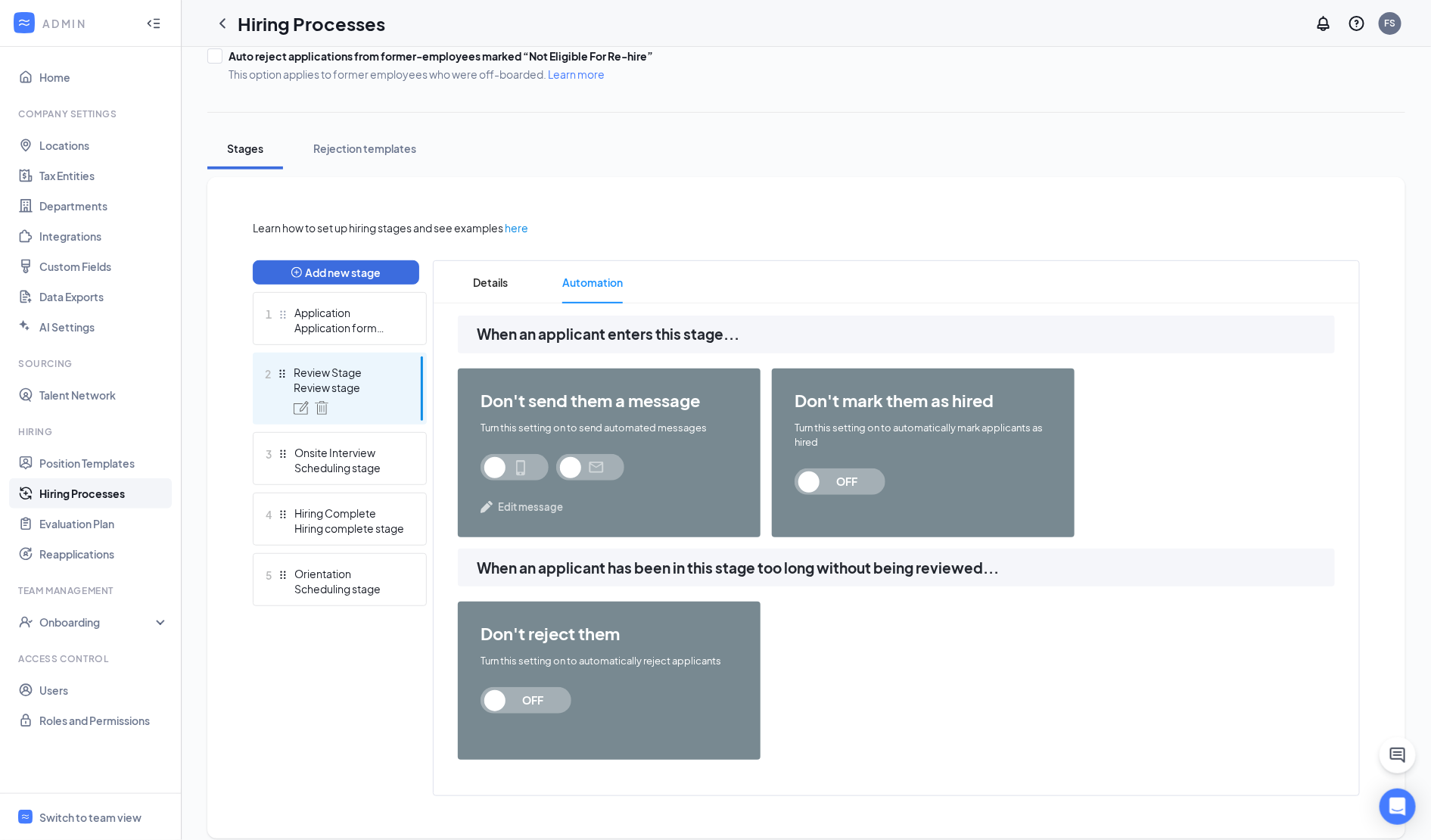
scroll to position [206, 0]
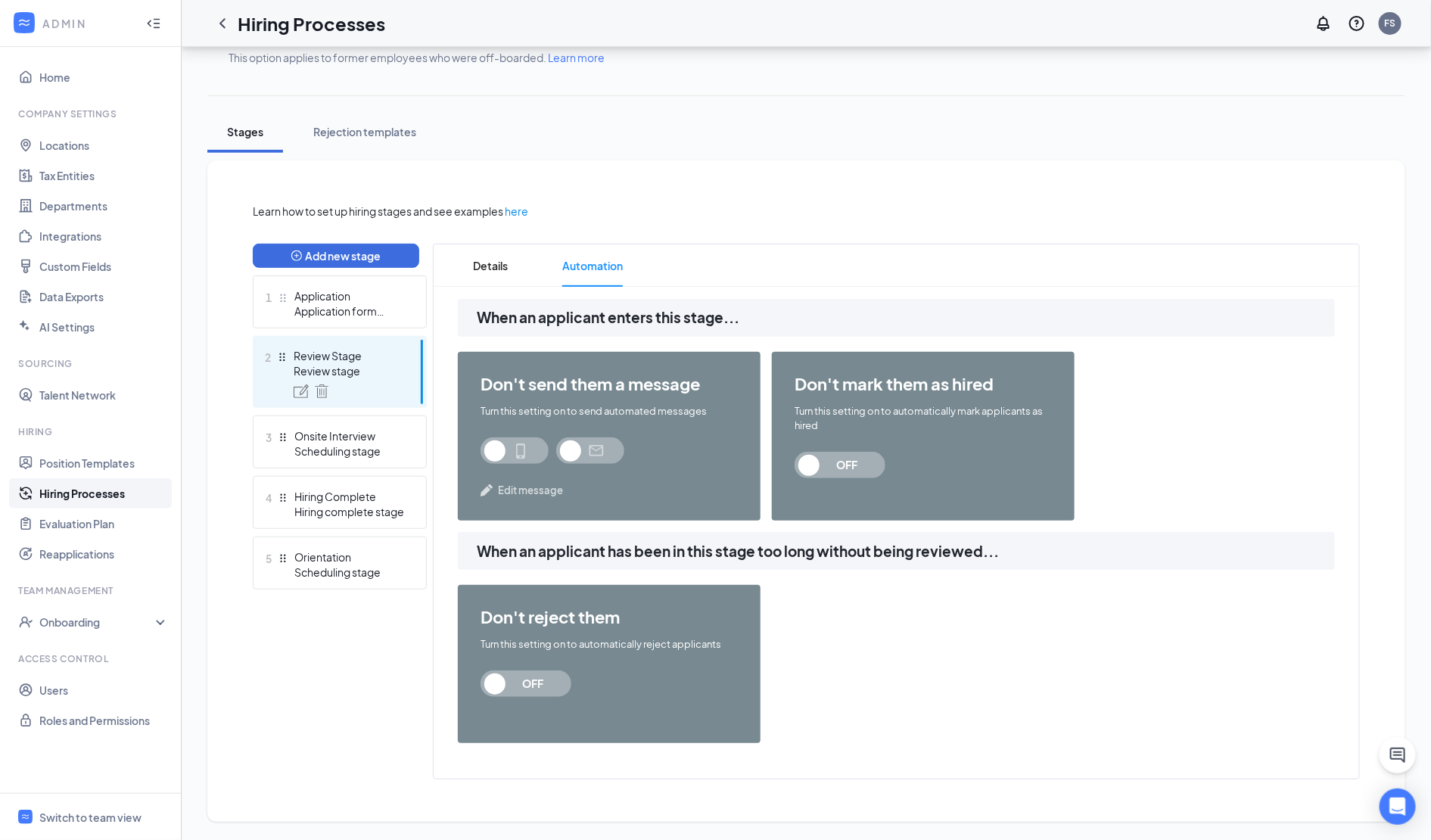
click at [837, 452] on span "OFF" at bounding box center [846, 465] width 66 height 27
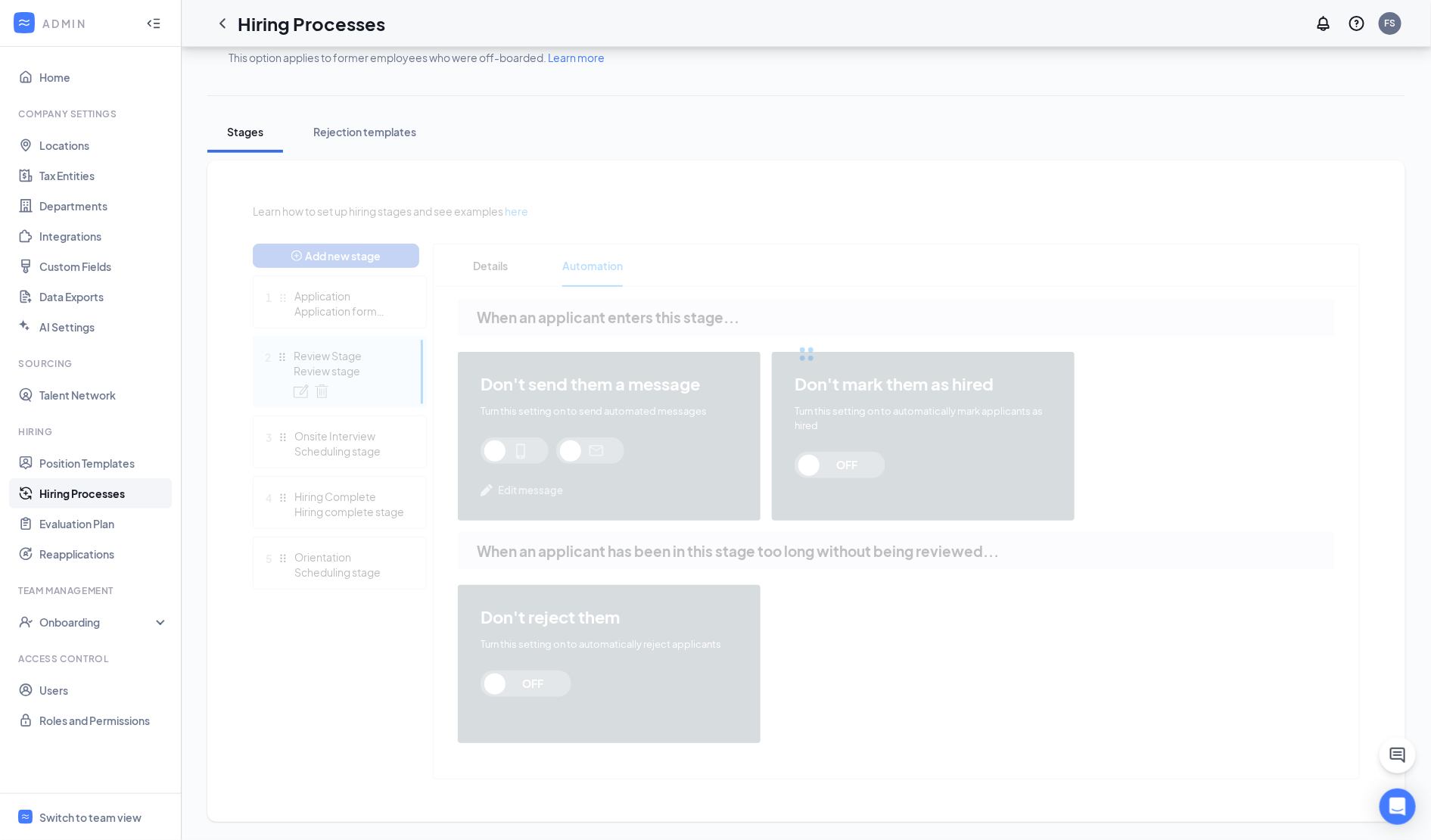
click at [815, 467] on div at bounding box center [807, 355] width 1108 height 303
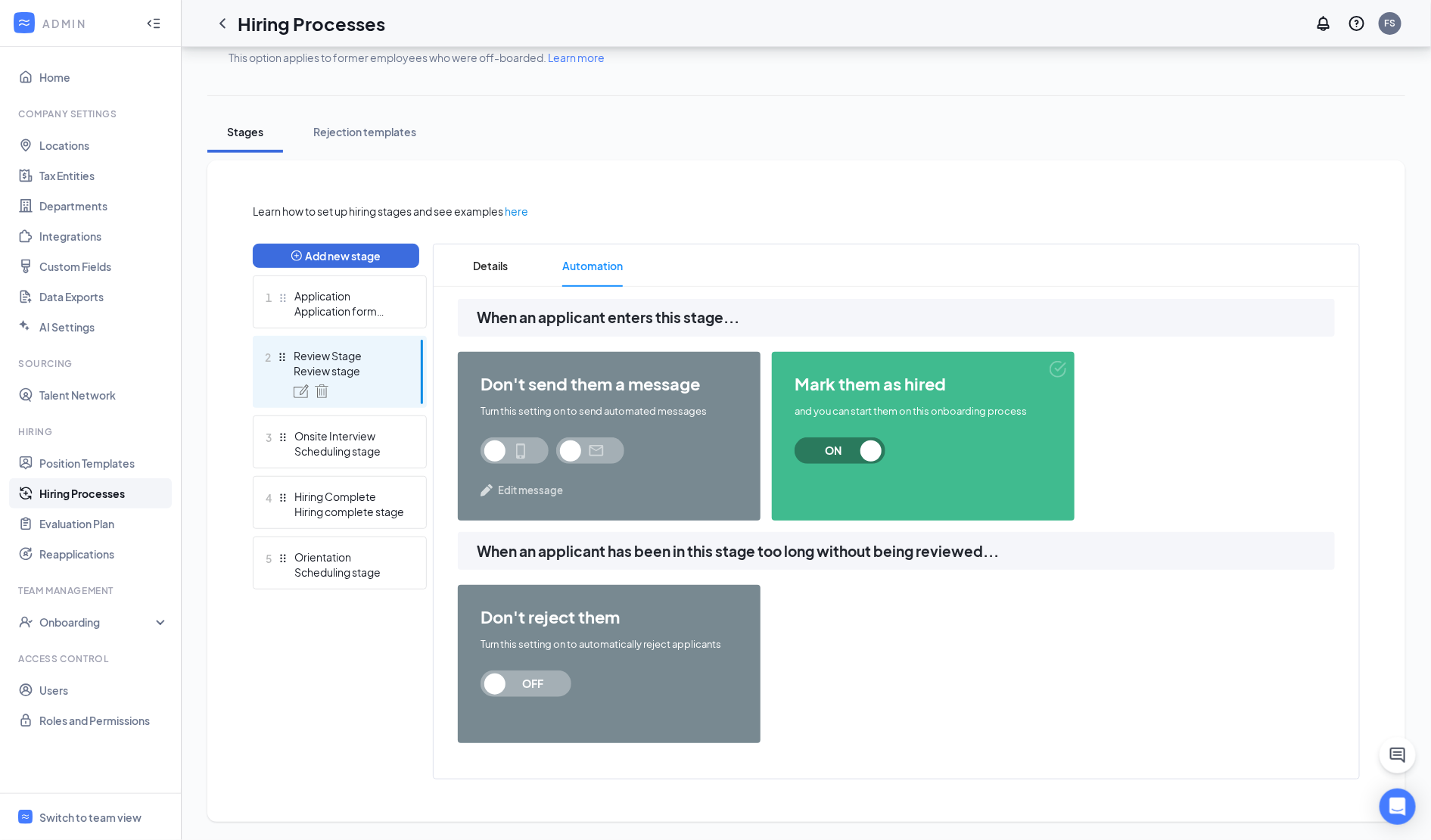
click at [853, 455] on span "ON" at bounding box center [833, 451] width 66 height 27
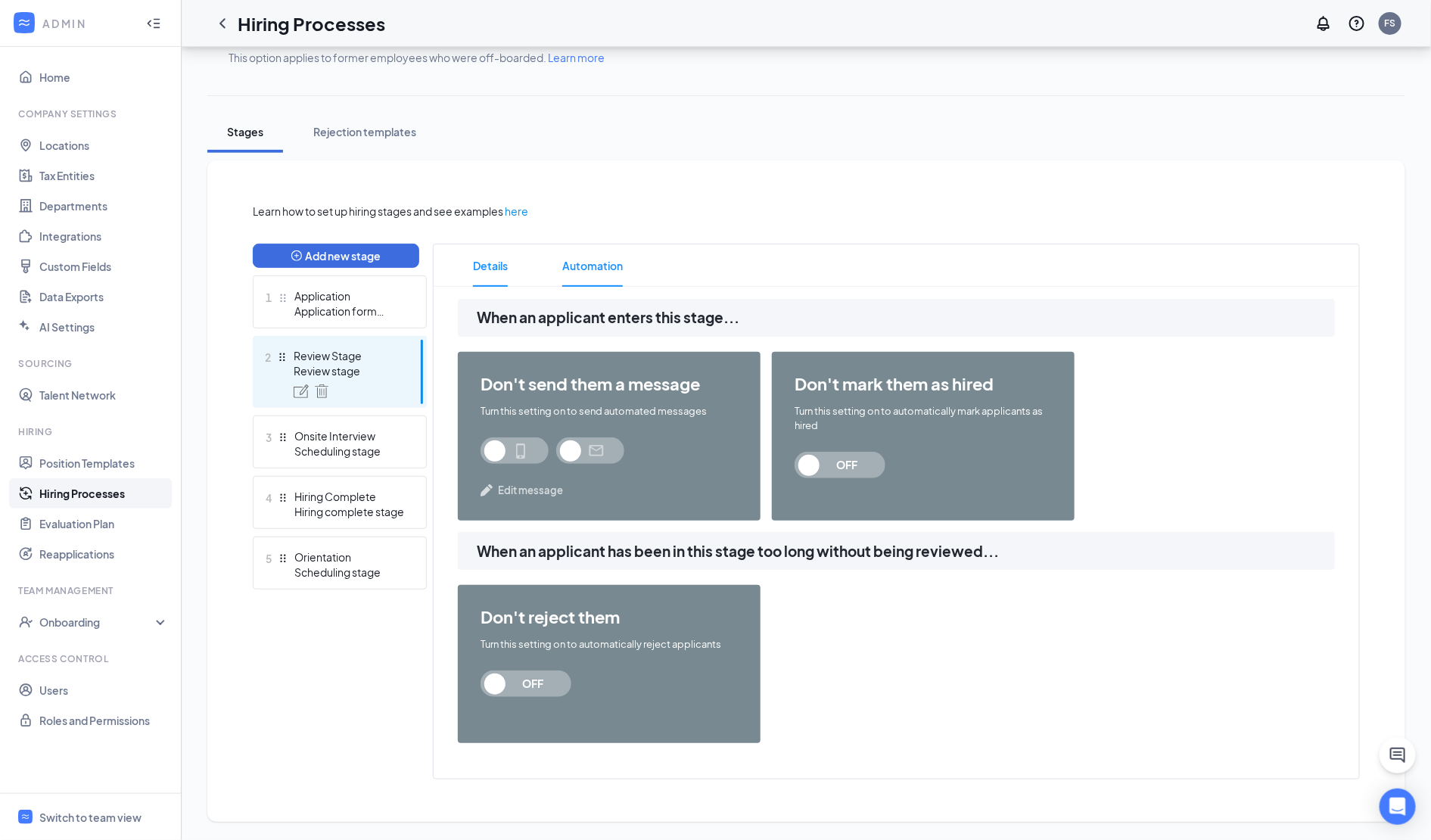
click at [499, 268] on span "Details" at bounding box center [490, 266] width 35 height 42
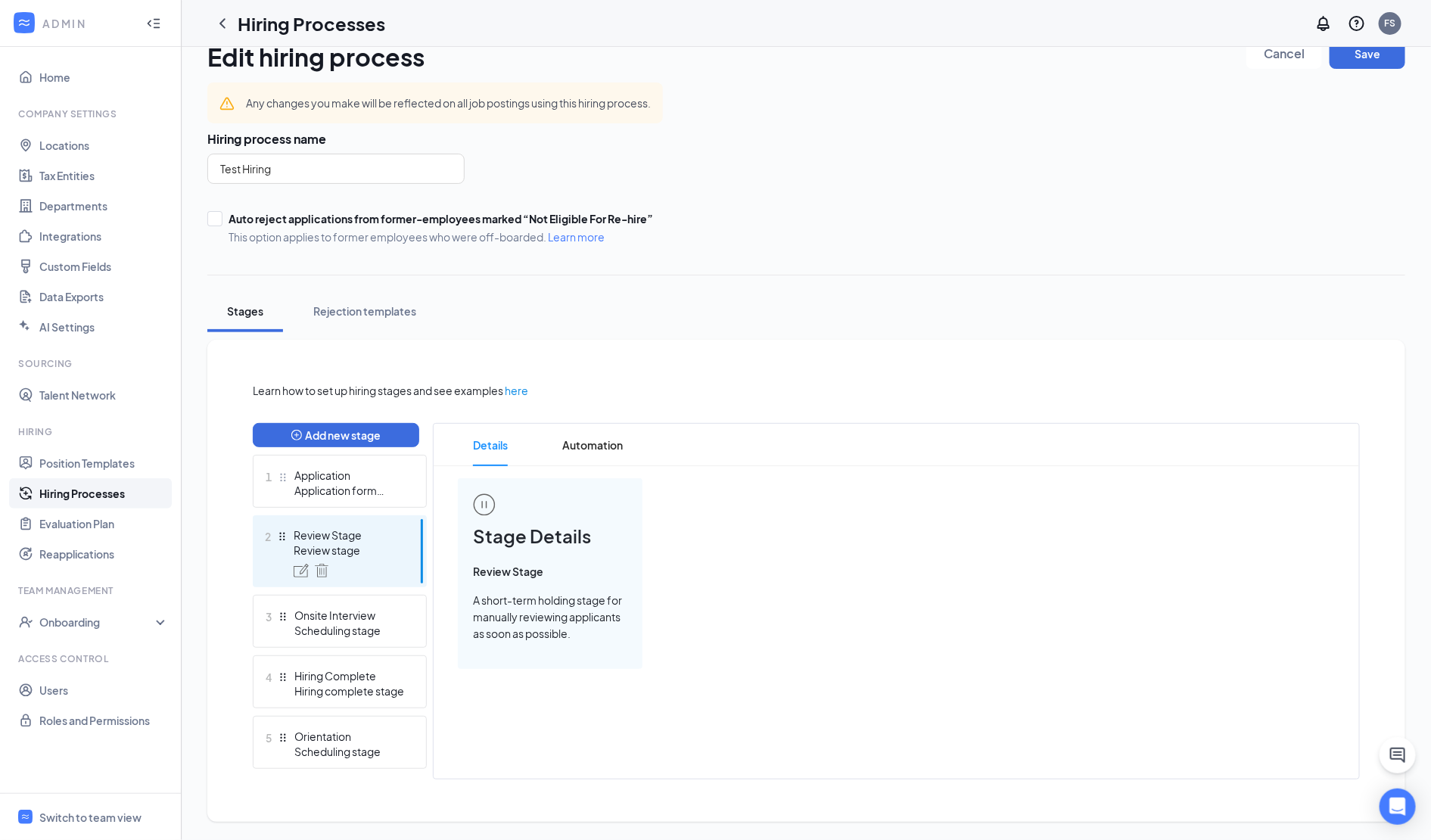
scroll to position [25, 0]
click at [365, 622] on div "Onsite Interview" at bounding box center [349, 617] width 110 height 15
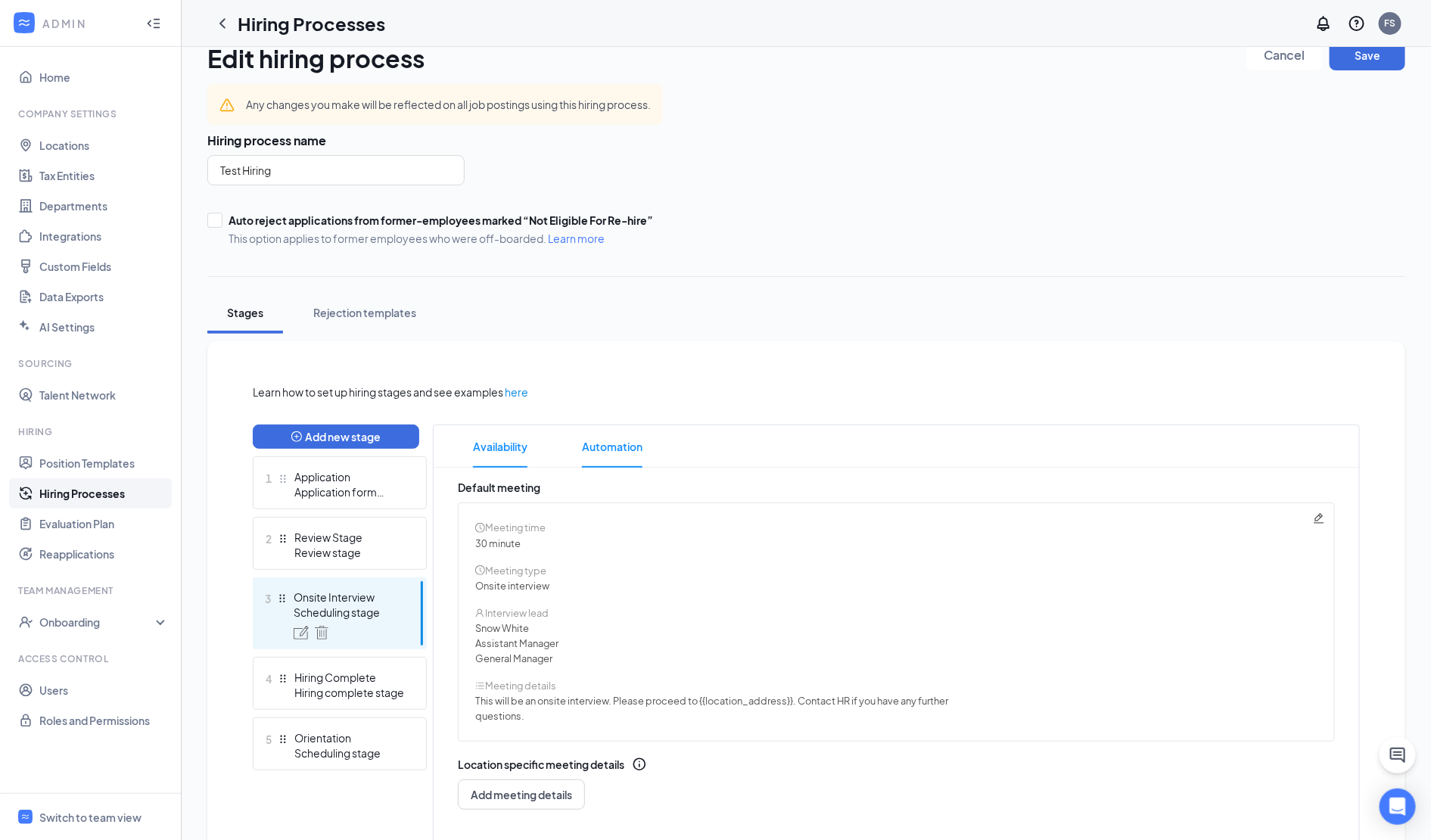
click at [618, 455] on span "Automation" at bounding box center [612, 447] width 60 height 42
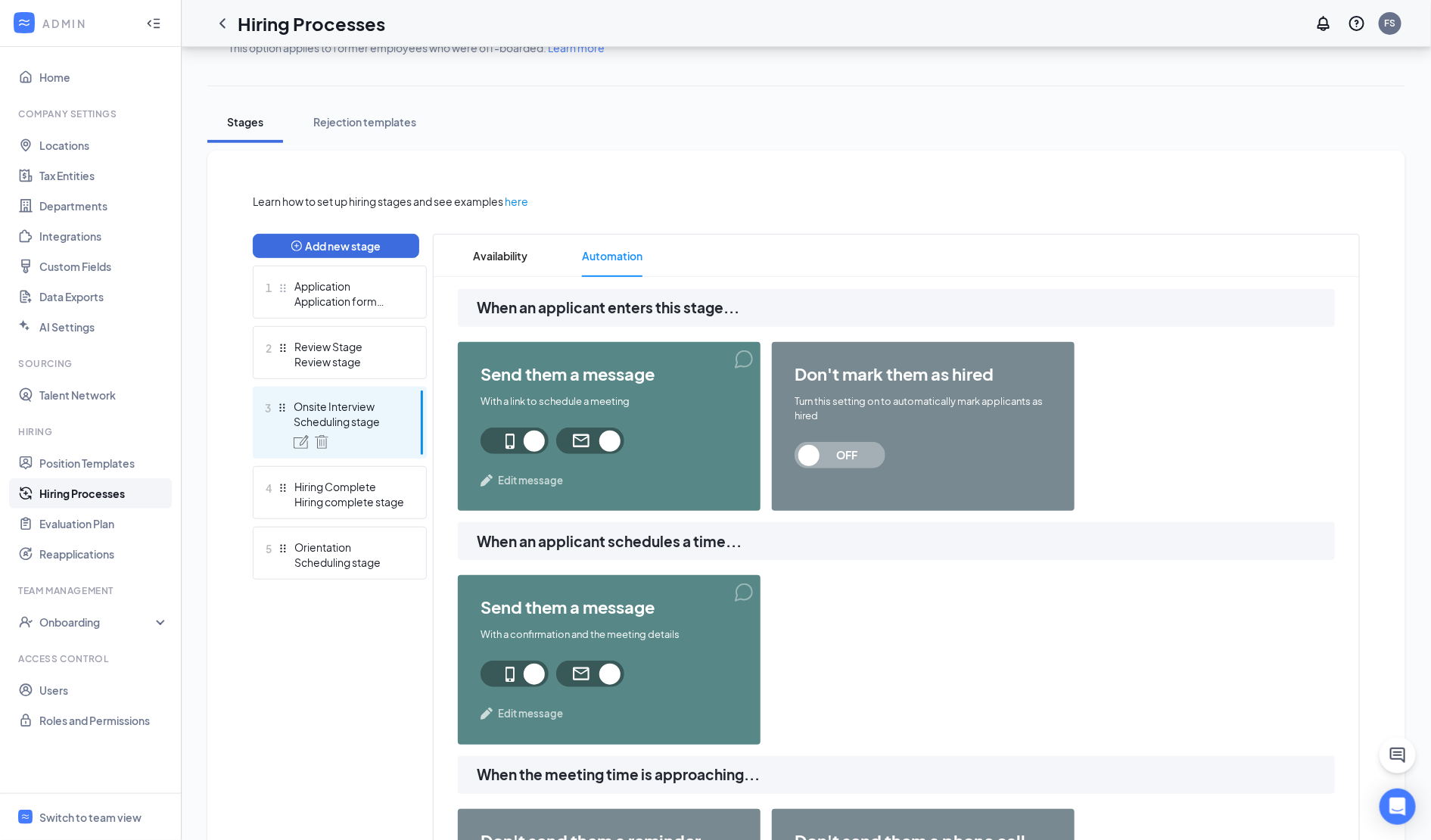
scroll to position [219, 0]
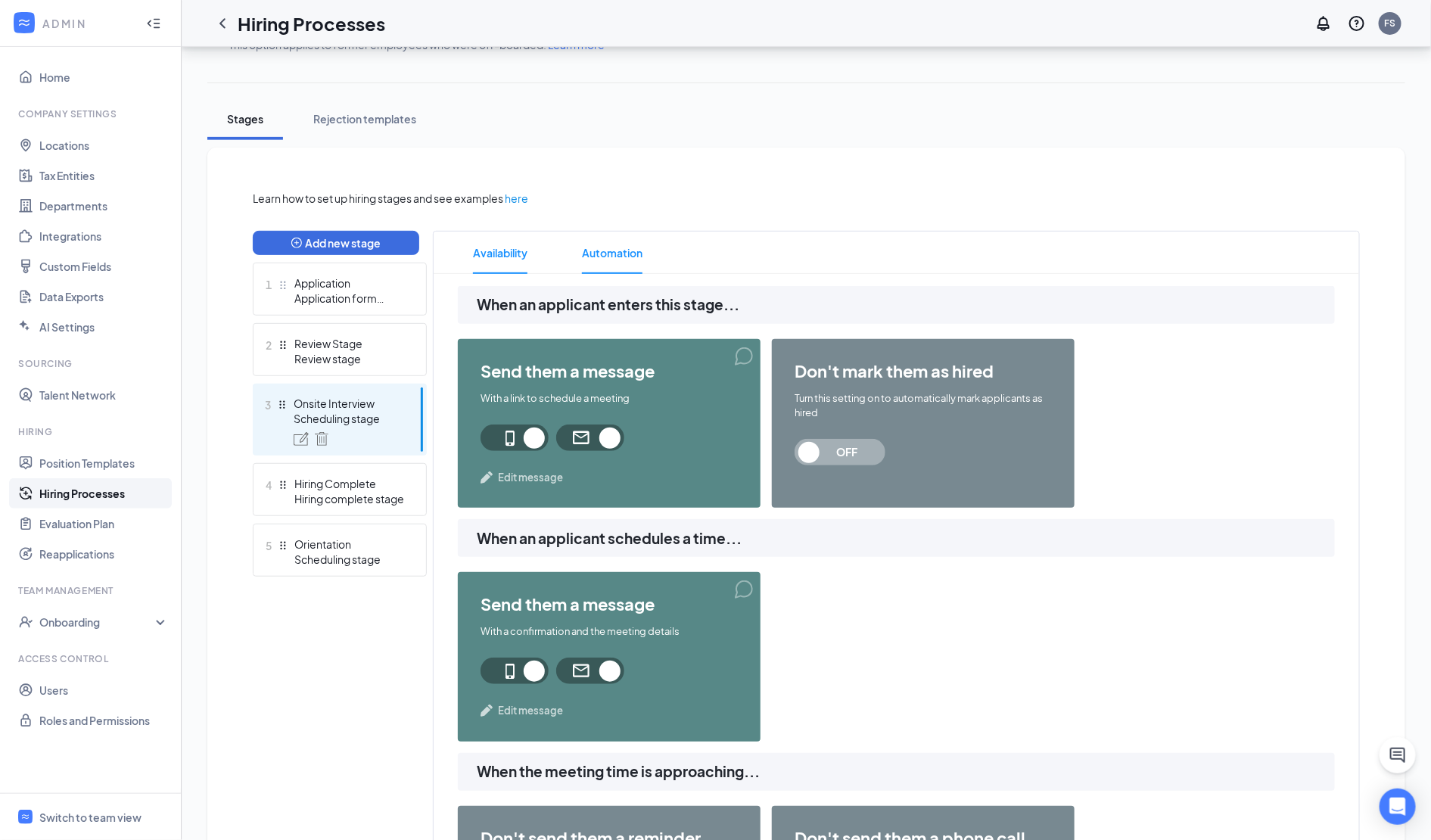
click at [495, 253] on span "Availability" at bounding box center [500, 252] width 55 height 42
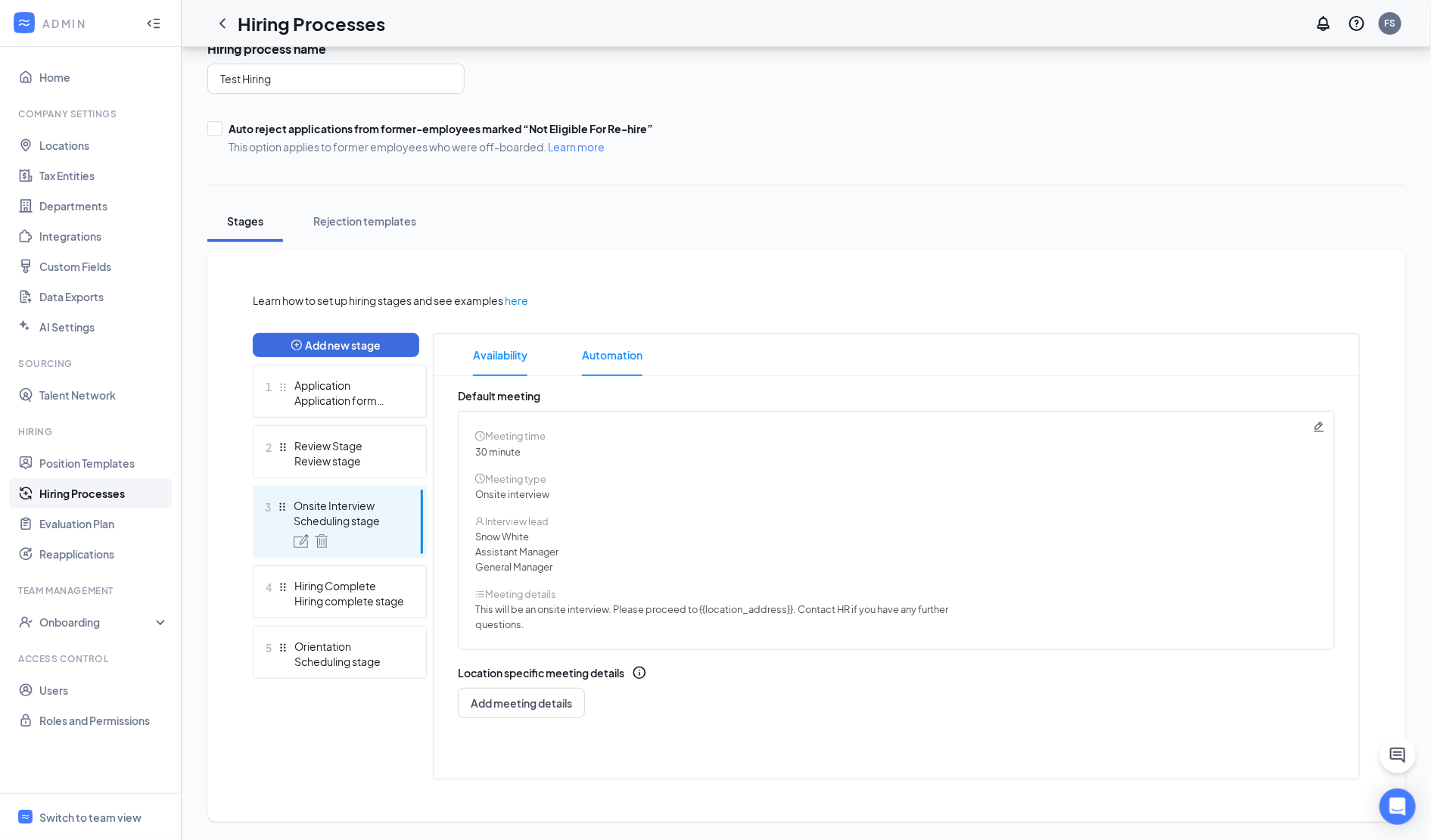
scroll to position [117, 0]
click at [1321, 428] on icon "Pencil" at bounding box center [1319, 427] width 12 height 12
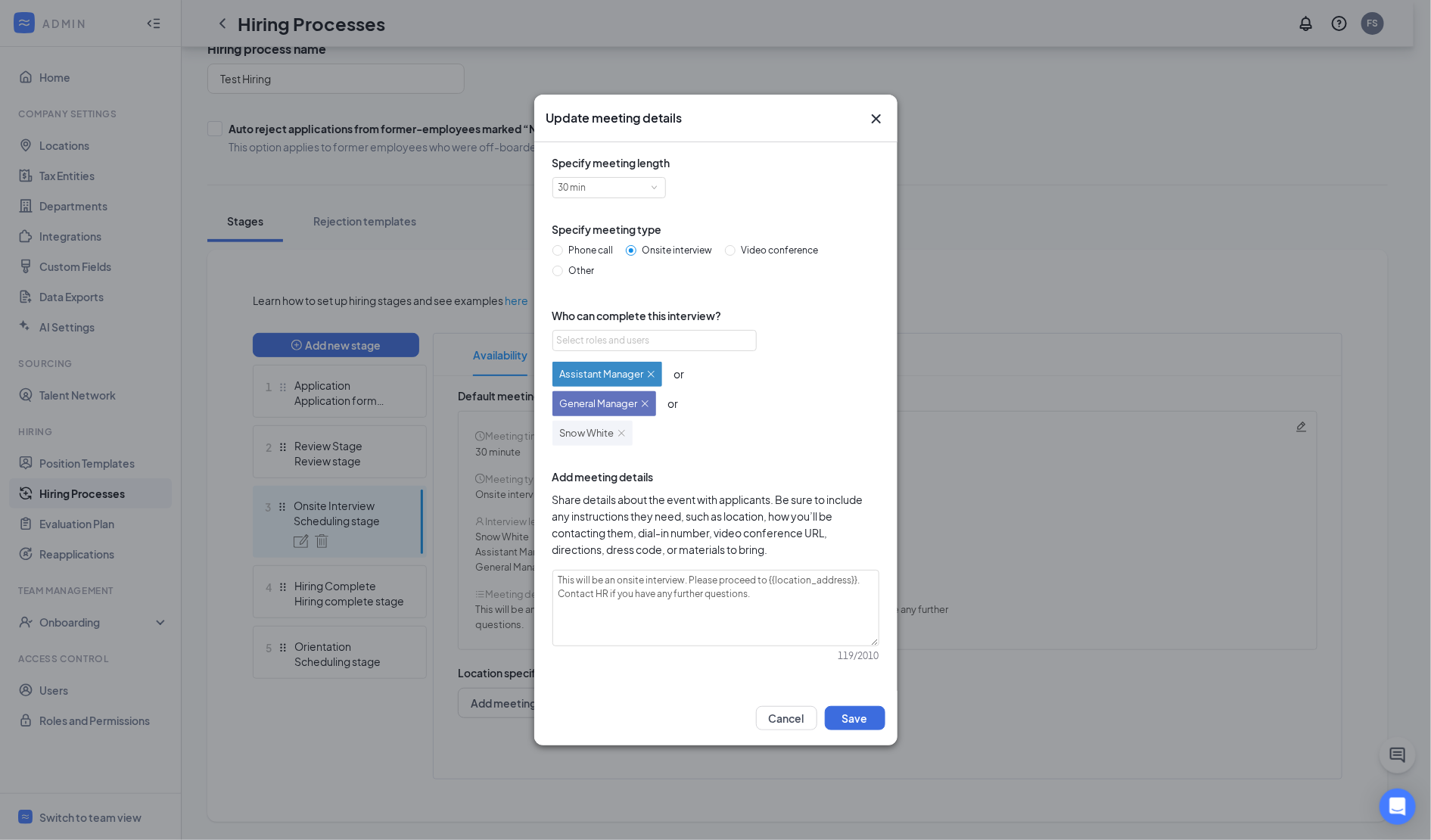
click at [874, 118] on icon "Cross" at bounding box center [876, 118] width 18 height 18
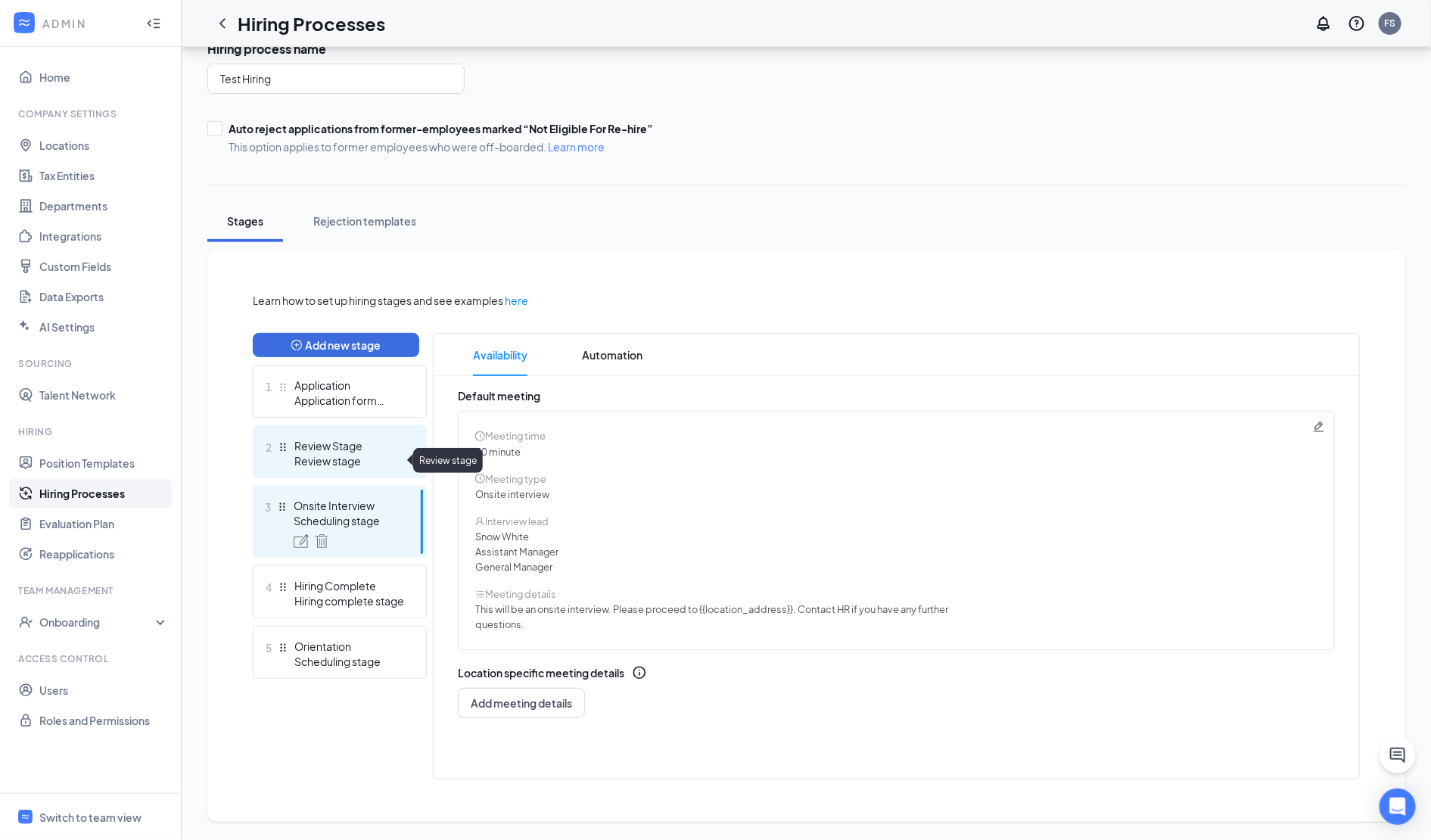
click at [373, 454] on div "Review stage" at bounding box center [349, 461] width 110 height 15
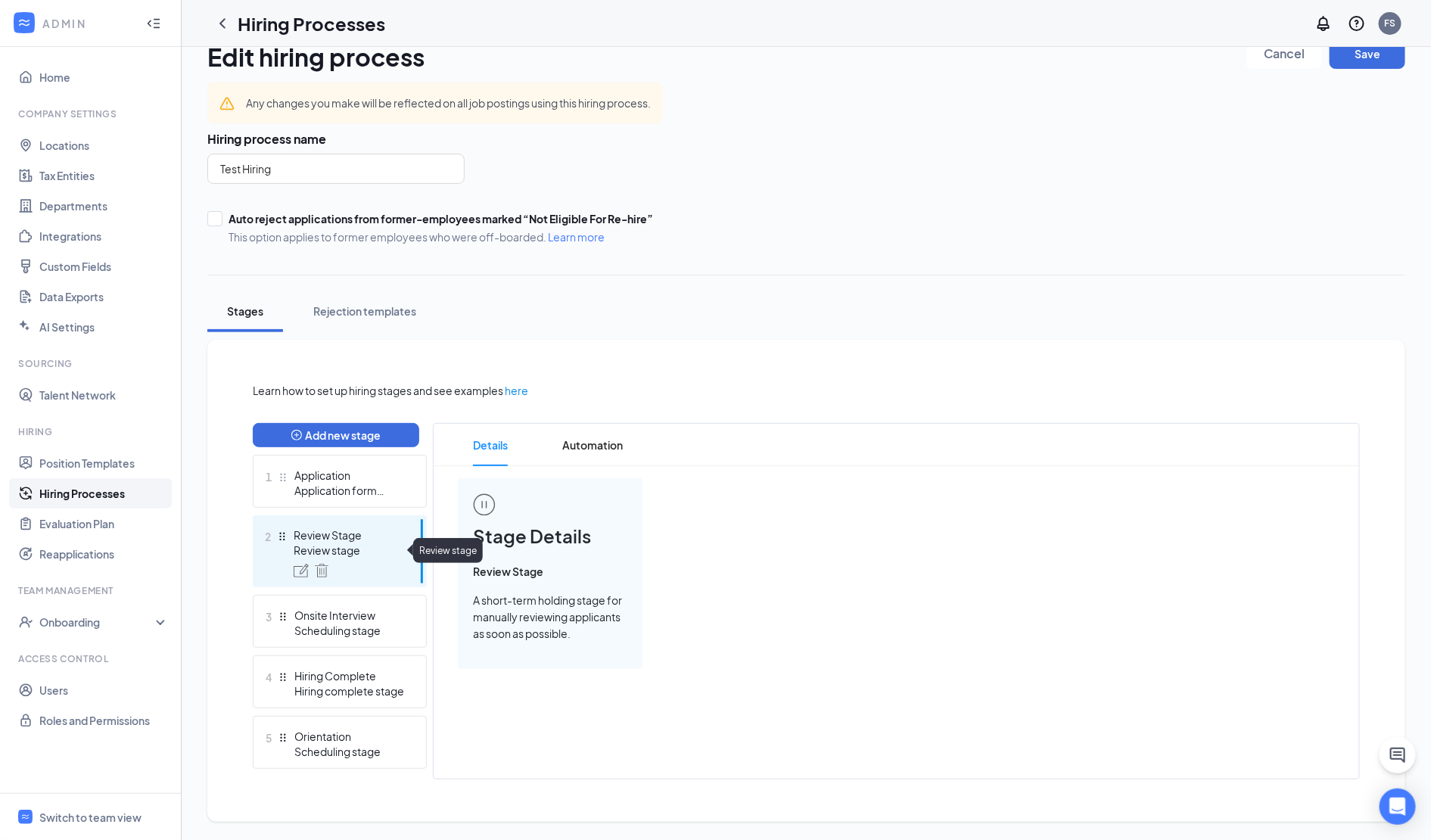
scroll to position [25, 0]
click at [326, 574] on img at bounding box center [321, 572] width 13 height 13
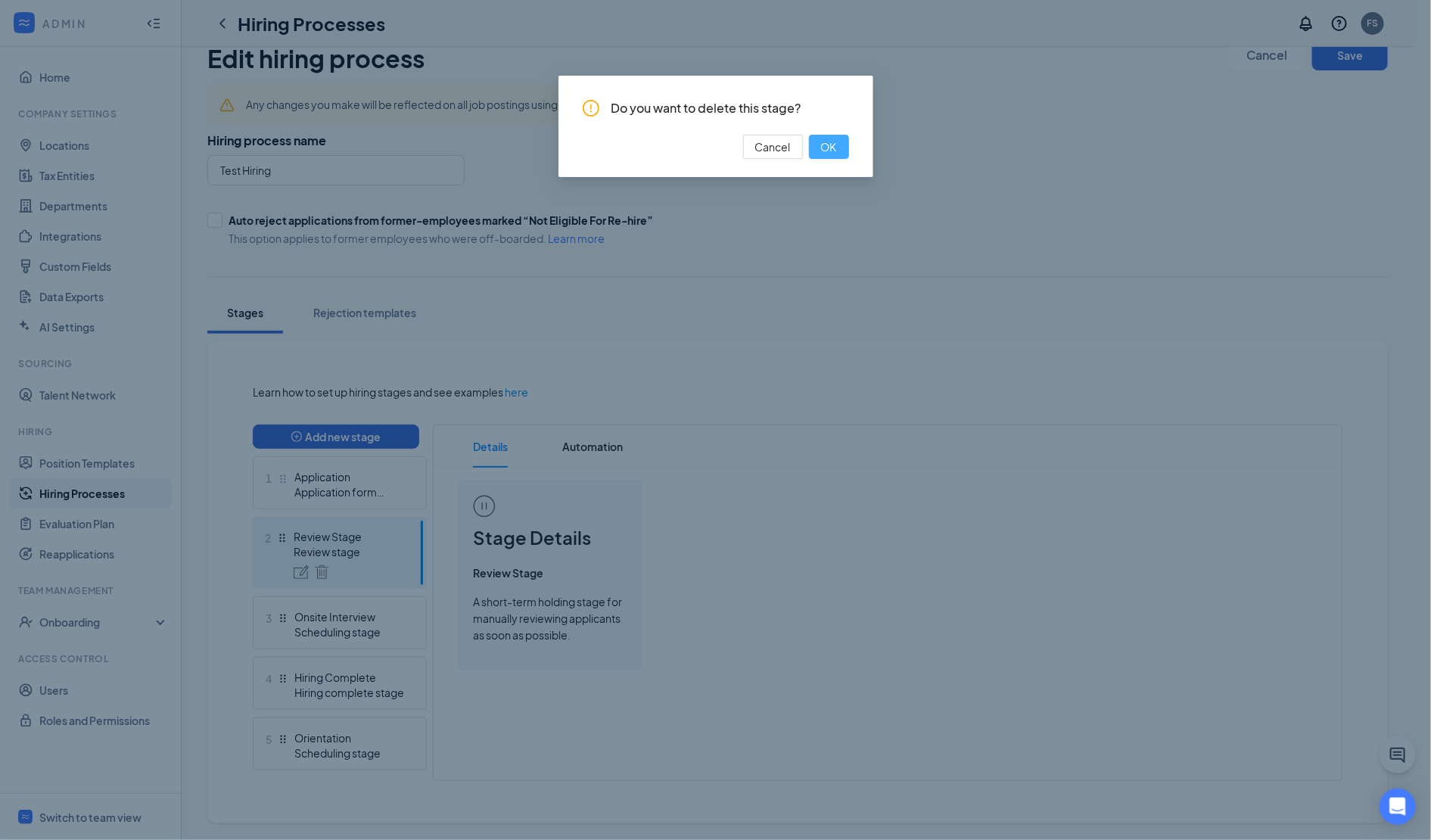
drag, startPoint x: 834, startPoint y: 150, endPoint x: 823, endPoint y: 158, distance: 13.6
click at [833, 150] on span "OK" at bounding box center [829, 146] width 16 height 16
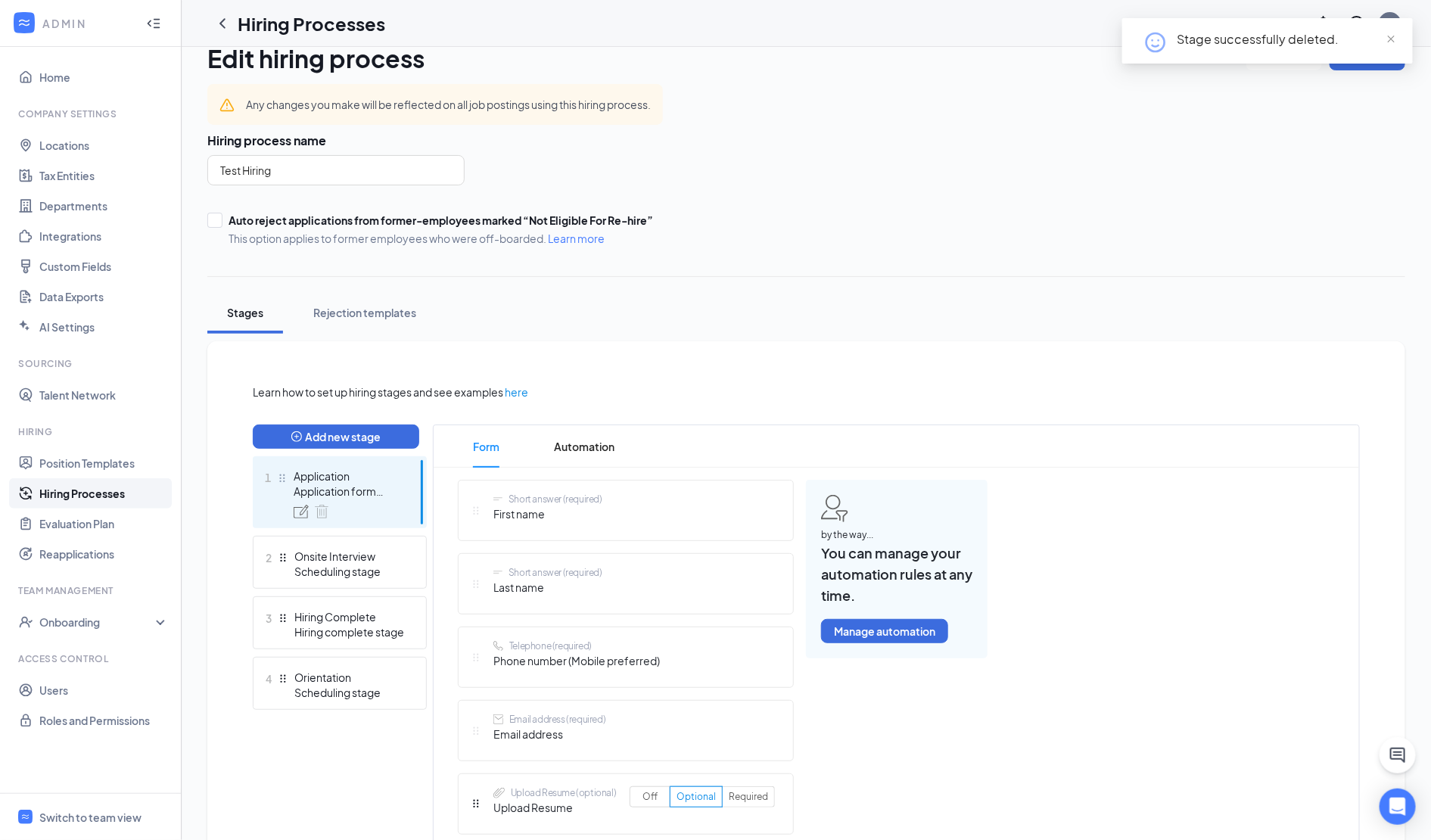
click at [99, 490] on link "Hiring Processes" at bounding box center [104, 494] width 129 height 31
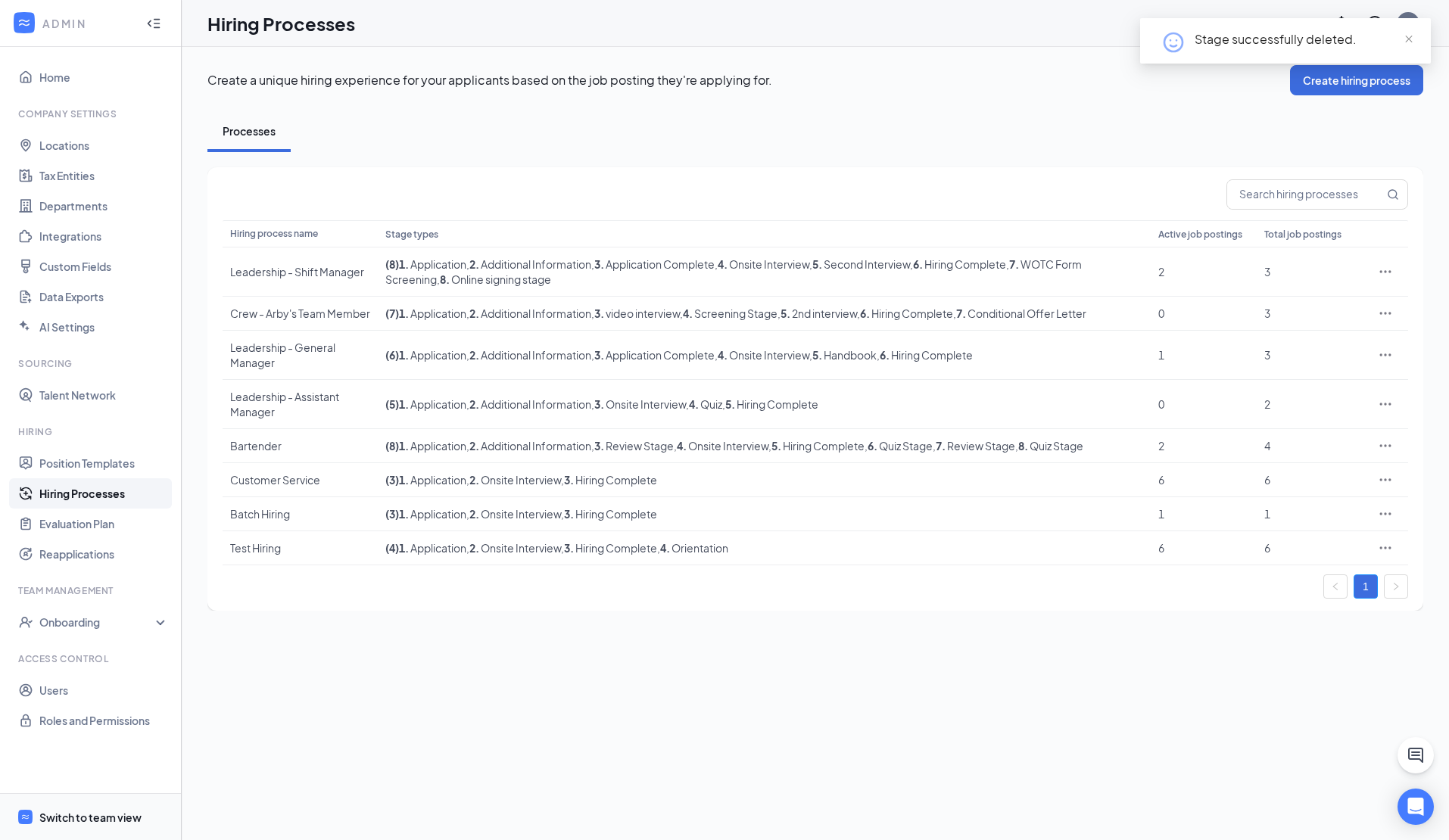
click at [115, 819] on div "Switch to team view" at bounding box center [90, 817] width 103 height 15
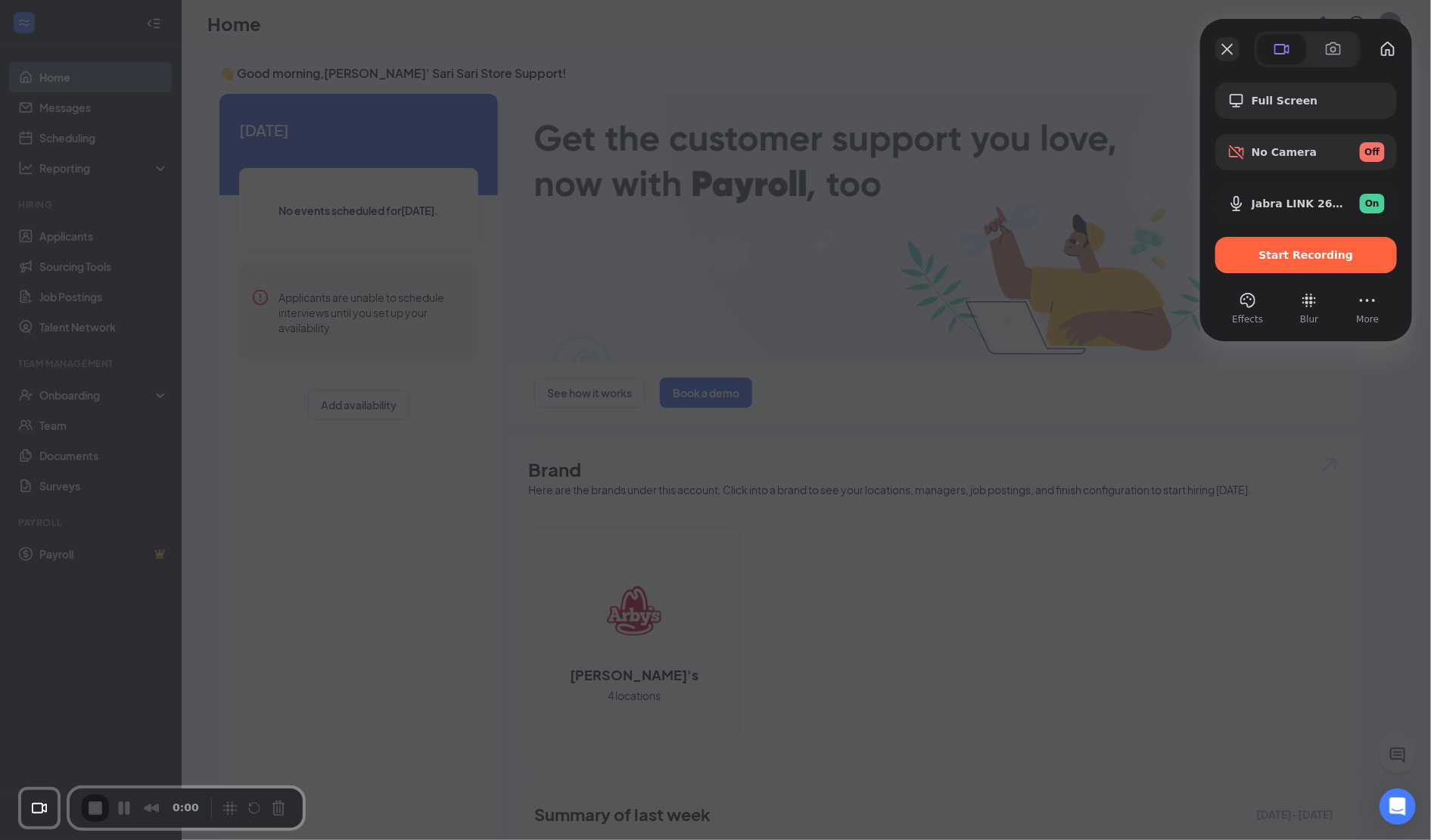
click at [1230, 59] on button "Close" at bounding box center [1227, 49] width 24 height 24
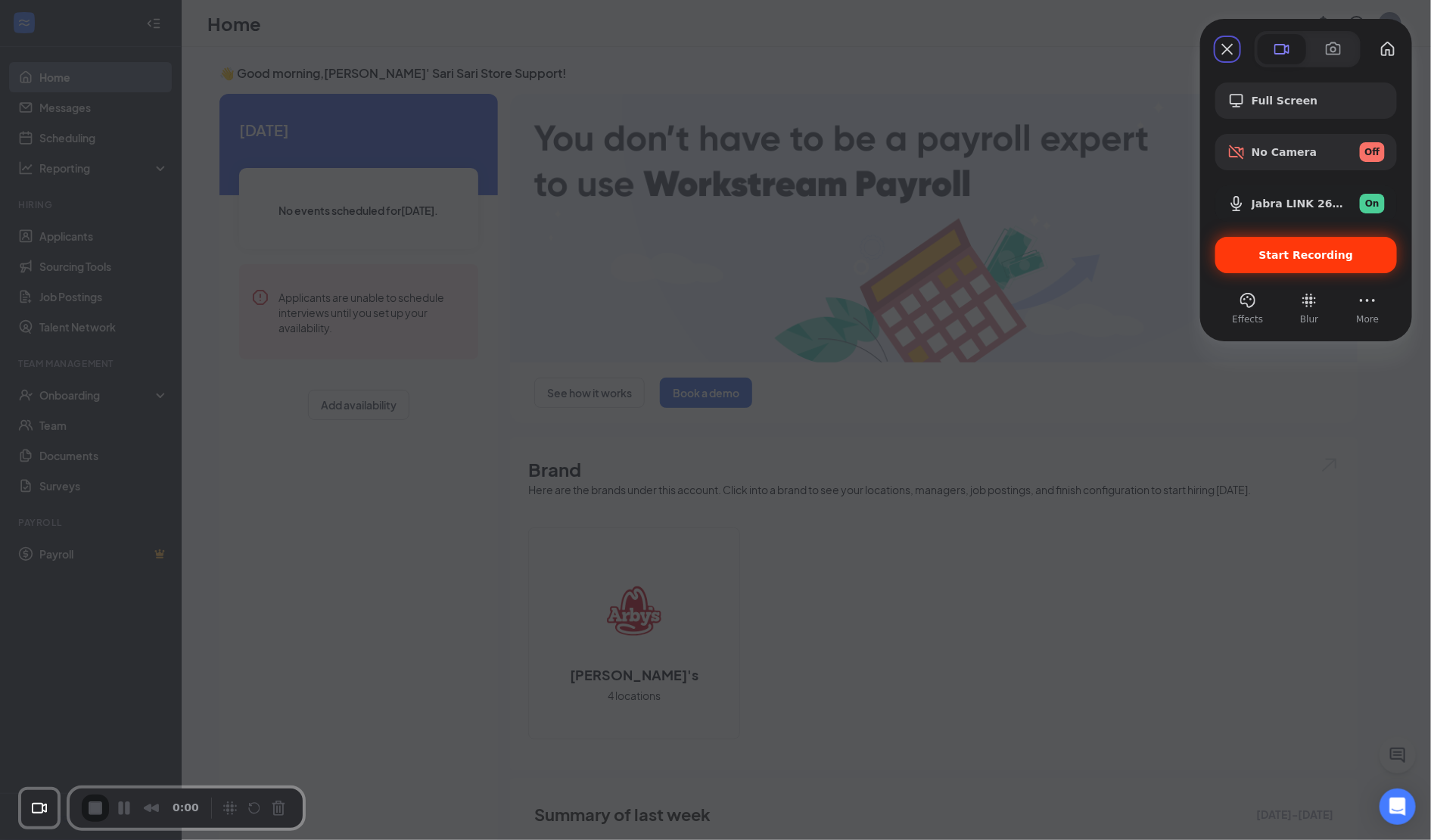
click at [1309, 243] on div "Start Recording" at bounding box center [1305, 255] width 181 height 36
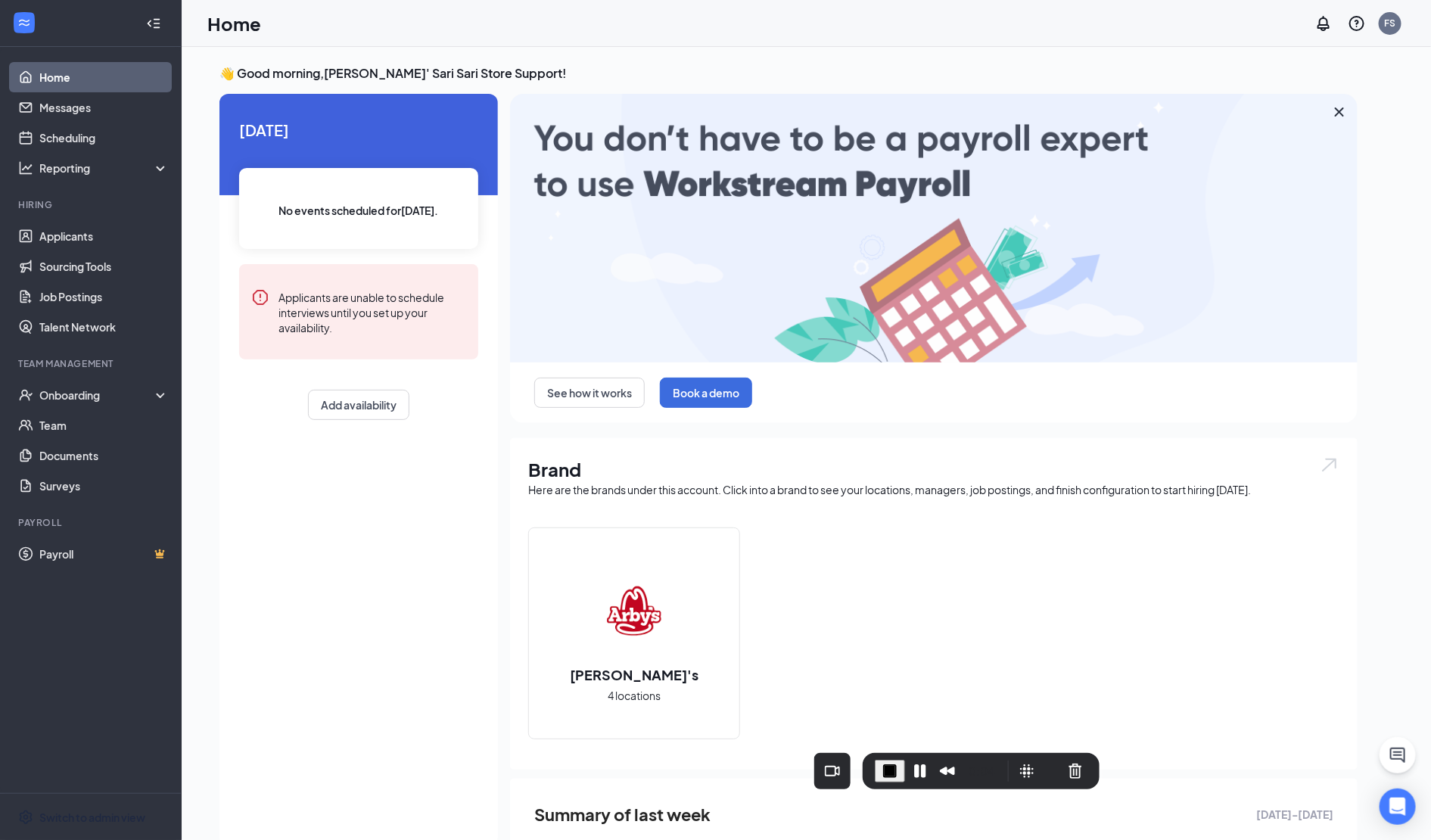
drag, startPoint x: 245, startPoint y: 796, endPoint x: 1038, endPoint y: 758, distance: 793.9
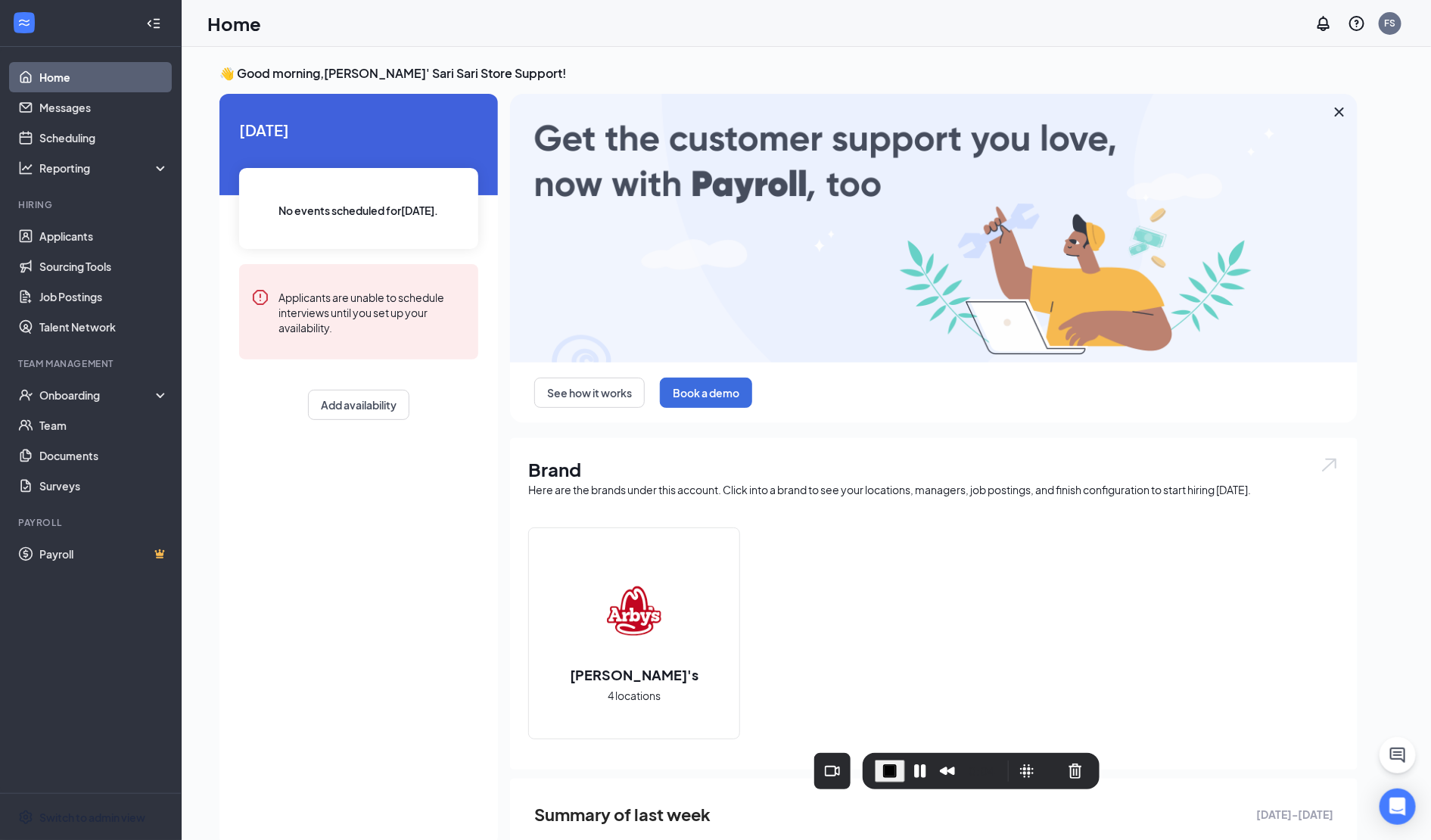
click at [1038, 759] on div "Recorder controls - play pause" at bounding box center [1051, 771] width 73 height 24
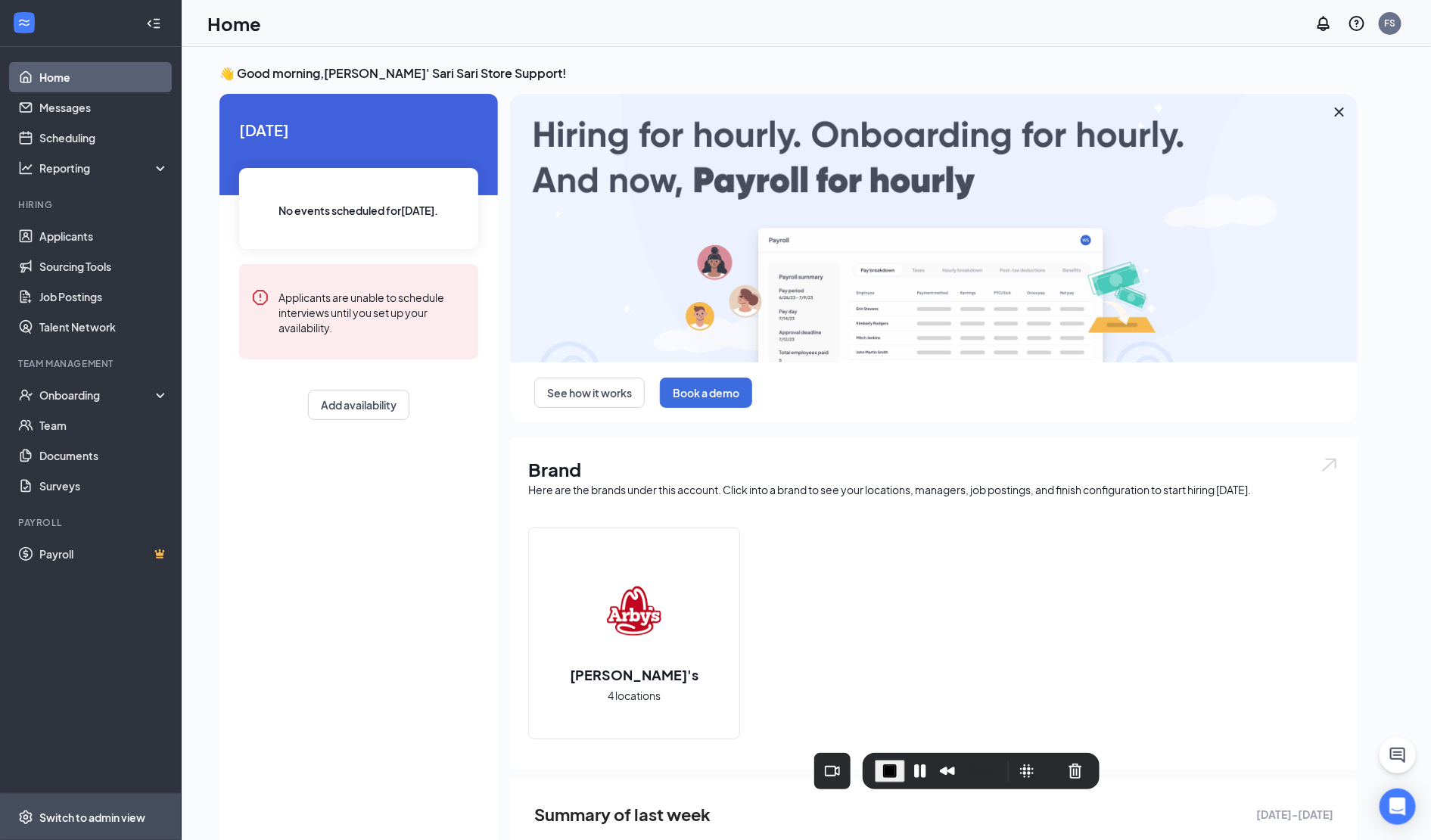
click at [79, 813] on div "Switch to admin view" at bounding box center [92, 817] width 106 height 15
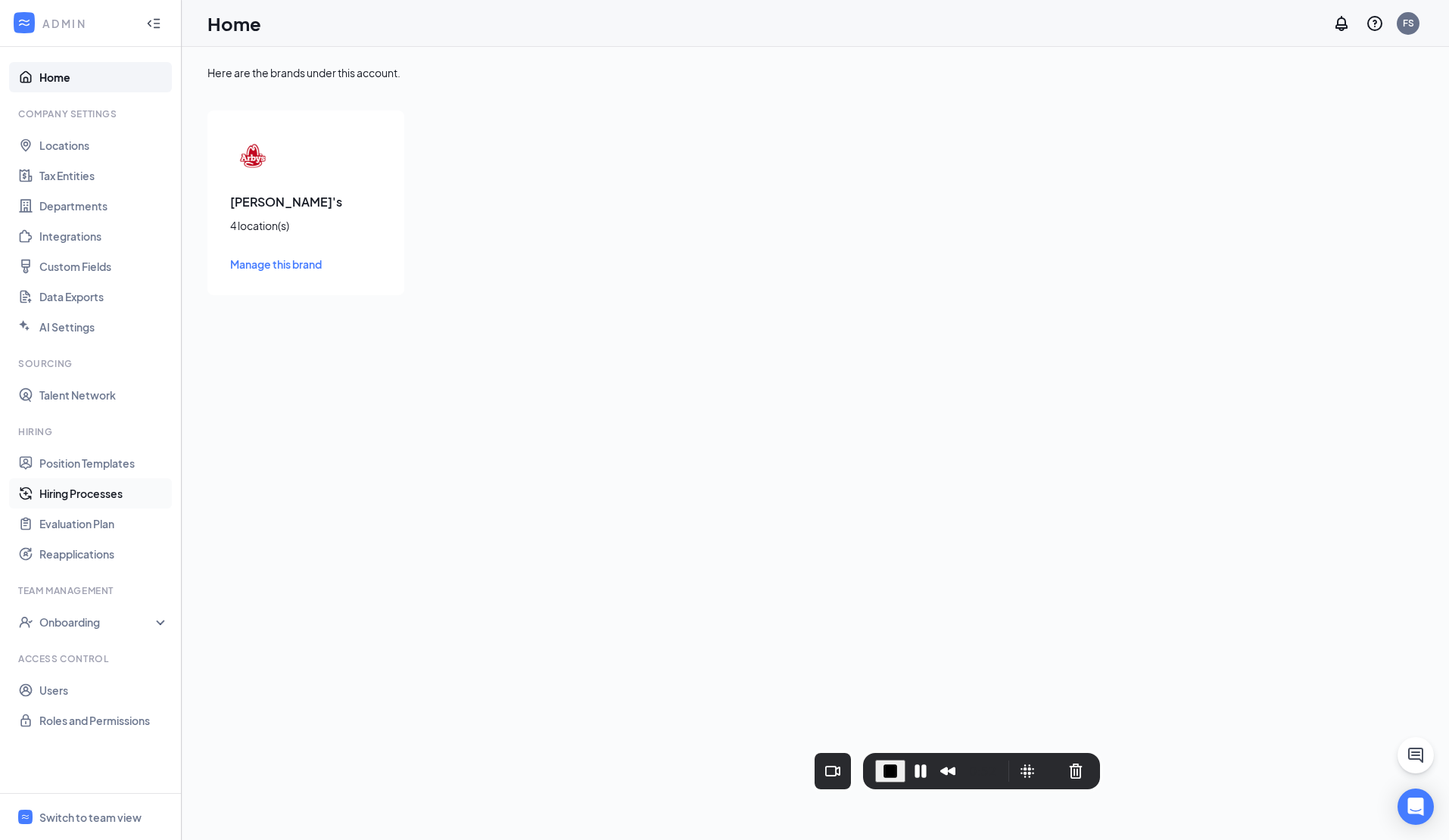
click at [98, 496] on link "Hiring Processes" at bounding box center [104, 494] width 129 height 31
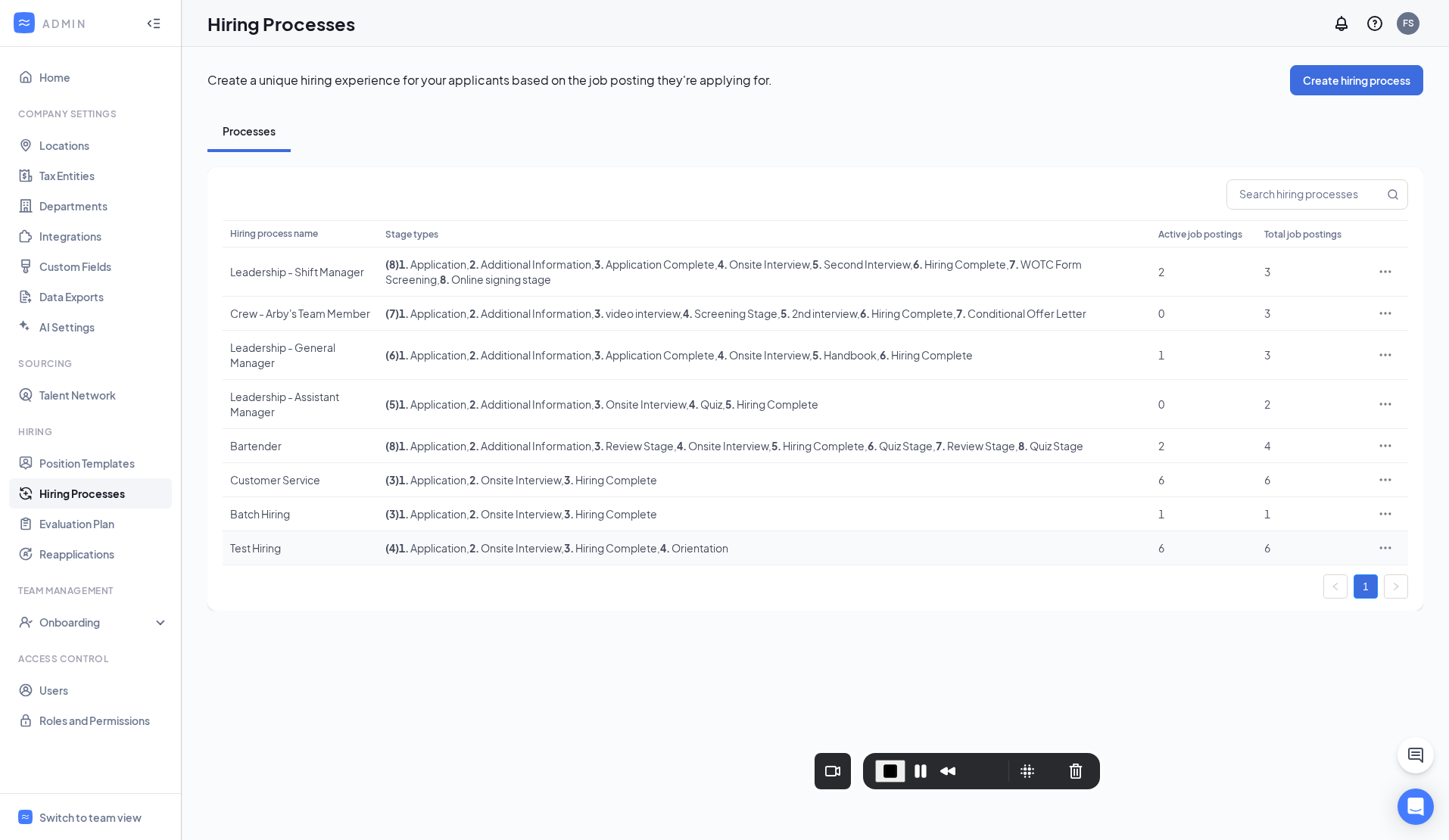
click at [1391, 551] on icon "Ellipses" at bounding box center [1385, 548] width 15 height 15
click at [1272, 583] on span "Edit" at bounding box center [1315, 580] width 130 height 16
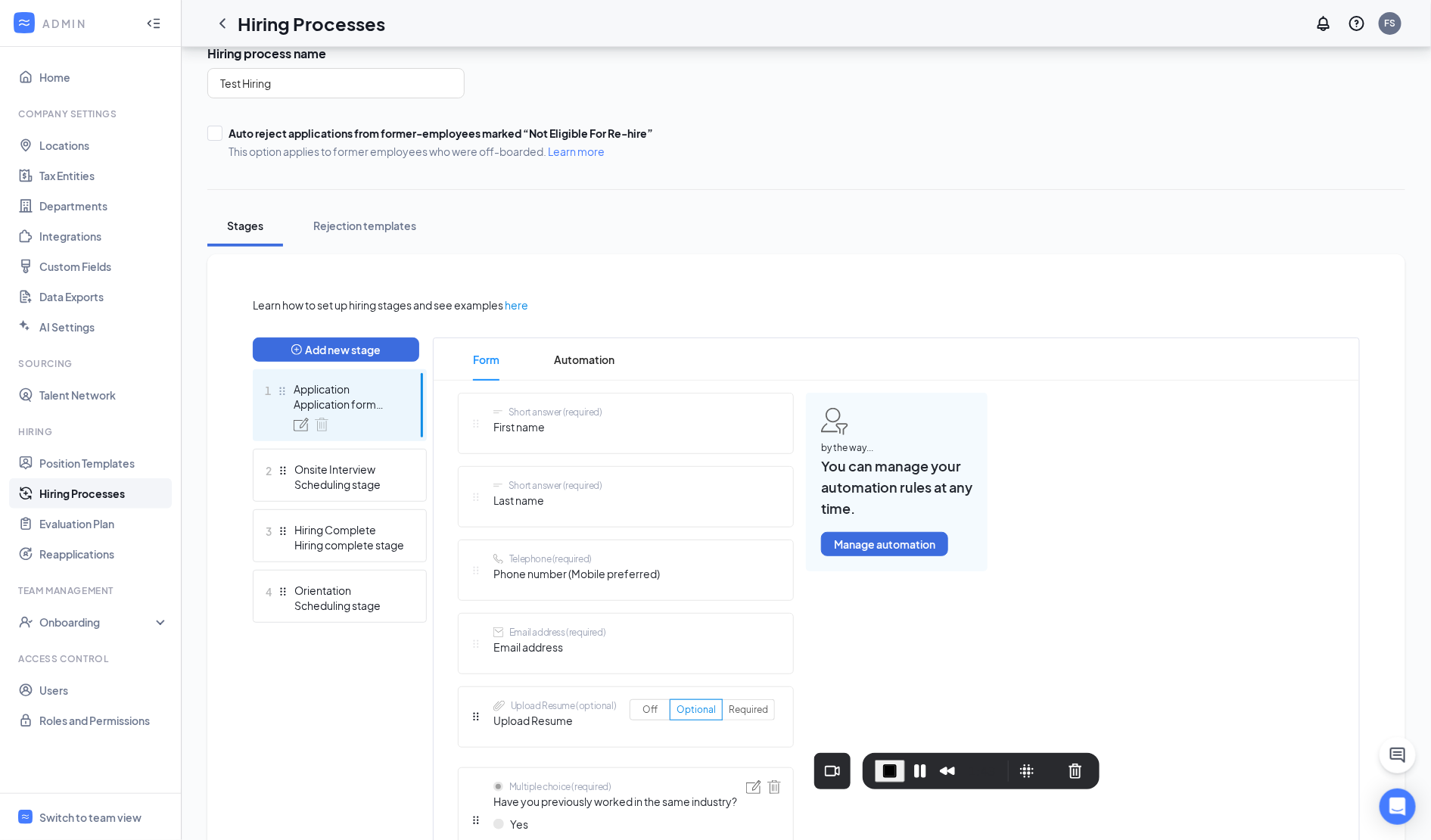
scroll to position [109, 0]
click at [345, 354] on button "Add new stage" at bounding box center [337, 351] width 167 height 24
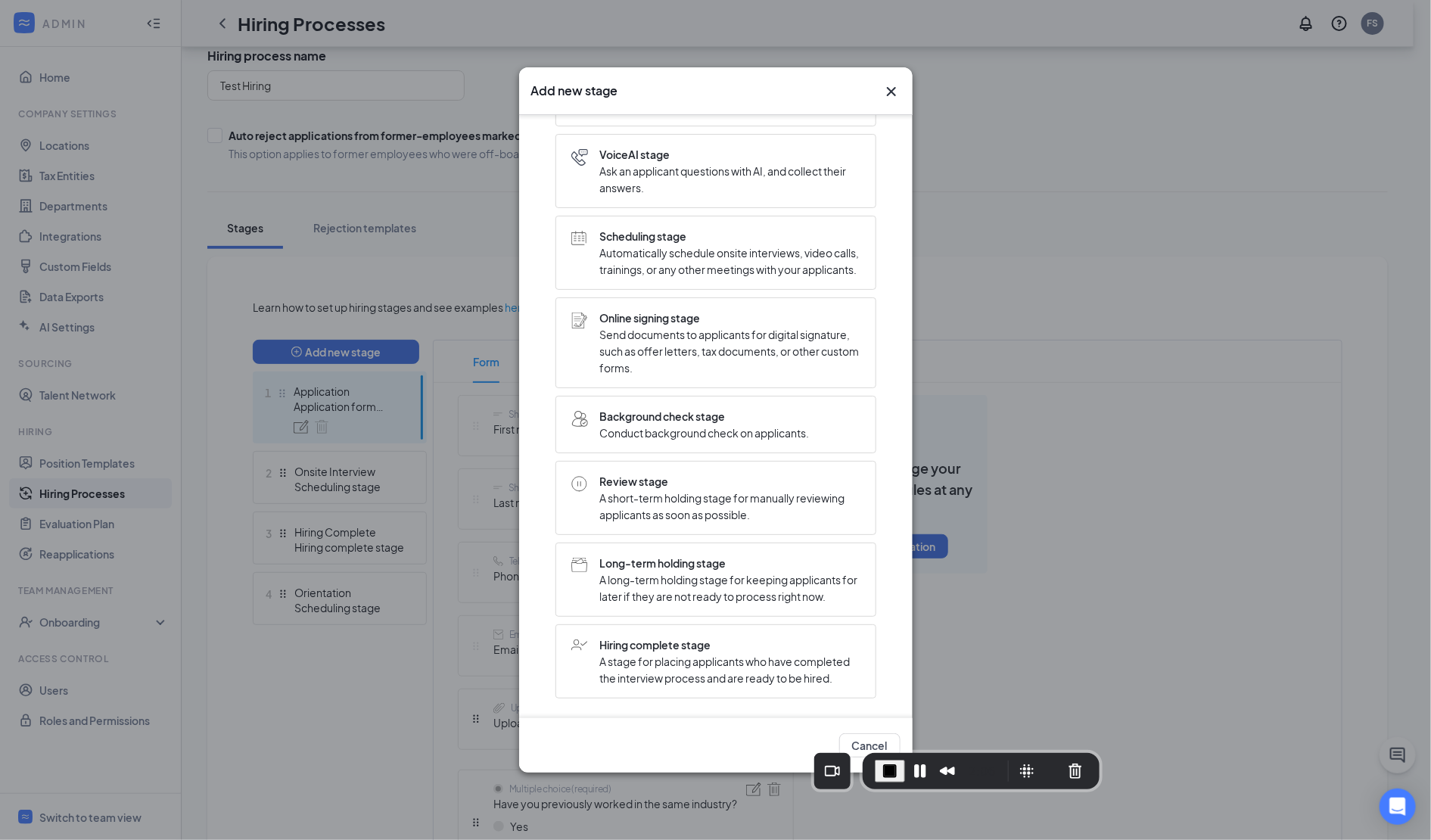
scroll to position [212, 0]
click at [688, 513] on span "A short-term holding stage for manually reviewing applicants as soon as possibl…" at bounding box center [730, 506] width 260 height 34
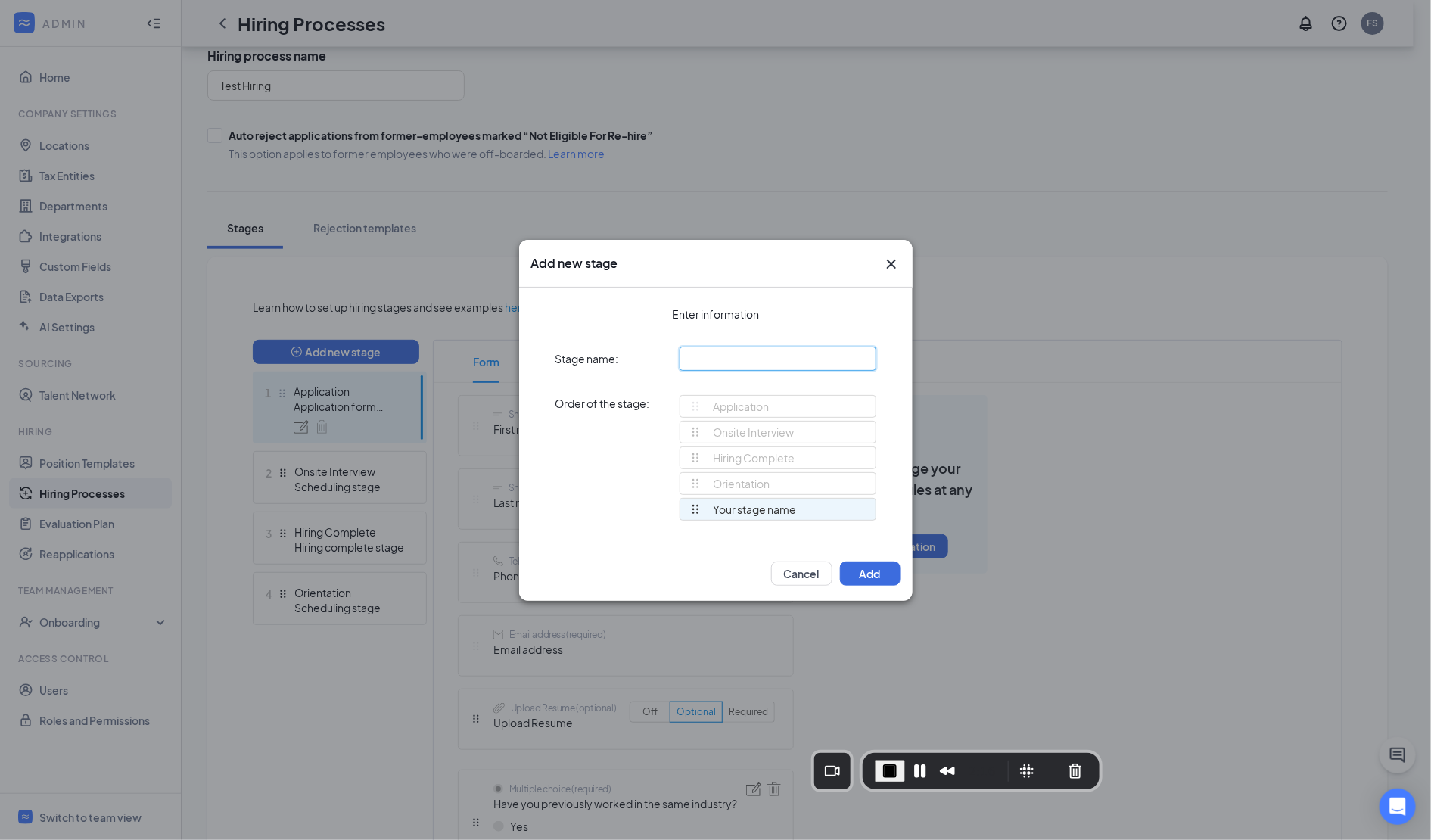
click at [774, 358] on input "text" at bounding box center [778, 358] width 197 height 24
type input "Review Stage"
drag, startPoint x: 698, startPoint y: 506, endPoint x: 694, endPoint y: 431, distance: 75.1
click at [694, 431] on div "Application Onsite Interview Hiring Complete Orientation Review Stage Review St…" at bounding box center [778, 464] width 197 height 139
click at [693, 433] on div "Application Review Stage Onsite Interview Hiring Complete Orientation Review St…" at bounding box center [778, 464] width 197 height 139
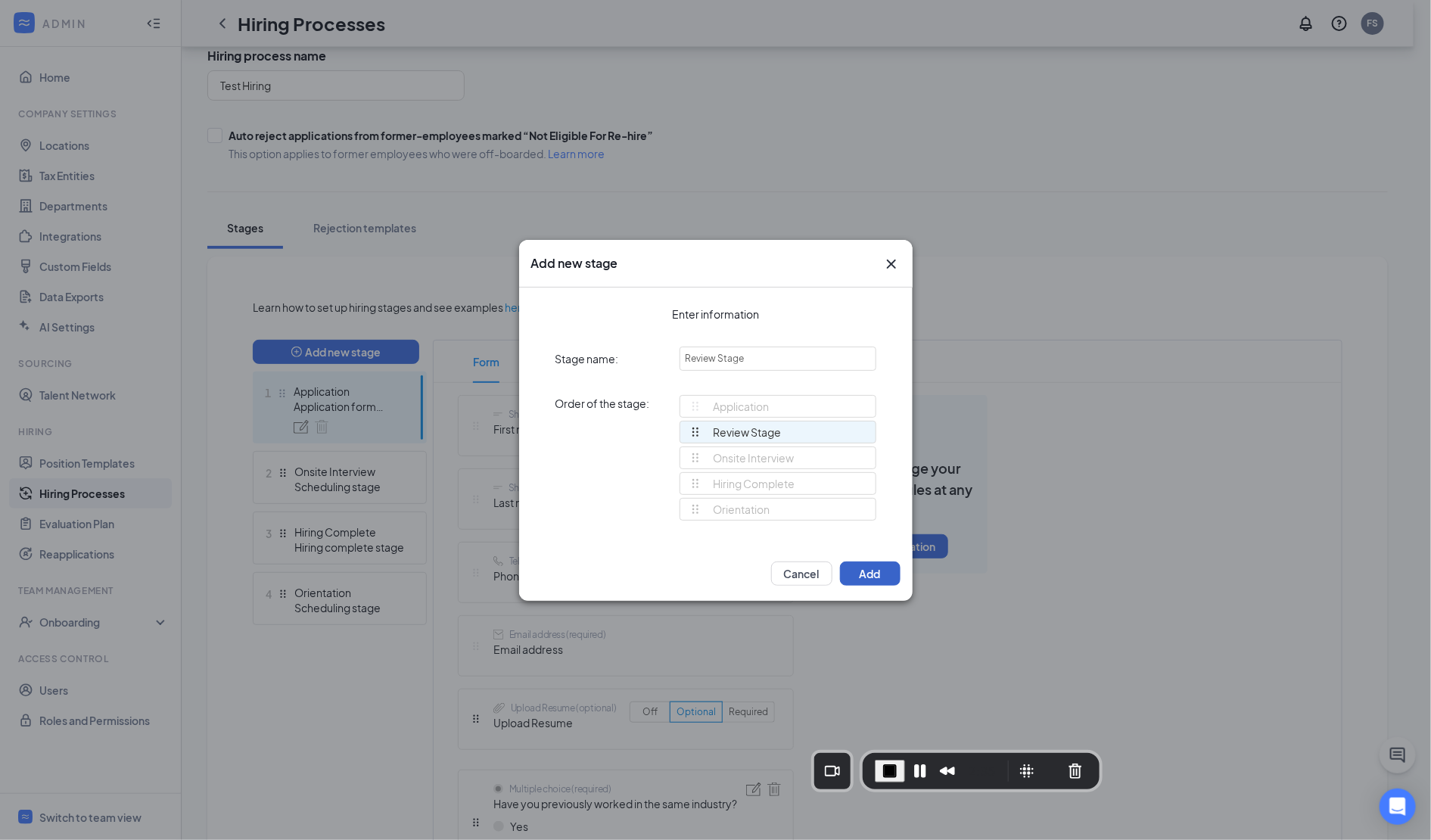
click at [865, 574] on button "Add" at bounding box center [870, 573] width 60 height 24
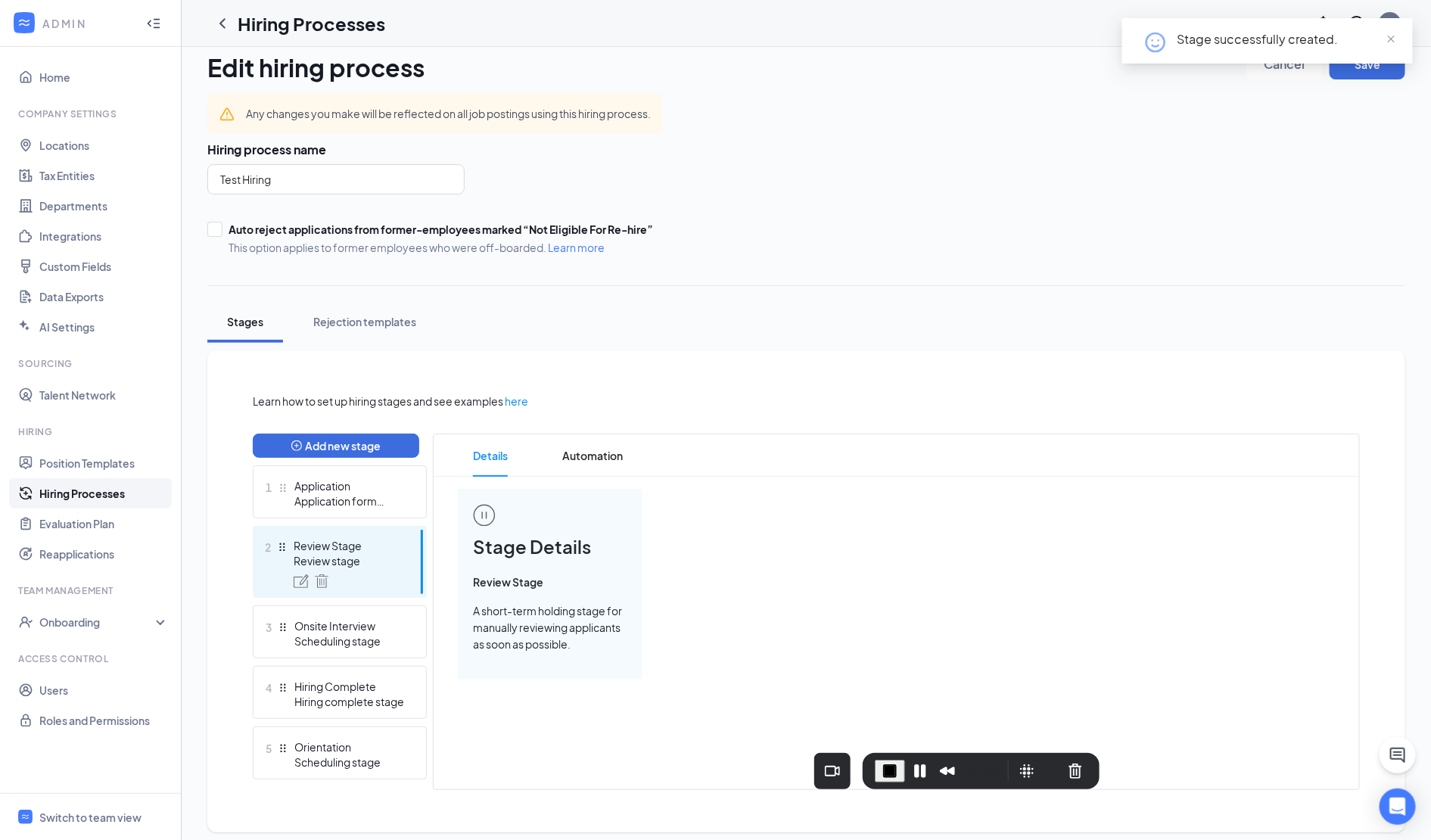
scroll to position [25, 0]
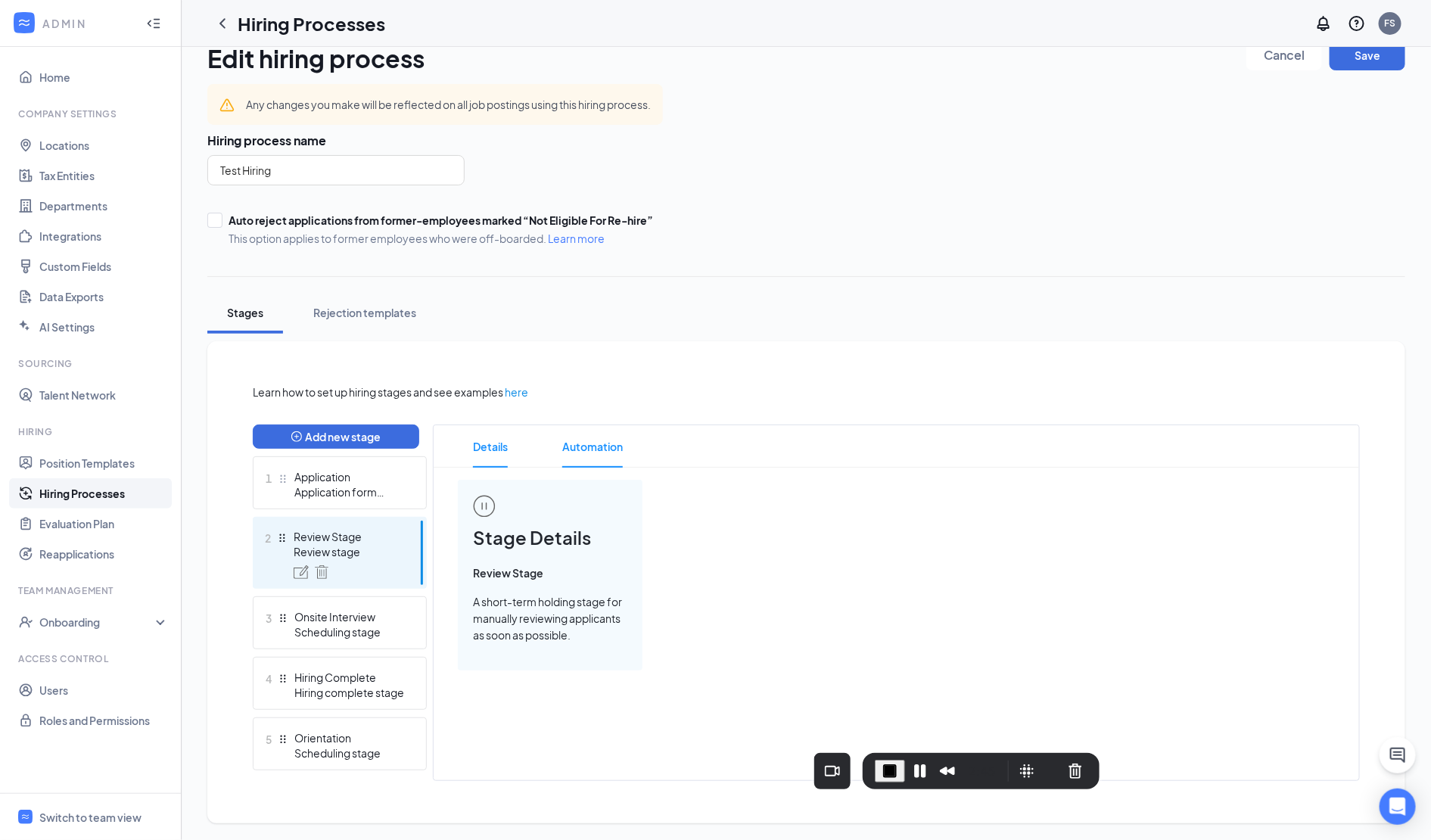
click at [590, 441] on span "Automation" at bounding box center [592, 447] width 60 height 42
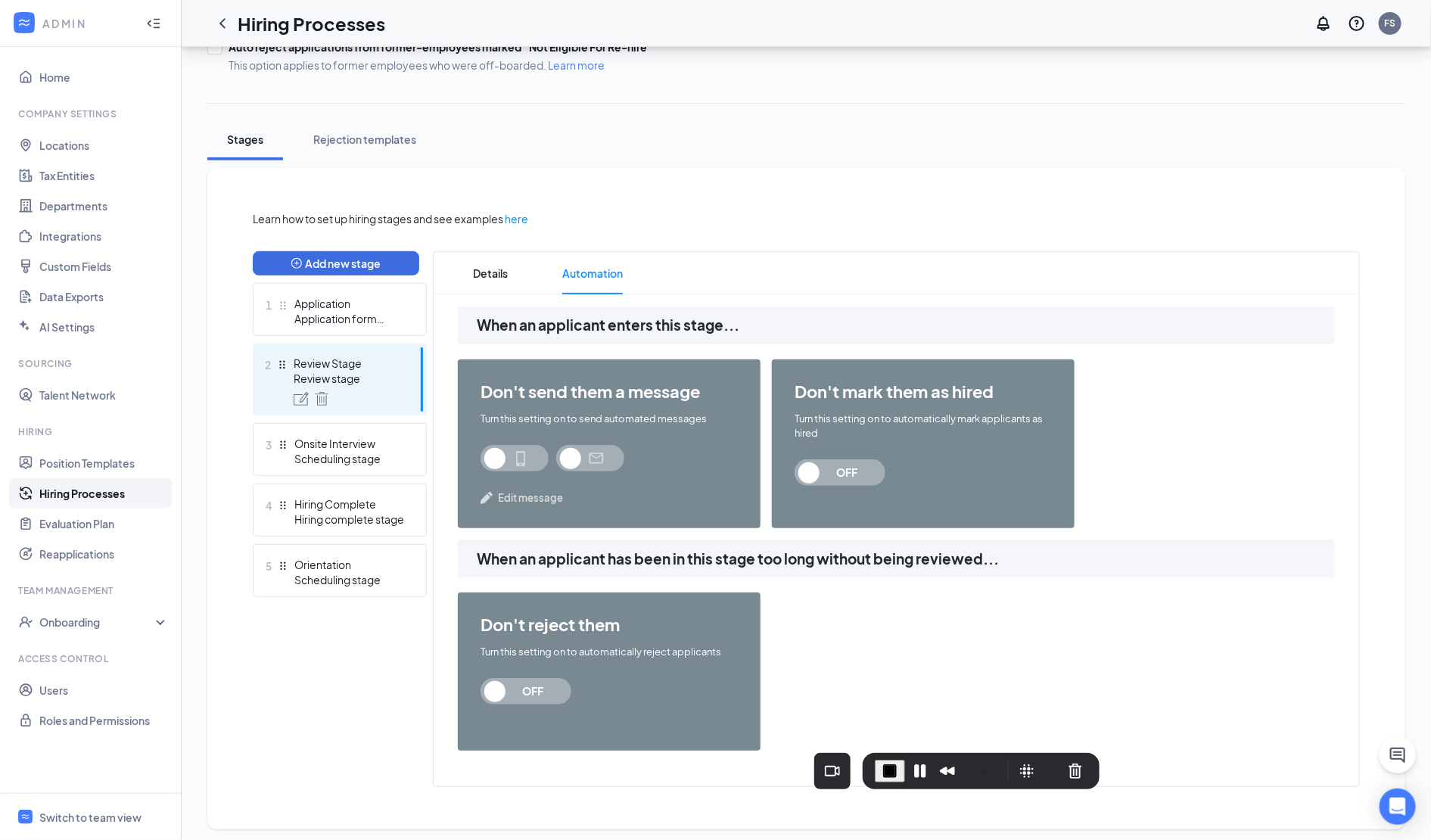
scroll to position [203, 0]
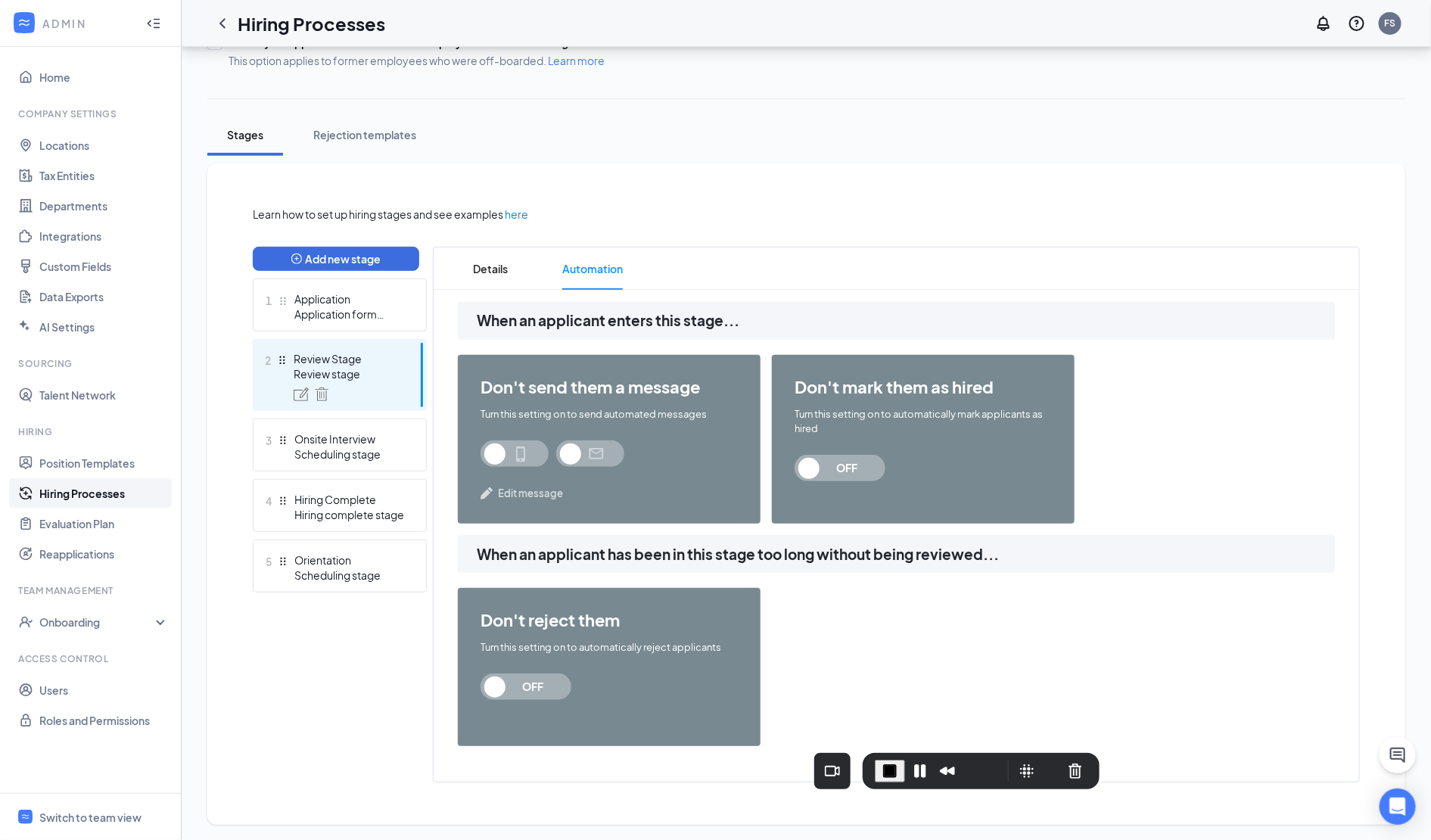
click at [497, 453] on span at bounding box center [514, 454] width 68 height 27
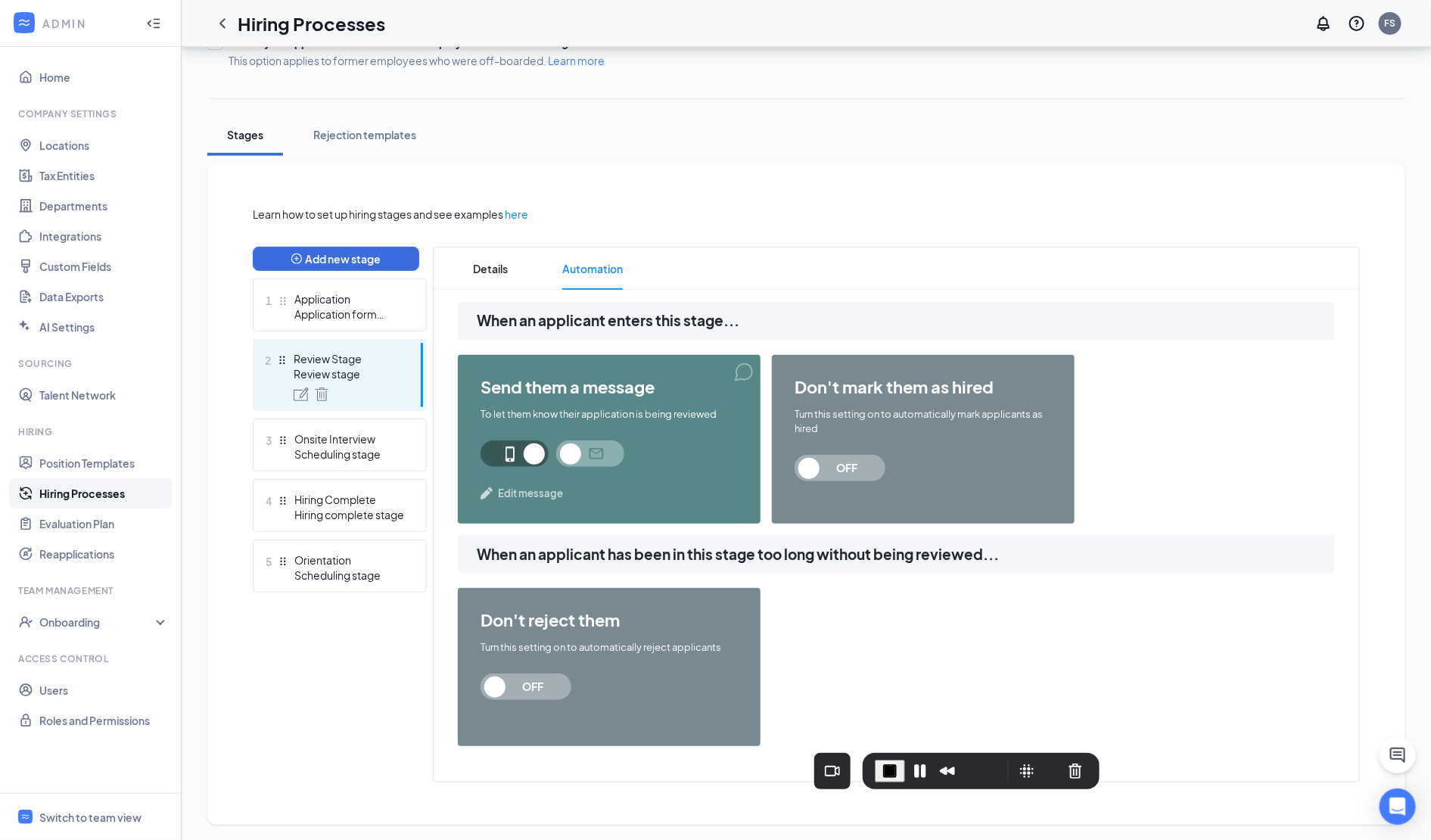
click at [506, 492] on span "Edit message" at bounding box center [530, 494] width 65 height 15
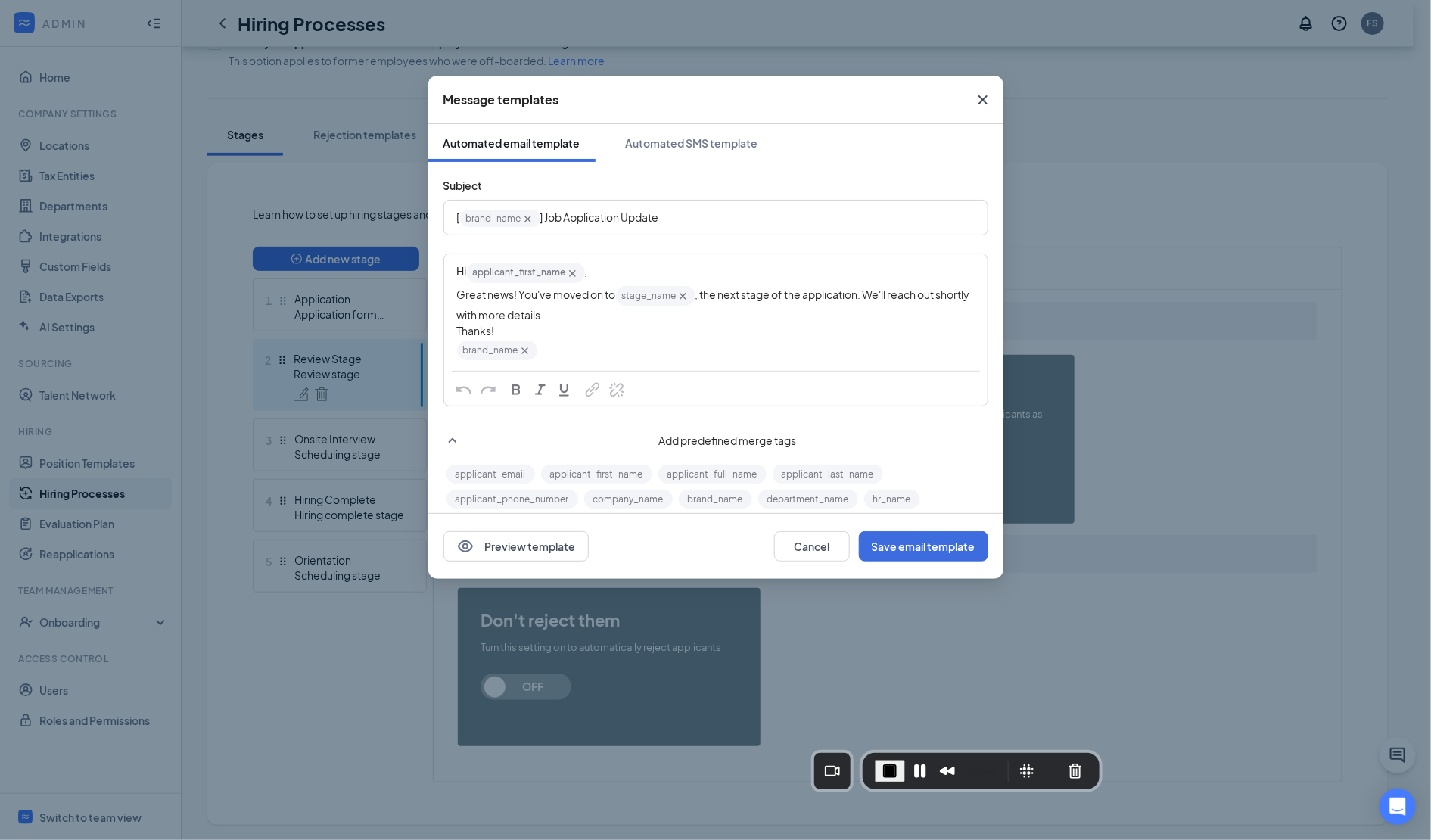
drag, startPoint x: 986, startPoint y: 100, endPoint x: 937, endPoint y: 149, distance: 69.3
click at [986, 100] on icon "Cross" at bounding box center [983, 100] width 18 height 18
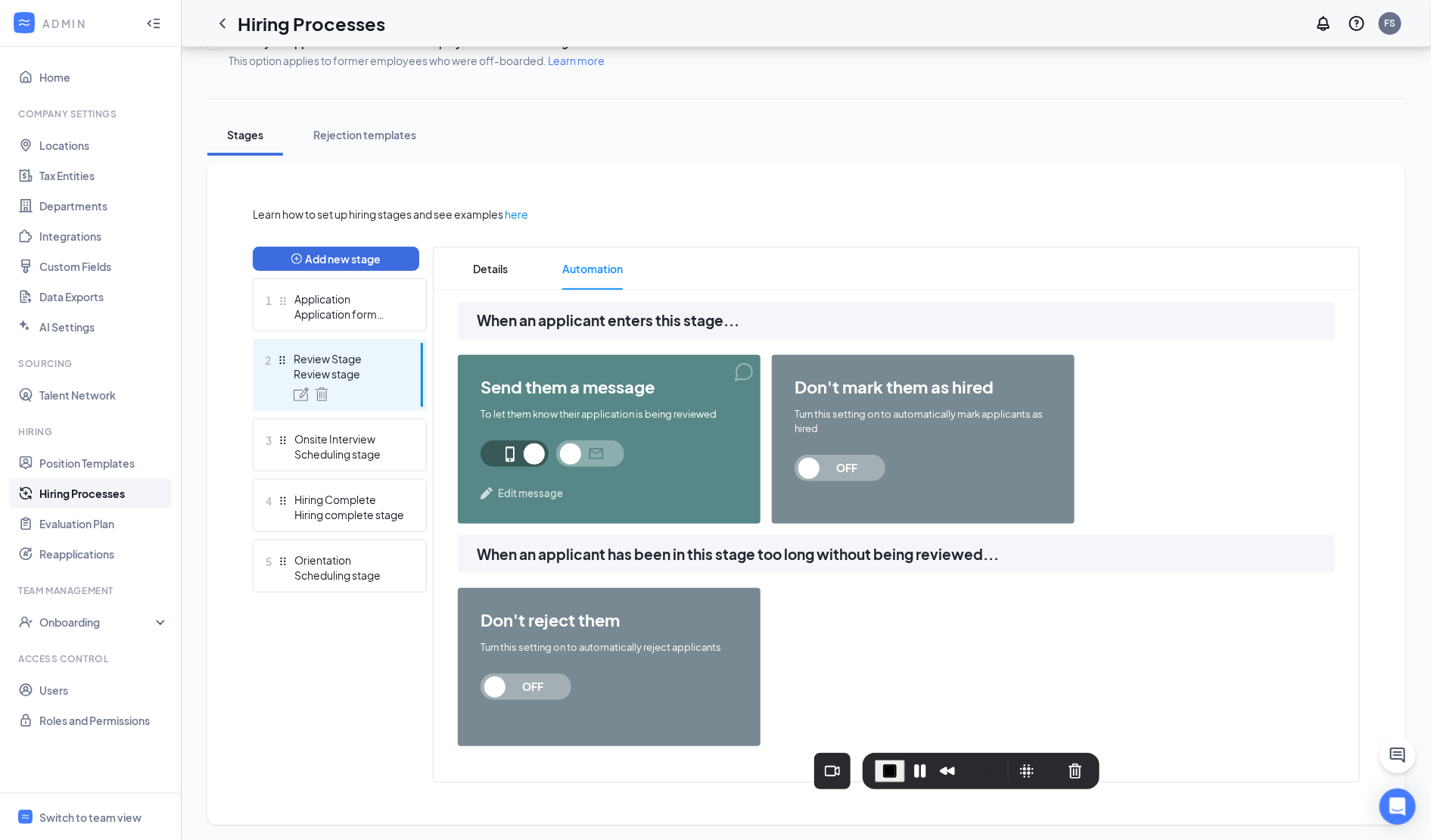
click at [526, 442] on span at bounding box center [514, 454] width 68 height 27
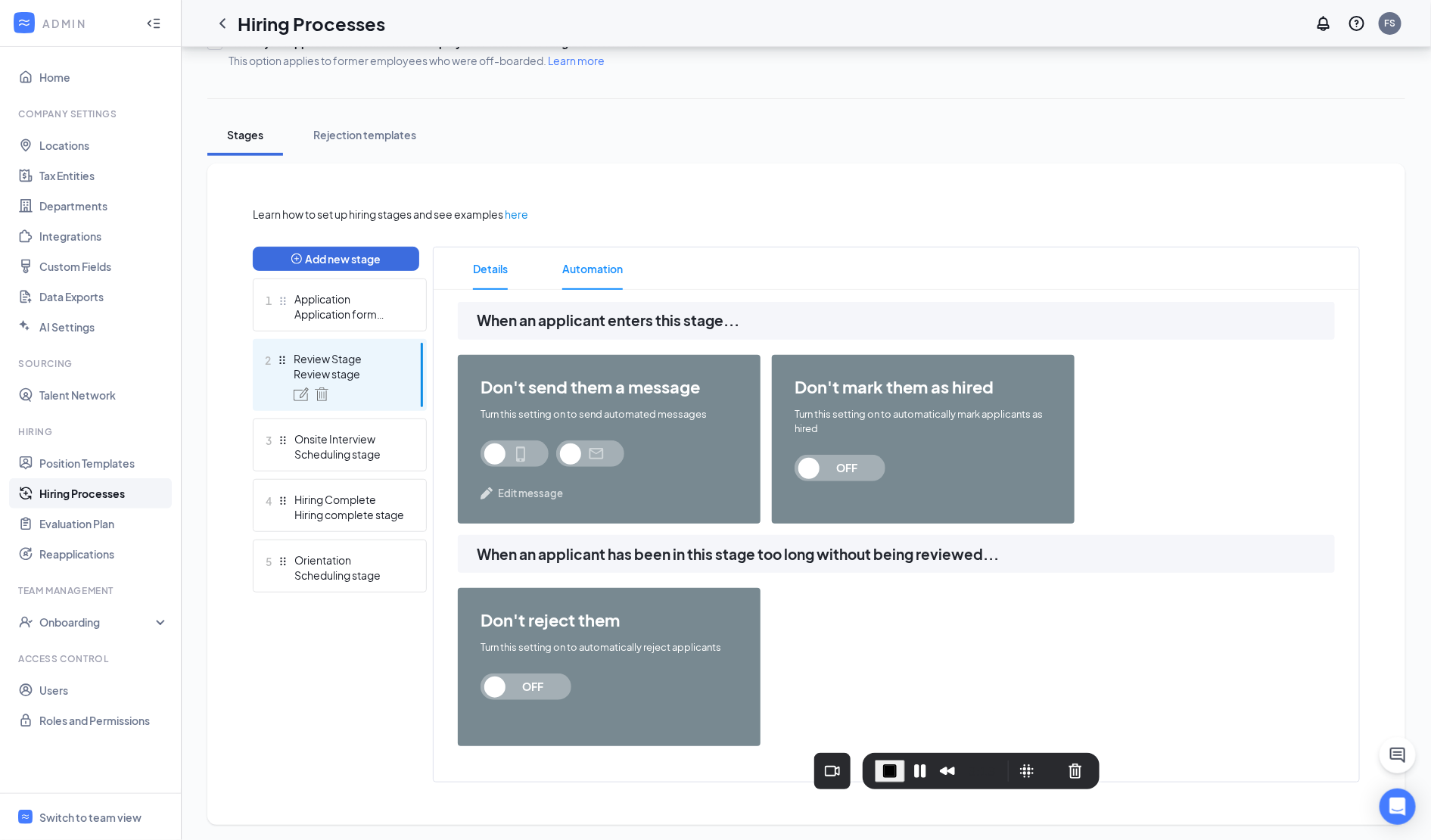
click at [490, 274] on span "Details" at bounding box center [490, 268] width 35 height 42
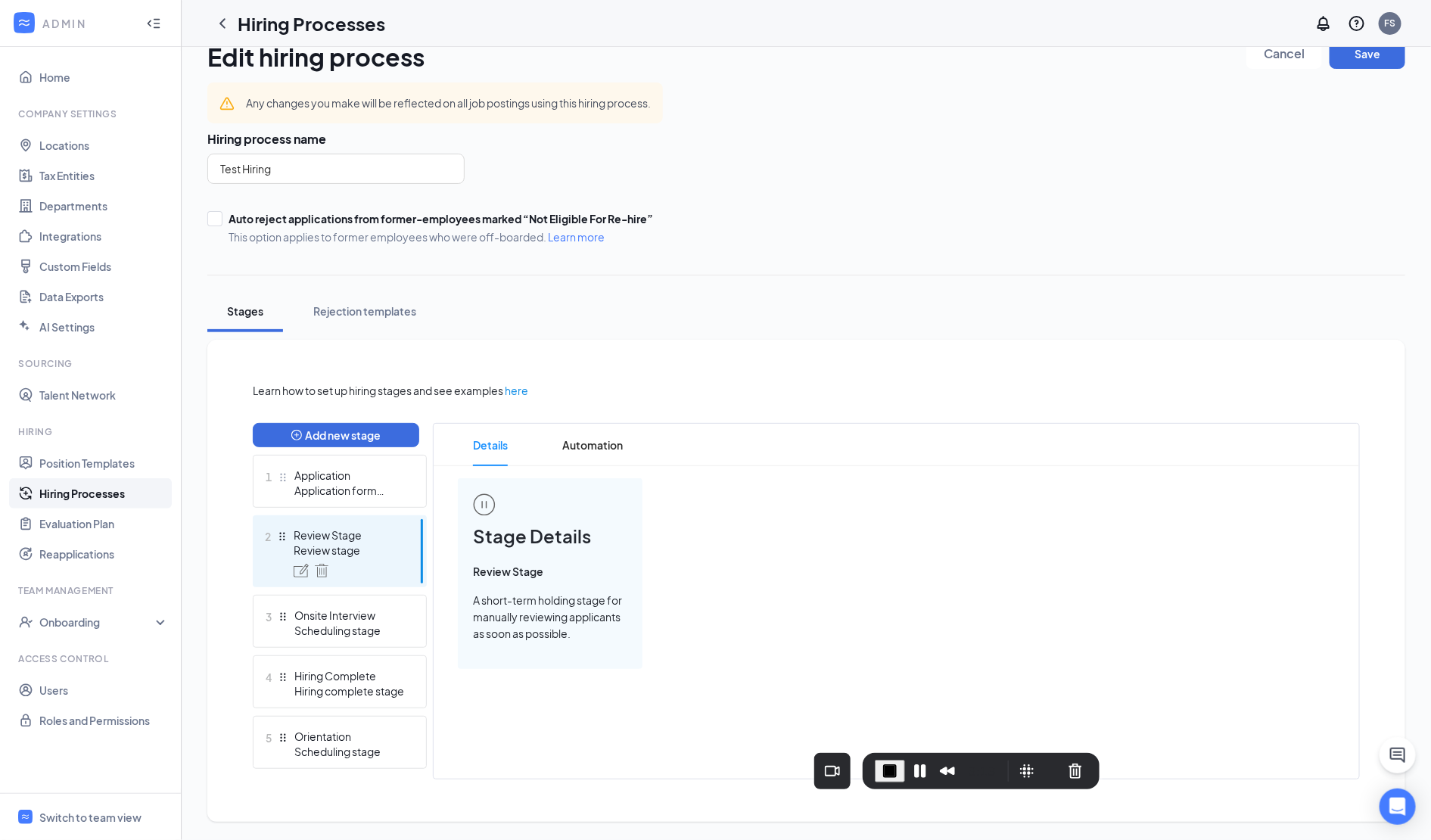
scroll to position [25, 0]
click at [886, 775] on span "End Recording" at bounding box center [890, 771] width 18 height 18
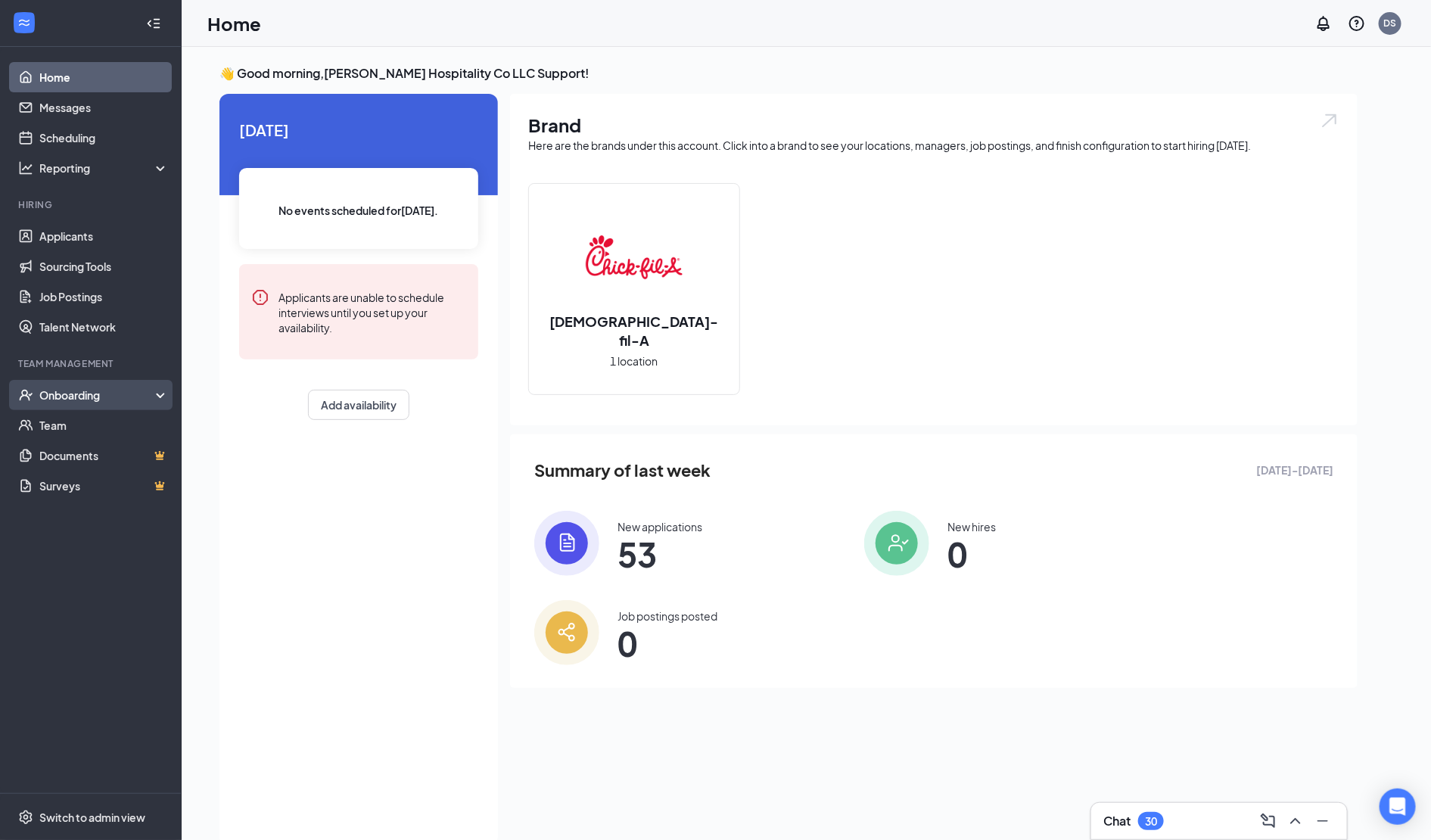
click at [83, 400] on div "Onboarding" at bounding box center [98, 395] width 117 height 15
click at [82, 516] on link "Activity log" at bounding box center [104, 516] width 129 height 31
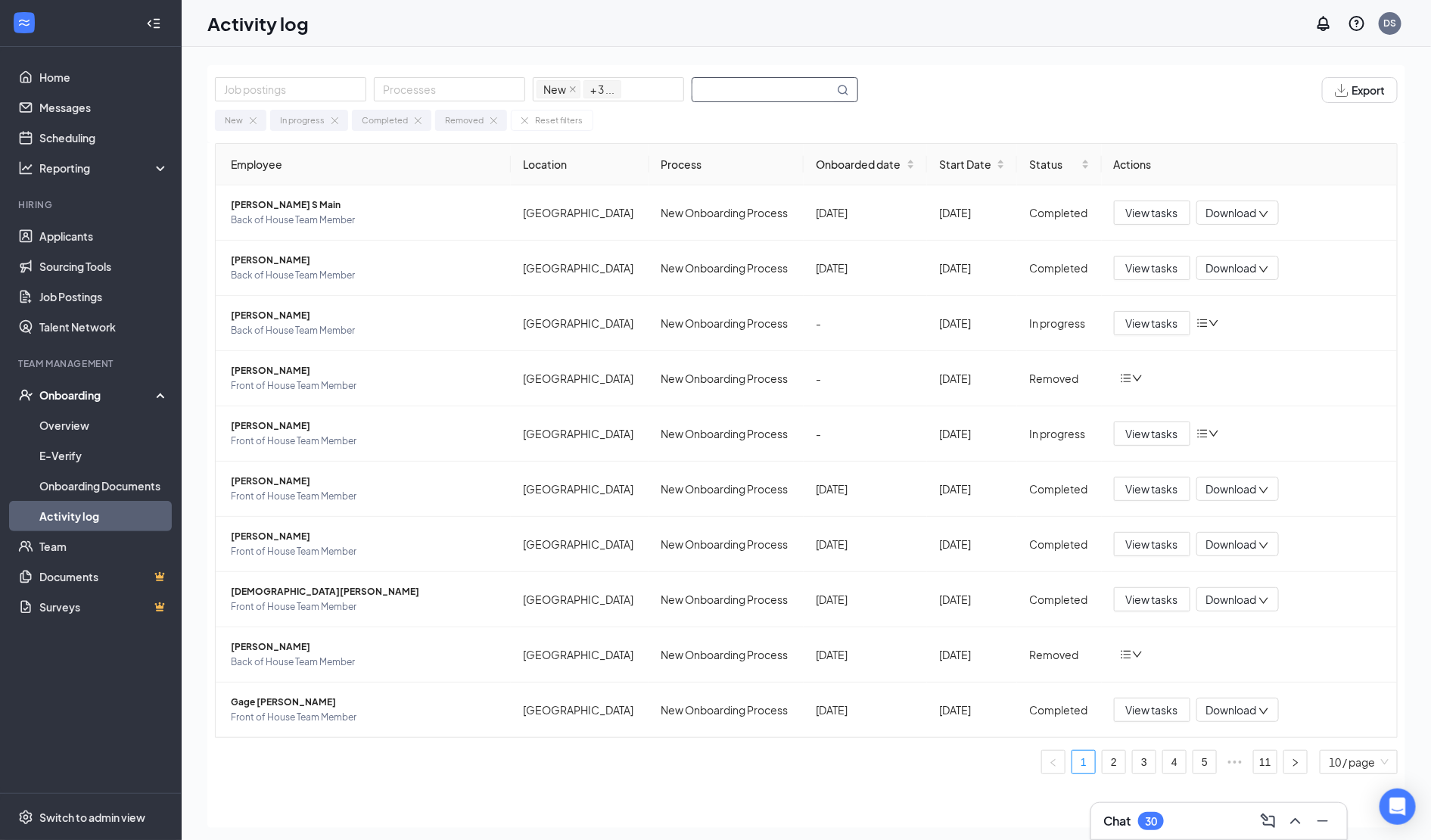
drag, startPoint x: 772, startPoint y: 88, endPoint x: 735, endPoint y: 98, distance: 38.3
click at [772, 88] on input "text" at bounding box center [763, 89] width 142 height 23
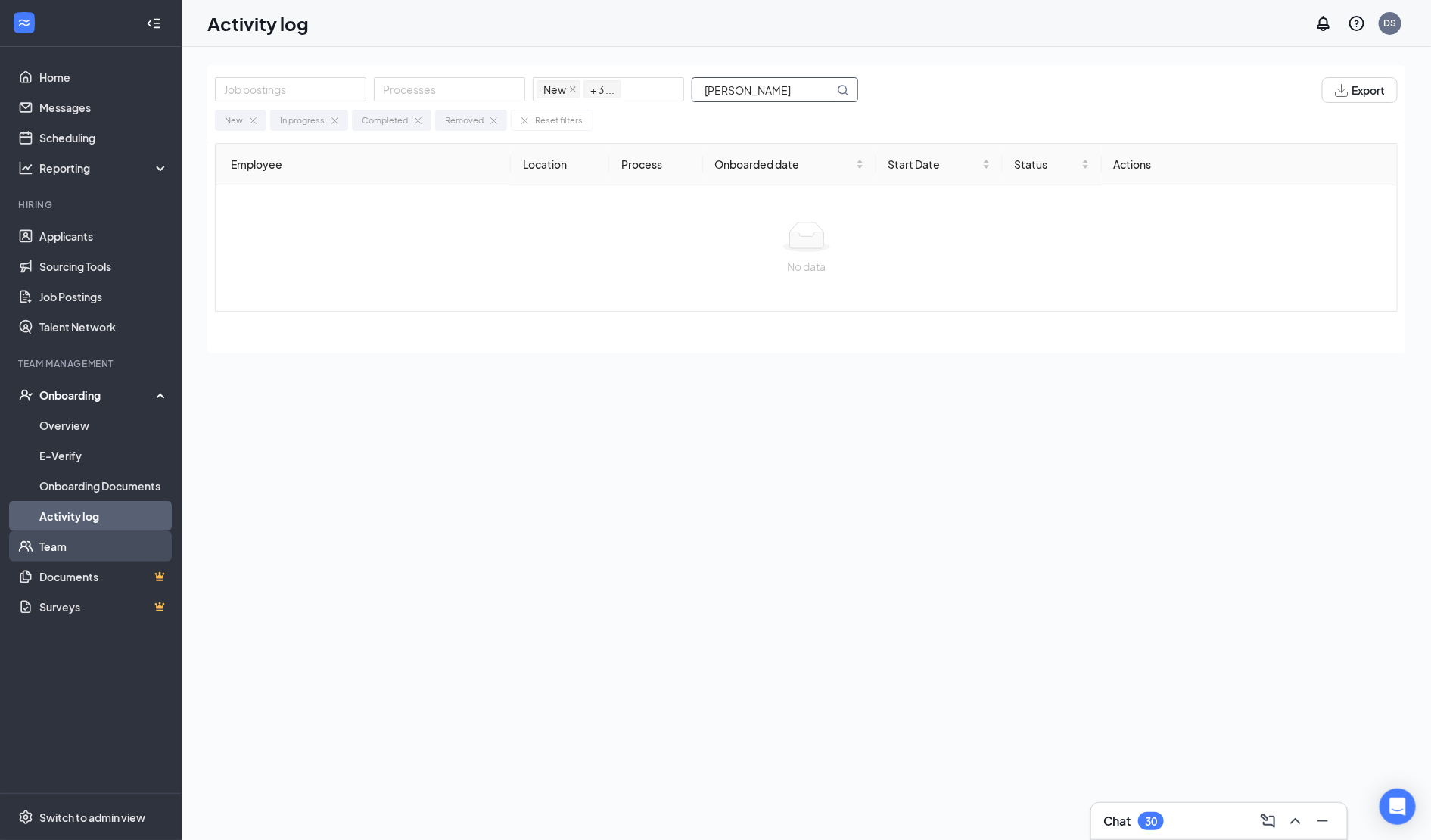
type input "jordan reeves"
click at [68, 542] on link "Team" at bounding box center [104, 547] width 129 height 31
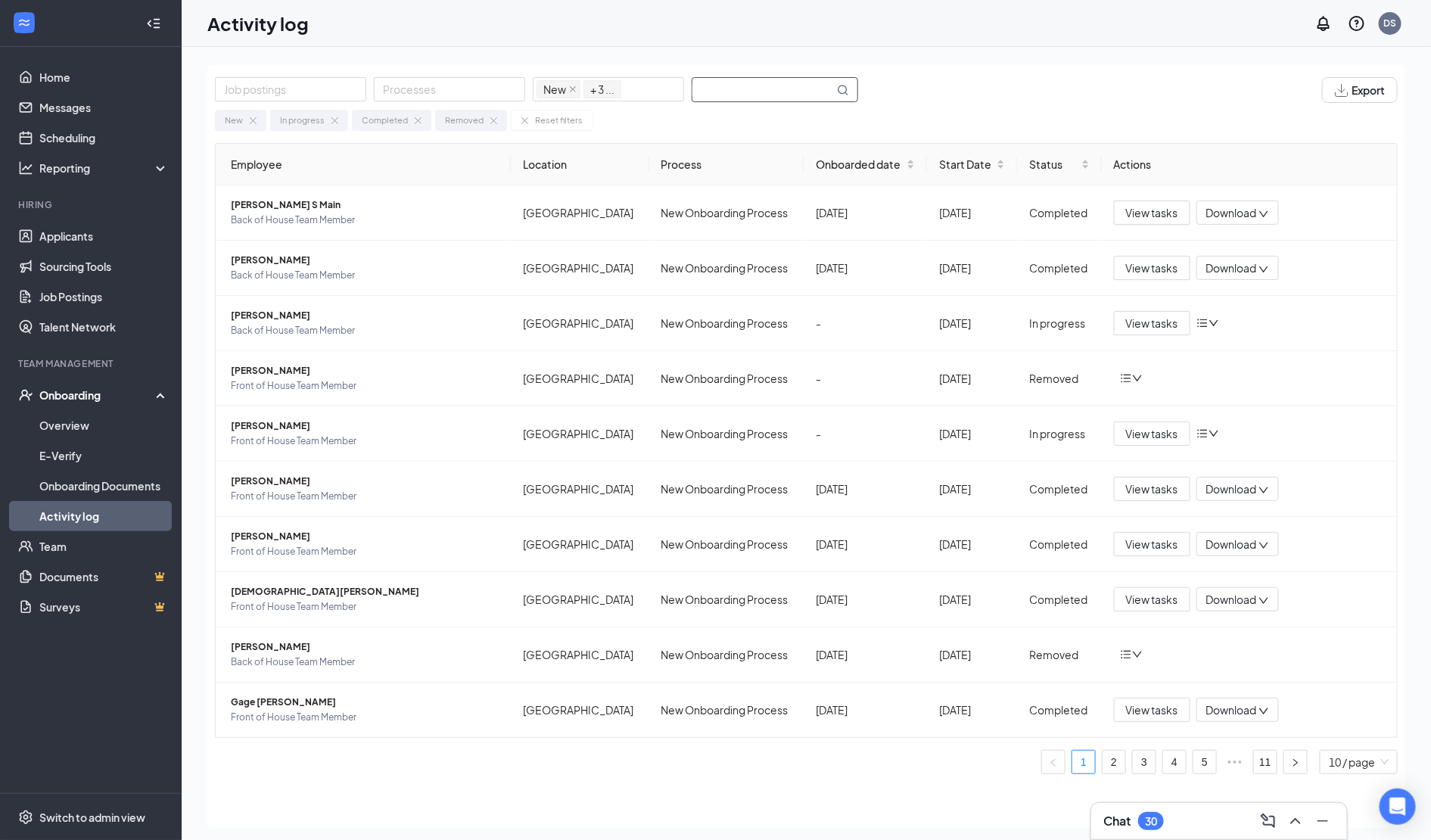
click at [769, 91] on input "text" at bounding box center [763, 89] width 142 height 23
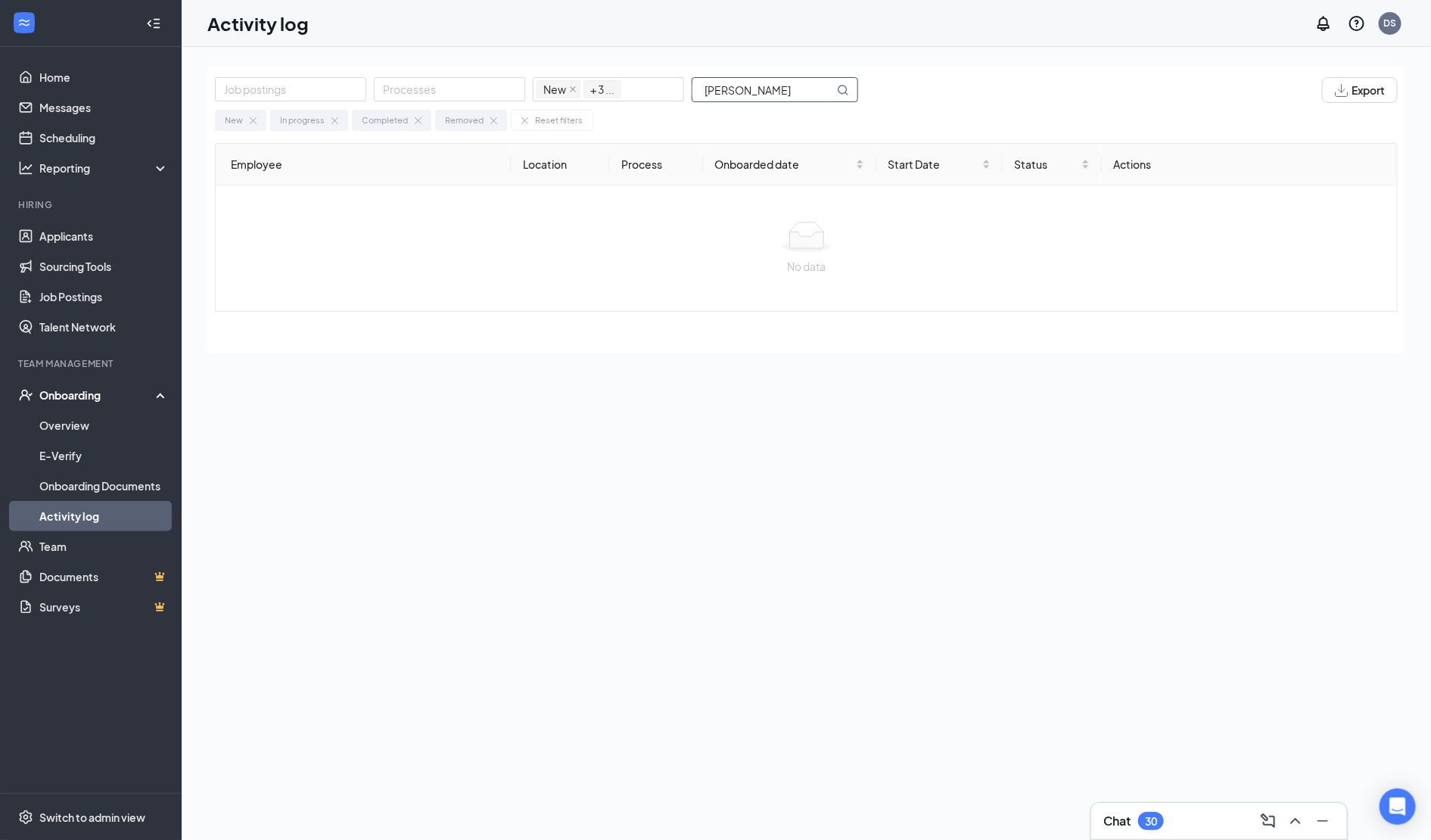
click at [794, 90] on input "Jordan Reeves" at bounding box center [763, 89] width 142 height 23
click at [795, 90] on input "Jordan Reeves" at bounding box center [763, 89] width 142 height 23
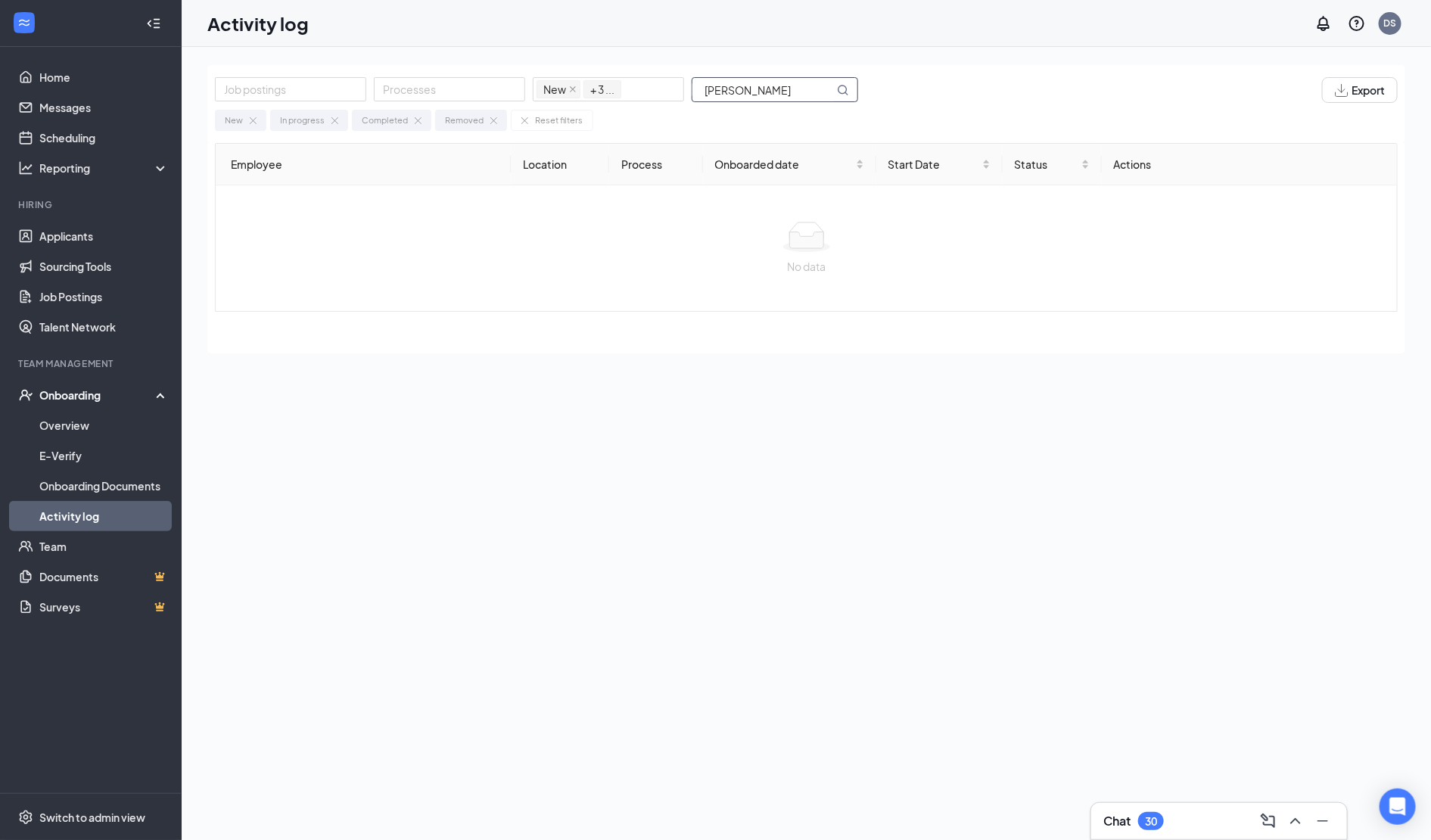
click at [795, 90] on input "Jordan Reeves" at bounding box center [763, 89] width 142 height 23
type input "Willum Wilkes"
click at [91, 544] on link "Team" at bounding box center [104, 547] width 129 height 31
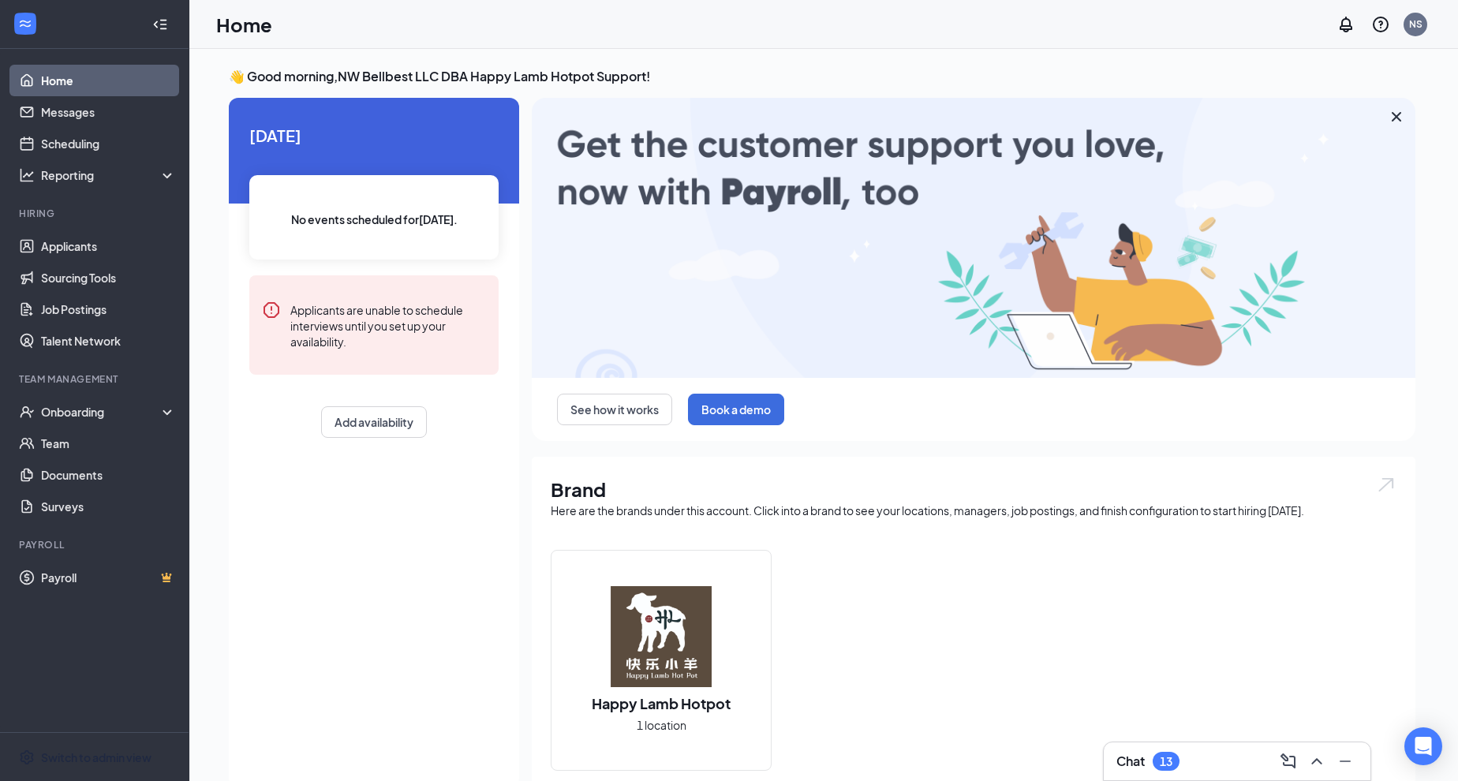
drag, startPoint x: 129, startPoint y: 745, endPoint x: 131, endPoint y: 698, distance: 46.6
click at [129, 746] on span "Switch to admin view" at bounding box center [108, 757] width 135 height 48
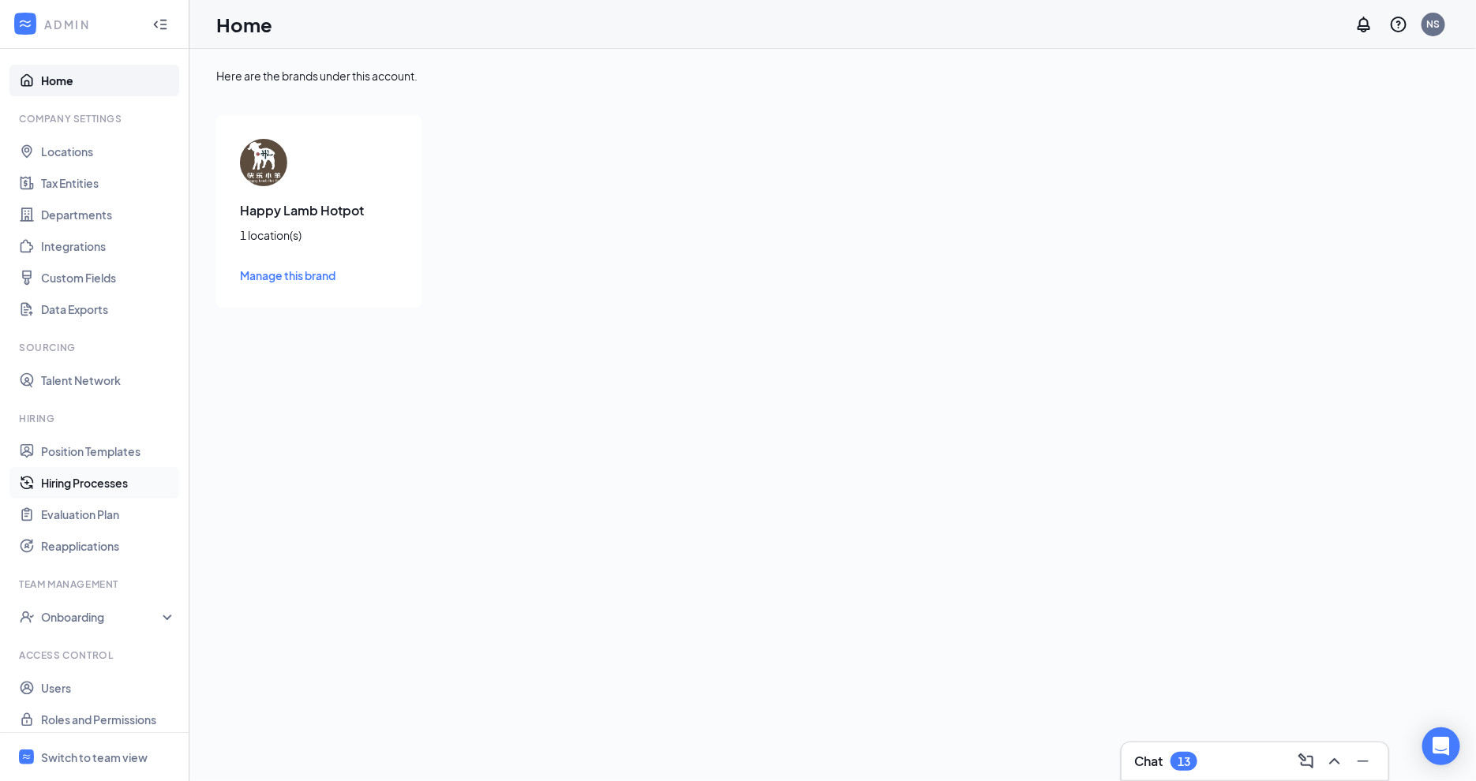
click at [105, 480] on link "Hiring Processes" at bounding box center [108, 483] width 135 height 32
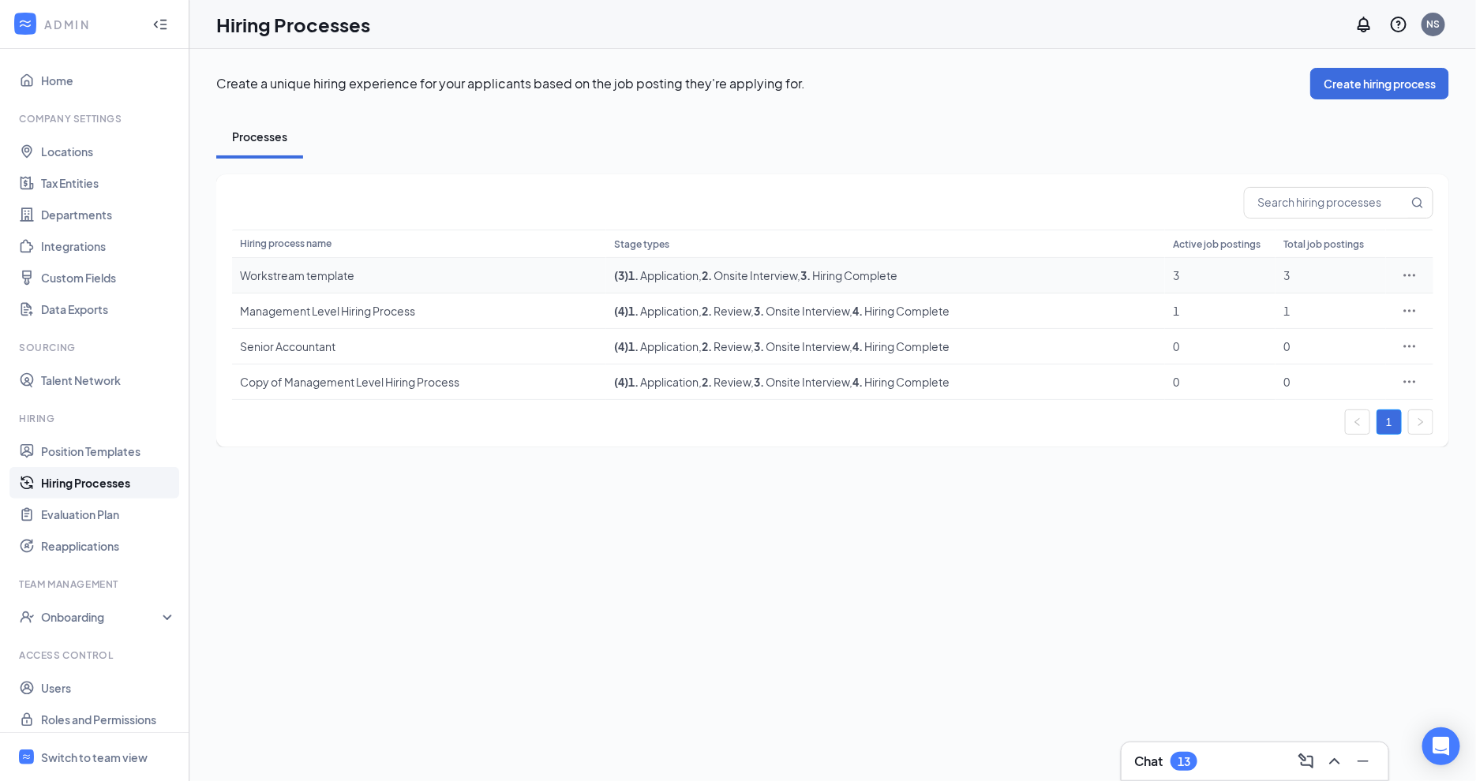
click at [1409, 274] on icon "Ellipses" at bounding box center [1410, 276] width 16 height 16
click at [1293, 305] on span "Edit" at bounding box center [1336, 306] width 136 height 17
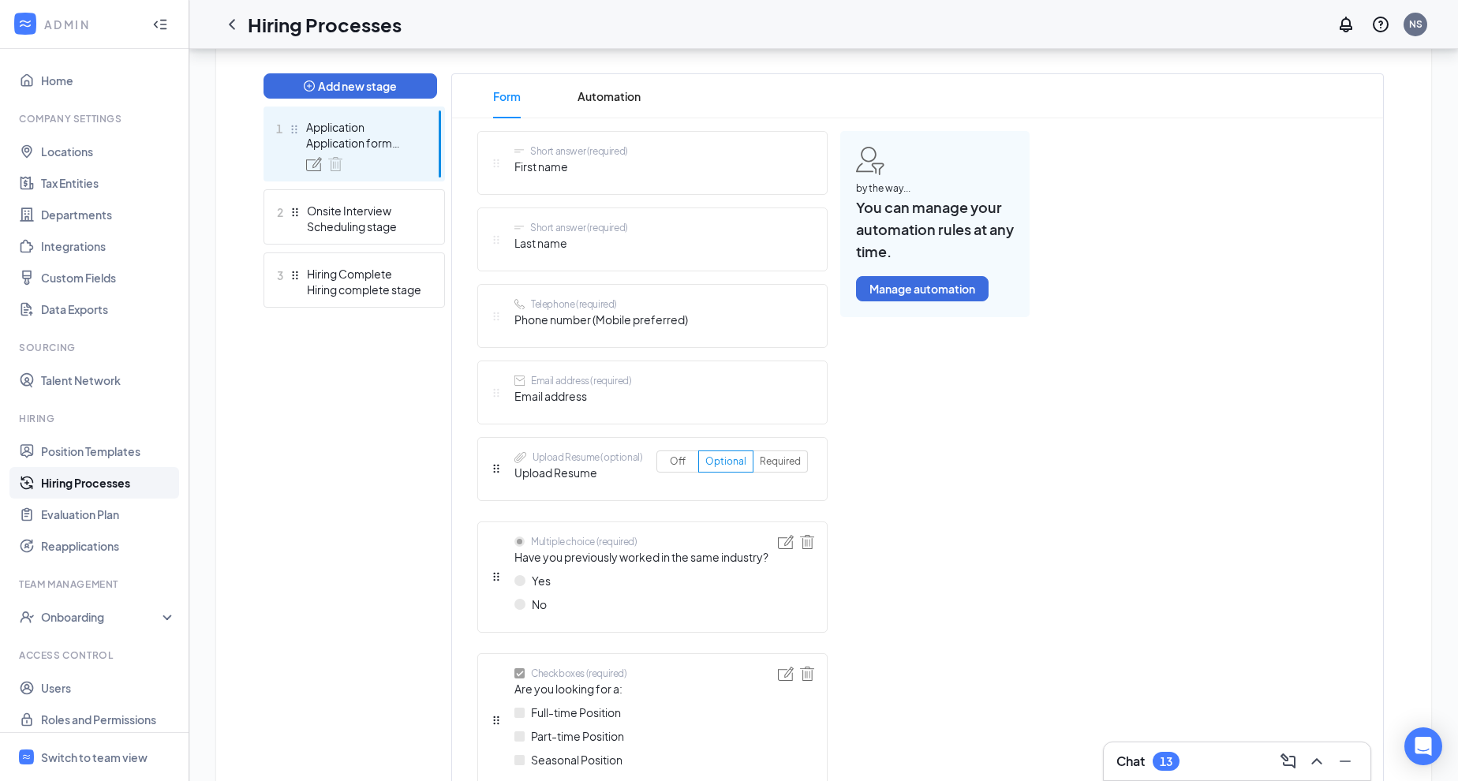
scroll to position [291, 0]
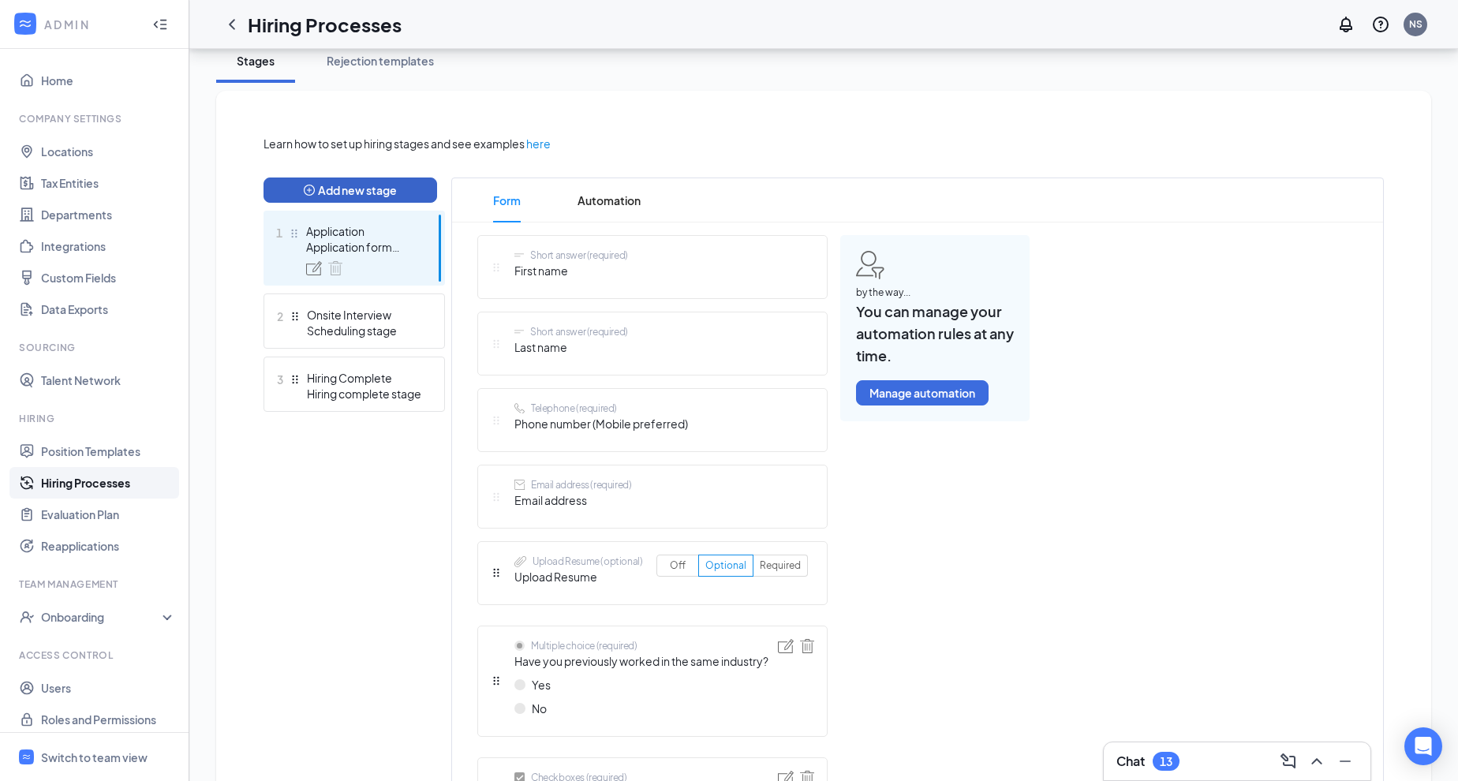
click at [366, 185] on button "Add new stage" at bounding box center [351, 190] width 174 height 25
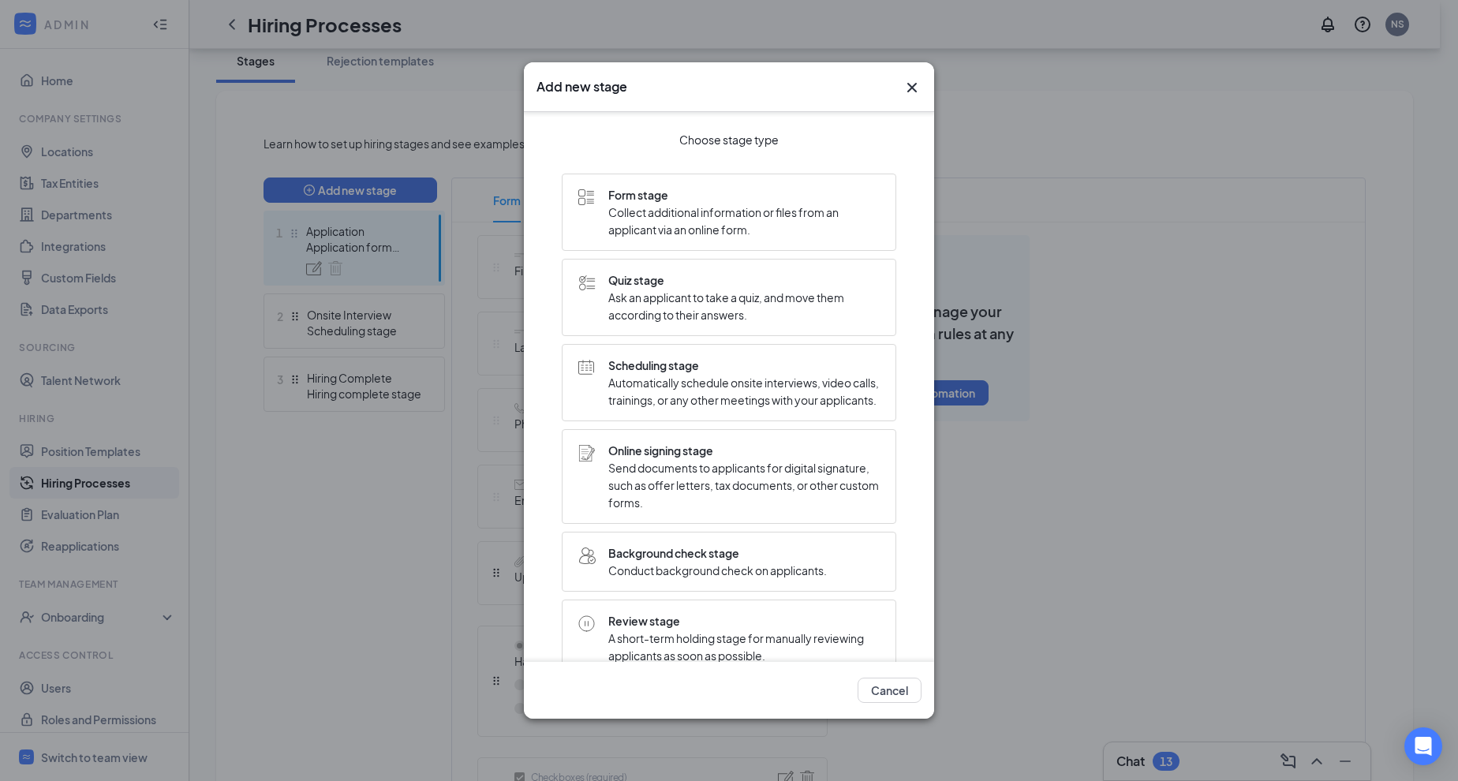
scroll to position [265, 0]
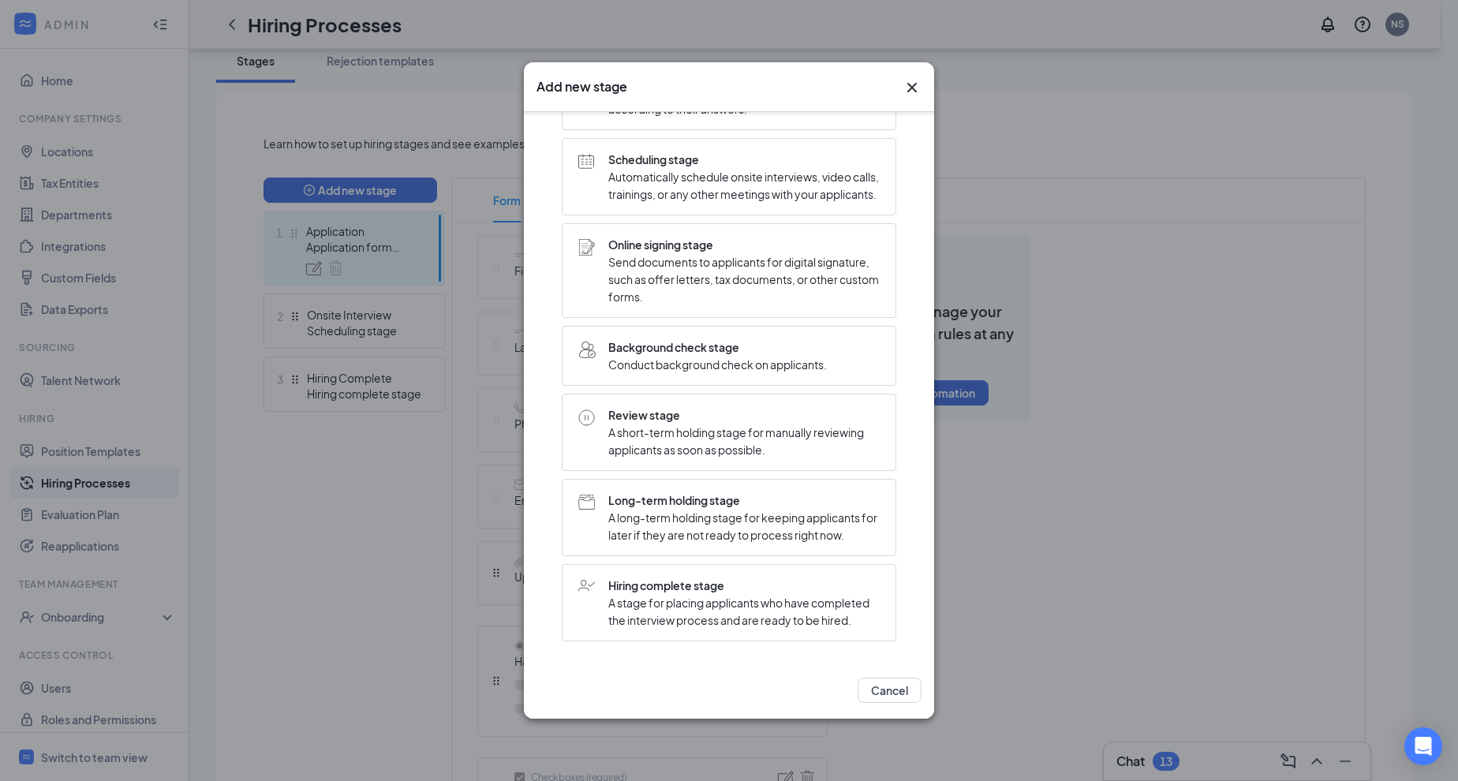
click at [642, 406] on span "Review stage" at bounding box center [743, 414] width 271 height 17
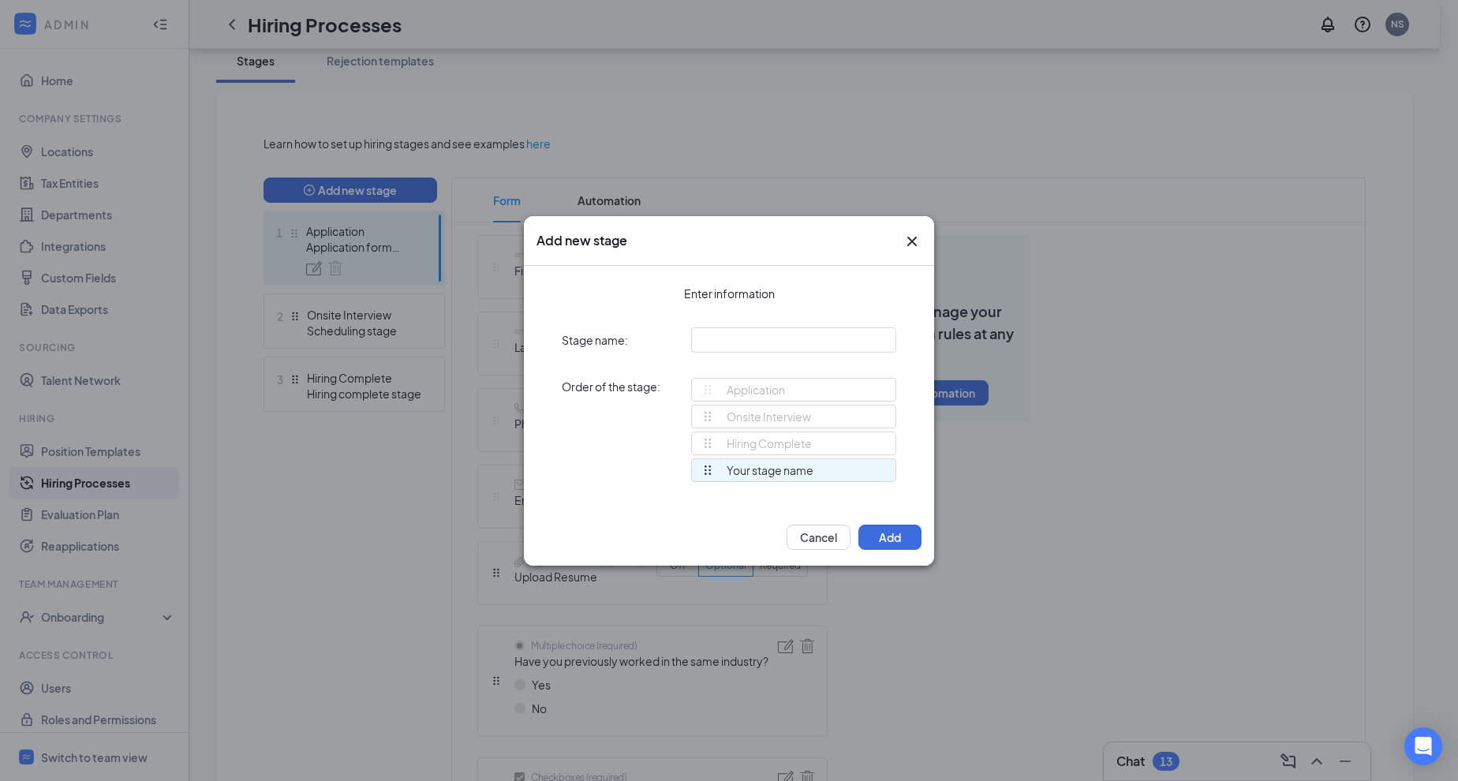
scroll to position [0, 0]
click at [777, 339] on input "text" at bounding box center [793, 340] width 205 height 25
type input "Review Stage"
drag, startPoint x: 704, startPoint y: 470, endPoint x: 696, endPoint y: 395, distance: 76.2
click at [696, 395] on div "Application Onsite Interview Hiring Complete Review Stage Review Stage To pick …" at bounding box center [793, 437] width 205 height 118
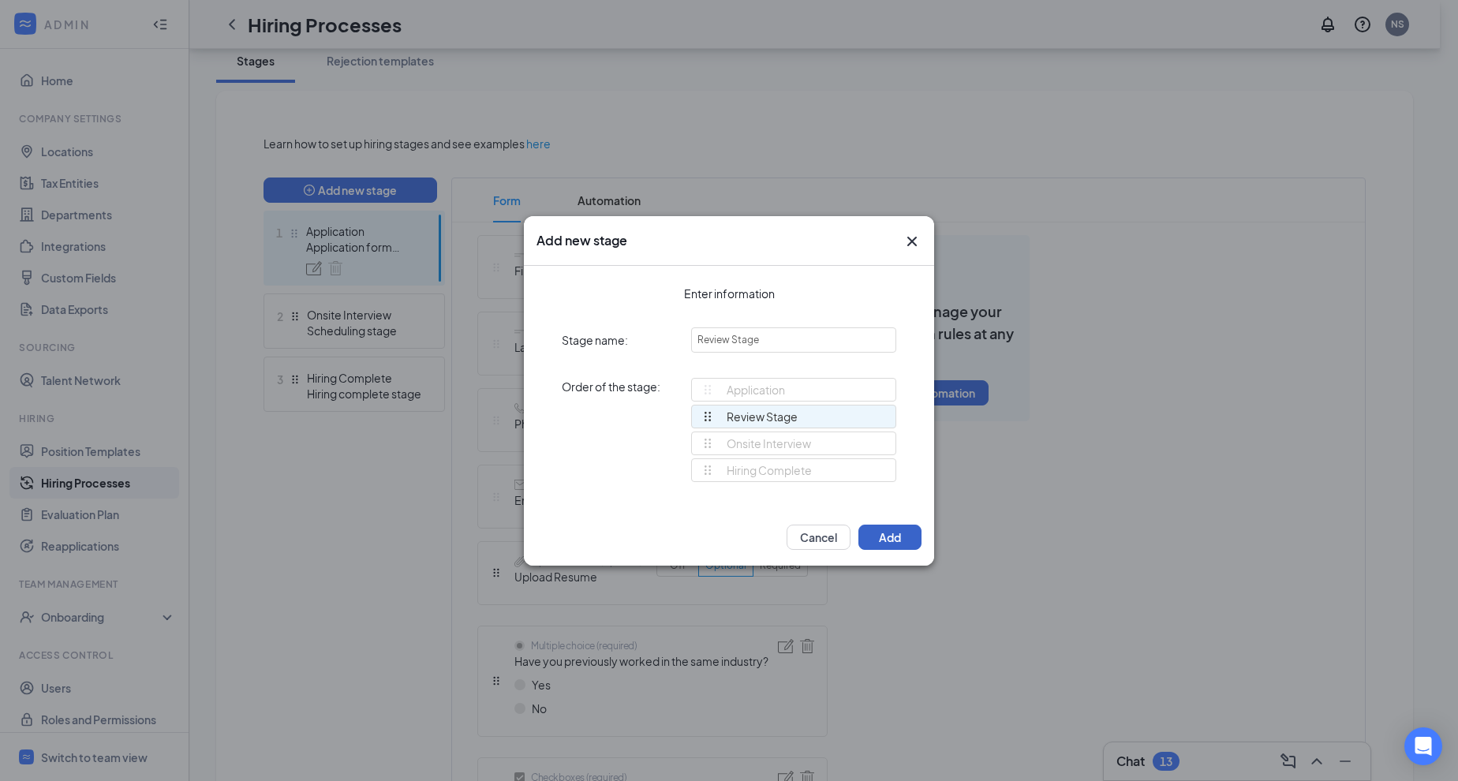
drag, startPoint x: 892, startPoint y: 539, endPoint x: 717, endPoint y: 469, distance: 188.0
click at [892, 539] on button "Add" at bounding box center [890, 537] width 63 height 25
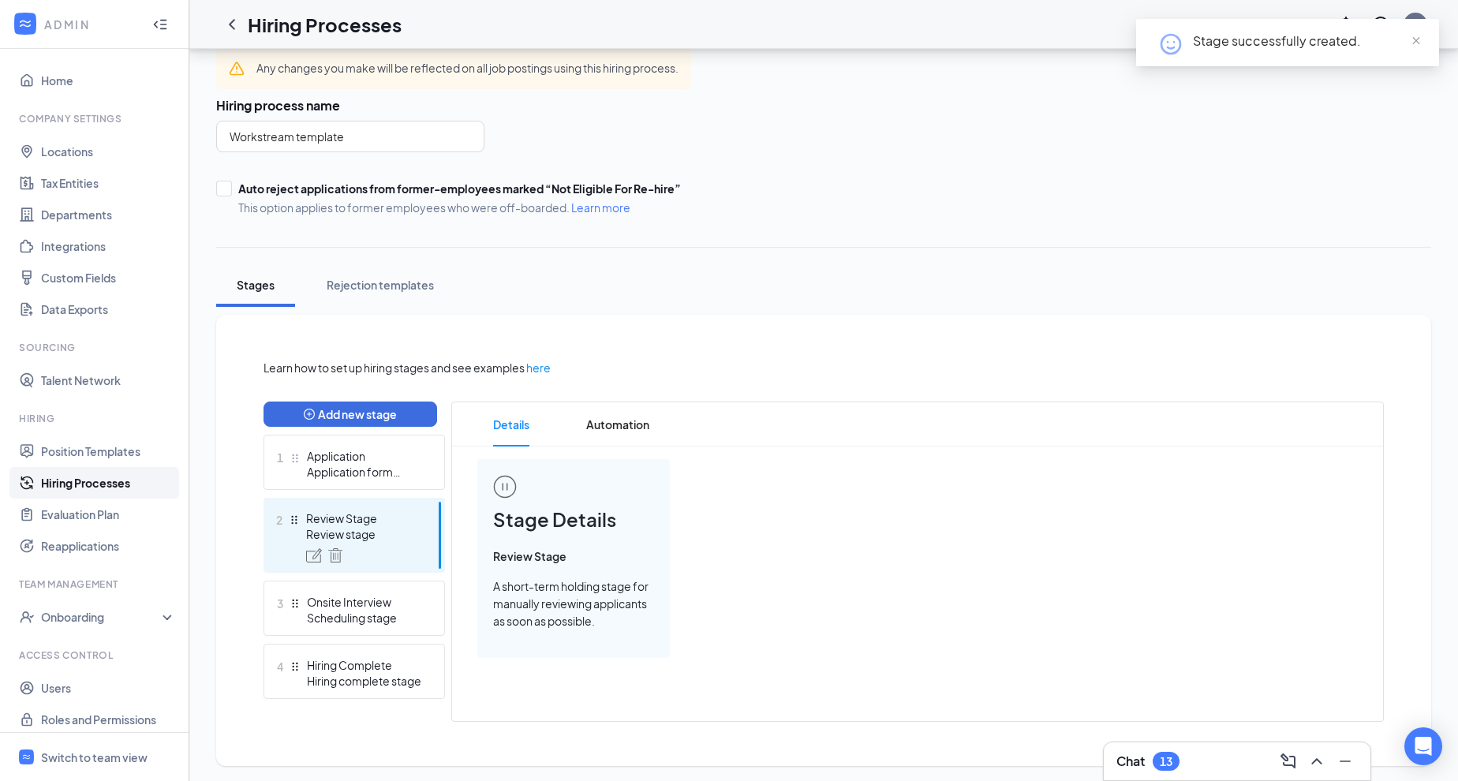
scroll to position [71, 0]
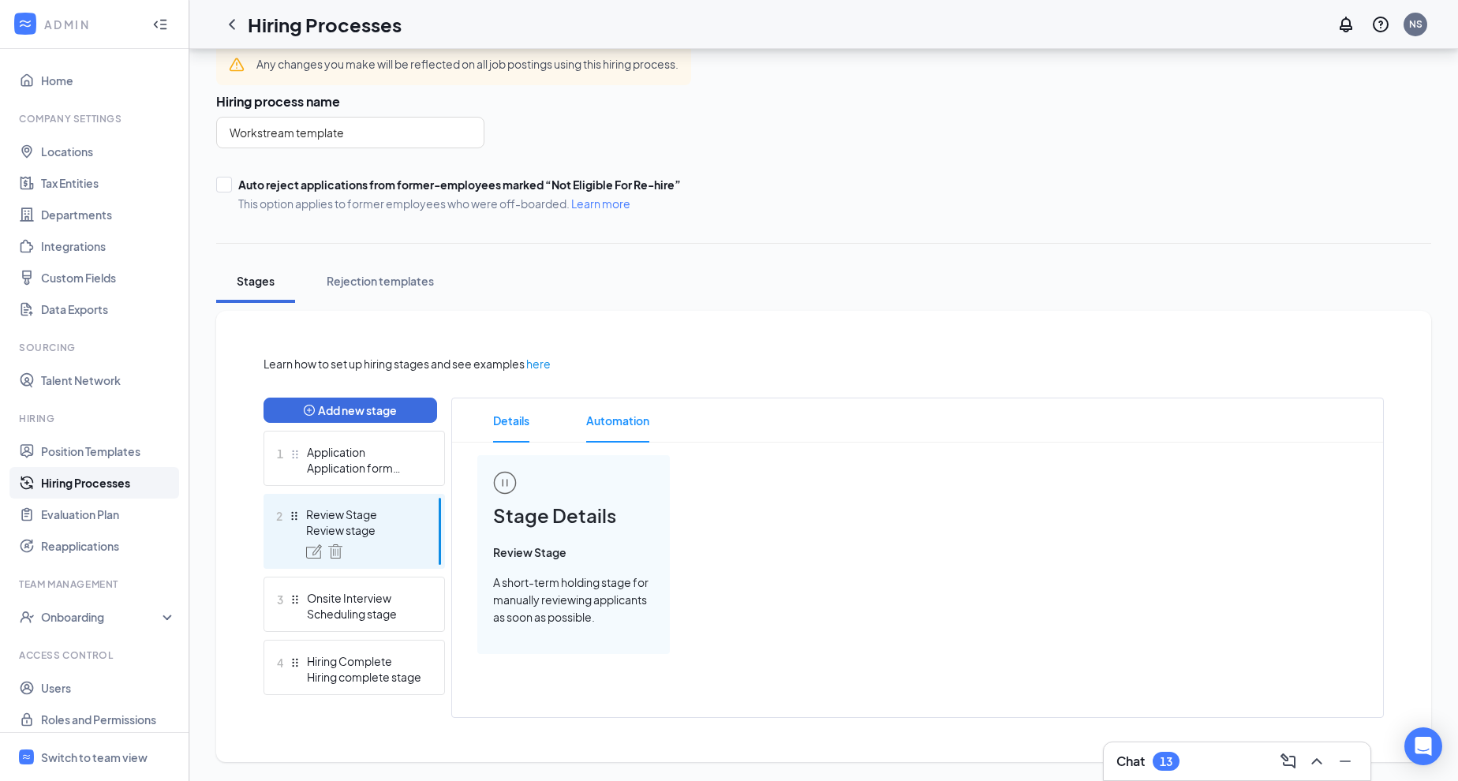
click at [624, 425] on span "Automation" at bounding box center [617, 421] width 63 height 44
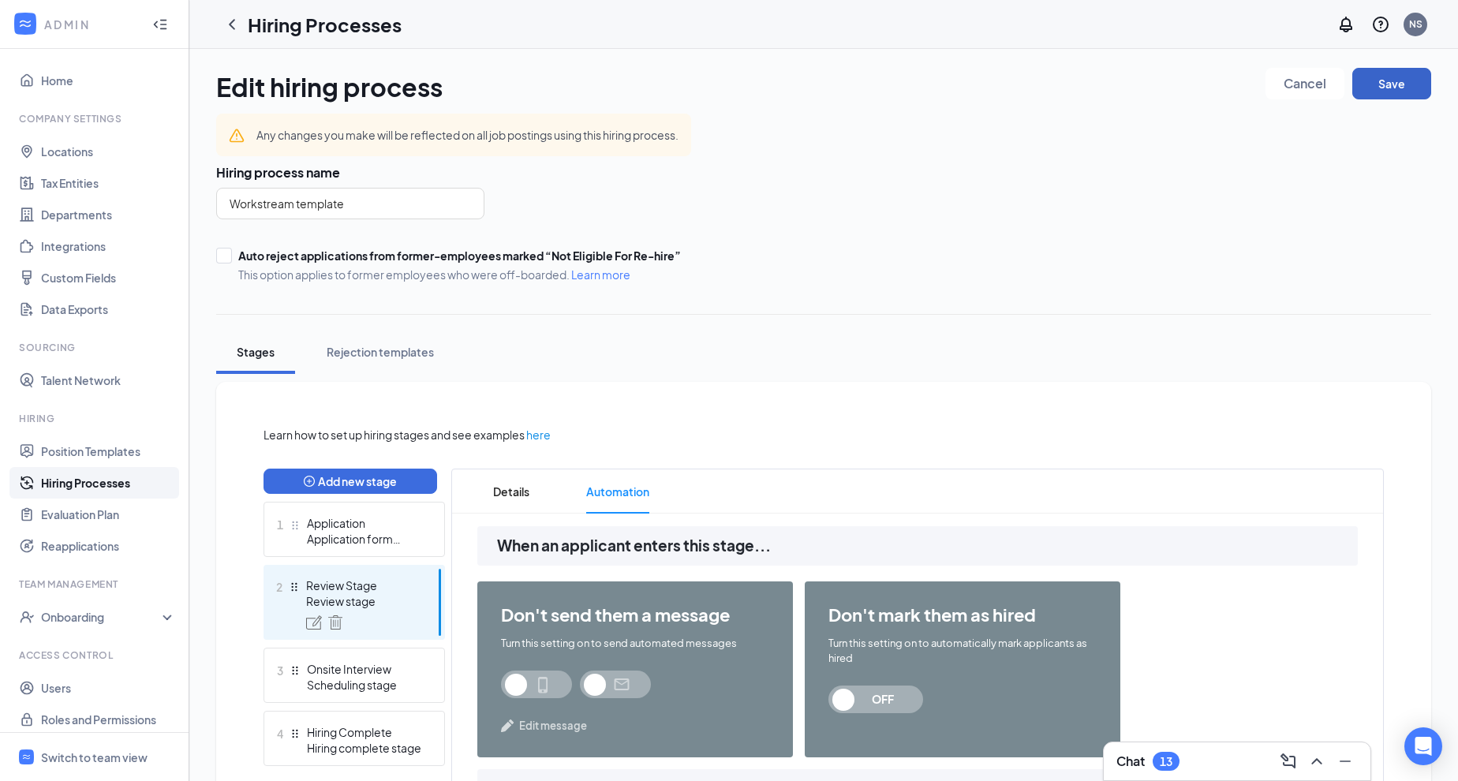
click at [1392, 92] on button "Save" at bounding box center [1392, 84] width 79 height 32
click at [1385, 87] on button "Save" at bounding box center [1392, 84] width 79 height 32
click at [230, 28] on icon "ChevronLeft" at bounding box center [232, 24] width 19 height 19
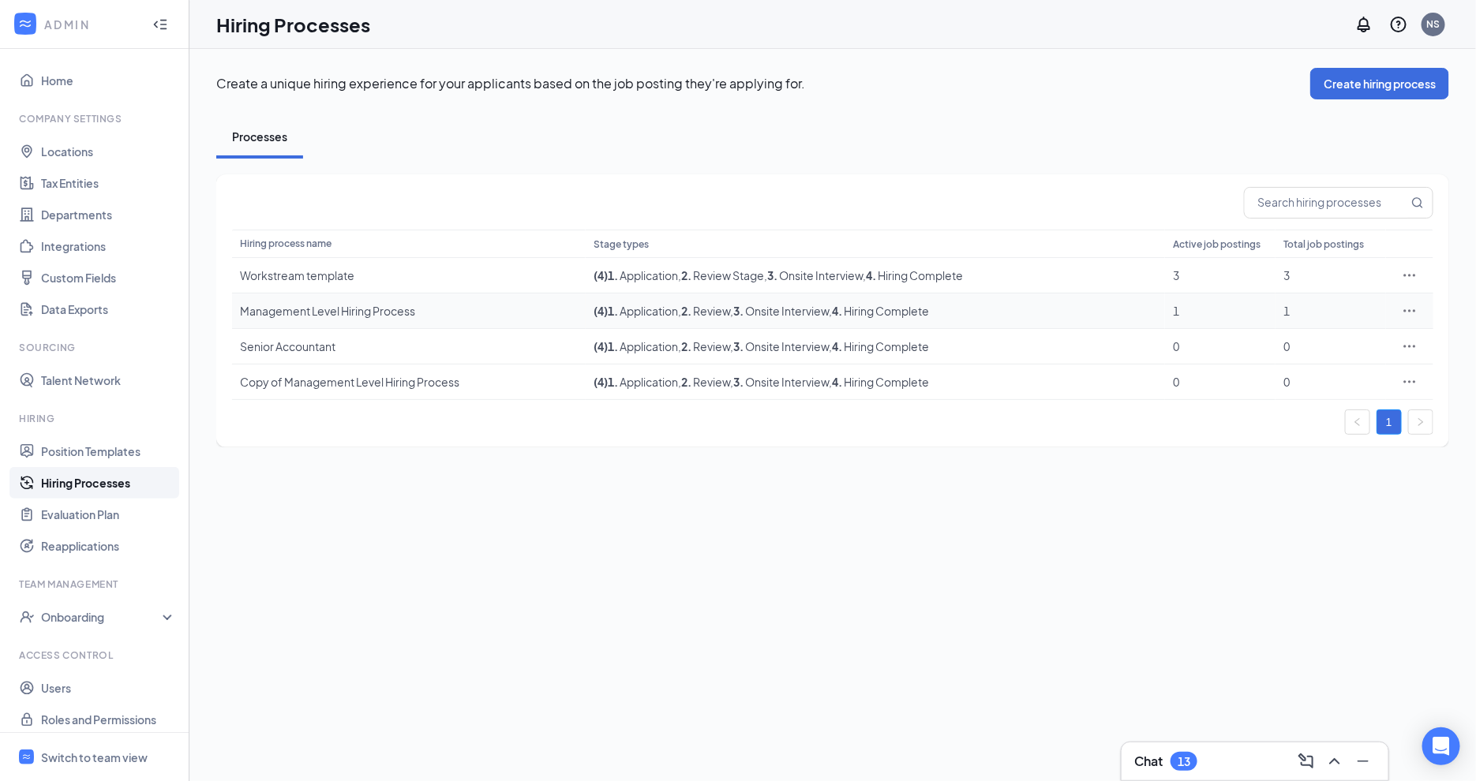
click at [1406, 315] on icon "Ellipses" at bounding box center [1410, 311] width 16 height 16
click at [1294, 343] on span "Edit" at bounding box center [1336, 342] width 136 height 17
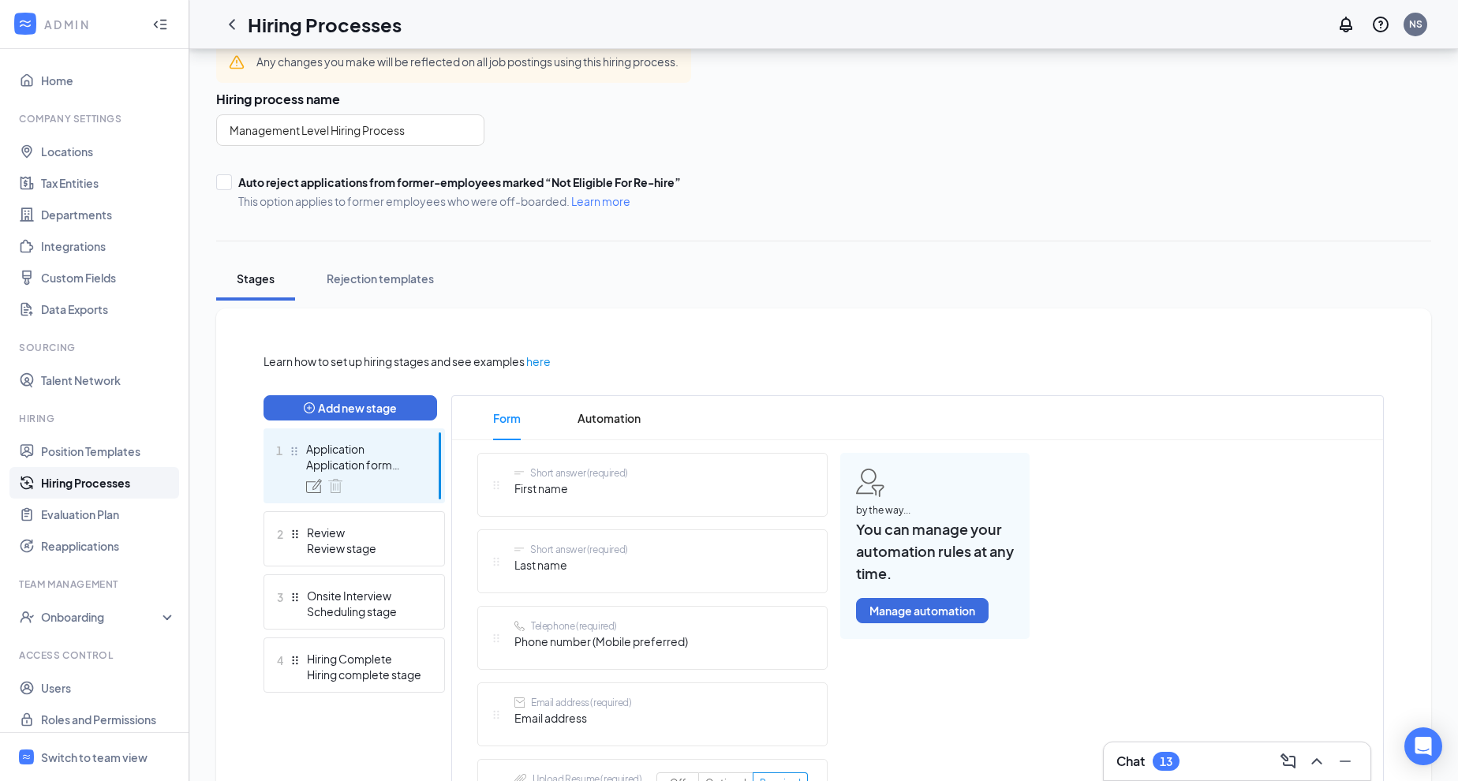
scroll to position [24, 0]
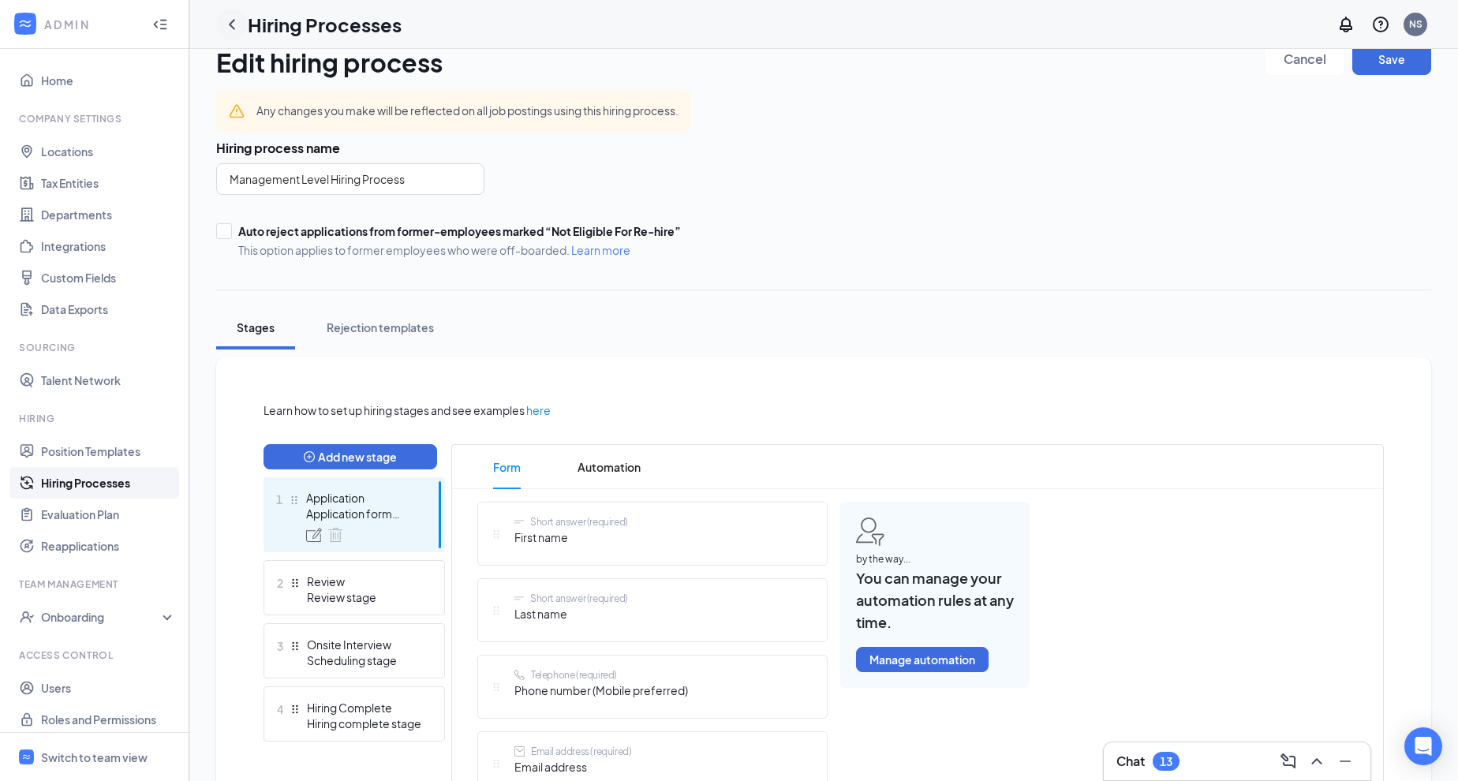
click at [231, 21] on icon "ChevronLeft" at bounding box center [232, 24] width 6 height 10
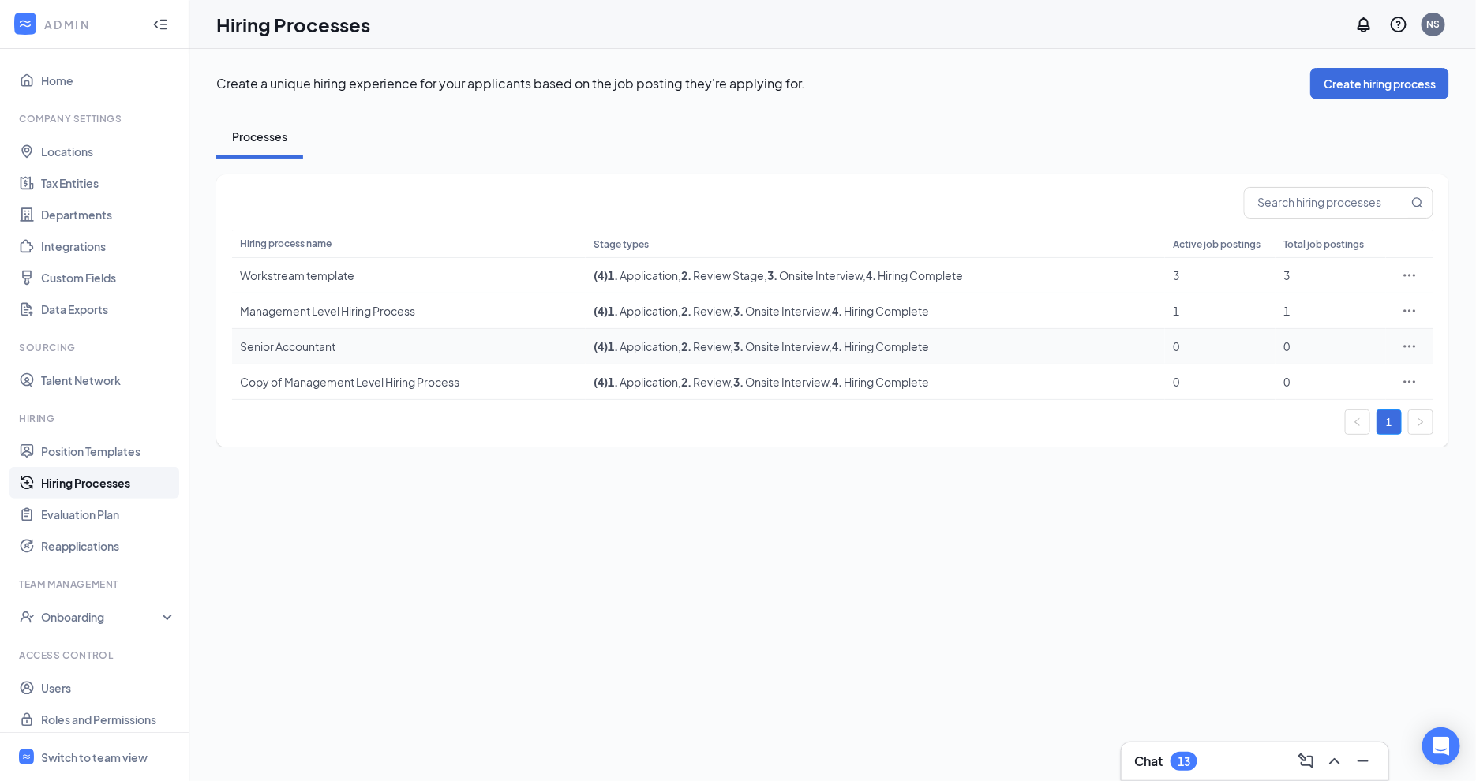
click at [1406, 346] on icon "Ellipses" at bounding box center [1410, 347] width 16 height 16
click at [1293, 379] on span "Edit" at bounding box center [1336, 378] width 136 height 17
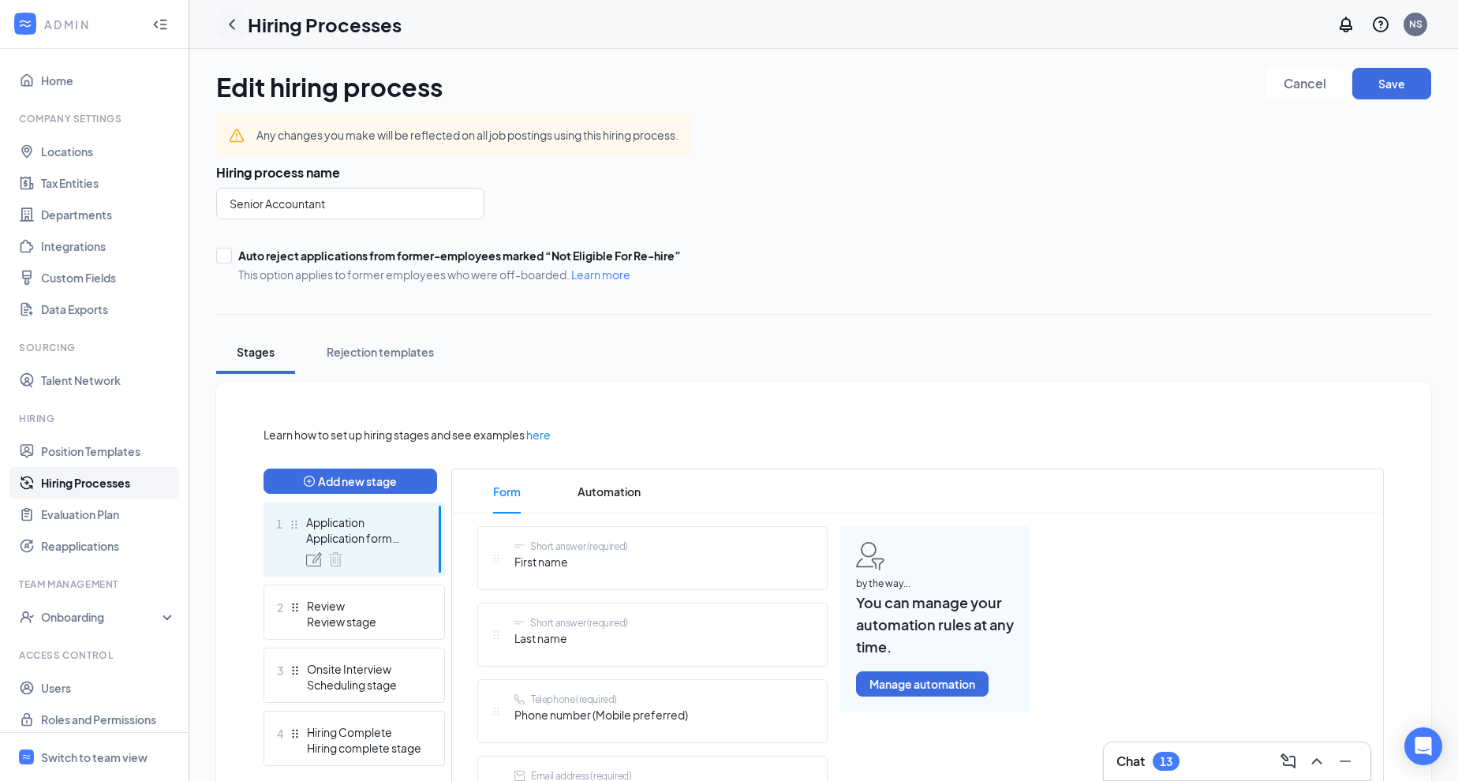
click at [232, 19] on icon "ChevronLeft" at bounding box center [232, 24] width 19 height 19
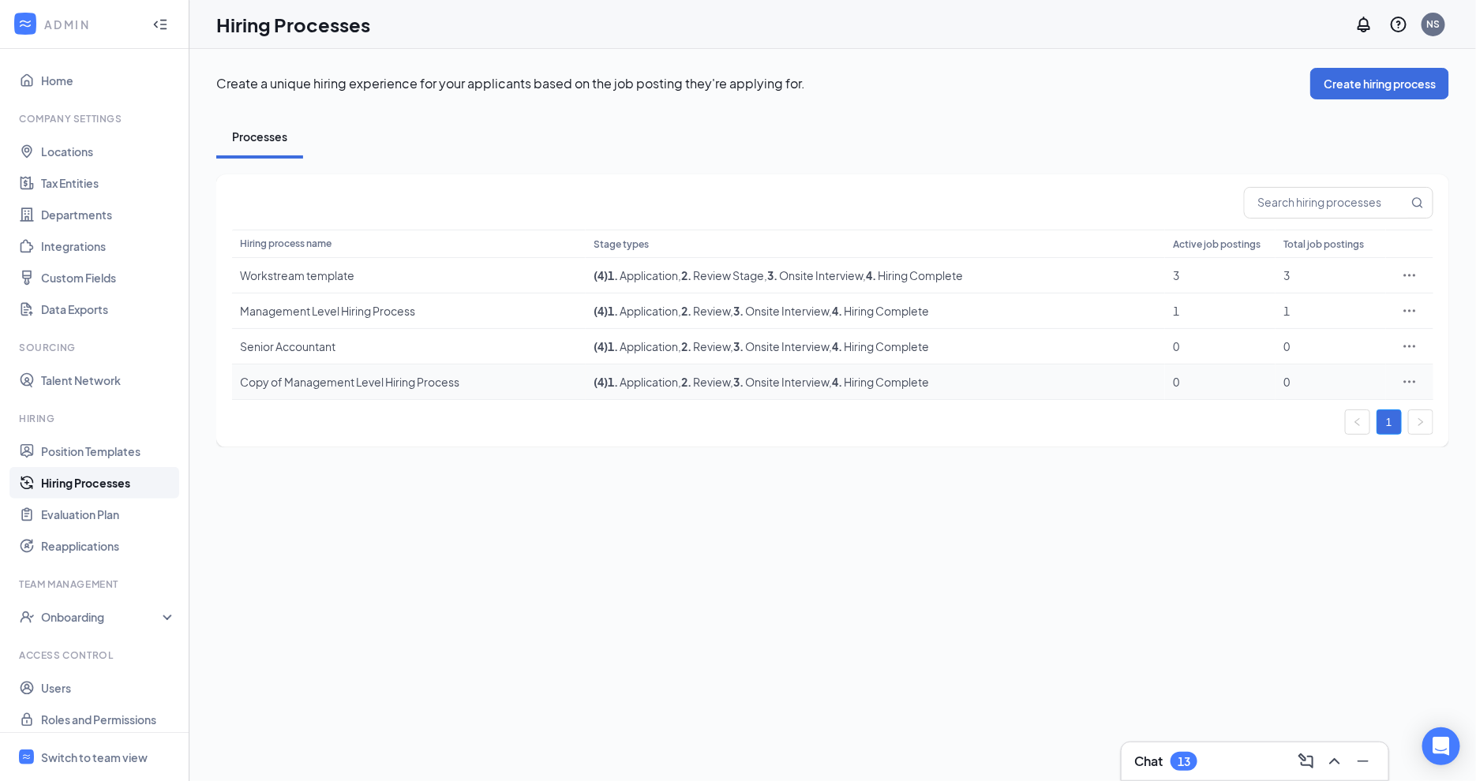
click at [1407, 386] on icon "Ellipses" at bounding box center [1410, 382] width 16 height 16
click at [1277, 421] on span "Edit" at bounding box center [1336, 414] width 136 height 17
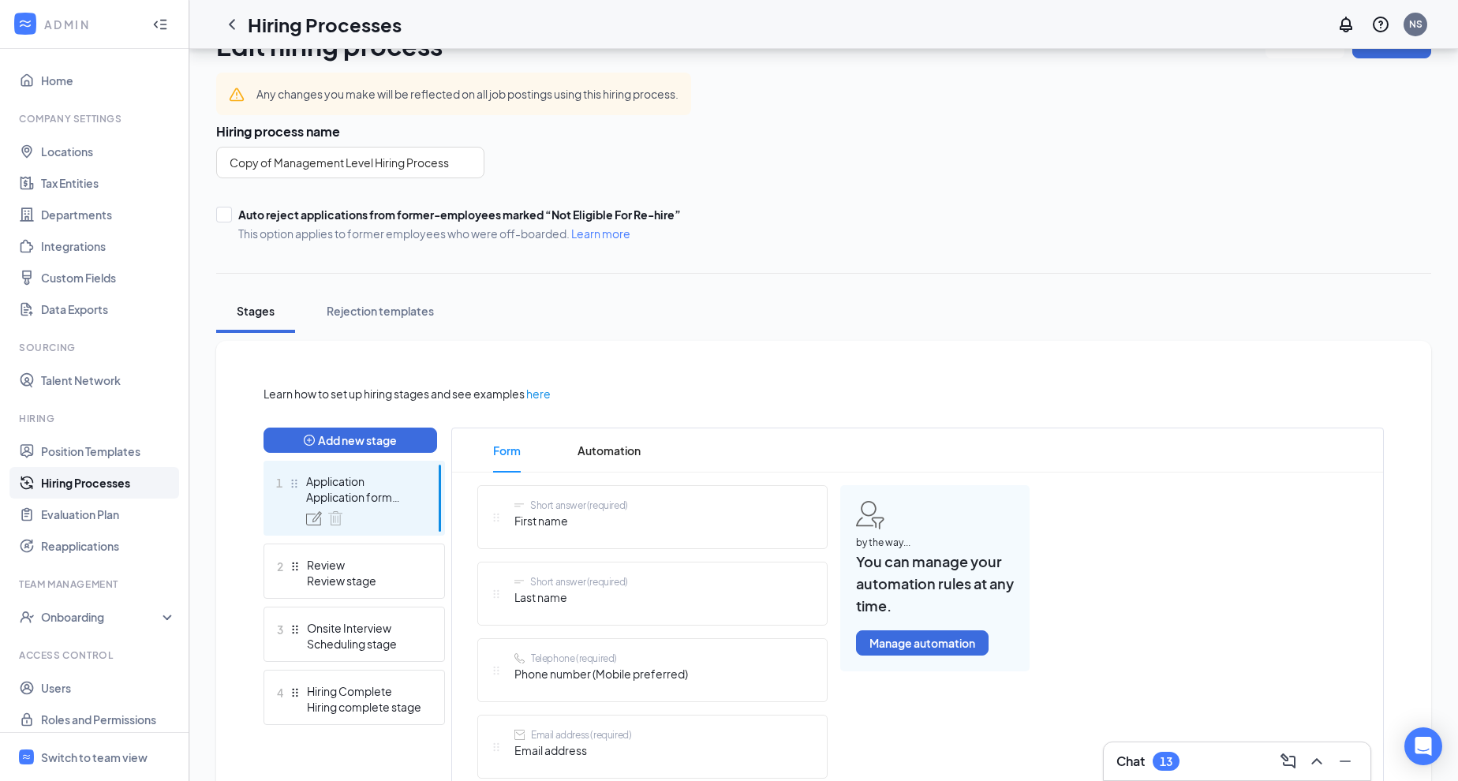
scroll to position [164, 0]
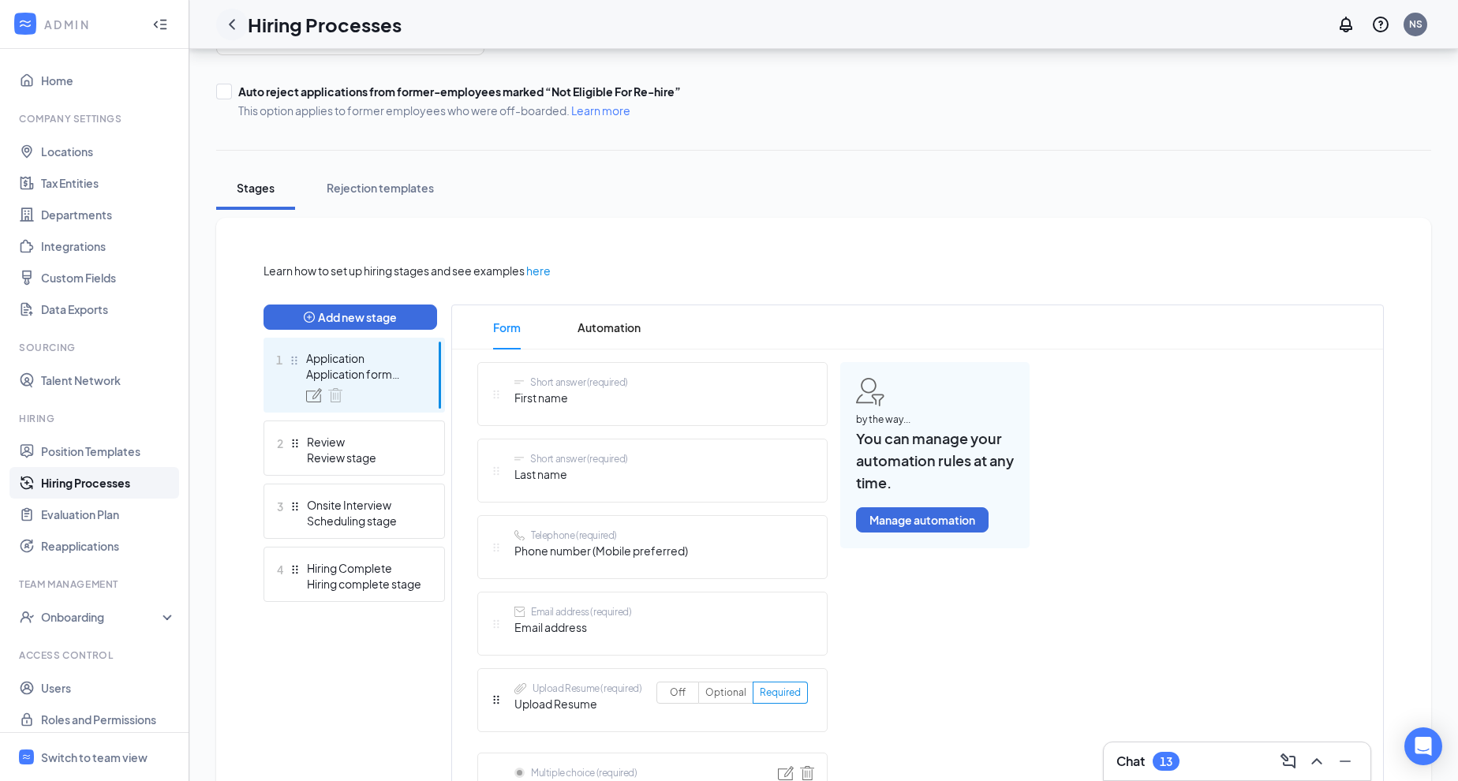
click at [233, 28] on icon "ChevronLeft" at bounding box center [232, 24] width 19 height 19
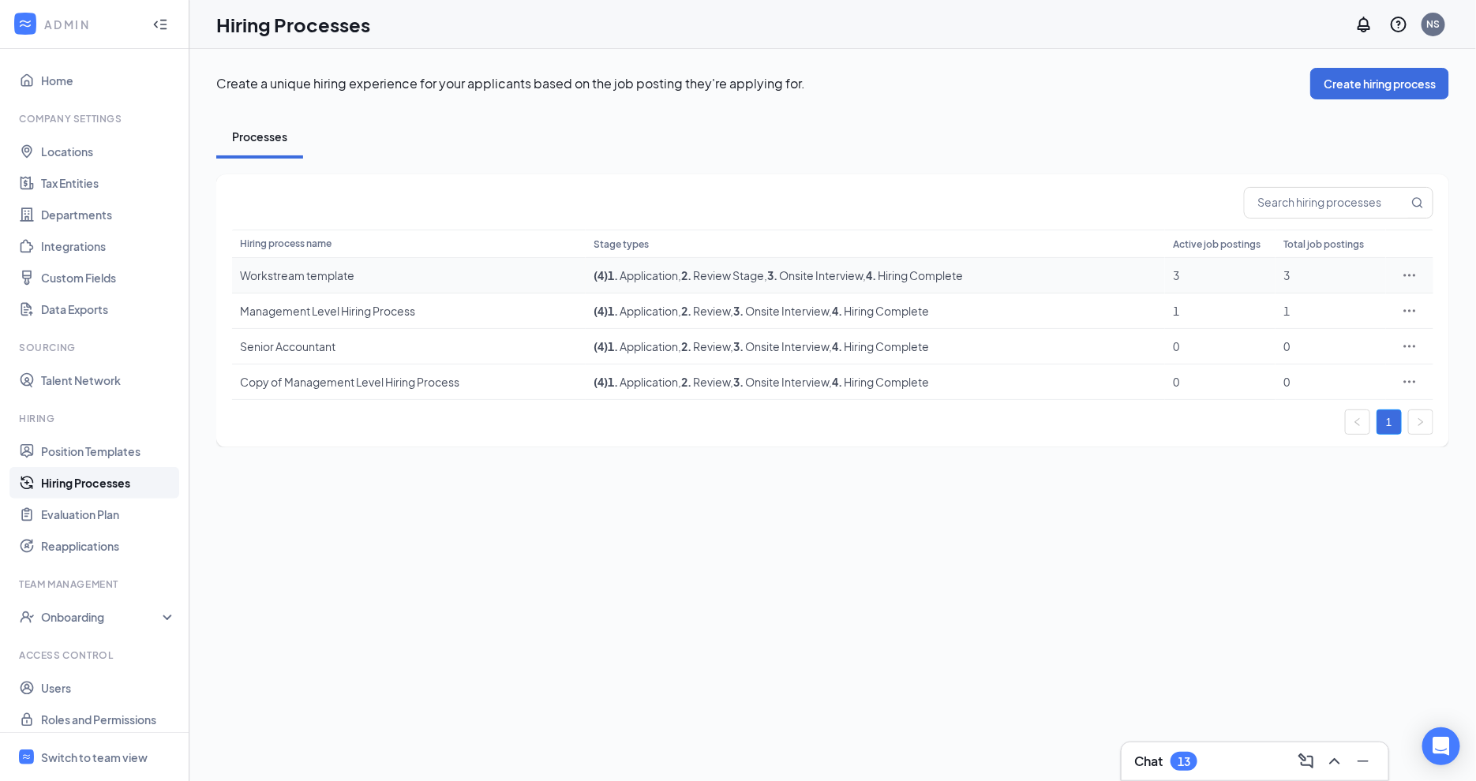
click at [1409, 274] on icon "Ellipses" at bounding box center [1410, 276] width 16 height 16
drag, startPoint x: 1298, startPoint y: 299, endPoint x: 1285, endPoint y: 306, distance: 15.2
click at [1297, 299] on span "Edit" at bounding box center [1336, 306] width 136 height 17
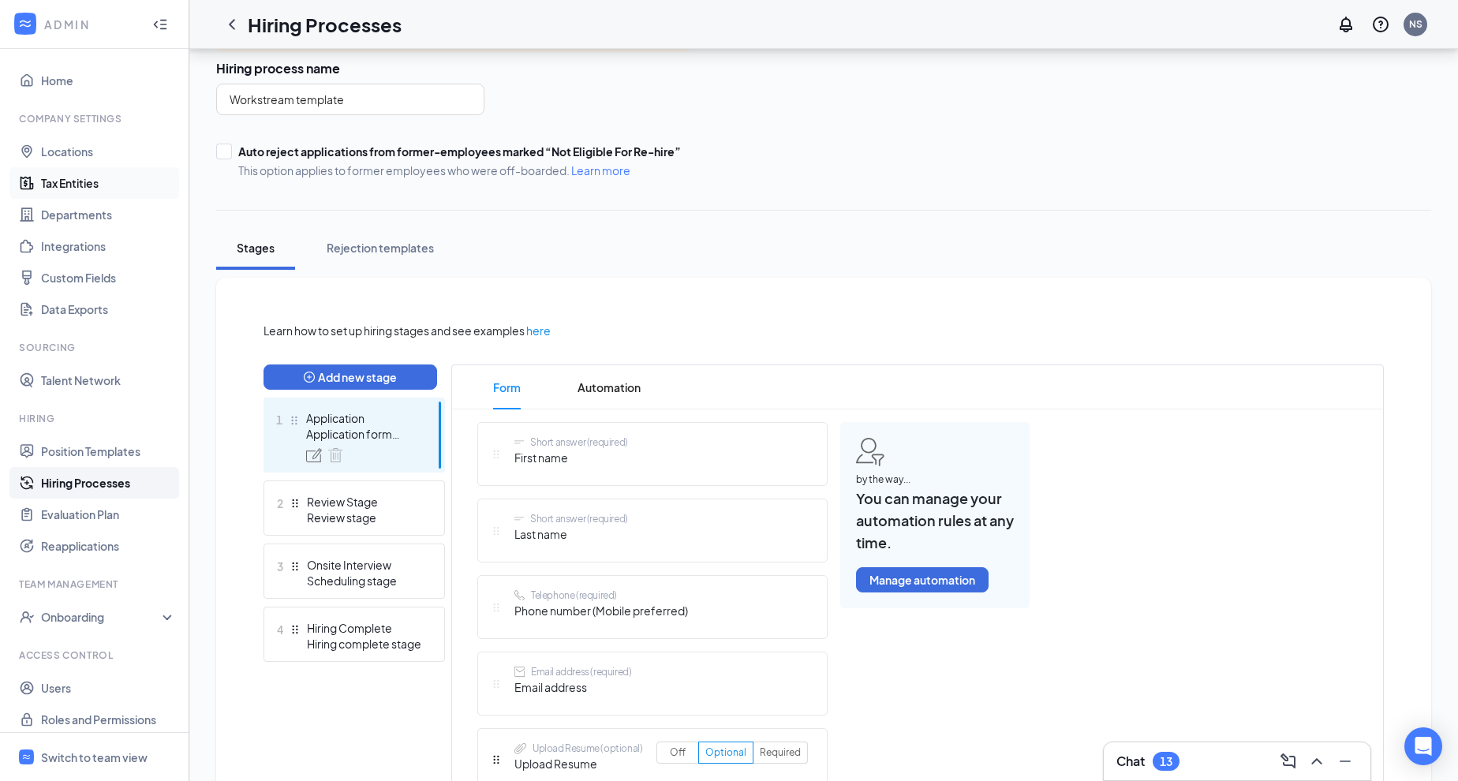
scroll to position [99, 0]
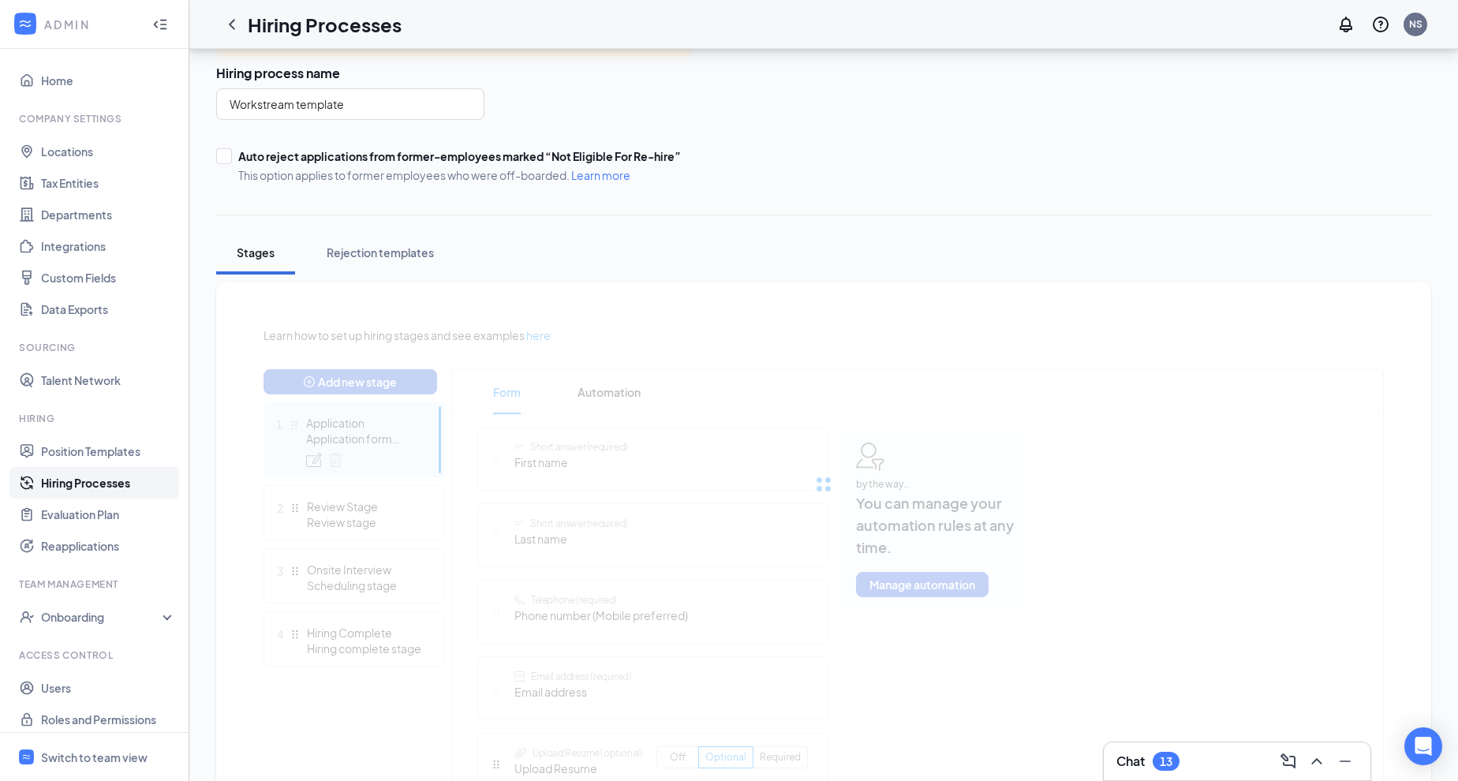
click at [332, 515] on div at bounding box center [824, 485] width 1121 height 316
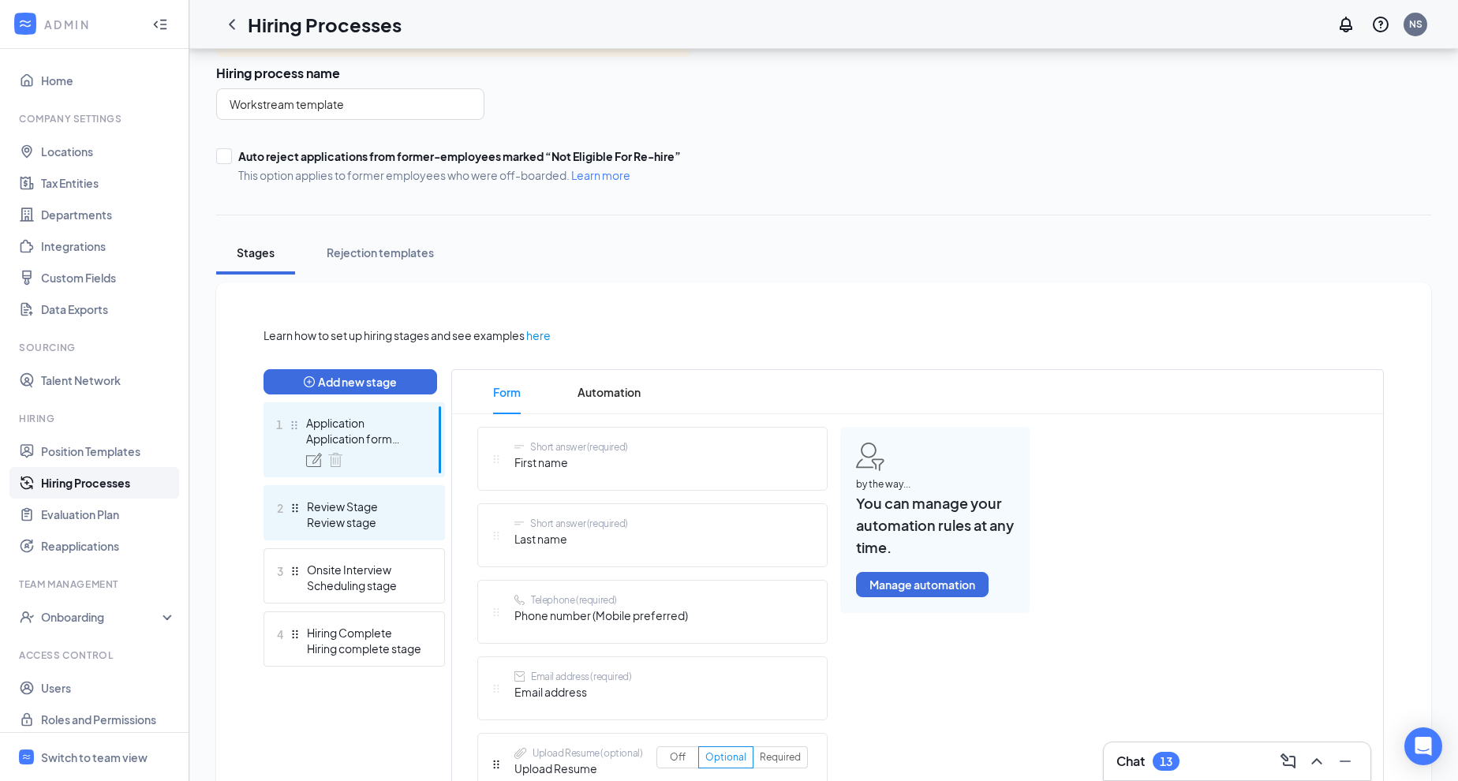
click at [332, 519] on div "Review stage" at bounding box center [364, 523] width 115 height 16
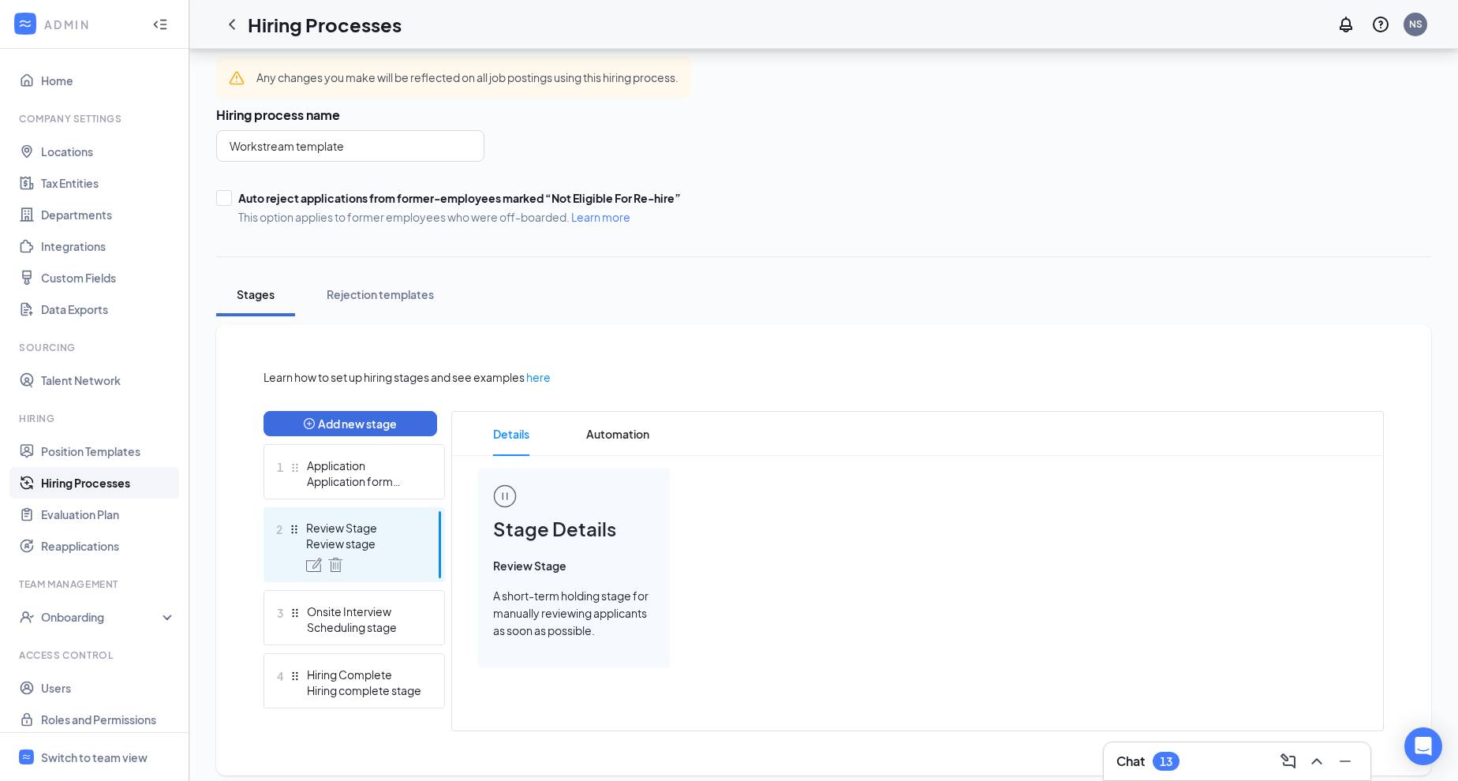
scroll to position [71, 0]
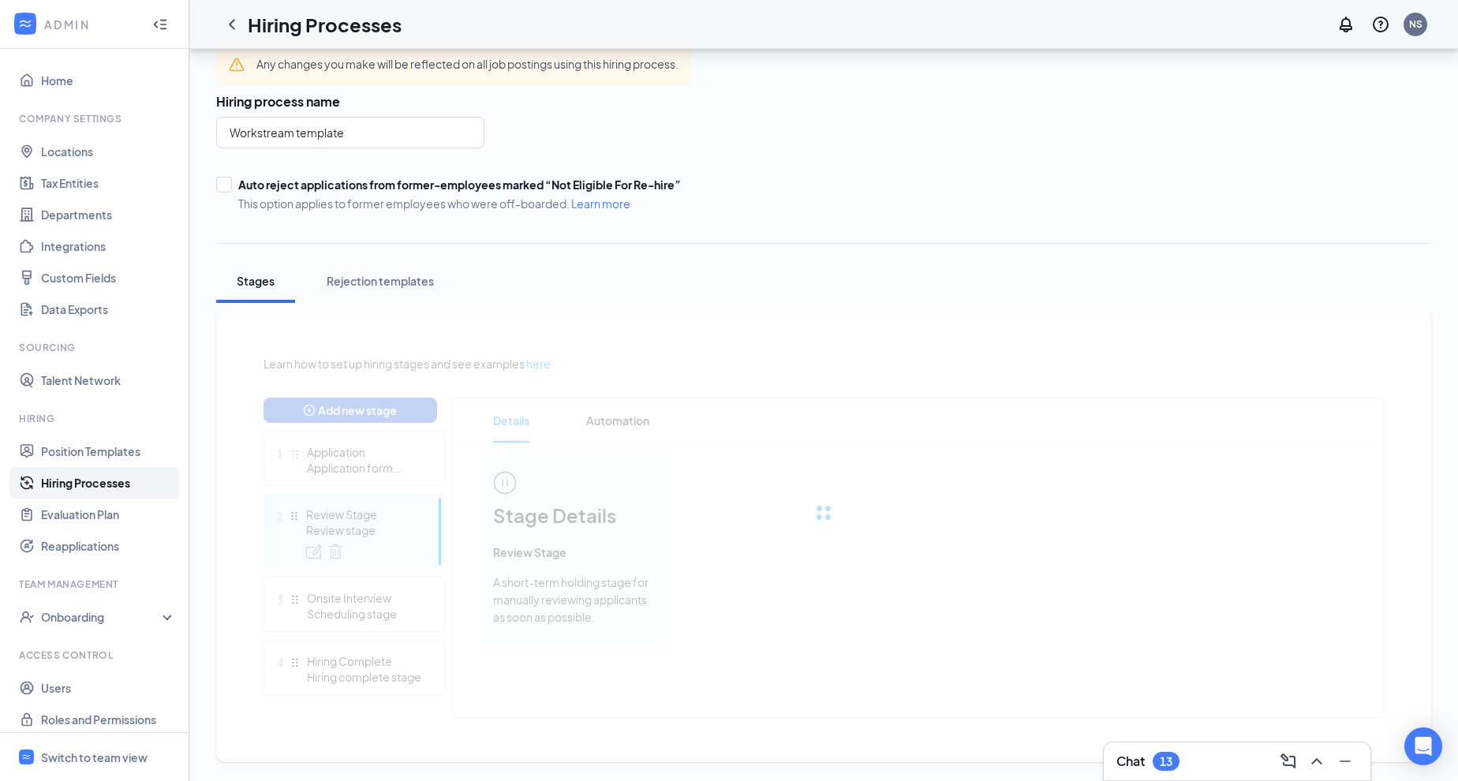
click at [343, 608] on div at bounding box center [824, 513] width 1121 height 316
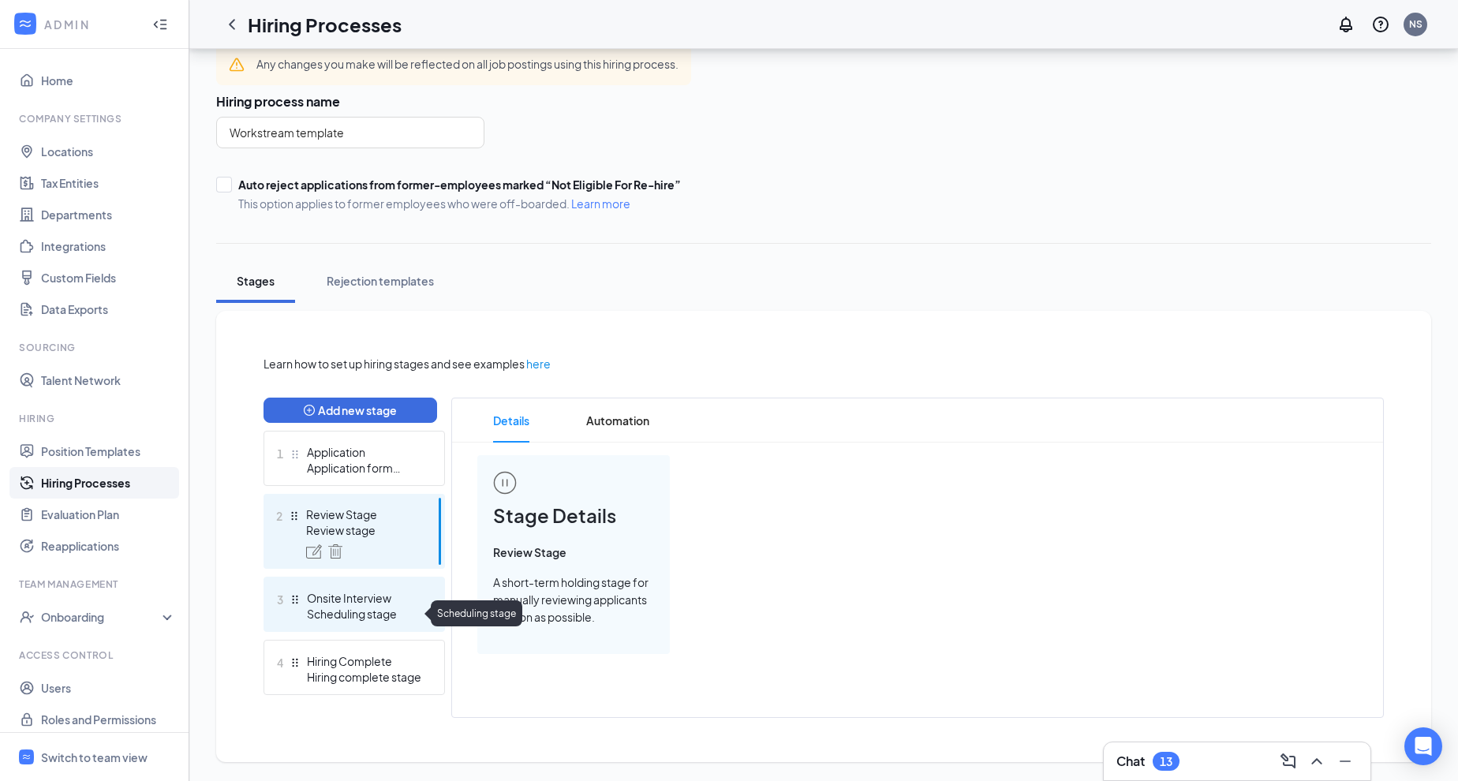
click at [341, 609] on div "Scheduling stage" at bounding box center [364, 614] width 115 height 16
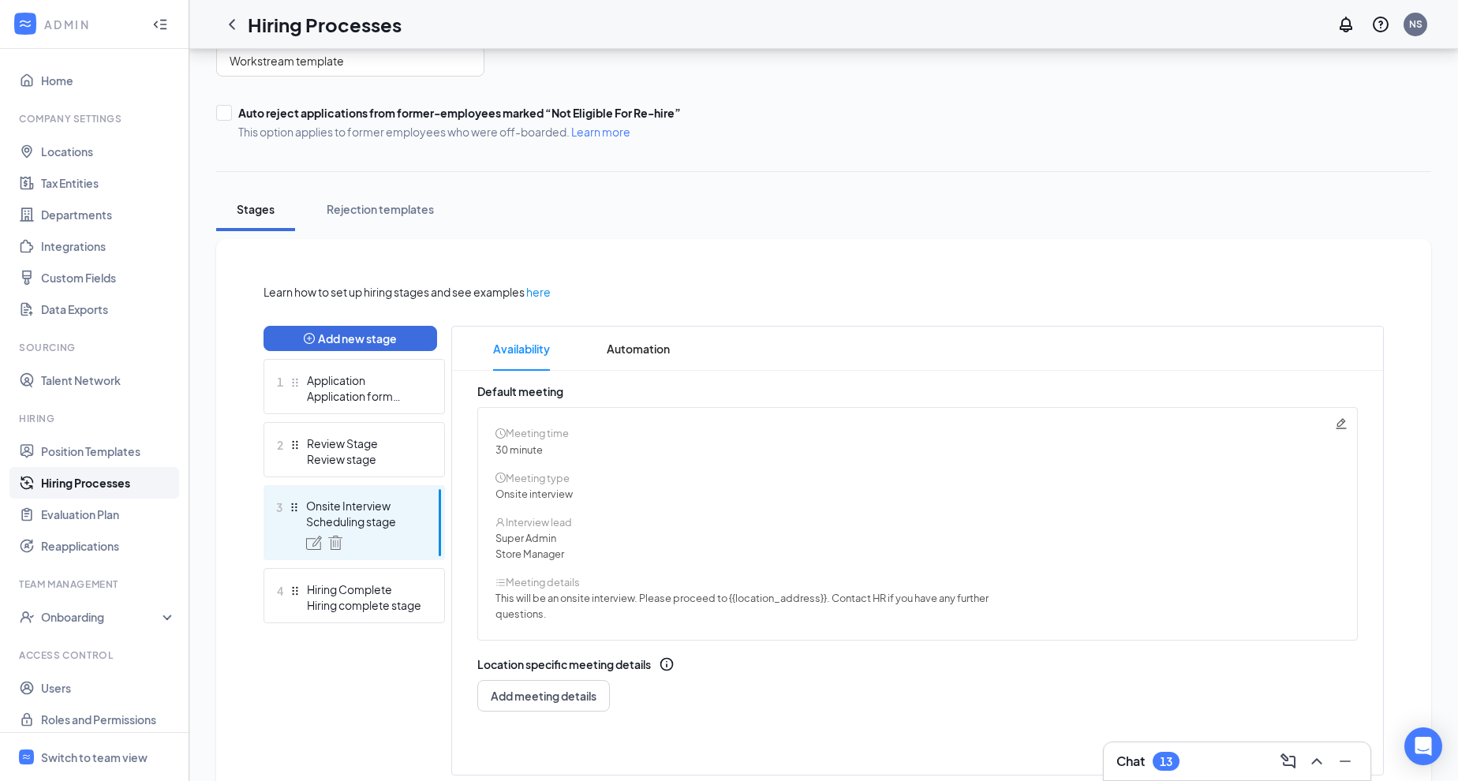
scroll to position [147, 0]
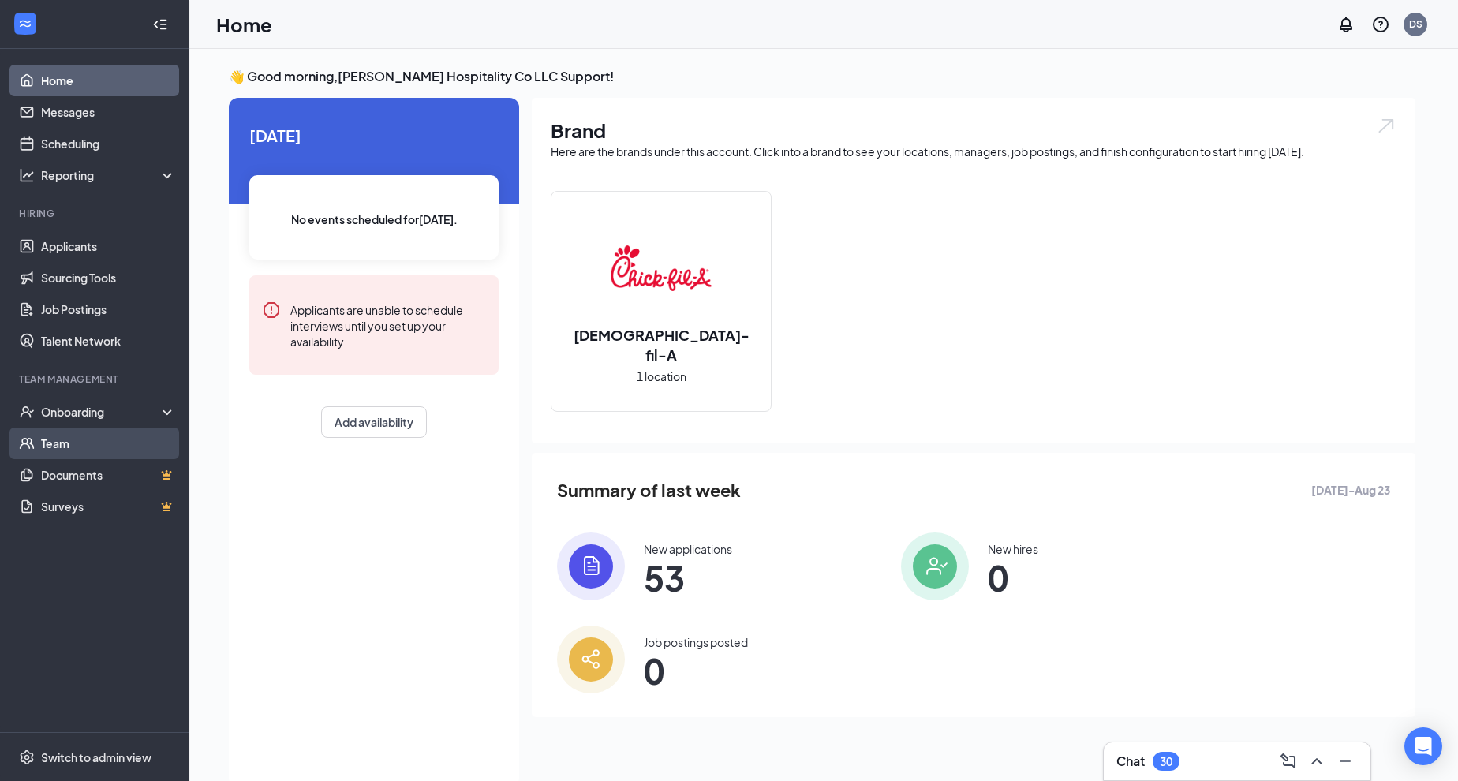
click at [106, 435] on link "Team" at bounding box center [108, 444] width 135 height 32
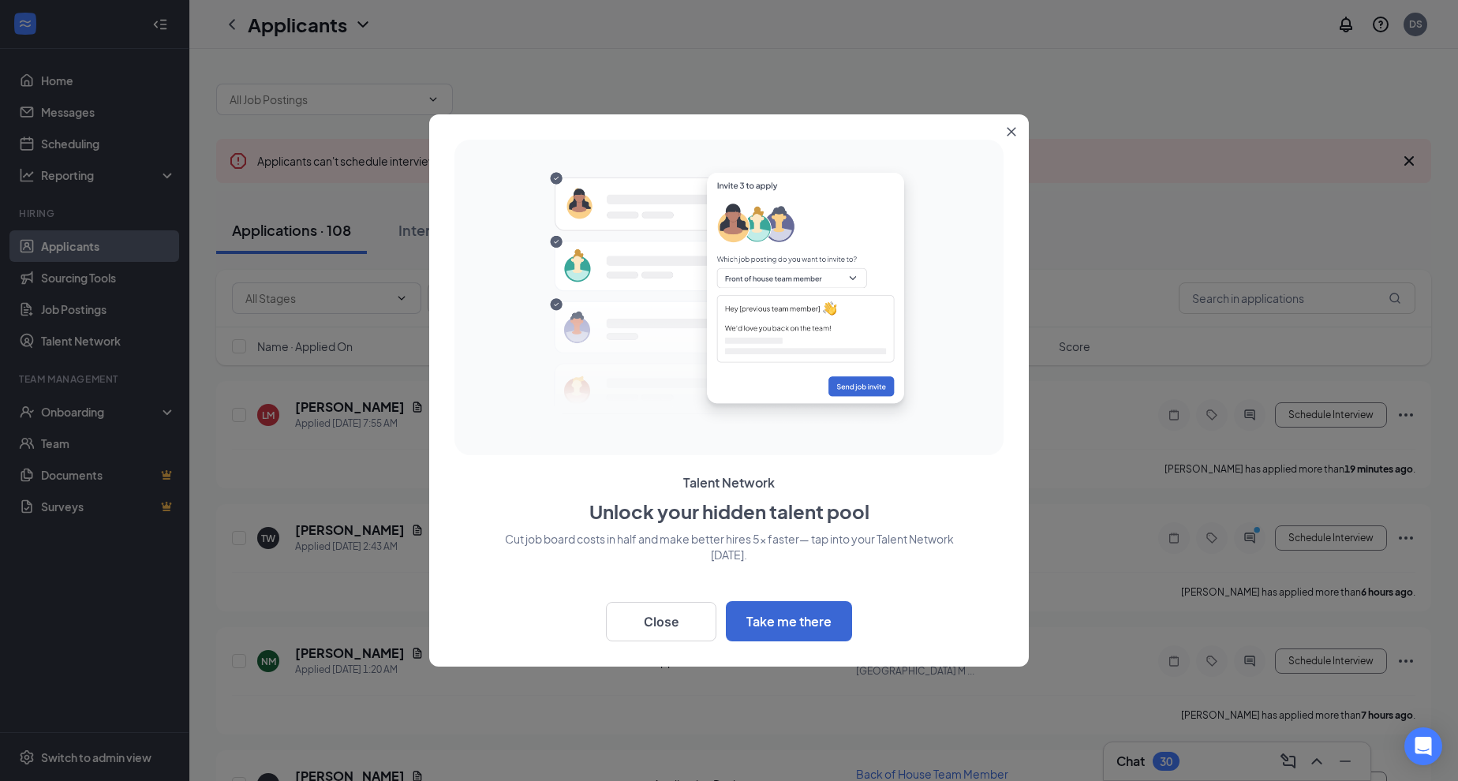
click at [1015, 134] on icon "Close" at bounding box center [1012, 132] width 9 height 9
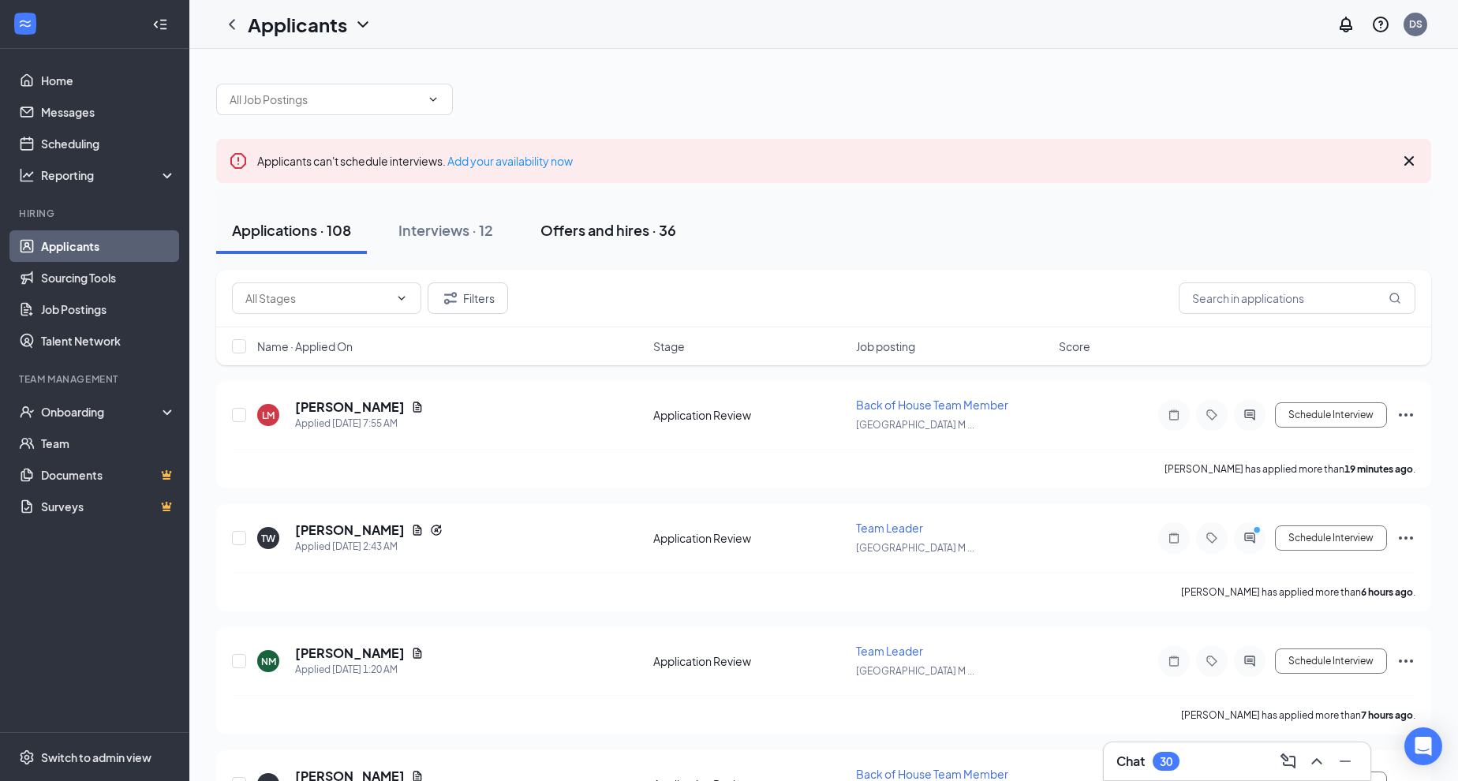
click at [653, 230] on div "Offers and hires · 36" at bounding box center [609, 230] width 136 height 20
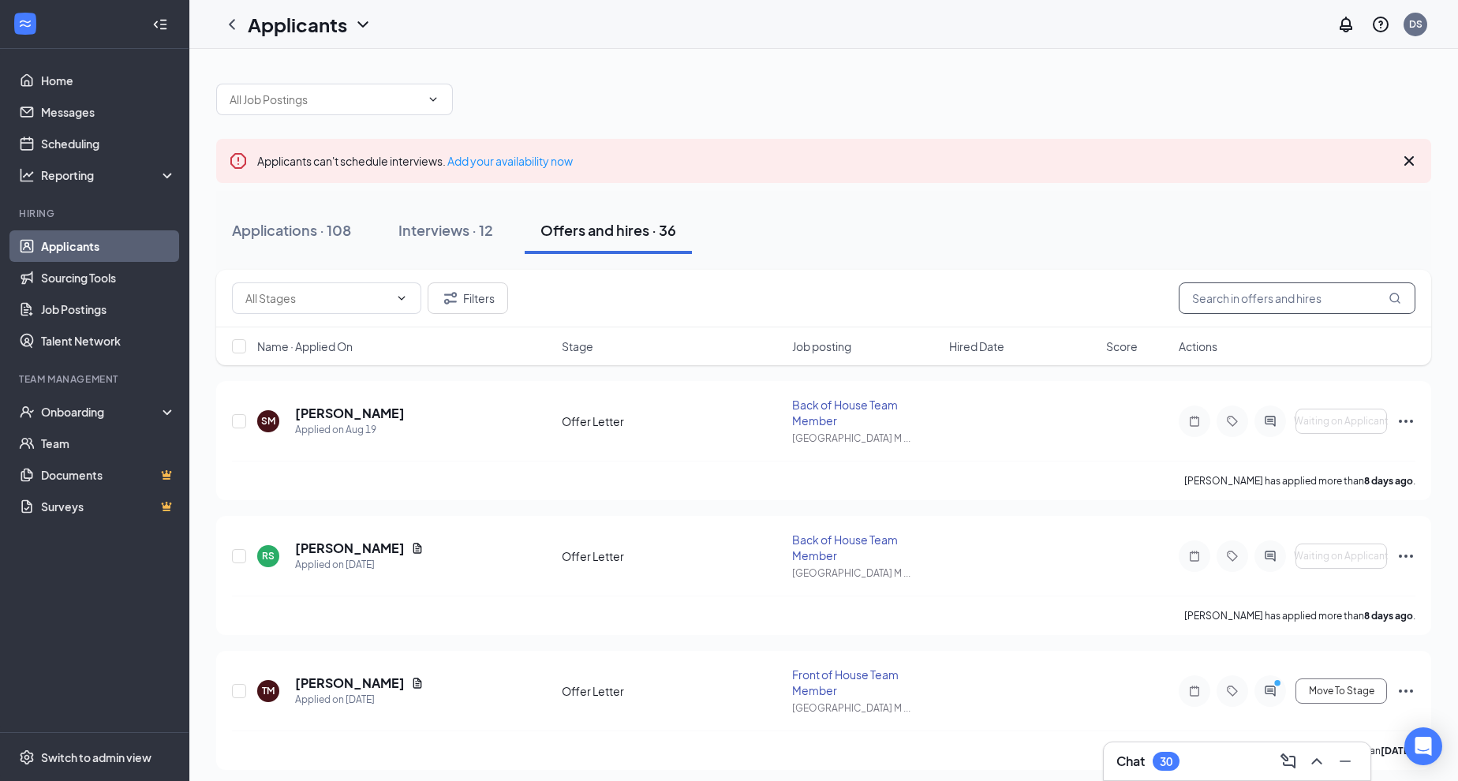
click at [1309, 299] on input "text" at bounding box center [1297, 299] width 237 height 32
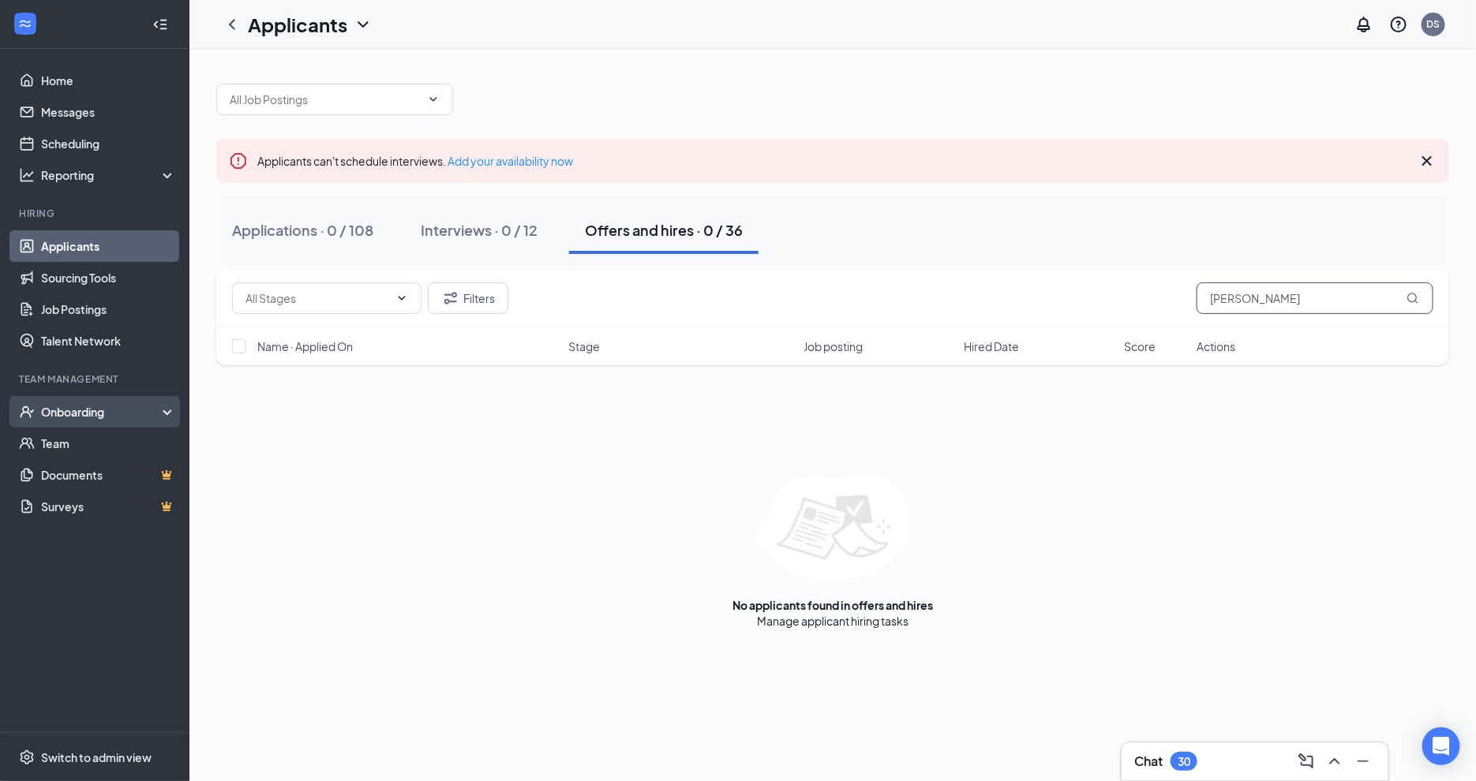
type input "wilkens"
click at [101, 415] on div "Onboarding" at bounding box center [102, 412] width 122 height 16
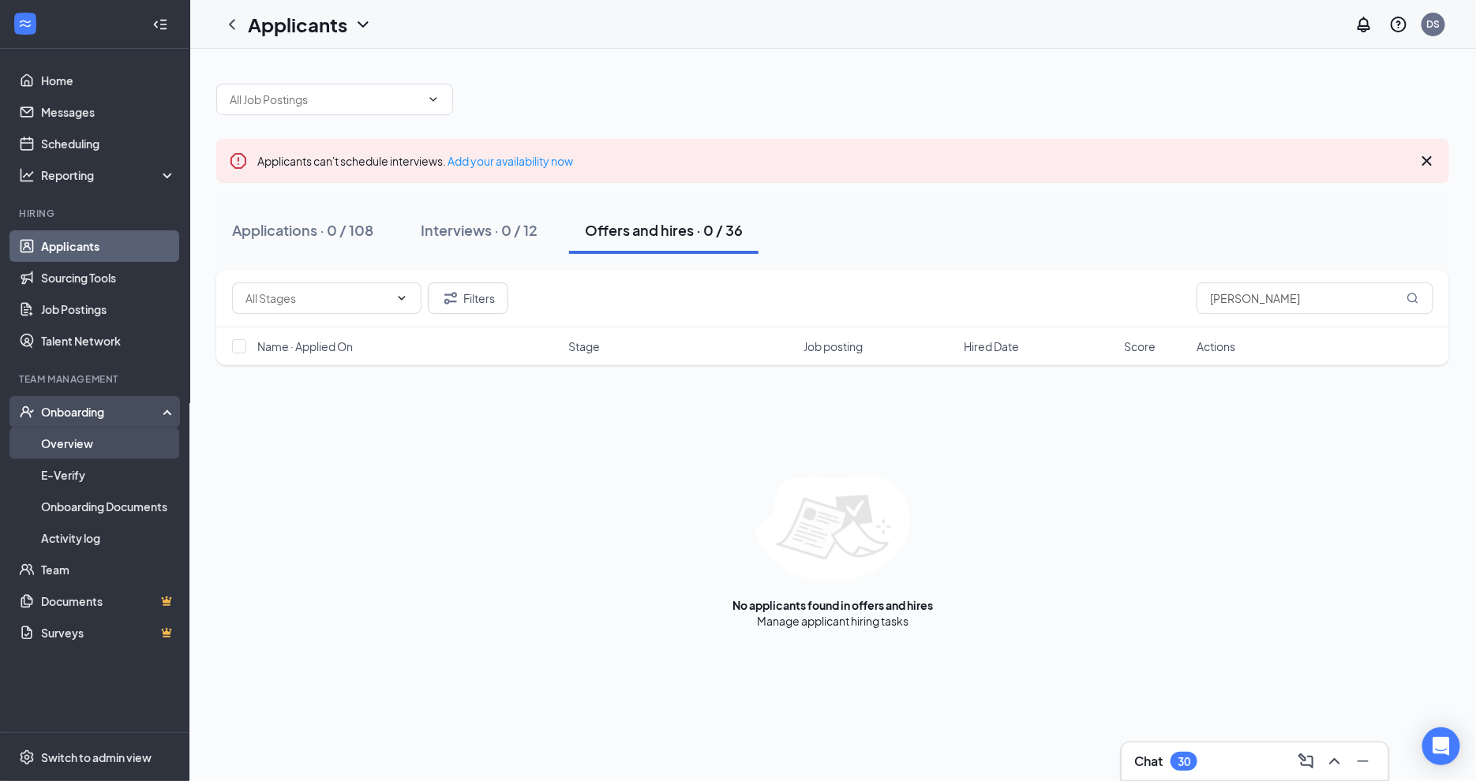
click at [90, 436] on link "Overview" at bounding box center [108, 444] width 135 height 32
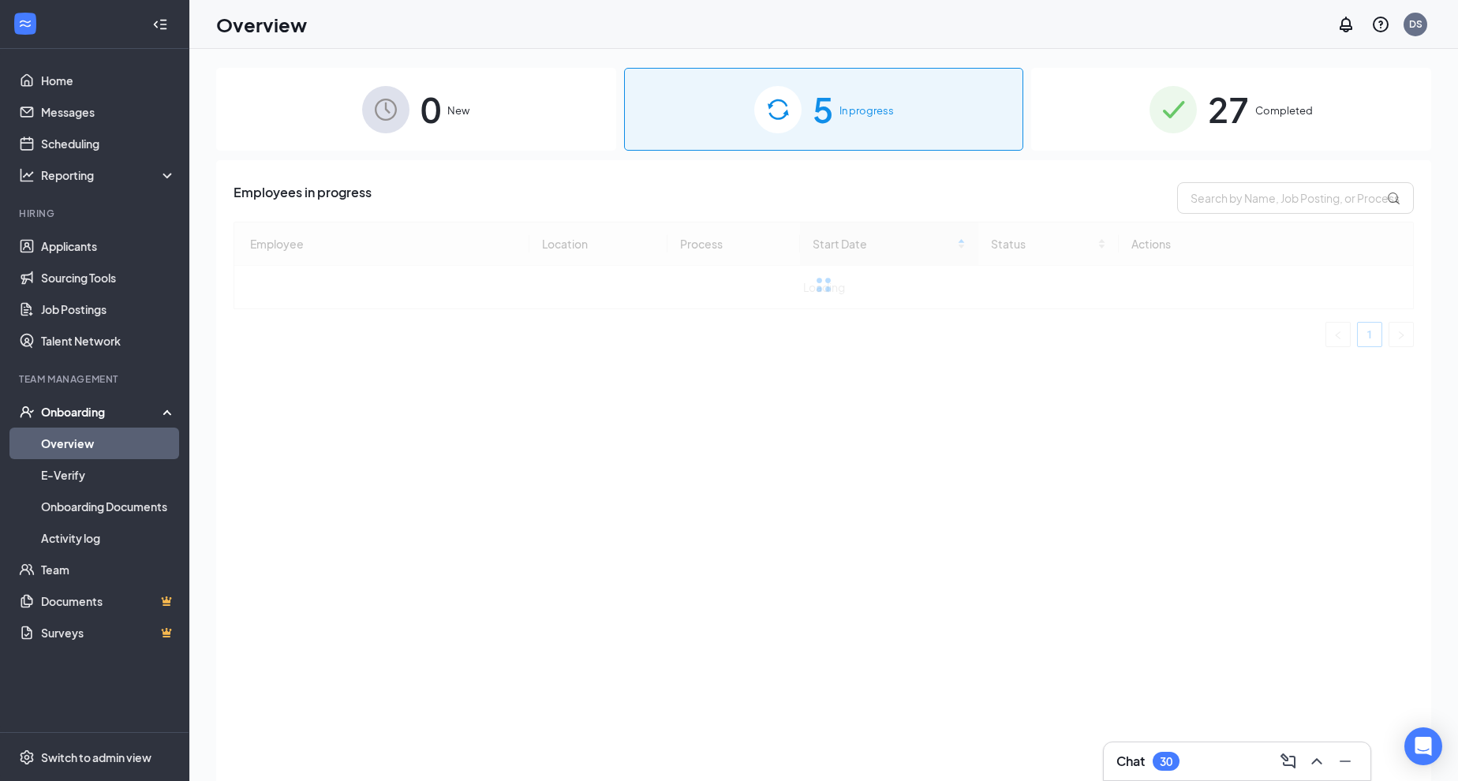
click at [1252, 114] on div "27 Completed" at bounding box center [1231, 109] width 400 height 83
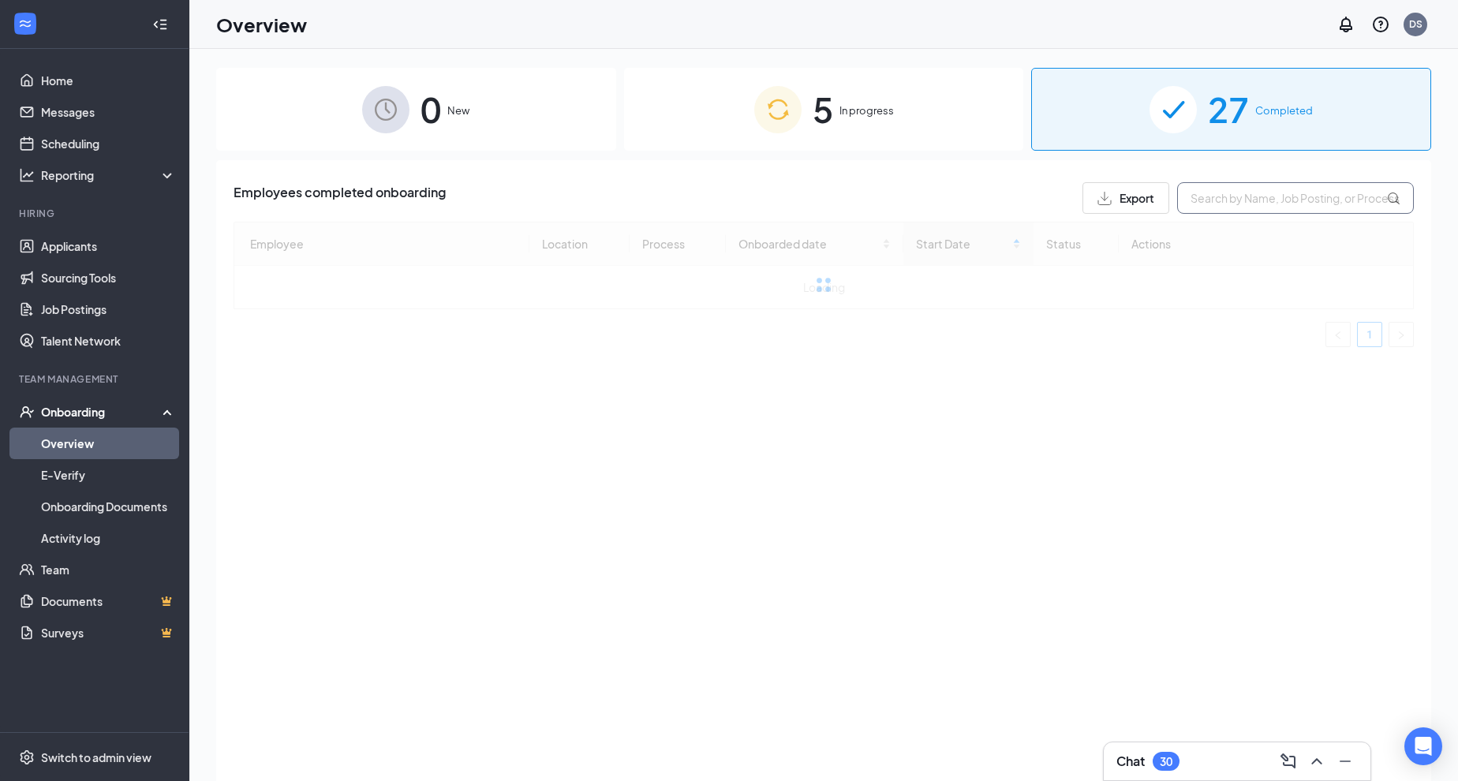
click at [1248, 201] on input "text" at bounding box center [1295, 198] width 237 height 32
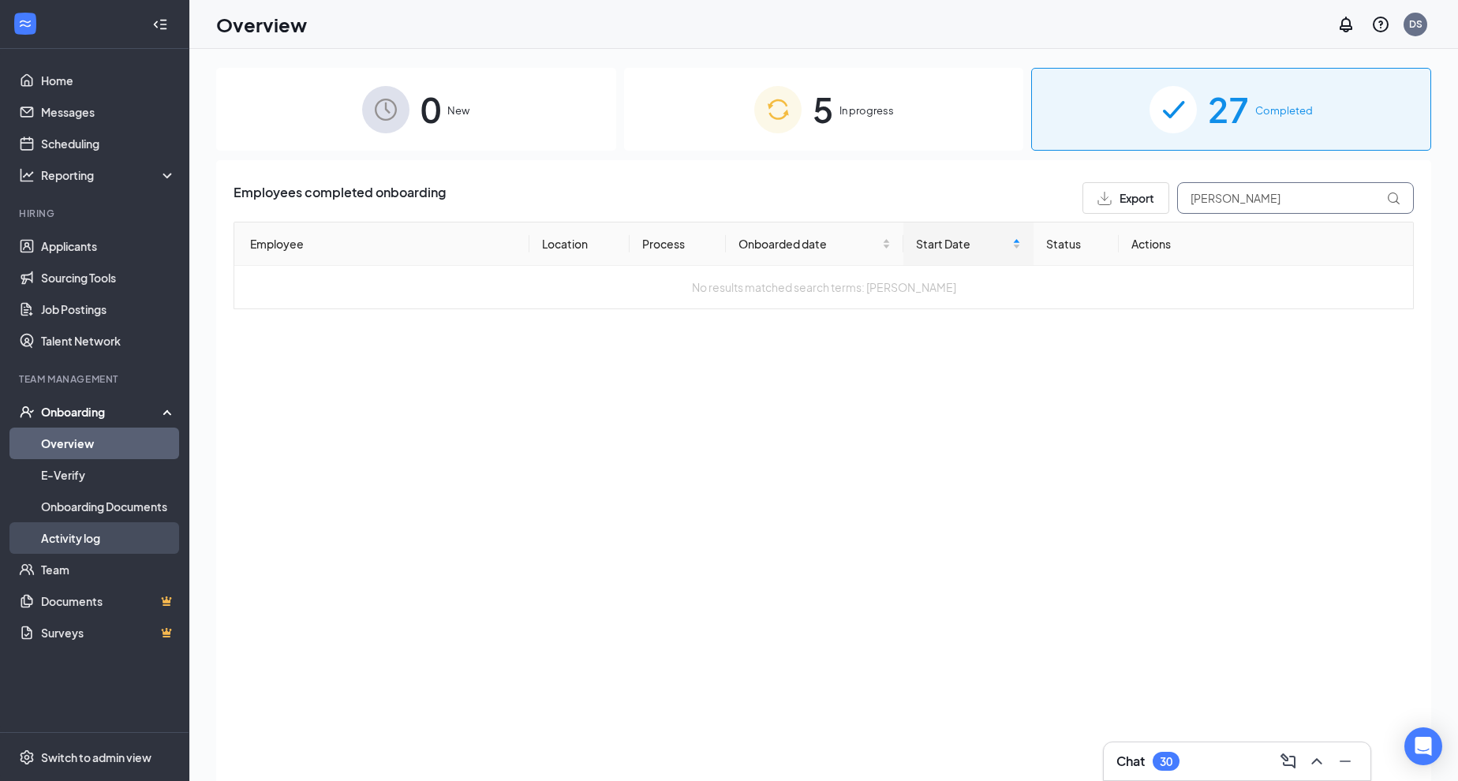
type input "wilkens"
drag, startPoint x: 124, startPoint y: 539, endPoint x: 427, endPoint y: 525, distance: 303.4
click at [124, 539] on link "Activity log" at bounding box center [108, 538] width 135 height 32
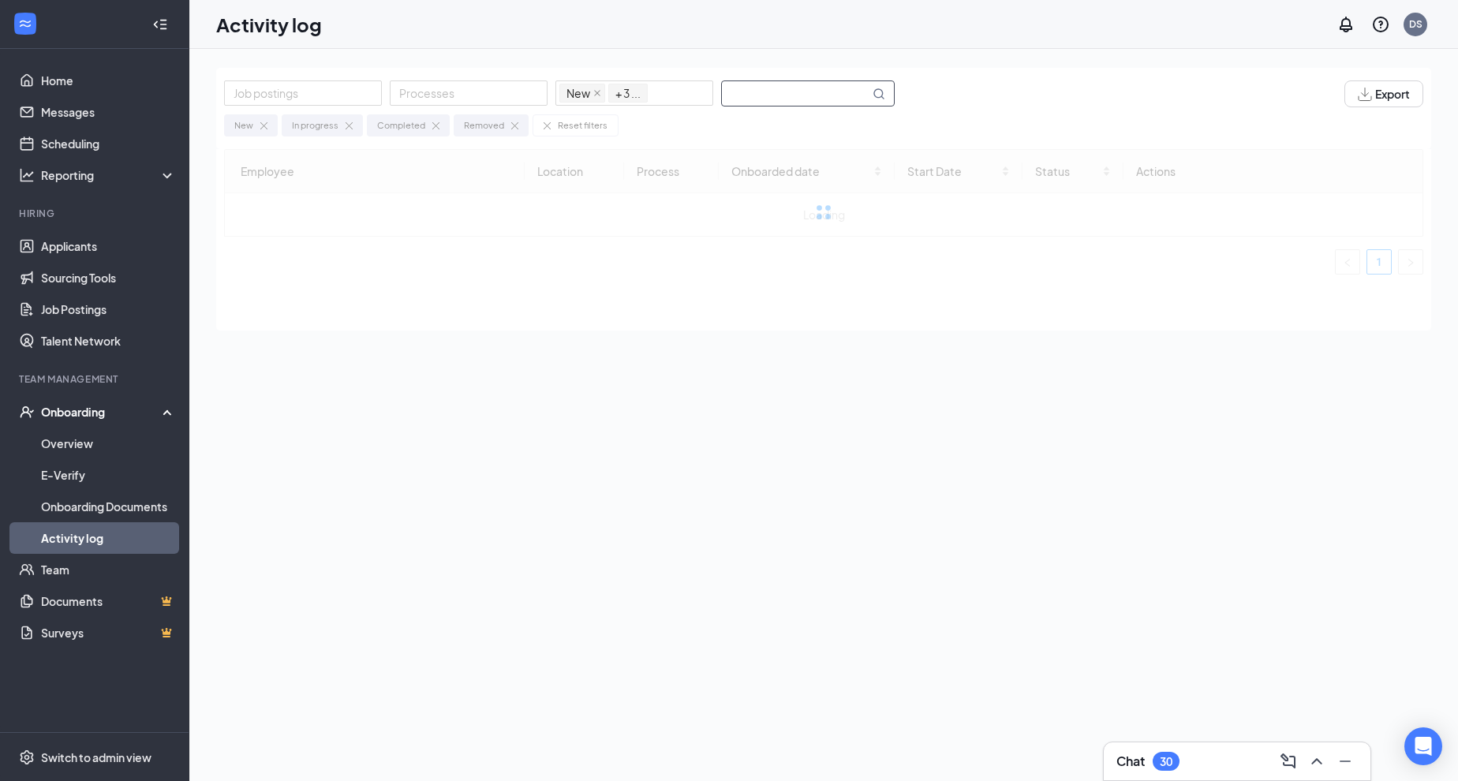
click at [782, 93] on input "text" at bounding box center [796, 93] width 148 height 24
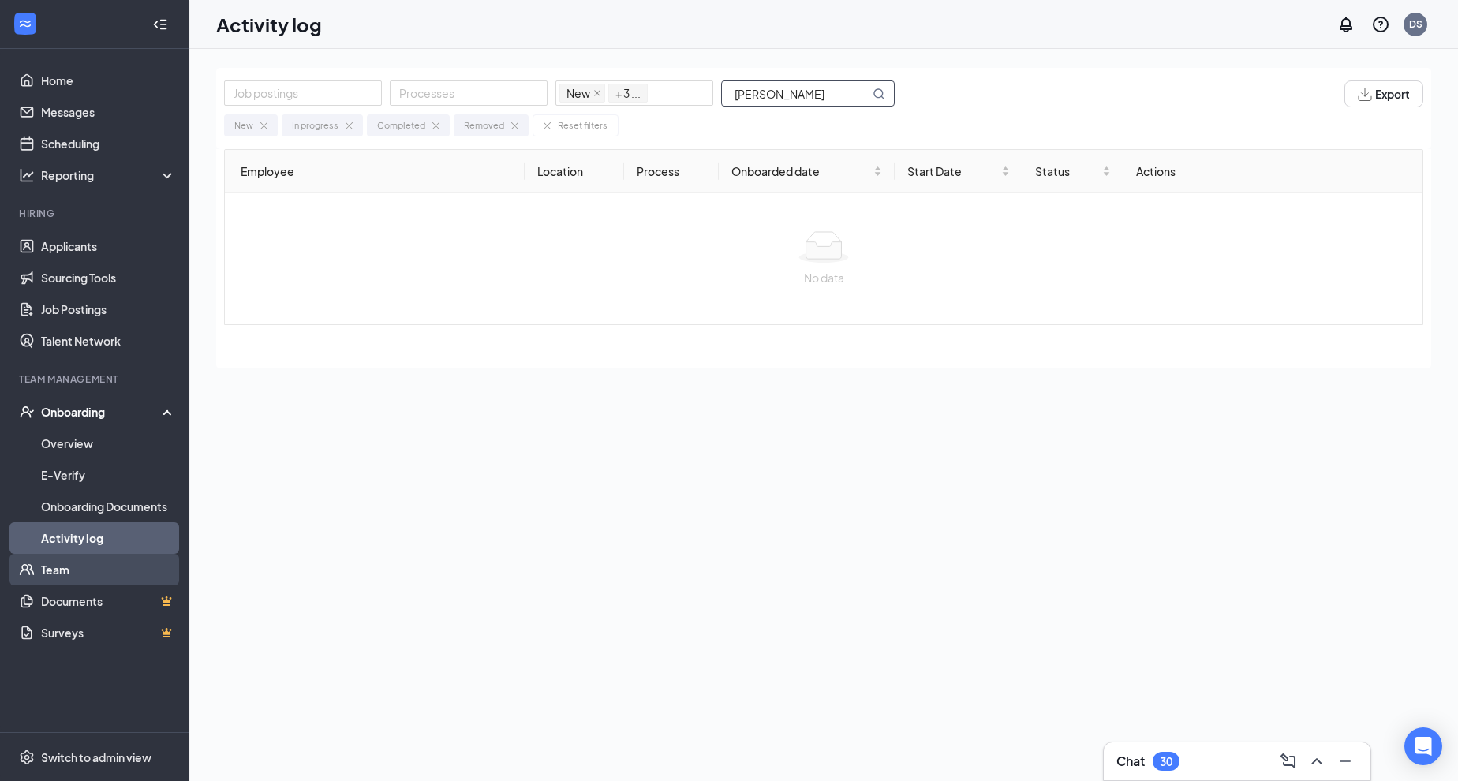
type input "Wilkens"
click at [109, 566] on link "Team" at bounding box center [108, 570] width 135 height 32
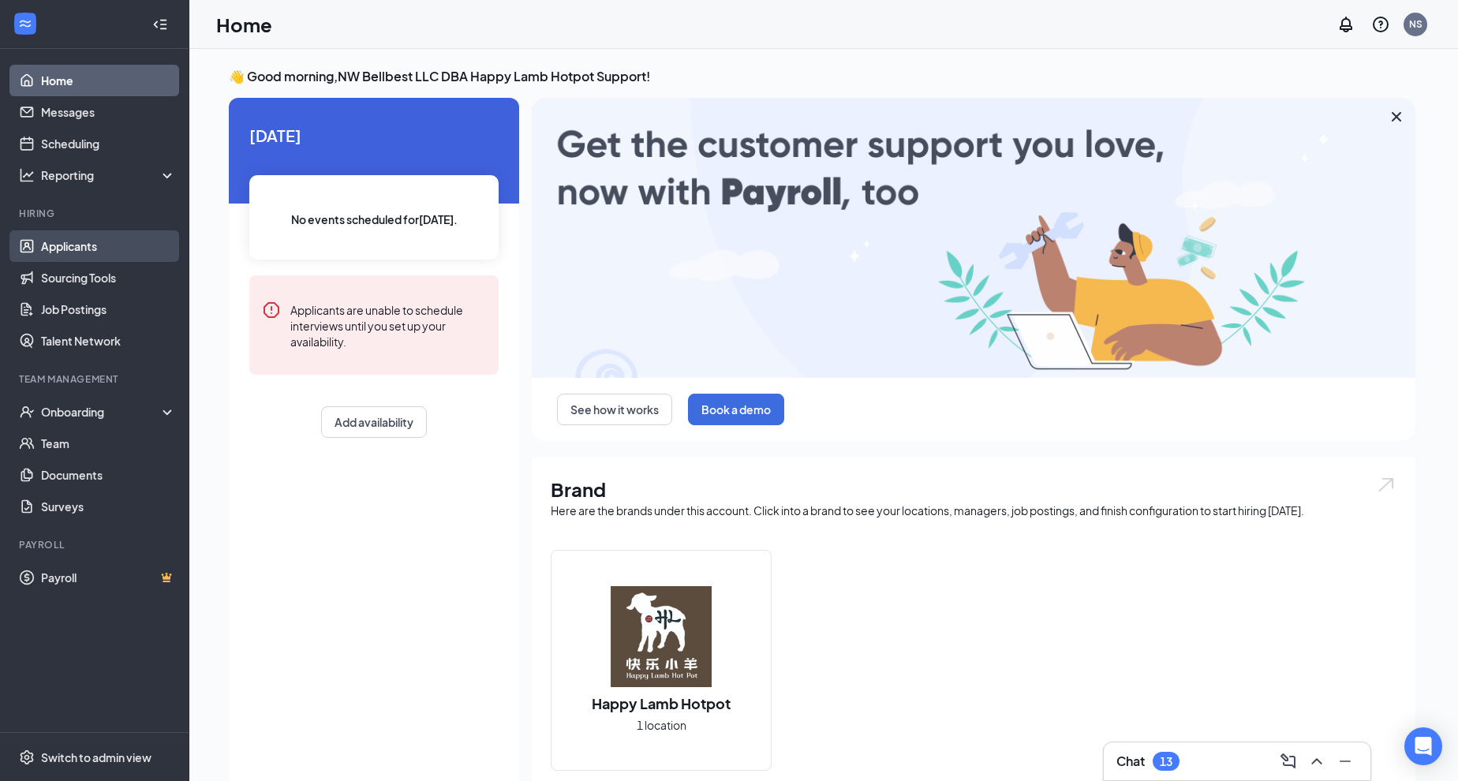
click at [84, 244] on link "Applicants" at bounding box center [108, 246] width 135 height 32
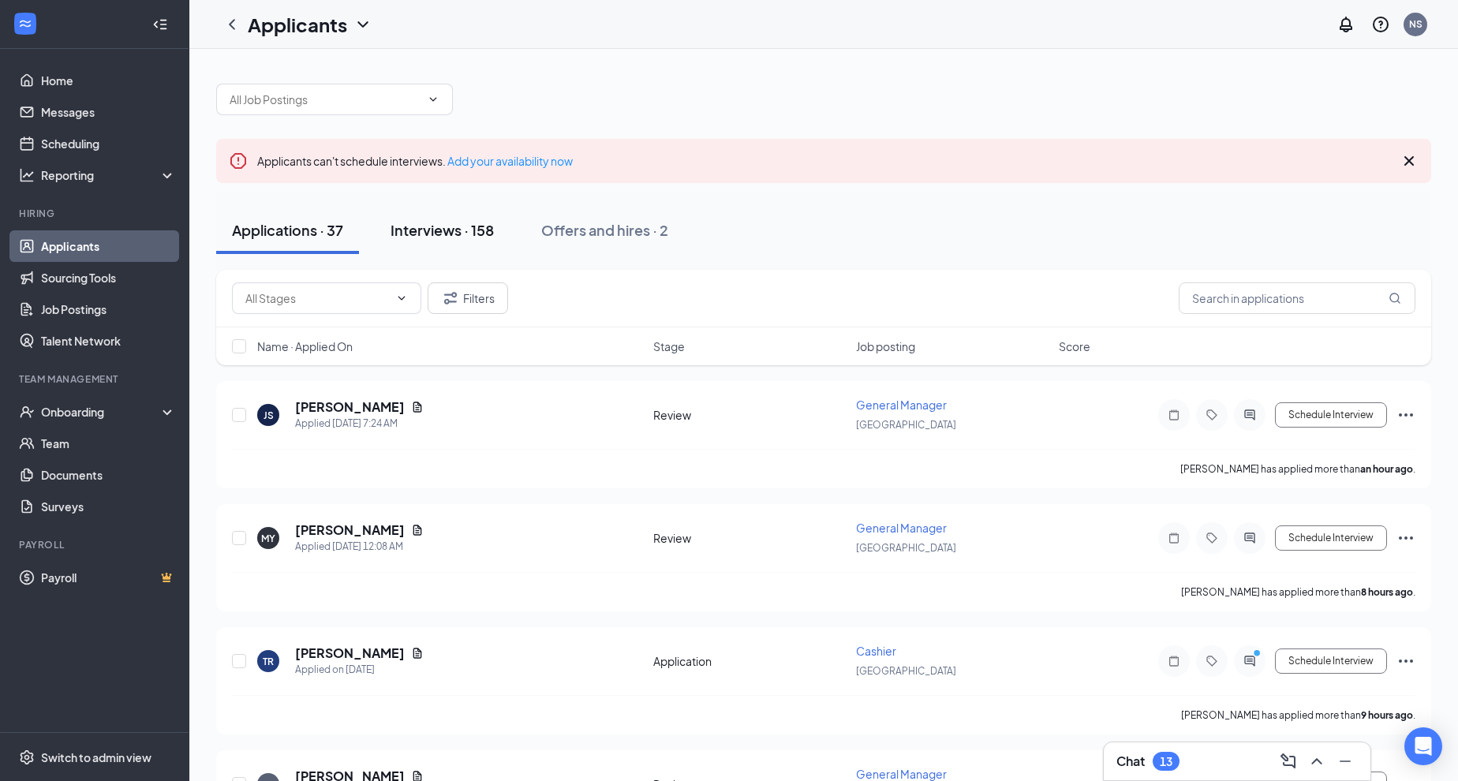
click at [455, 227] on div "Interviews · 158" at bounding box center [442, 230] width 103 height 20
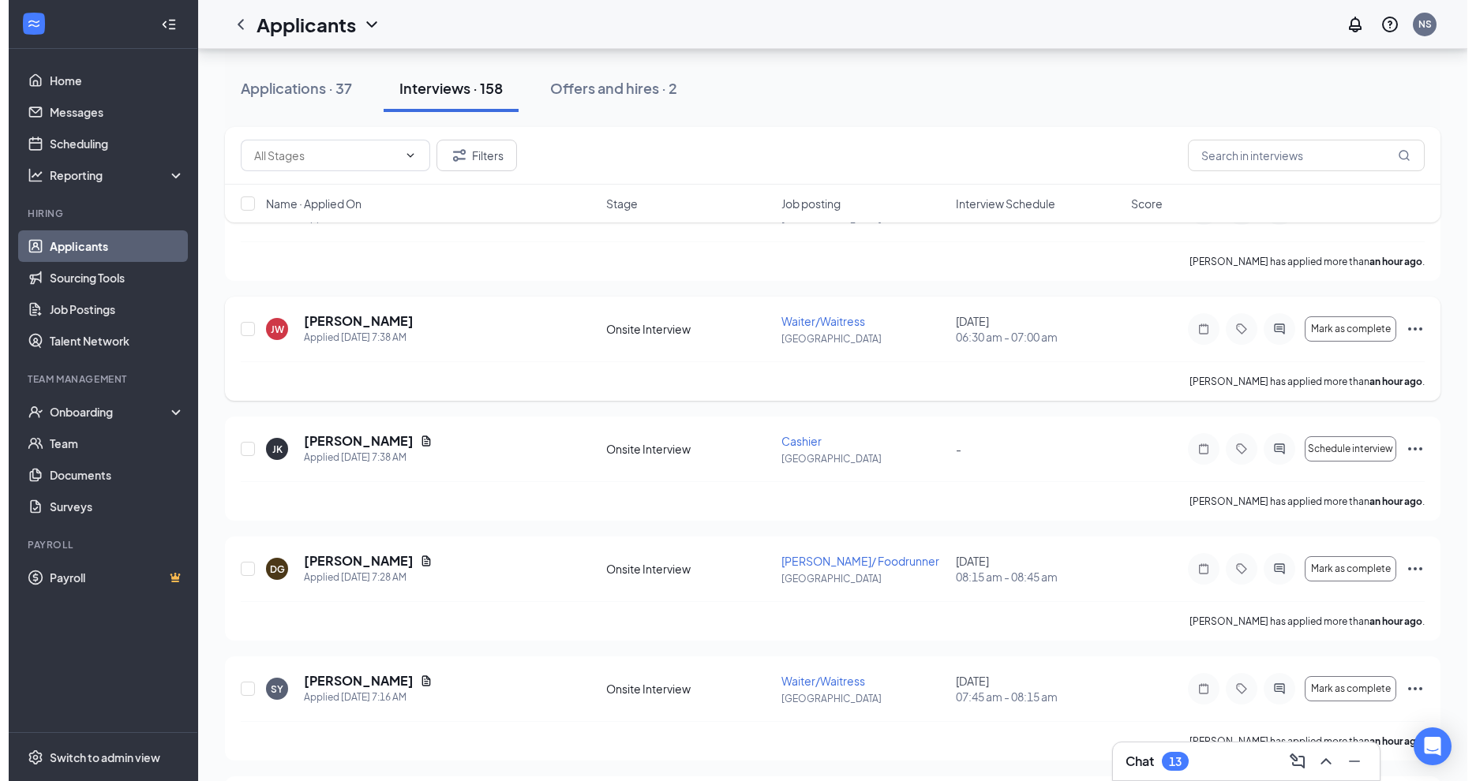
scroll to position [249, 0]
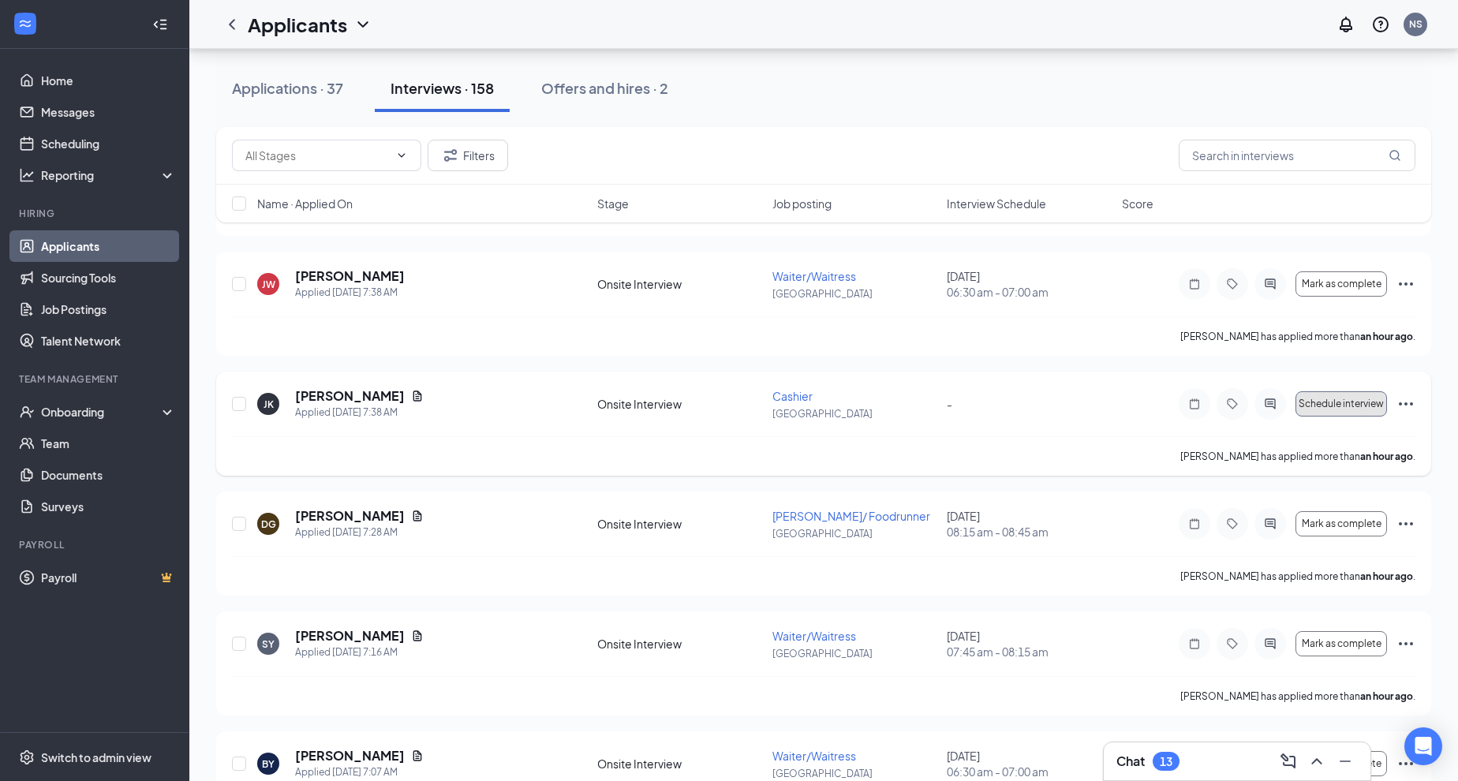
click at [1327, 409] on span "Schedule interview" at bounding box center [1341, 404] width 85 height 11
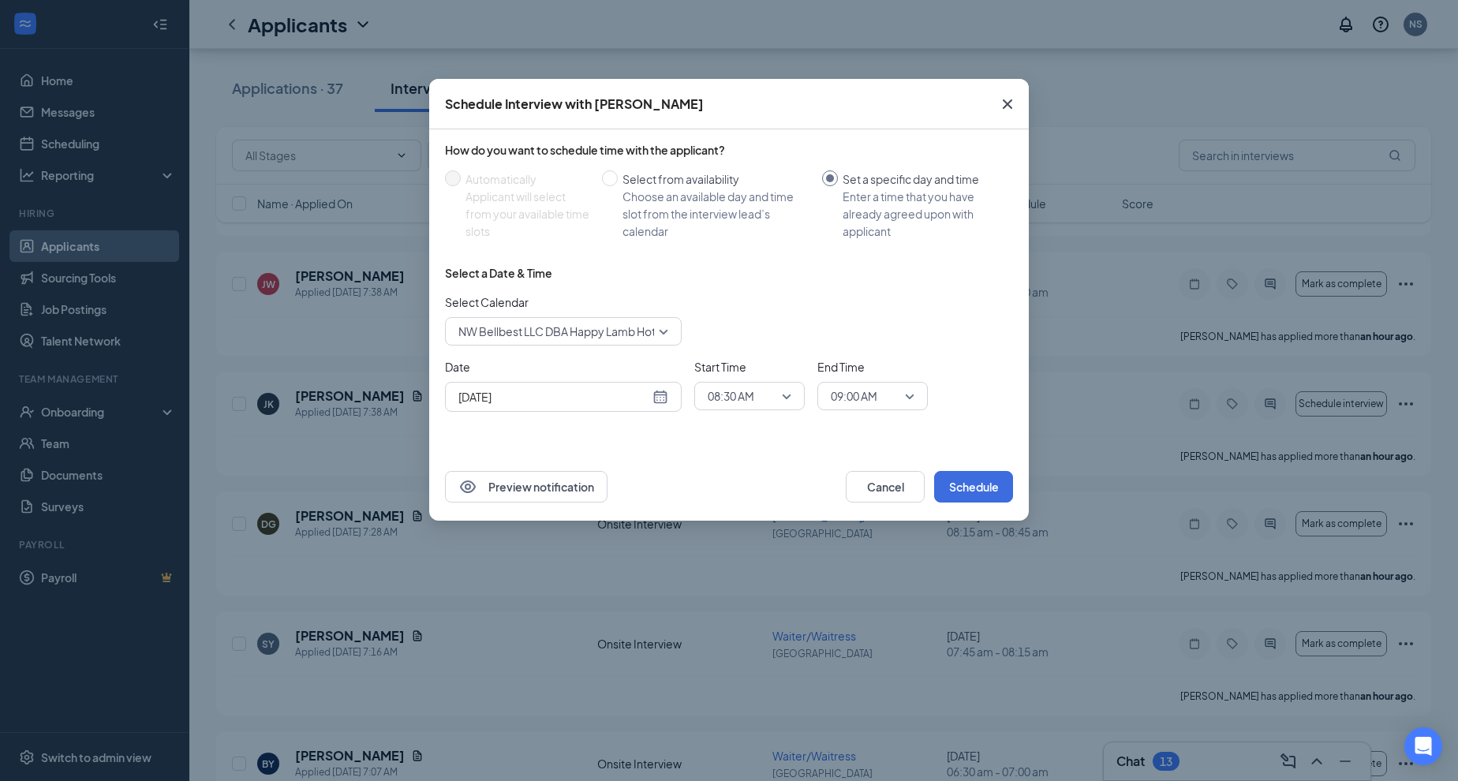
click at [1010, 99] on icon "Cross" at bounding box center [1007, 104] width 19 height 19
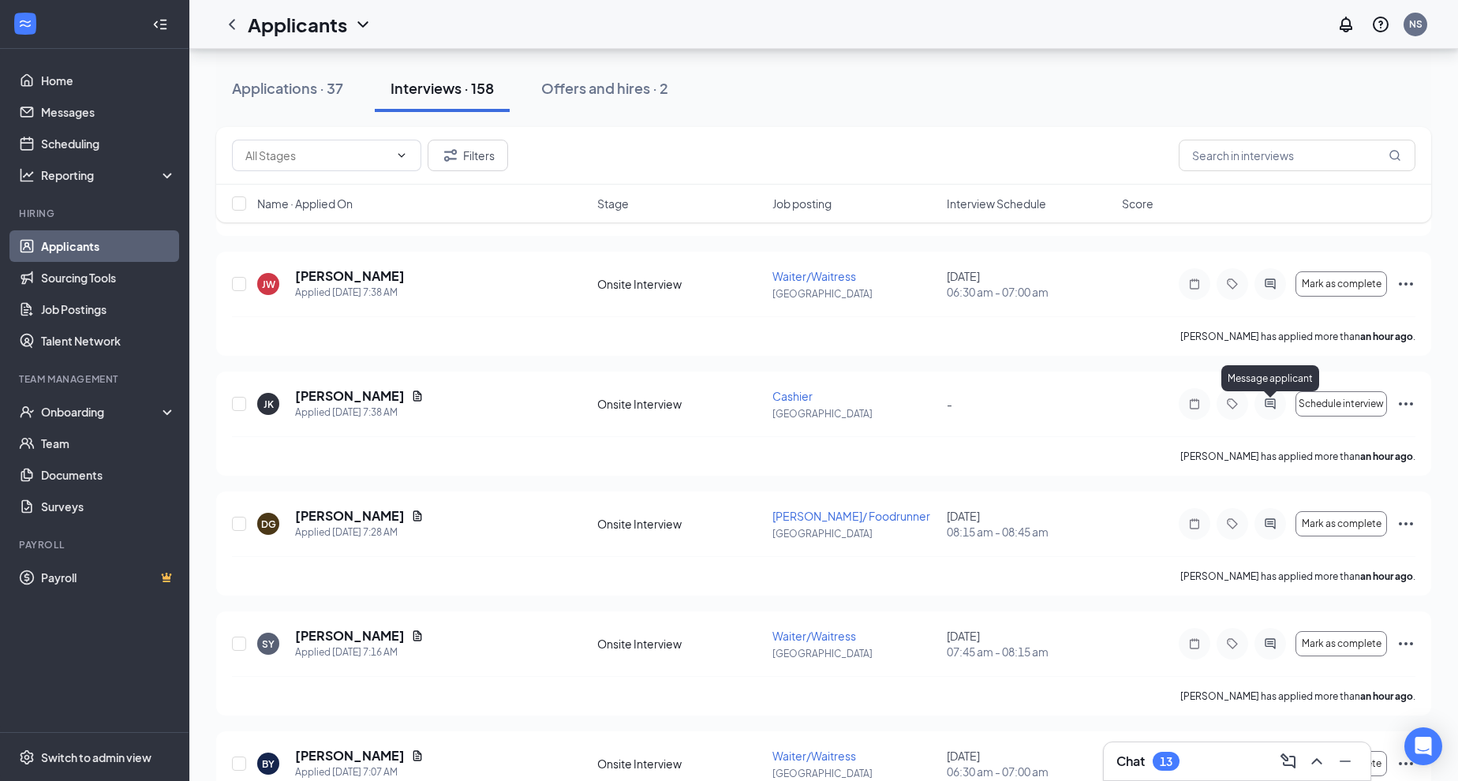
drag, startPoint x: 1271, startPoint y: 406, endPoint x: 1032, endPoint y: 491, distance: 253.1
click at [1271, 406] on icon "ActiveChat" at bounding box center [1270, 404] width 19 height 13
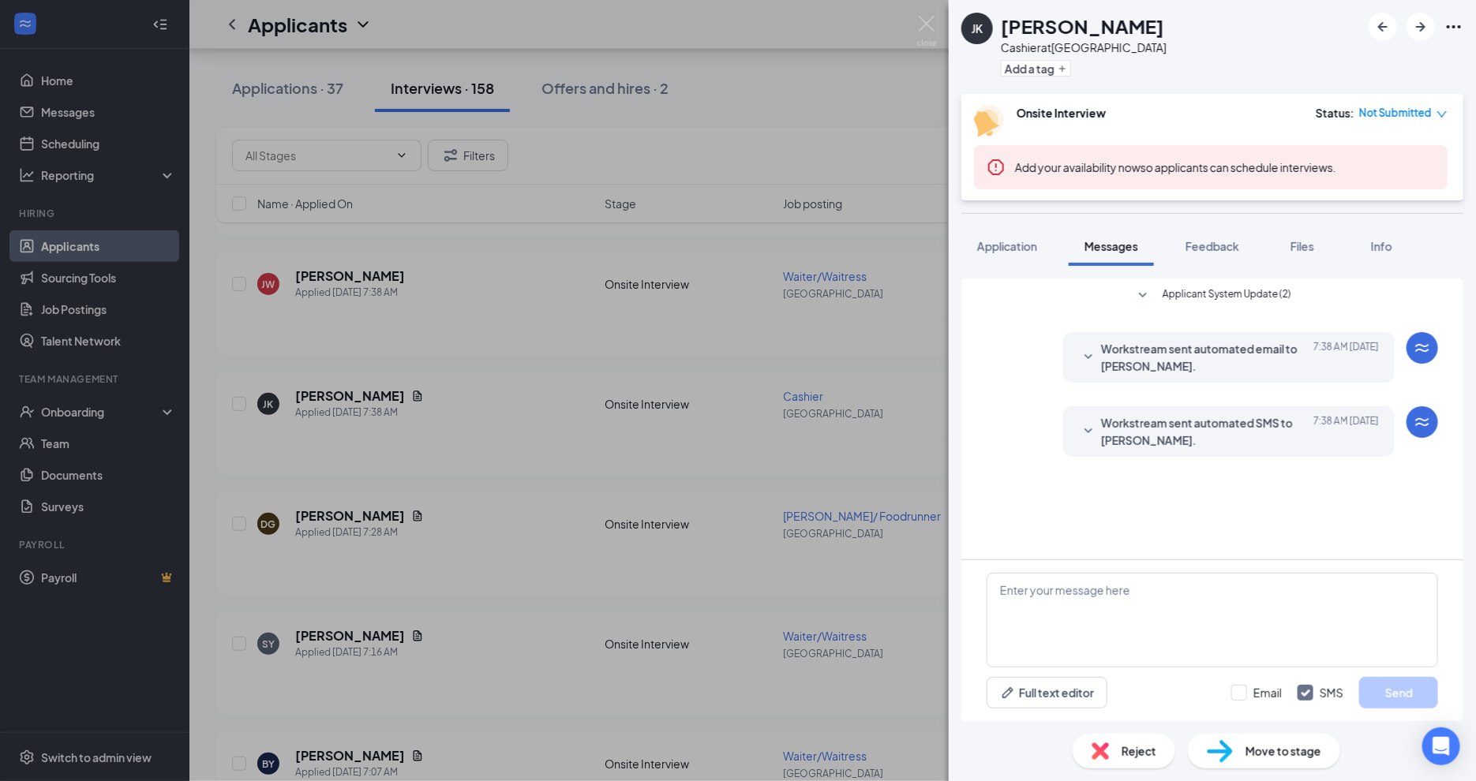
drag, startPoint x: 1096, startPoint y: 426, endPoint x: 1121, endPoint y: 431, distance: 24.9
click at [1096, 426] on icon "SmallChevronDown" at bounding box center [1088, 431] width 19 height 19
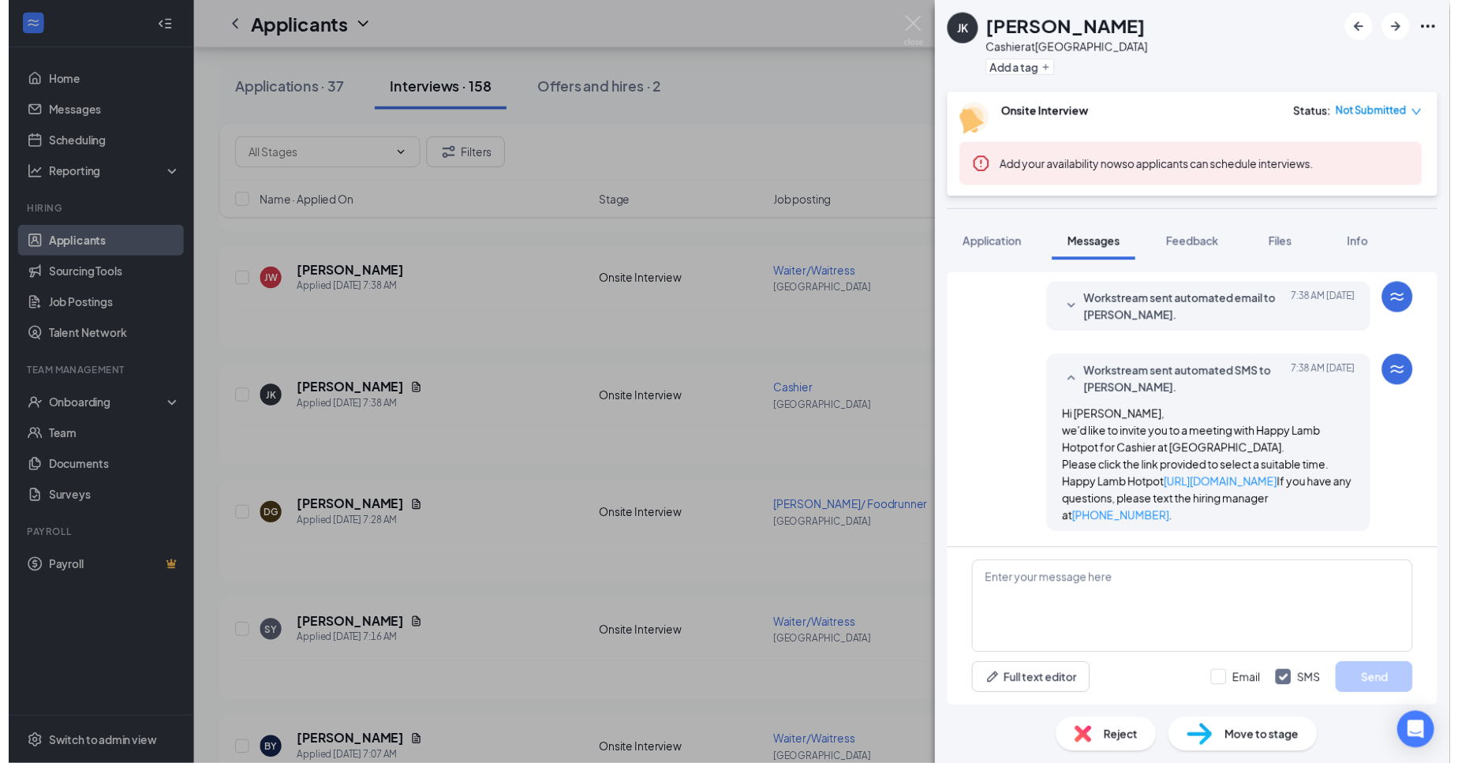
scroll to position [60, 0]
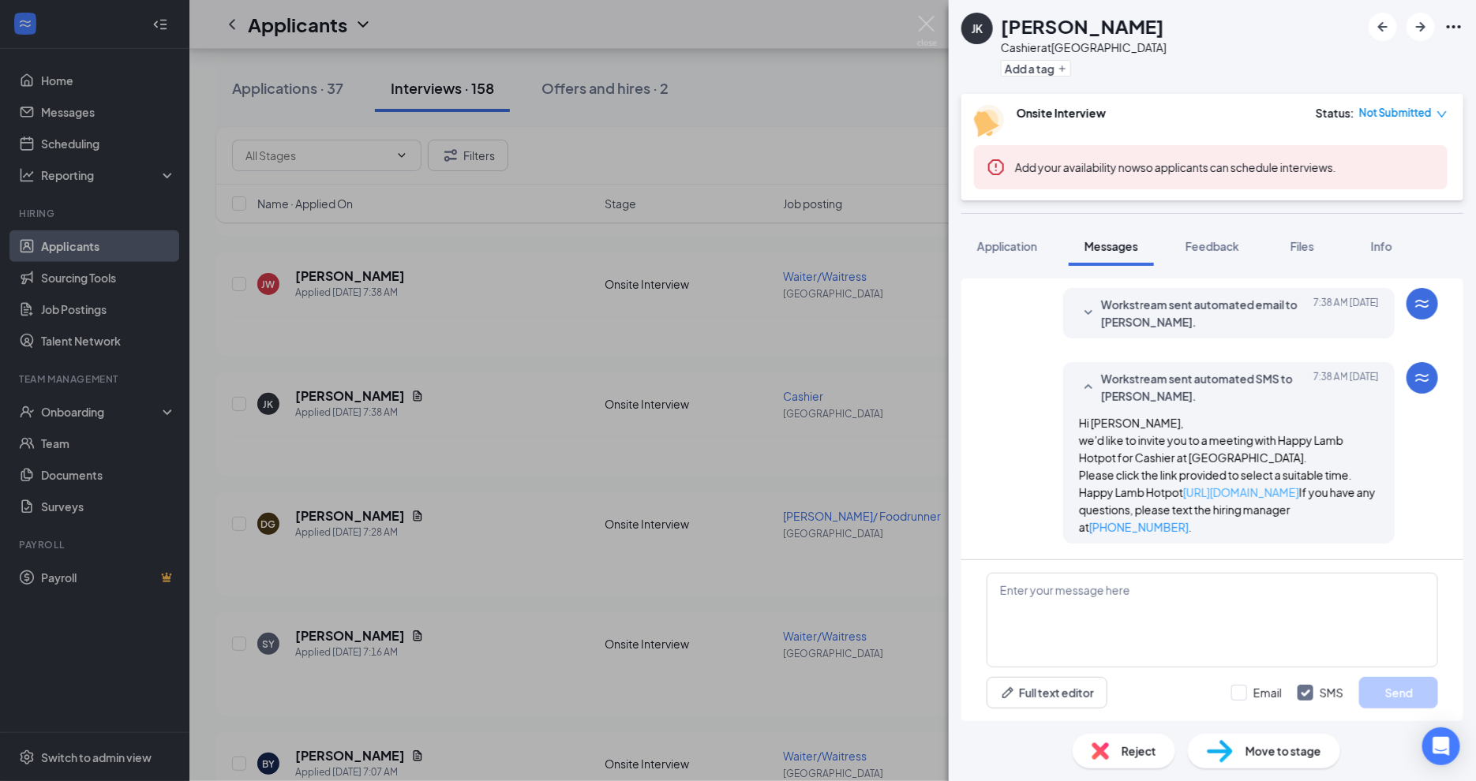
click at [1205, 492] on link "[URL][DOMAIN_NAME]" at bounding box center [1241, 492] width 116 height 14
click at [926, 23] on img at bounding box center [927, 31] width 20 height 31
